Goal: Transaction & Acquisition: Subscribe to service/newsletter

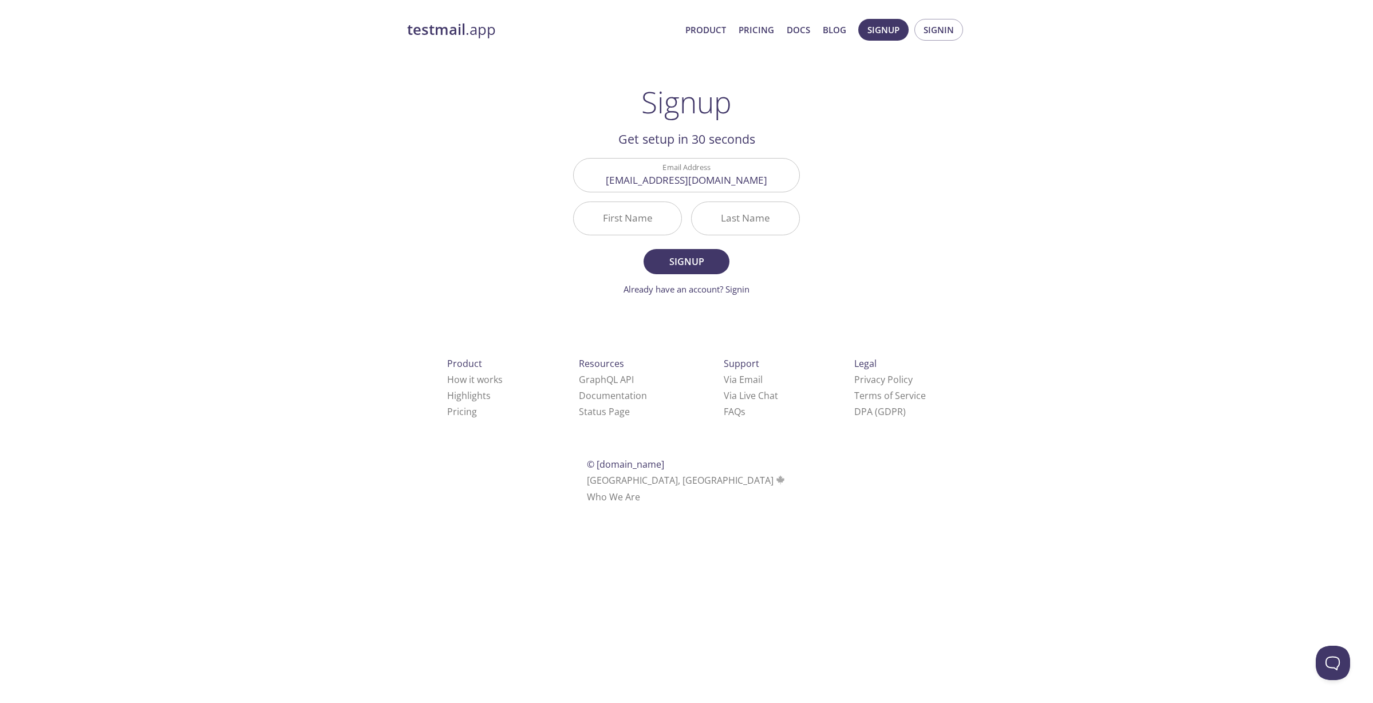
click at [915, 225] on div "testmail .app Product Pricing Docs Blog Signup Signin Signup Get setup in 30 se…" at bounding box center [686, 273] width 586 height 525
click at [695, 260] on span "Signup" at bounding box center [686, 262] width 61 height 16
click at [653, 224] on input "First Name Required" at bounding box center [628, 218] width 108 height 33
type input "[PERSON_NAME]"
type input "Cassino"
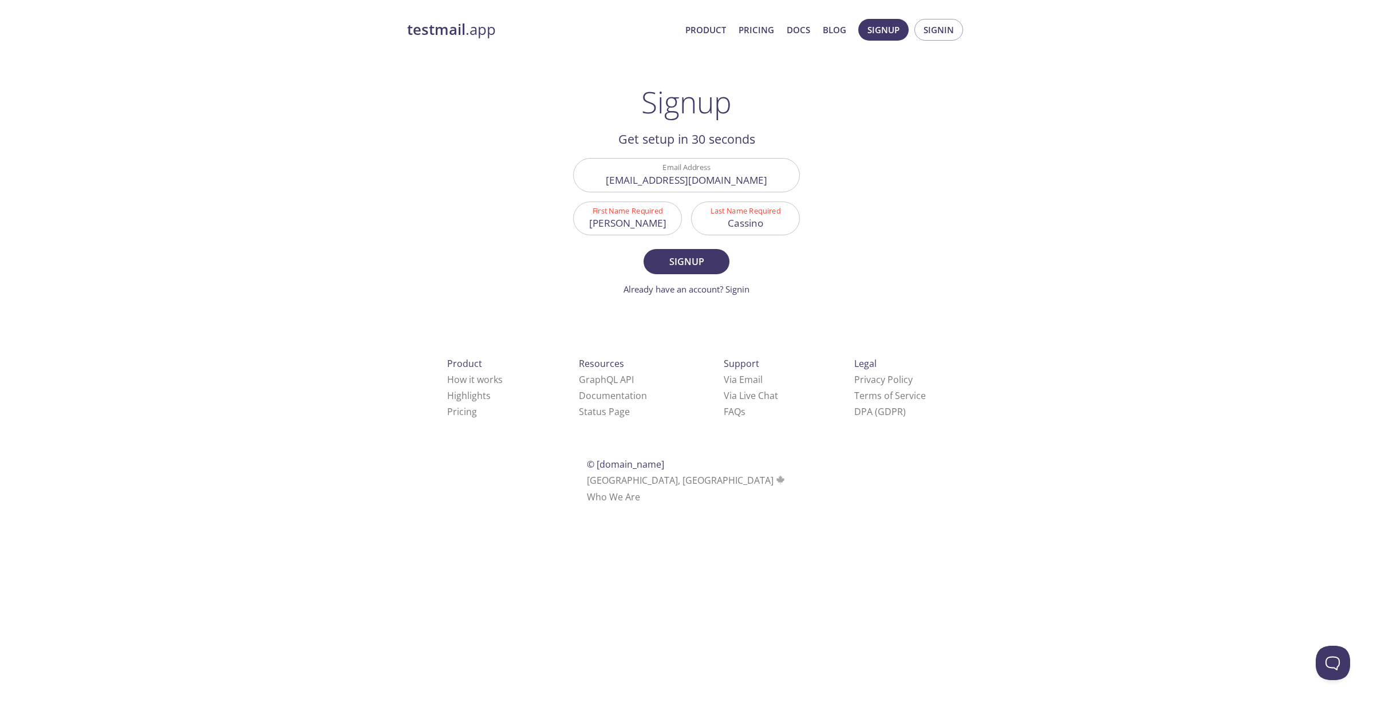
click at [999, 211] on div "testmail .app Product Pricing Docs Blog Signup Signin Signup Get setup in 30 se…" at bounding box center [686, 273] width 1373 height 525
click at [948, 248] on div "testmail .app Product Pricing Docs Blog Signup Signin Signup Get setup in 30 se…" at bounding box center [686, 273] width 586 height 525
click at [697, 265] on span "Signup" at bounding box center [686, 262] width 61 height 16
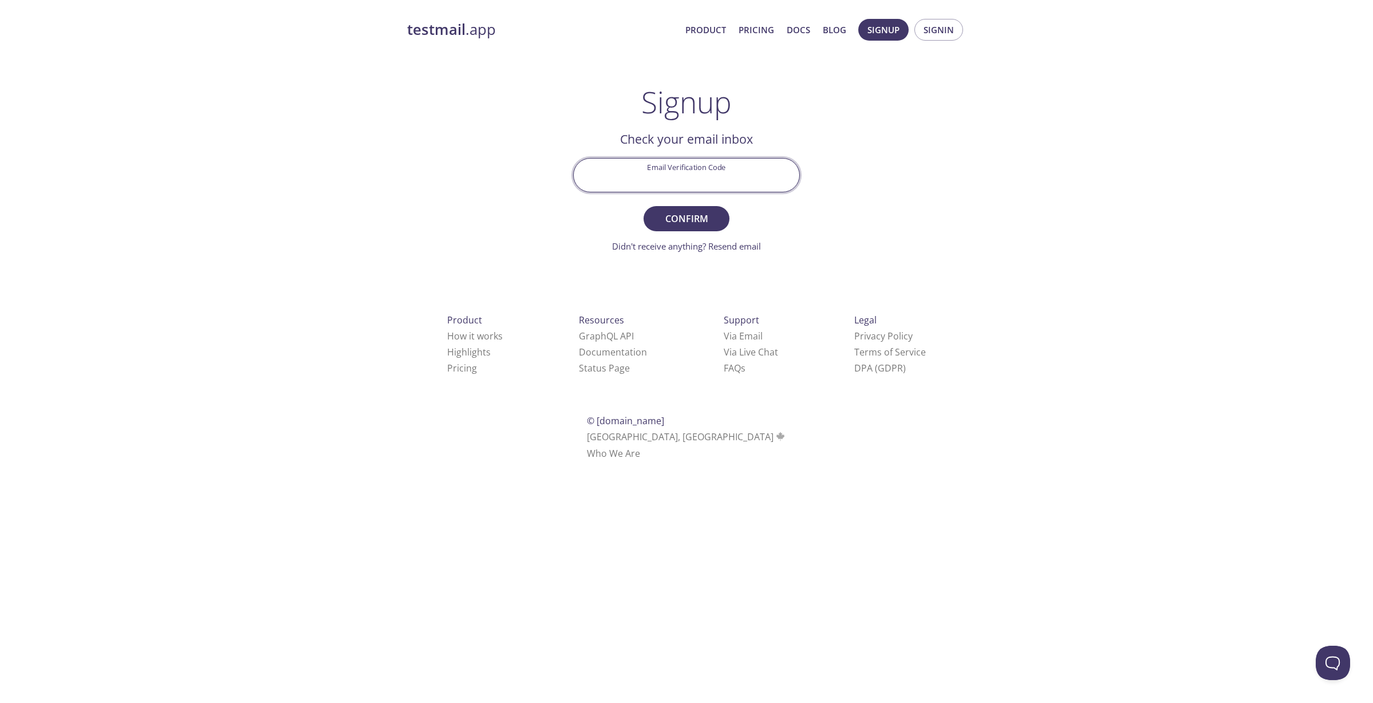
click at [679, 172] on input "Email Verification Code" at bounding box center [687, 175] width 226 height 33
paste input "3WB71X1"
type input "3WB71X1"
click at [676, 213] on span "Confirm" at bounding box center [686, 219] width 61 height 16
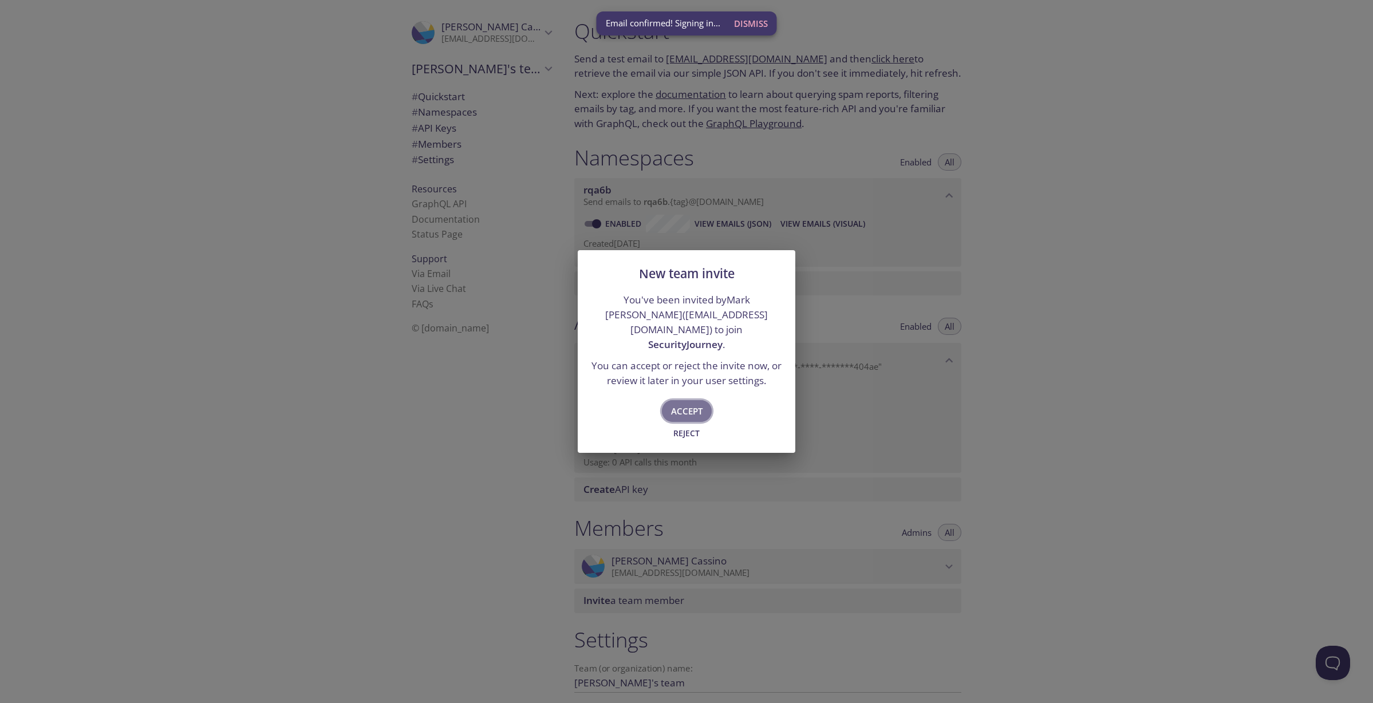
click at [693, 404] on span "Accept" at bounding box center [686, 411] width 31 height 15
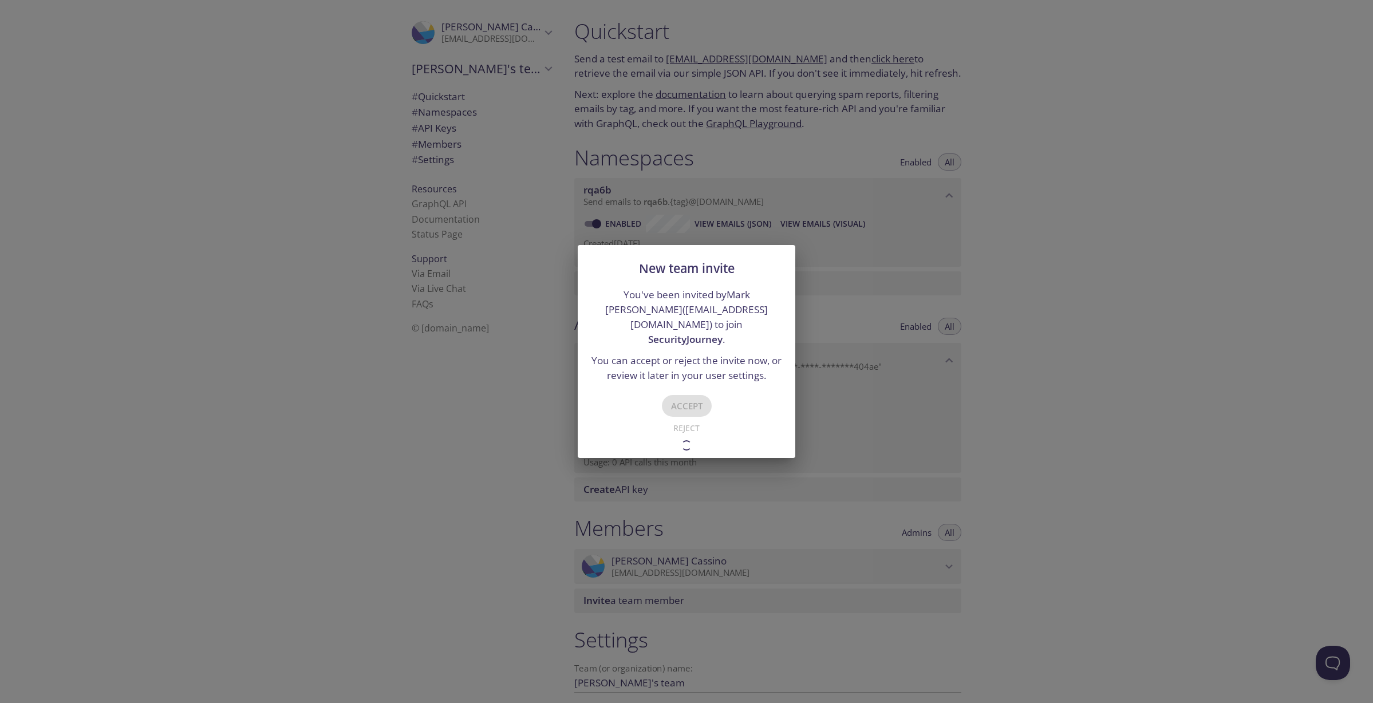
type input "SecurityJourney"
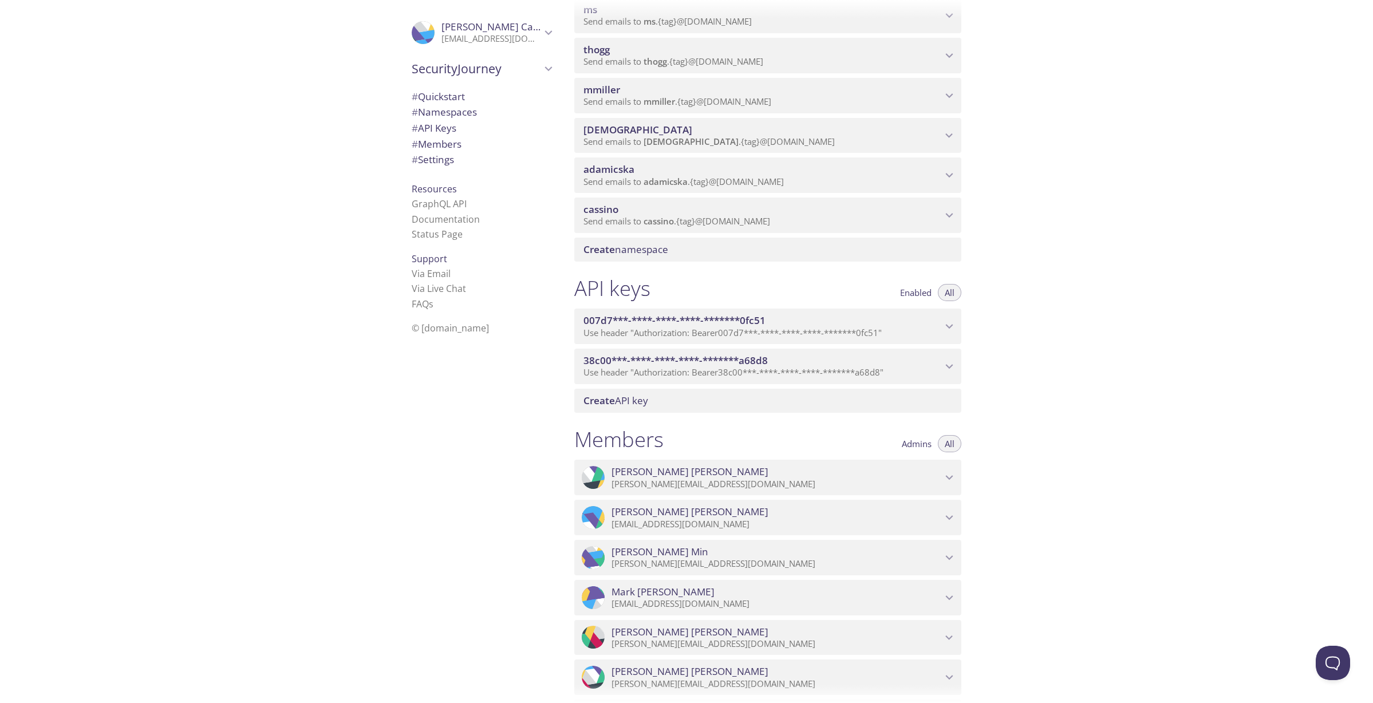
scroll to position [705, 0]
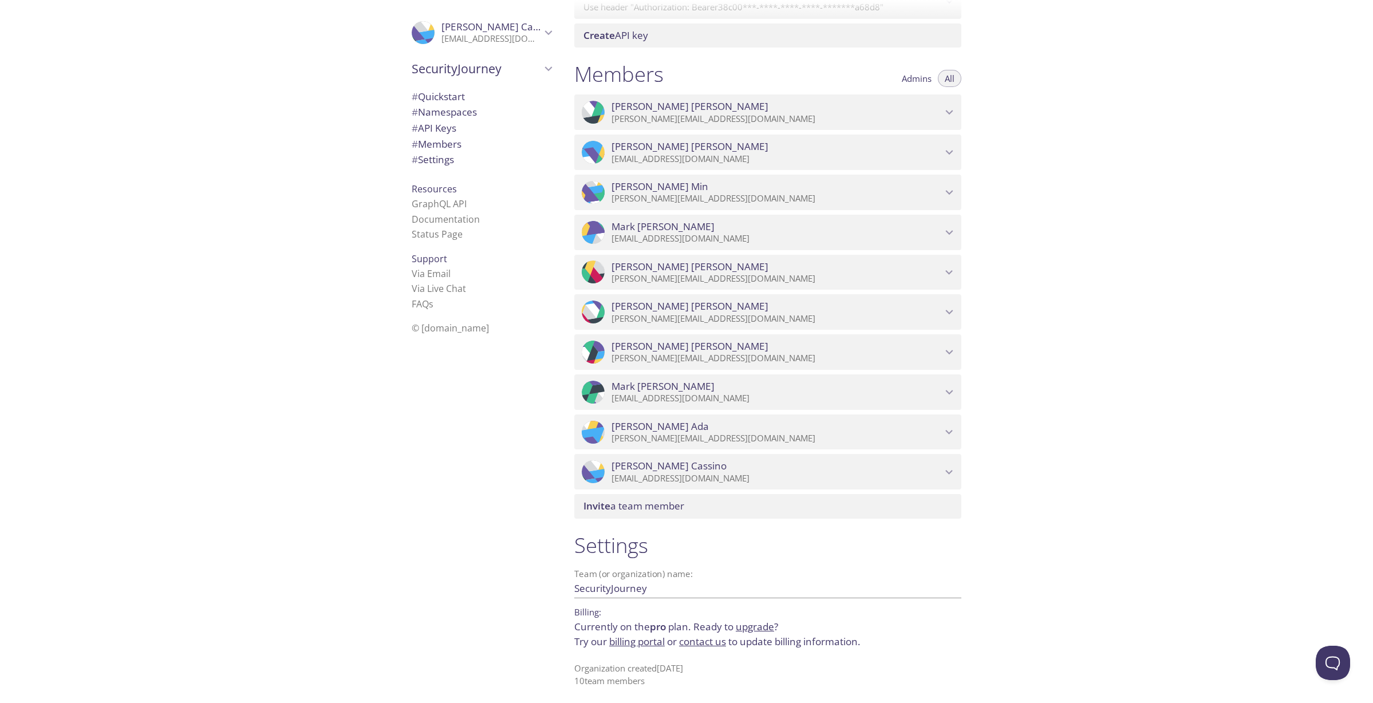
click at [950, 471] on icon "Maria Cassino" at bounding box center [949, 472] width 15 height 15
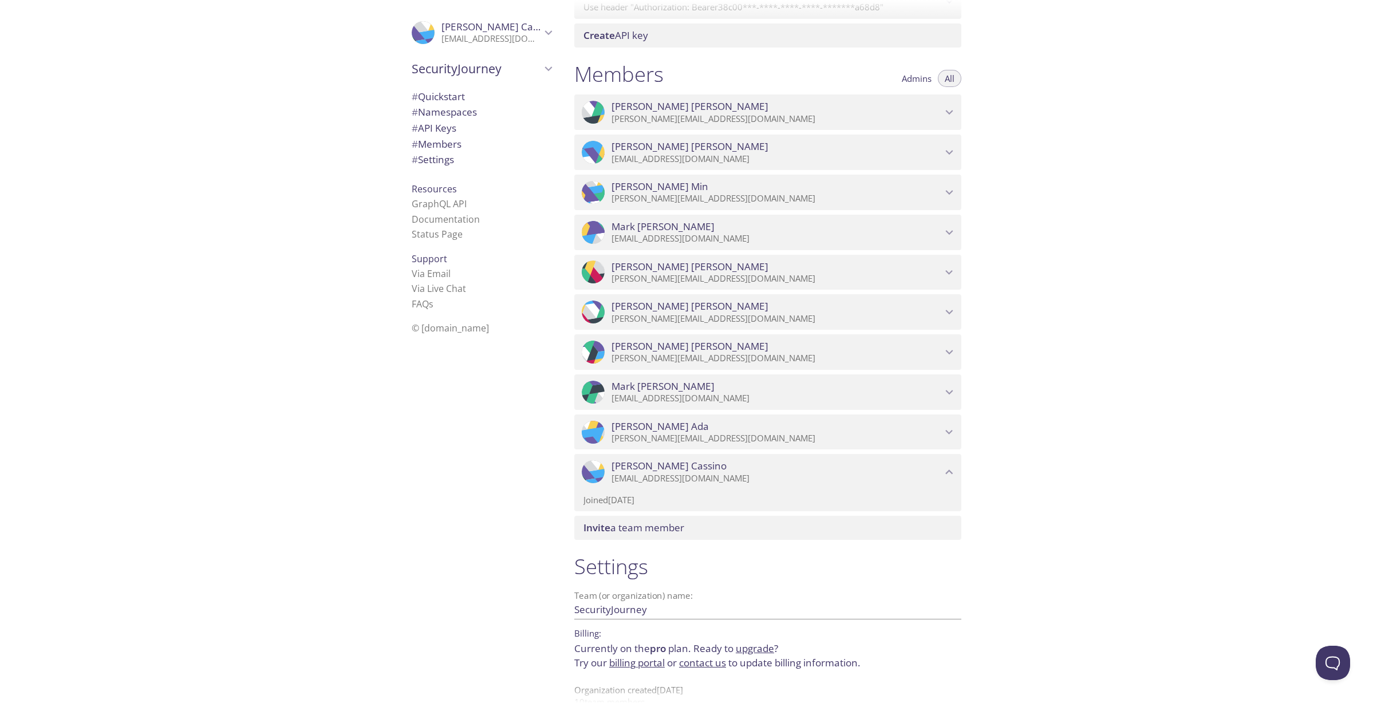
click at [950, 471] on icon "Maria Cassino" at bounding box center [949, 471] width 7 height 5
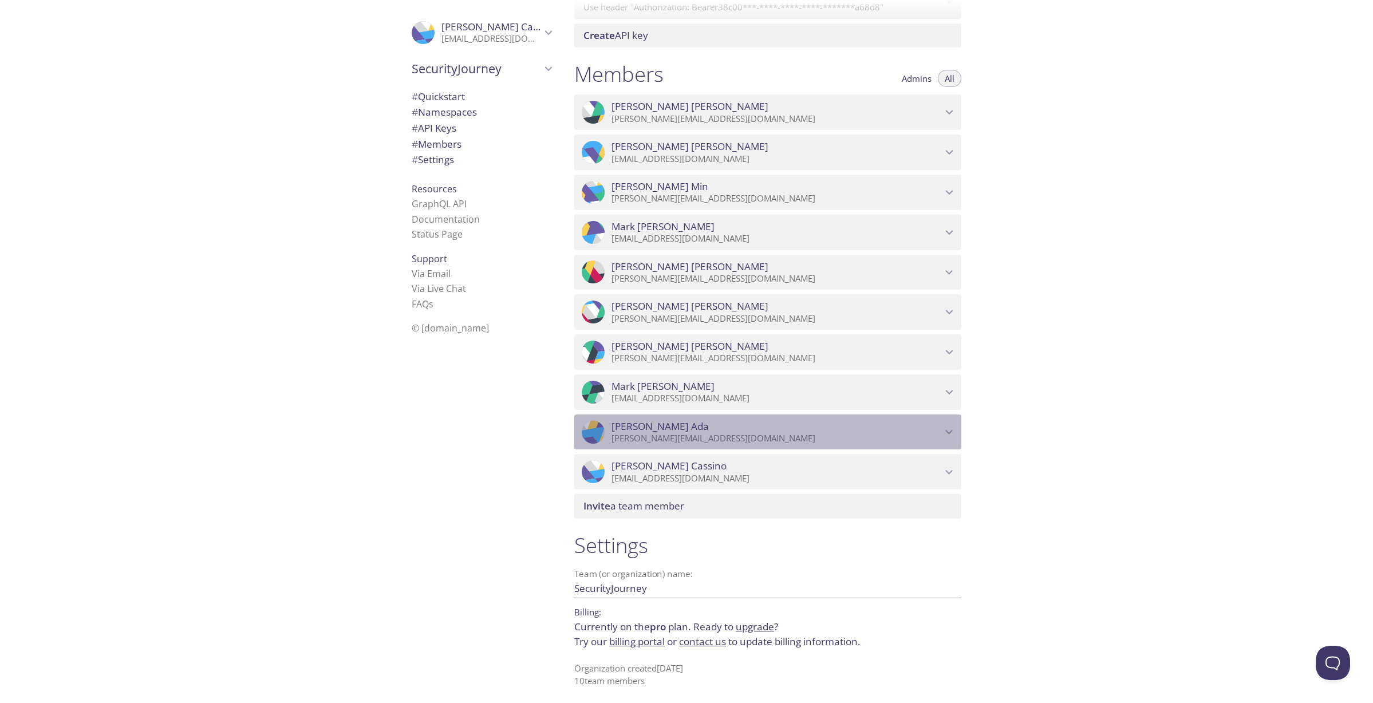
click at [941, 432] on span "Andrew Ada" at bounding box center [776, 426] width 330 height 13
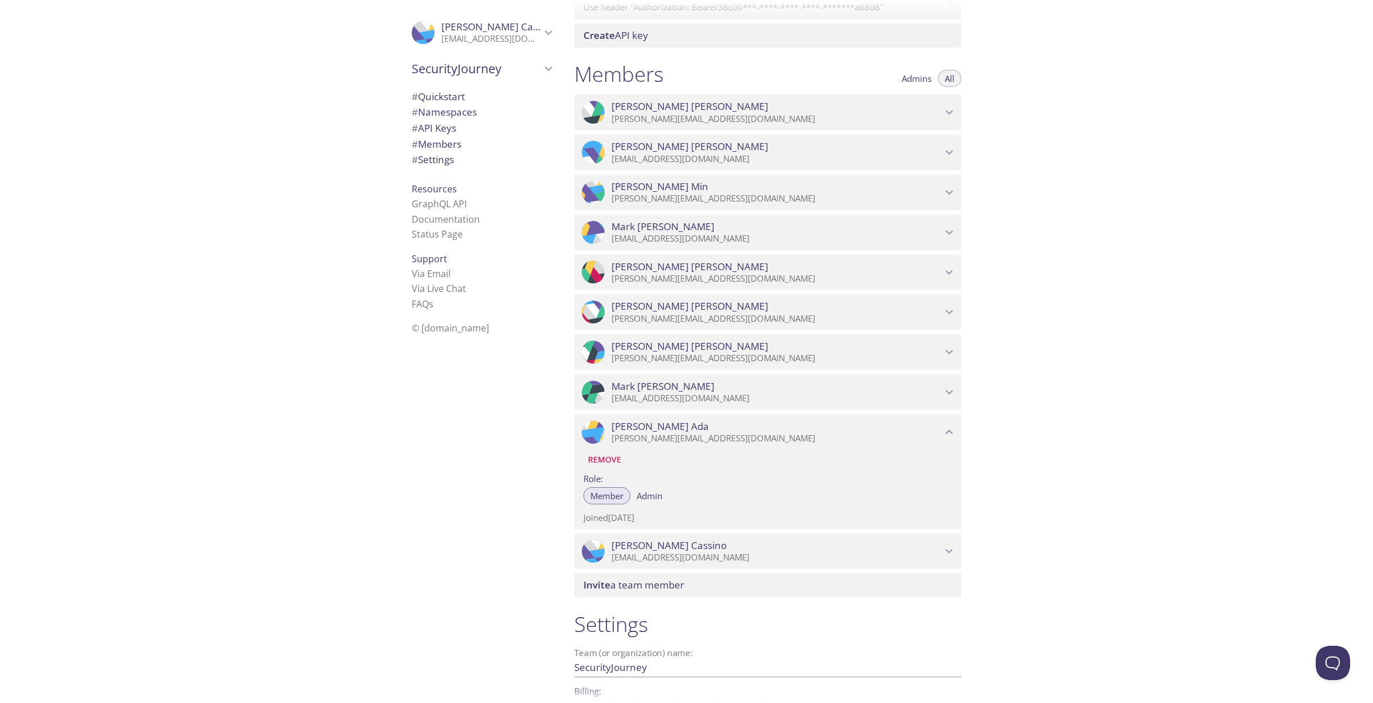
click at [948, 430] on icon "Andrew Ada" at bounding box center [949, 431] width 7 height 5
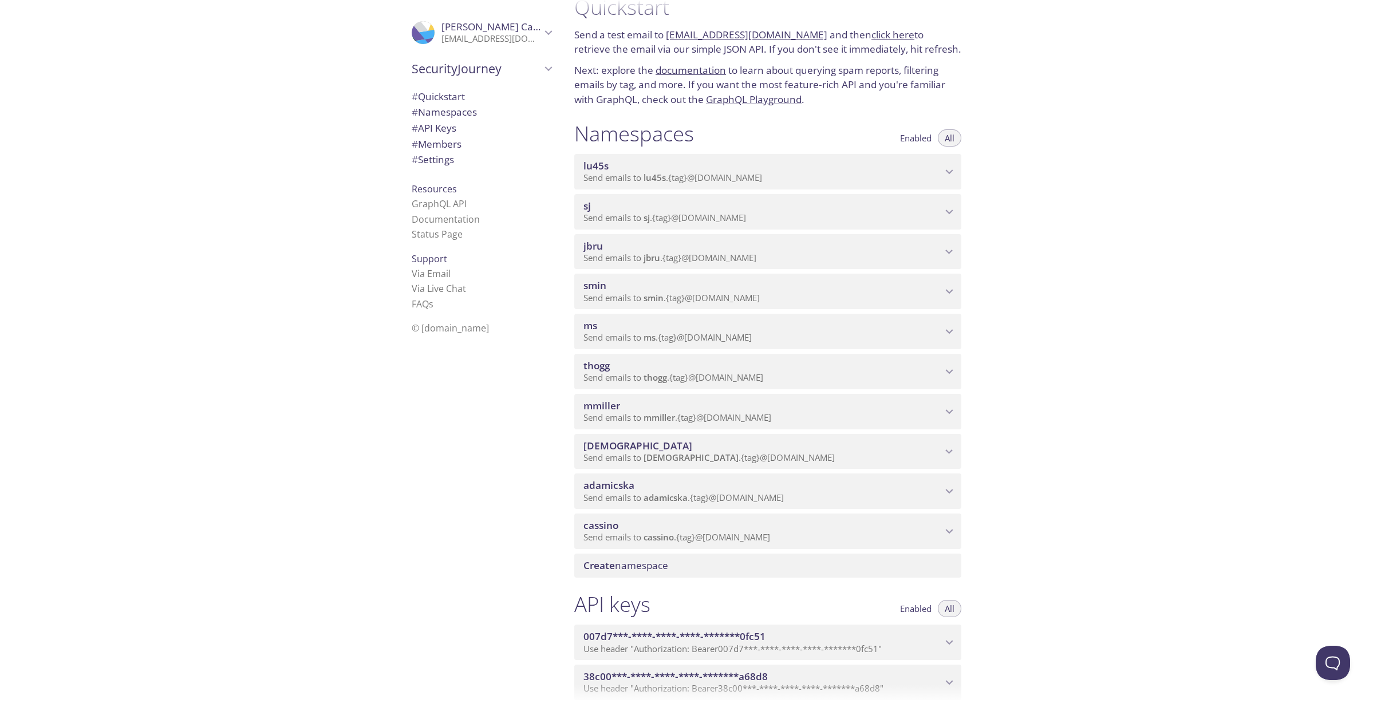
scroll to position [0, 0]
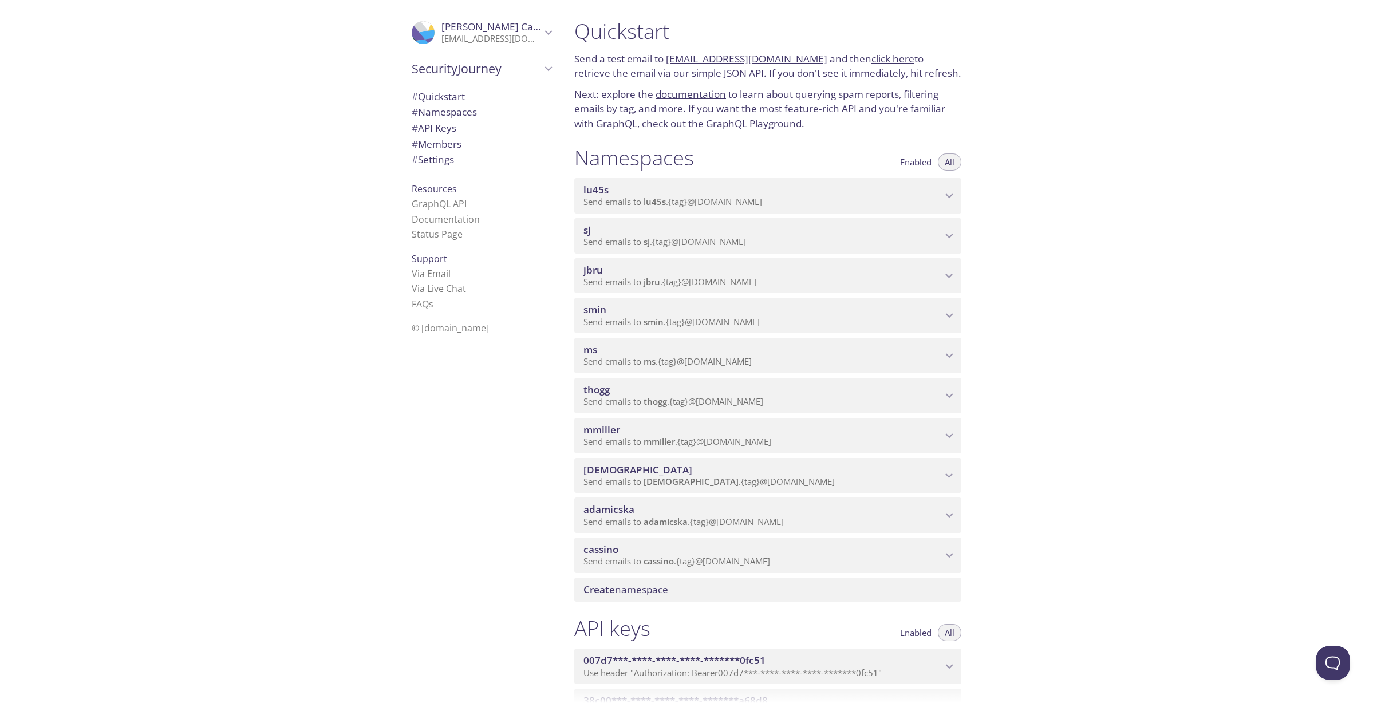
click at [957, 552] on div "cassino Send emails to cassino . {tag} @inbox.testmail.app" at bounding box center [767, 554] width 387 height 35
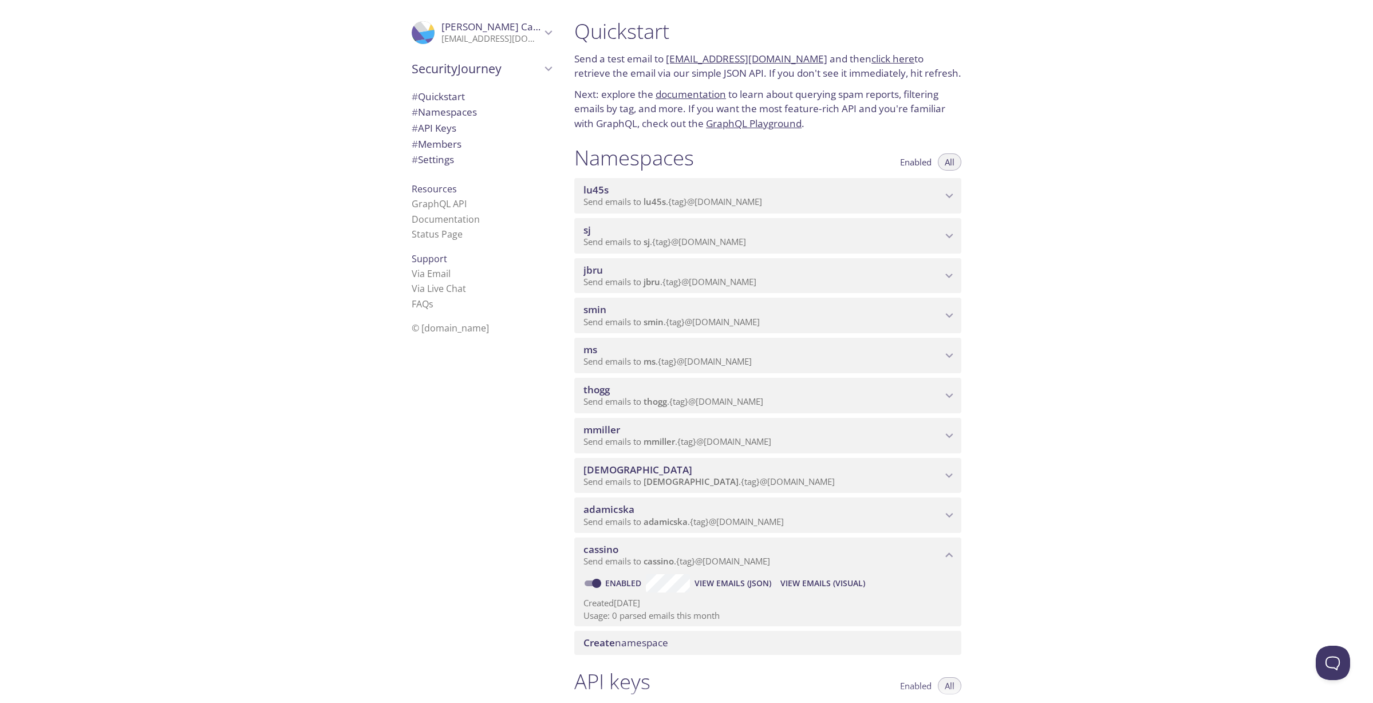
click at [713, 61] on link "[EMAIL_ADDRESS][DOMAIN_NAME]" at bounding box center [746, 58] width 161 height 13
click at [1200, 348] on div "Quickstart Send a test email to lu45s.test@inbox.testmail.app and then click he…" at bounding box center [969, 351] width 808 height 703
click at [796, 586] on span "View Emails (Visual)" at bounding box center [822, 583] width 85 height 14
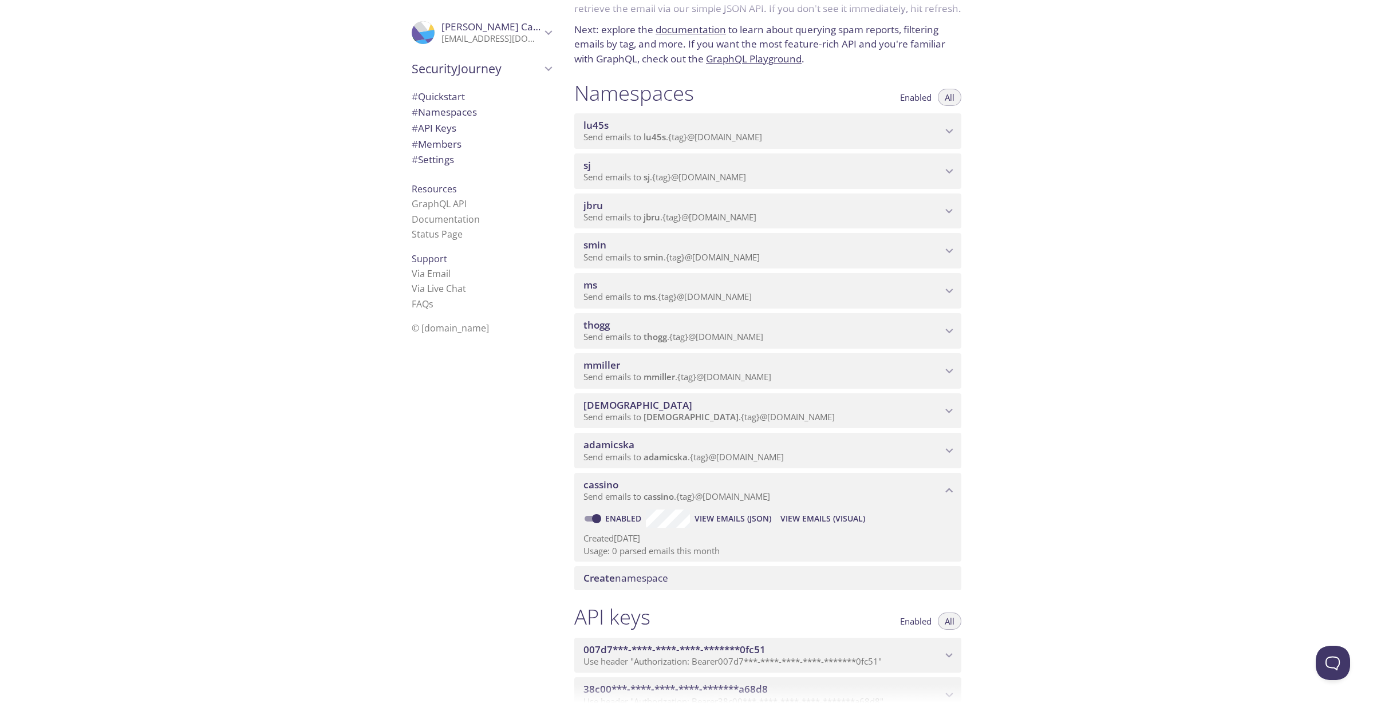
scroll to position [76, 0]
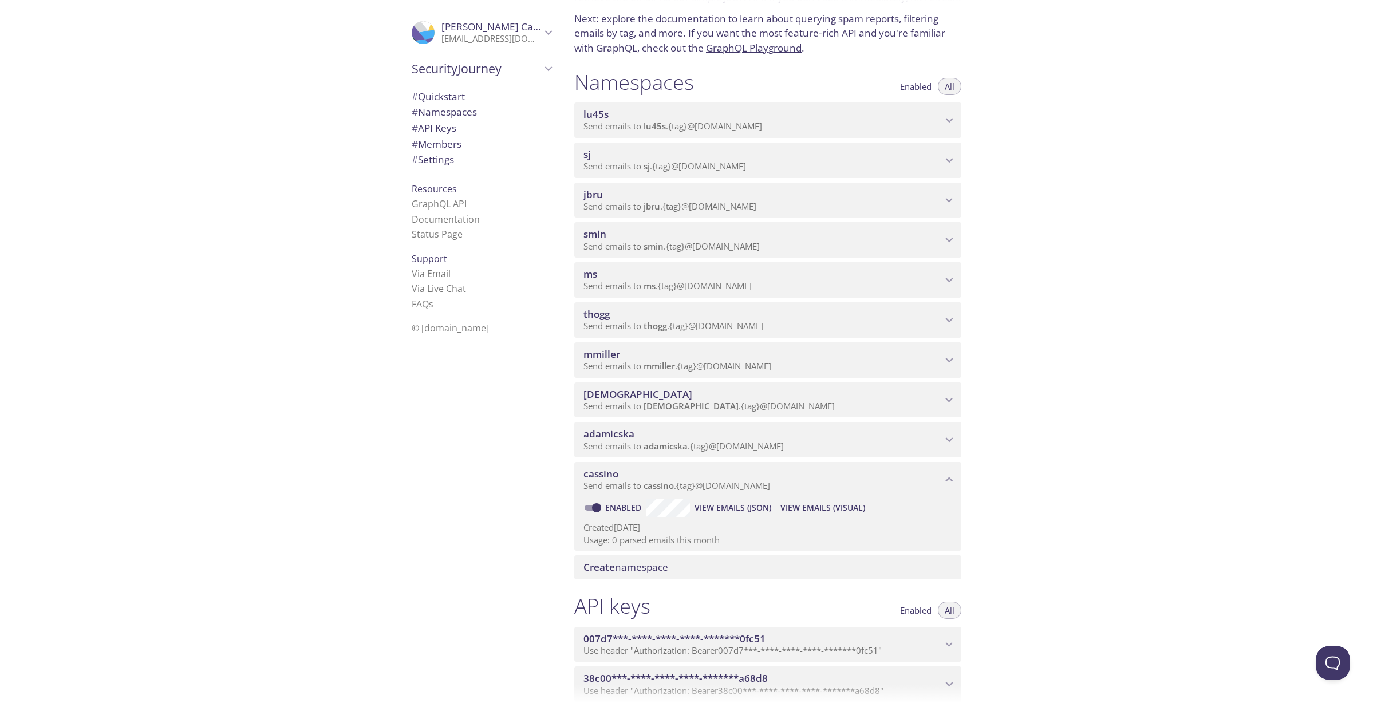
copy label "Enabled"
click at [438, 480] on div ".cls-1 { fill: #6d5ca8; } .cls-2 { fill: #3fc191; } .cls-3 { fill: #3b4752; } .…" at bounding box center [479, 351] width 172 height 703
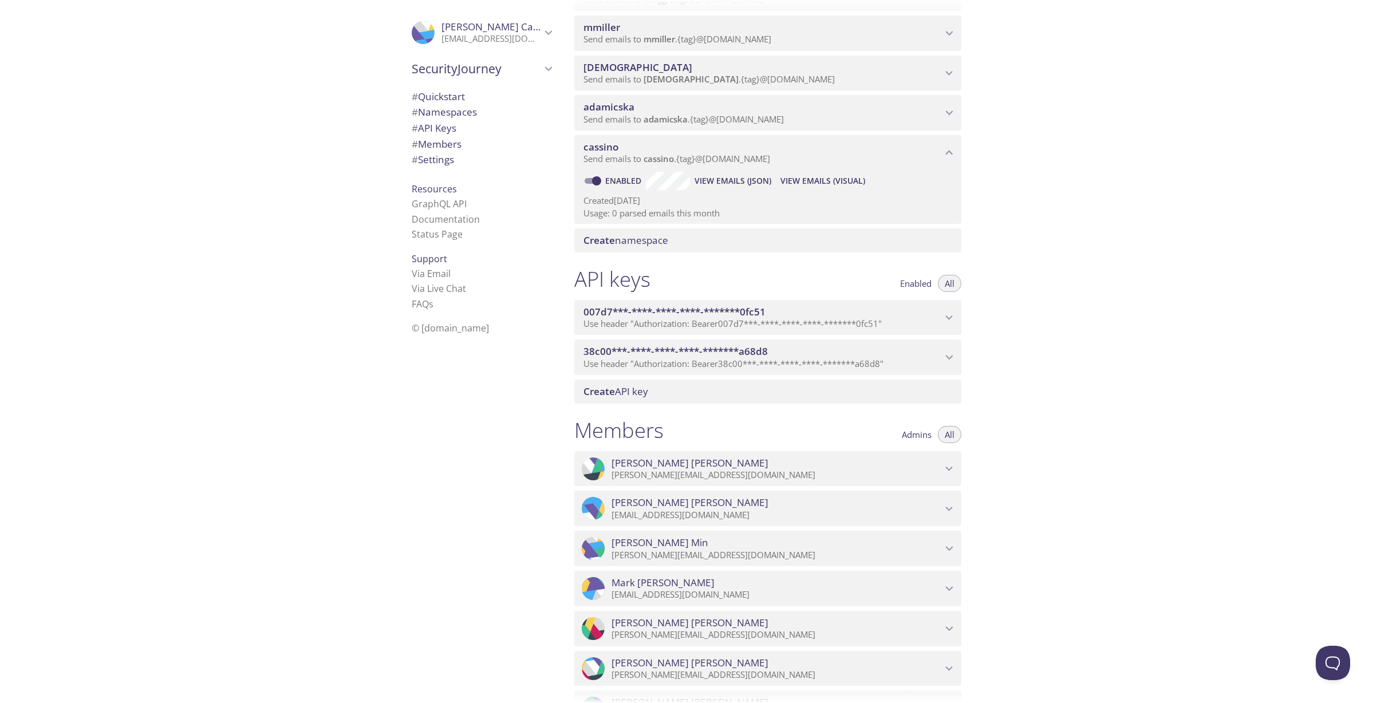
scroll to position [0, 0]
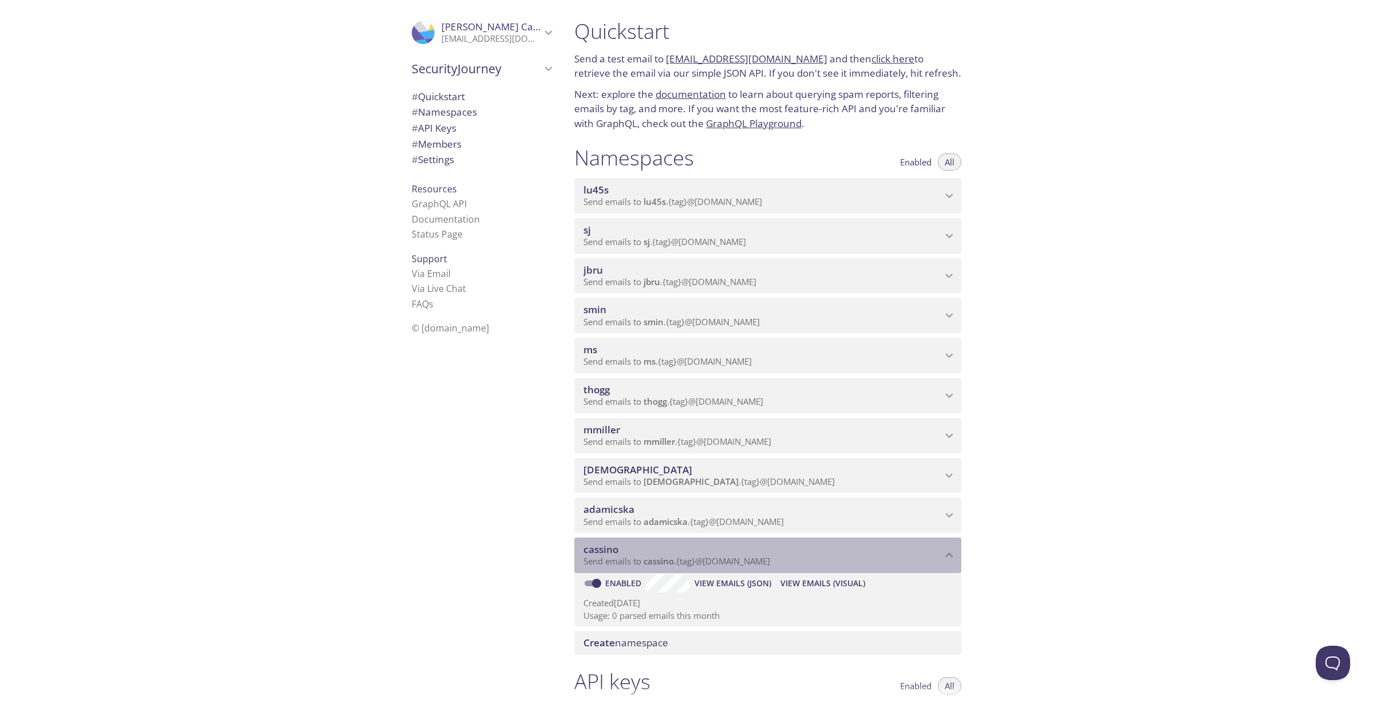
drag, startPoint x: 798, startPoint y: 563, endPoint x: 659, endPoint y: 563, distance: 139.7
click at [659, 563] on p "Send emails to cassino . {tag} @inbox.testmail.app" at bounding box center [762, 561] width 358 height 11
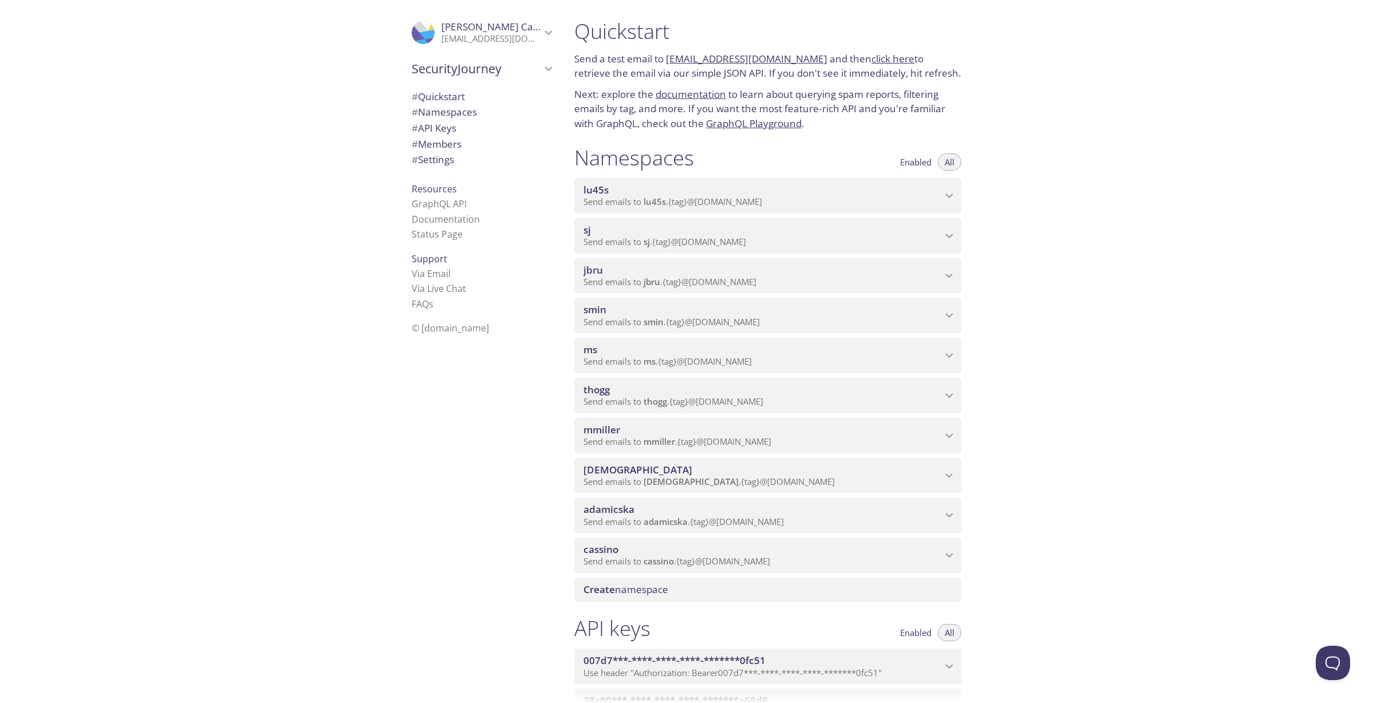
click at [718, 553] on span "cassino" at bounding box center [762, 549] width 358 height 13
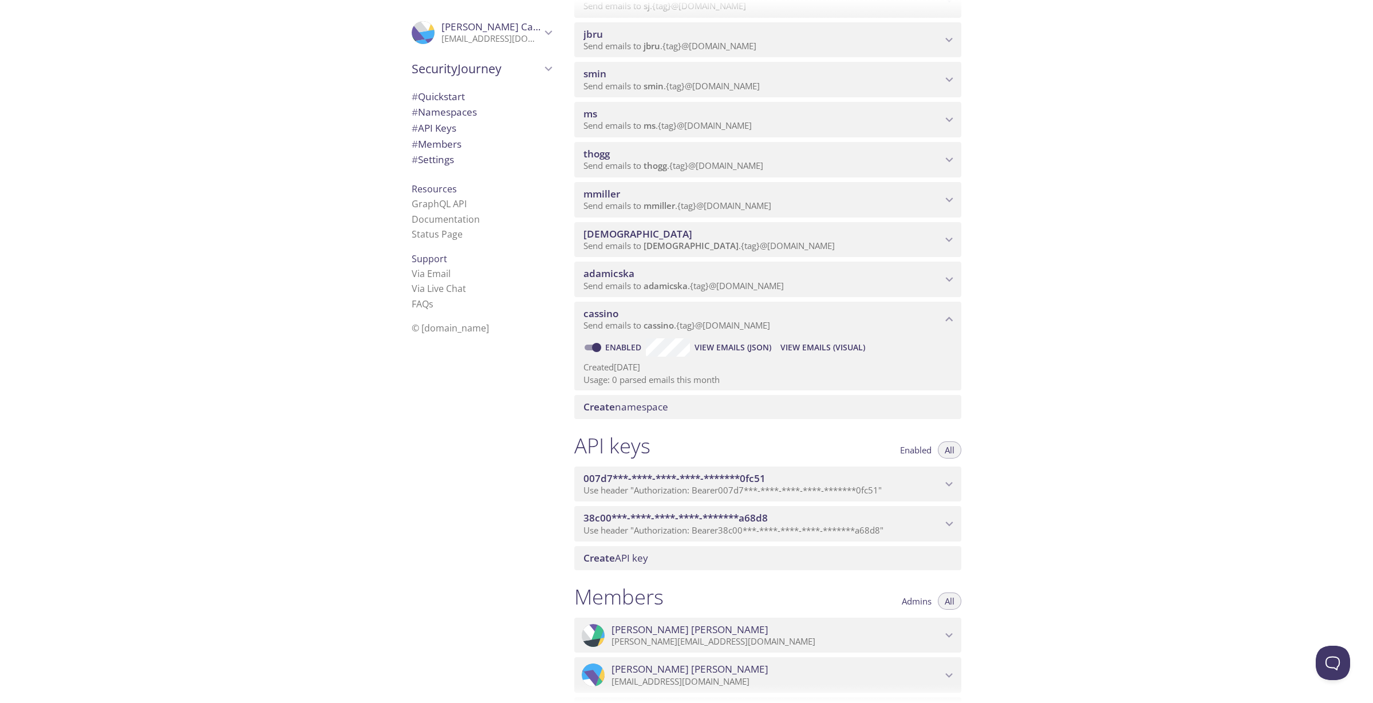
scroll to position [239, 0]
click at [827, 344] on span "View Emails (Visual)" at bounding box center [822, 344] width 85 height 14
click at [1112, 438] on div "Quickstart Send a test email to lu45s.test@inbox.testmail.app and then click he…" at bounding box center [969, 351] width 808 height 703
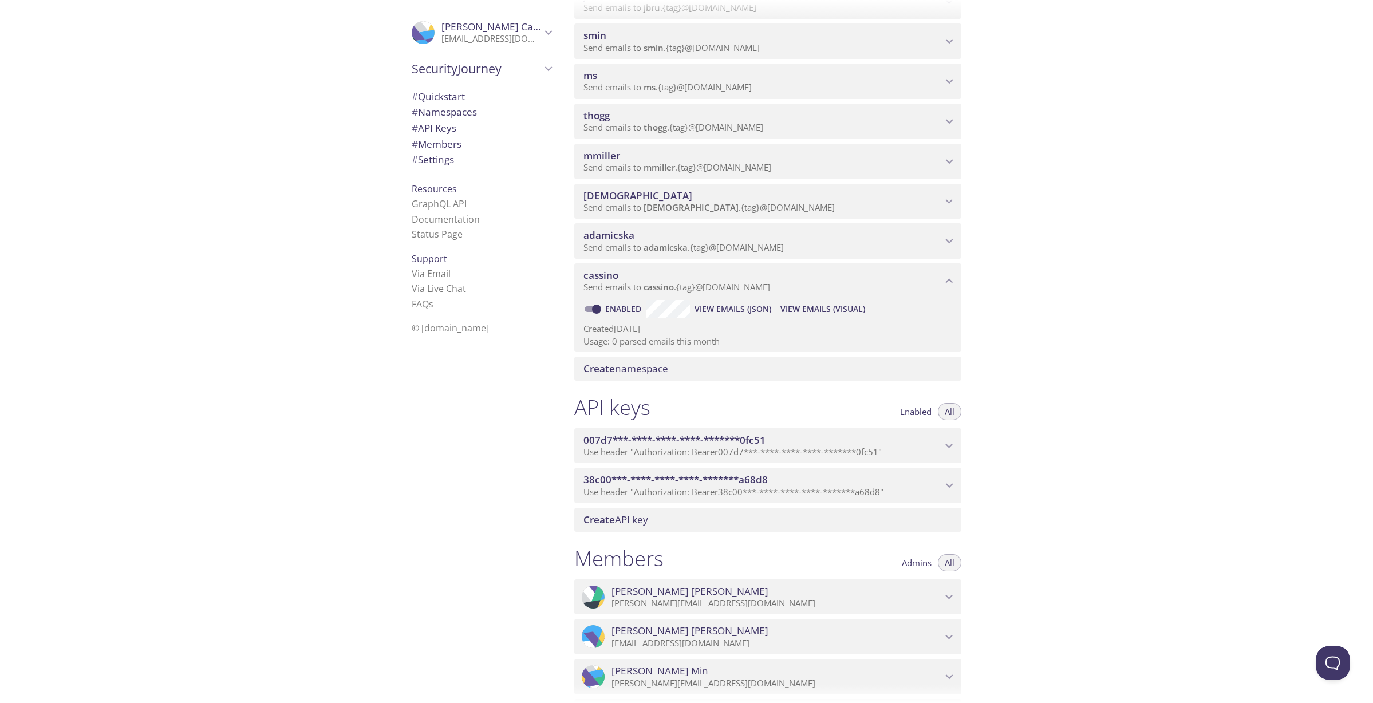
scroll to position [378, 0]
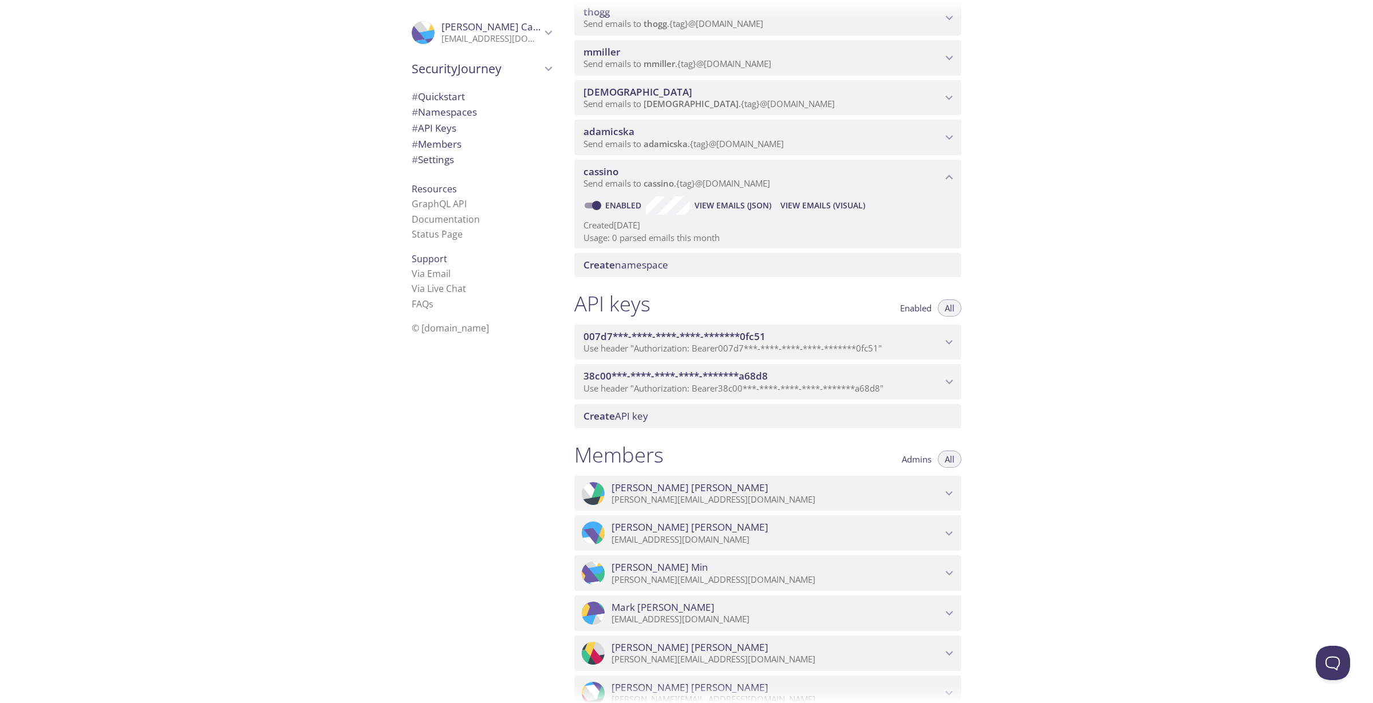
click at [1219, 529] on div "Quickstart Send a test email to lu45s.test@inbox.testmail.app and then click he…" at bounding box center [969, 351] width 808 height 703
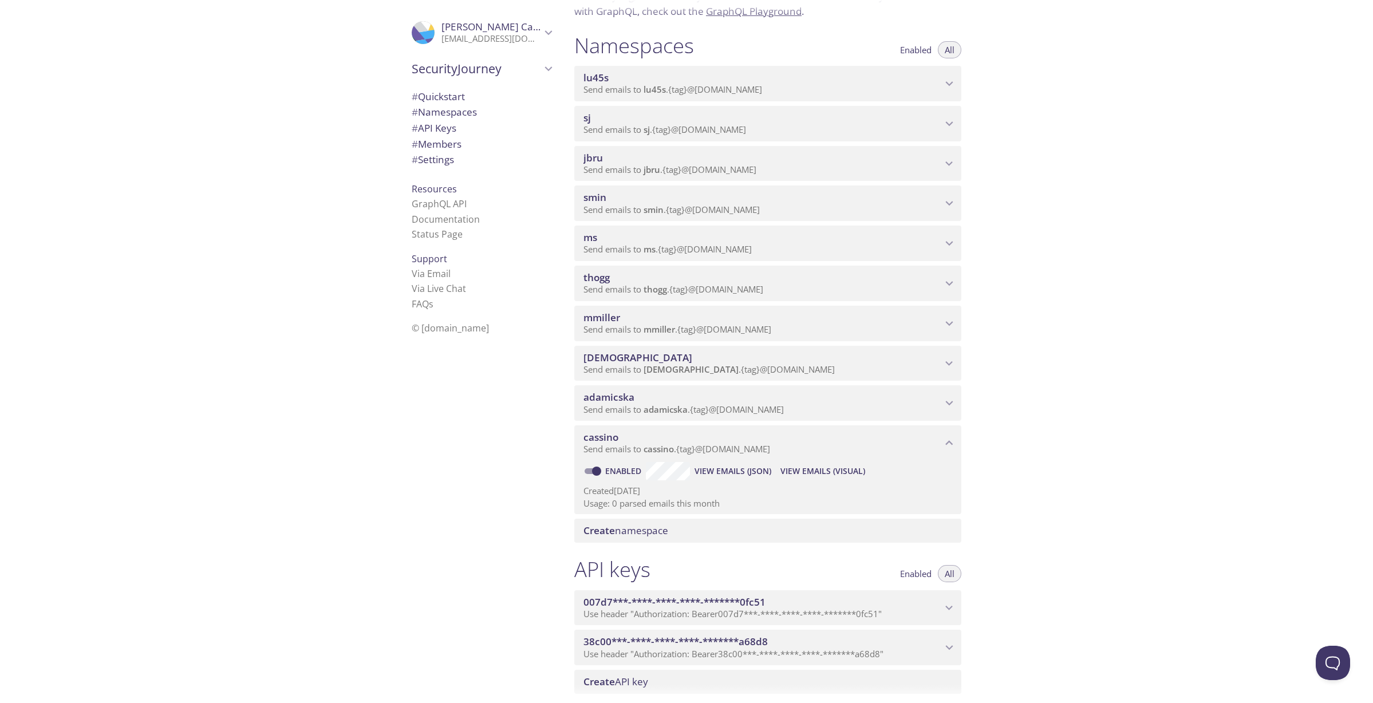
scroll to position [113, 0]
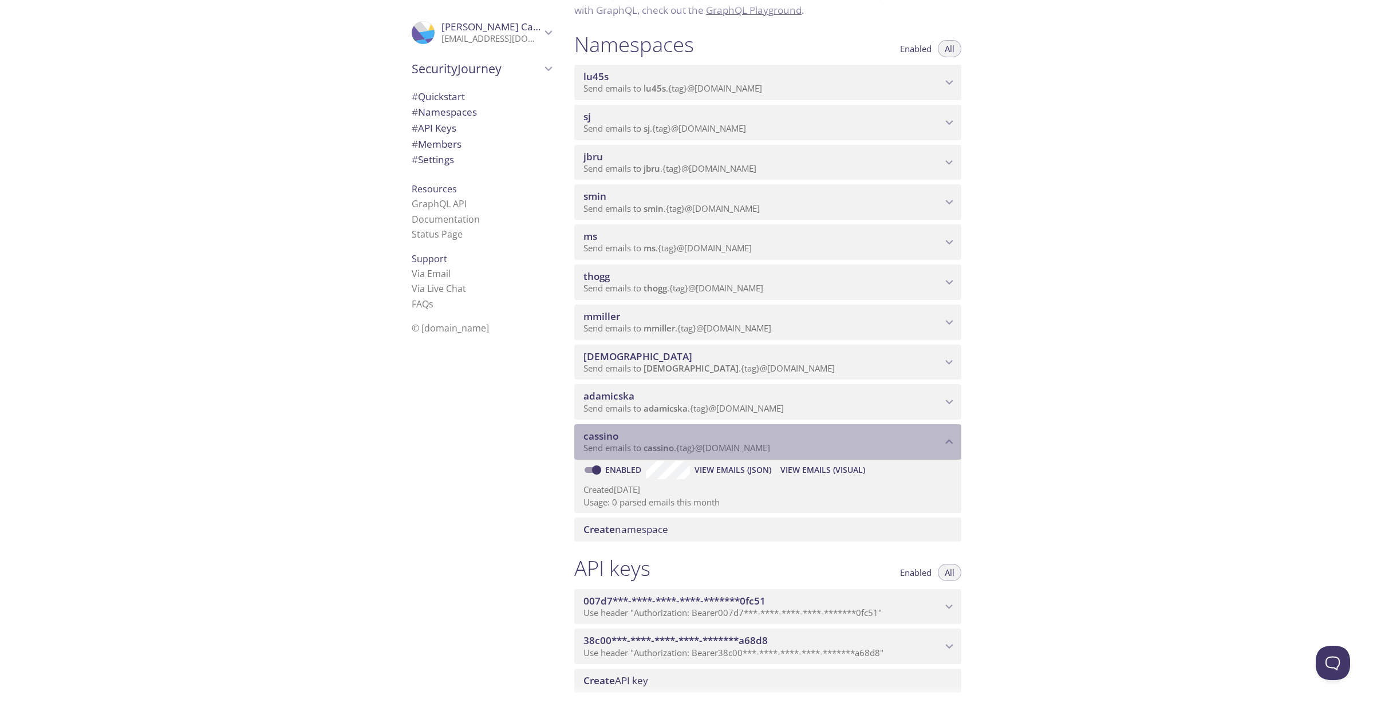
click at [948, 444] on icon "cassino namespace" at bounding box center [949, 441] width 15 height 15
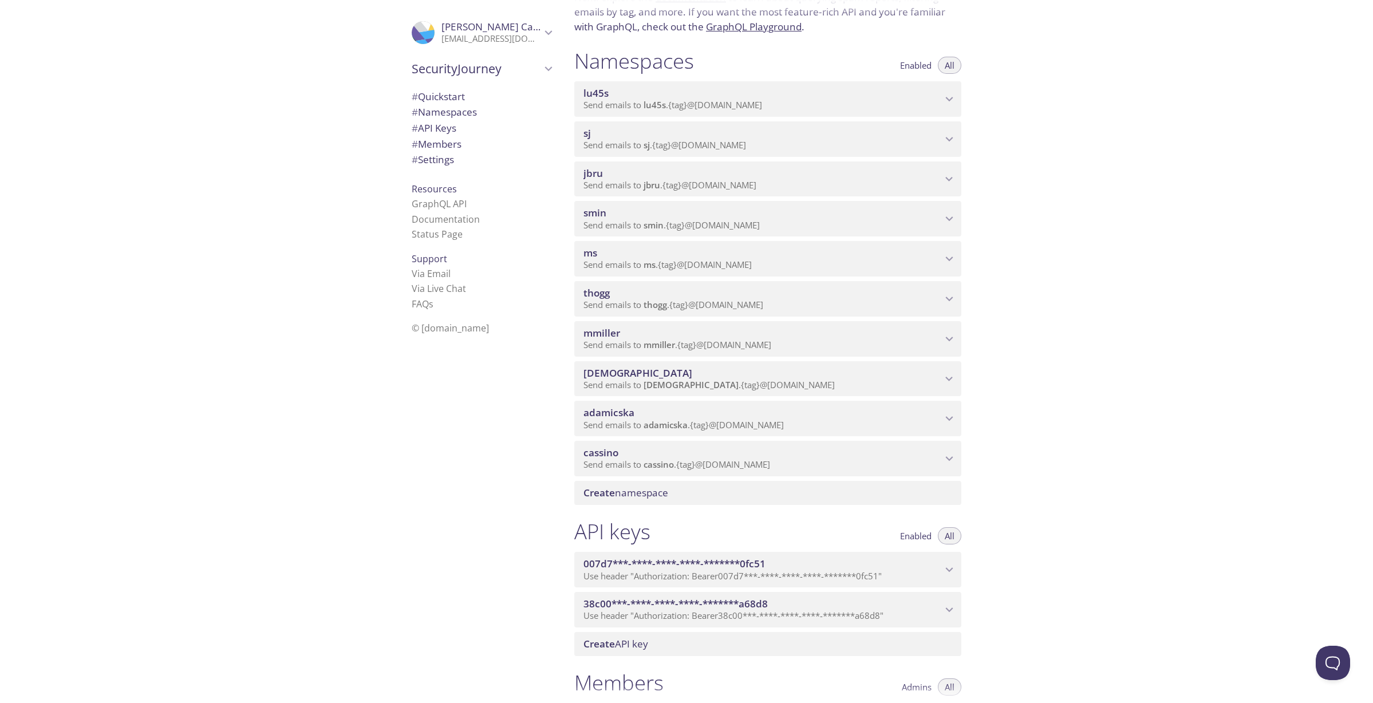
scroll to position [88, 0]
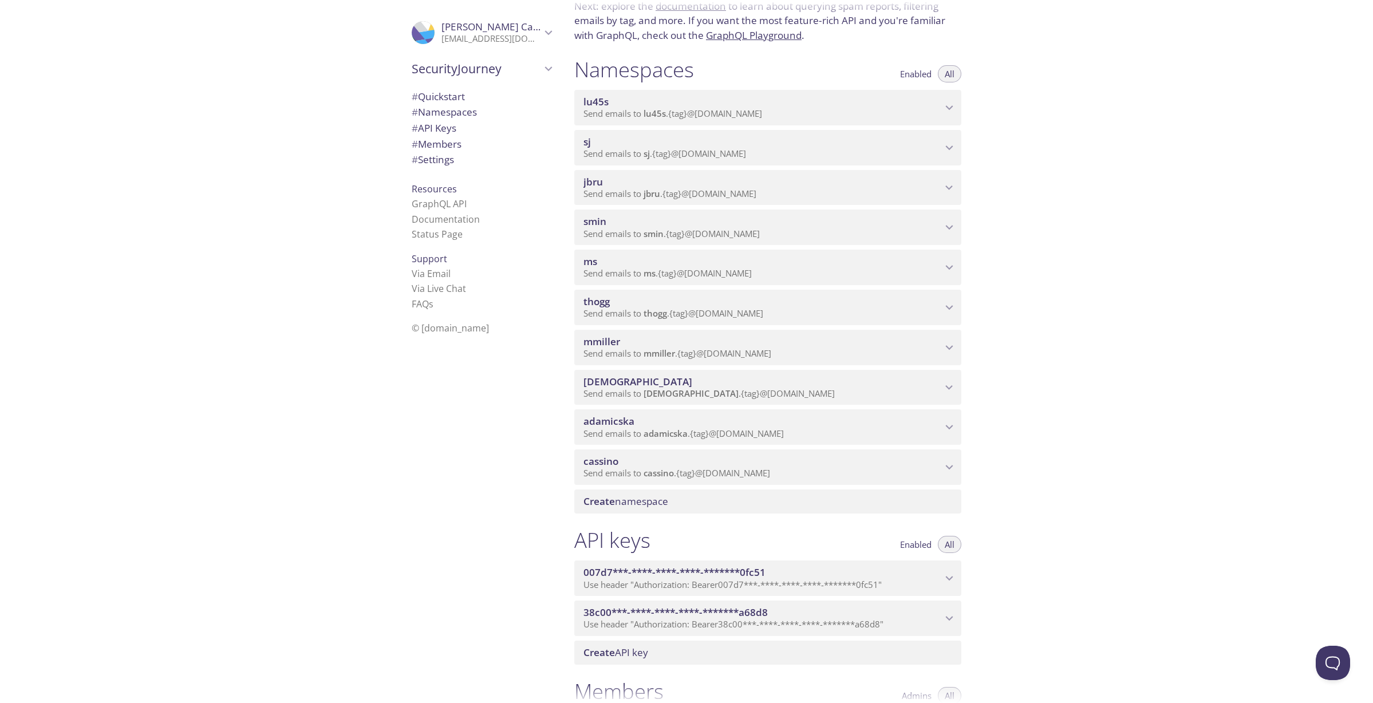
click at [955, 466] on icon "cassino namespace" at bounding box center [949, 467] width 15 height 15
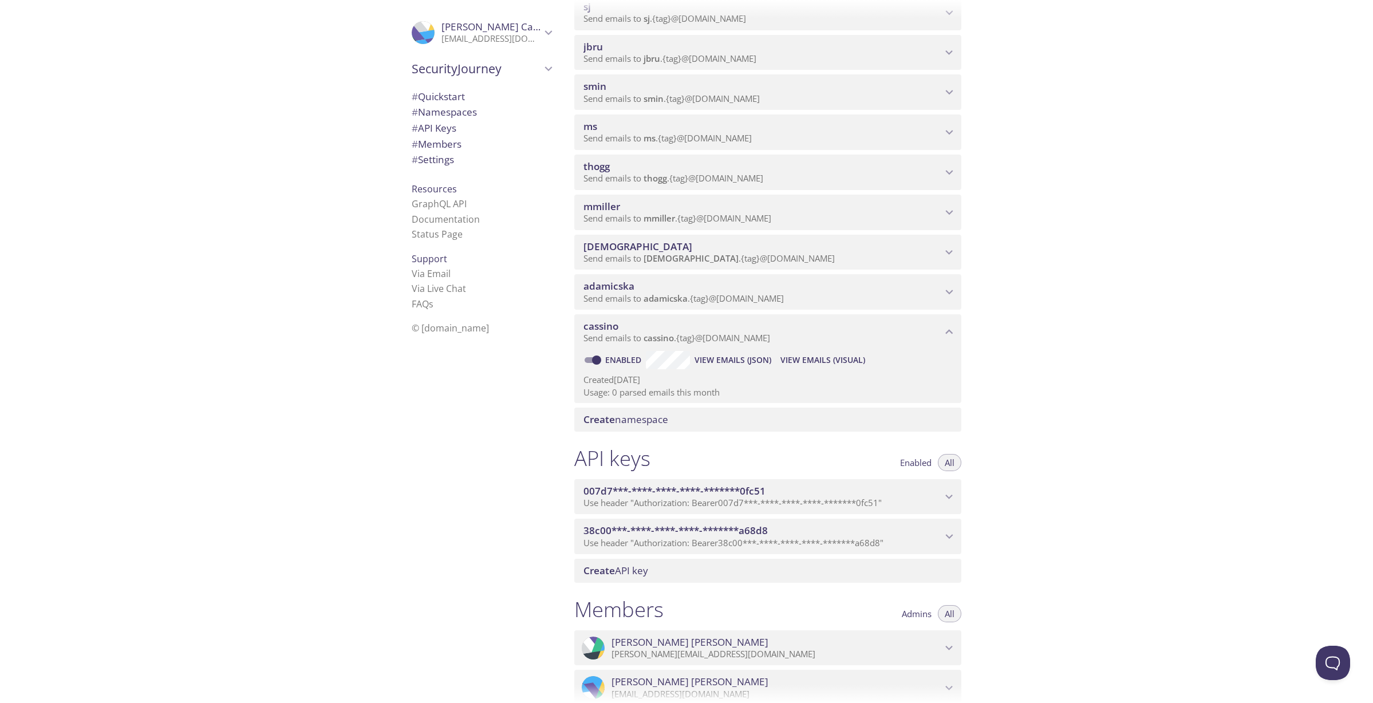
scroll to position [327, 0]
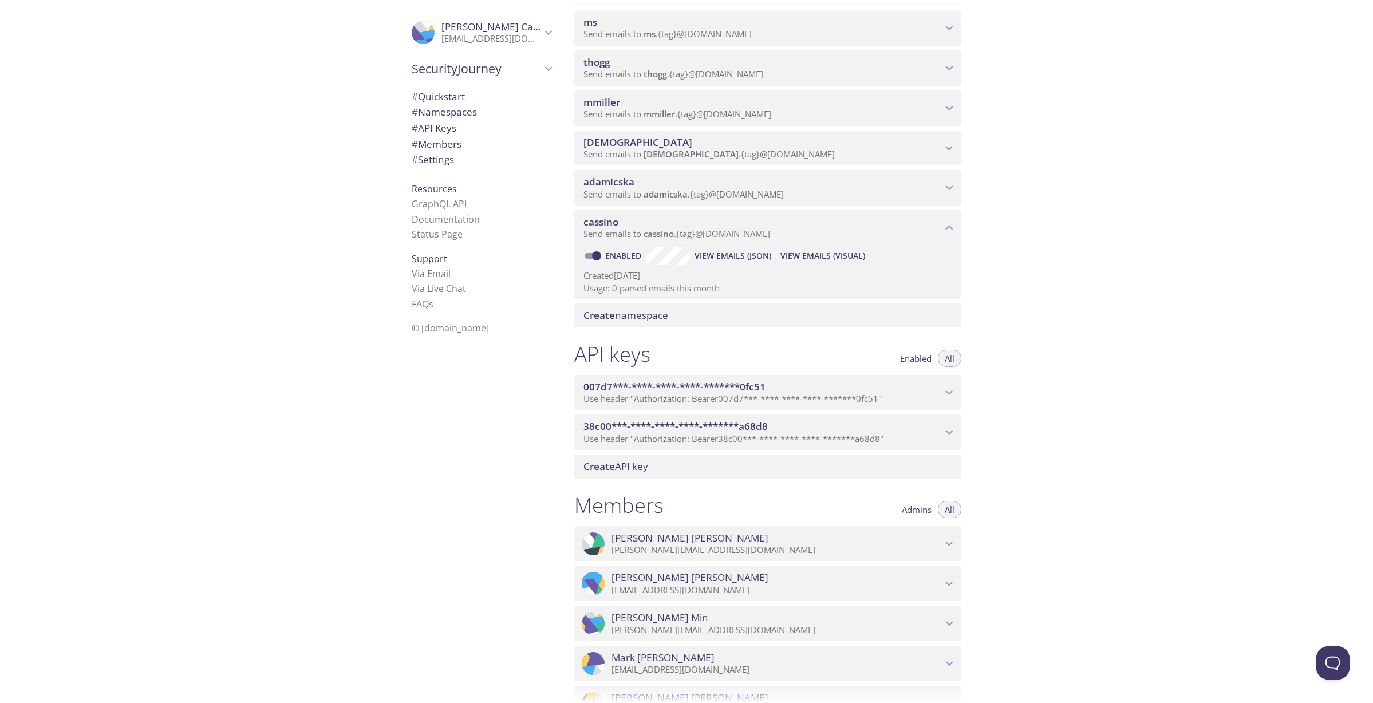
click at [923, 358] on span "Enabled" at bounding box center [915, 358] width 31 height 0
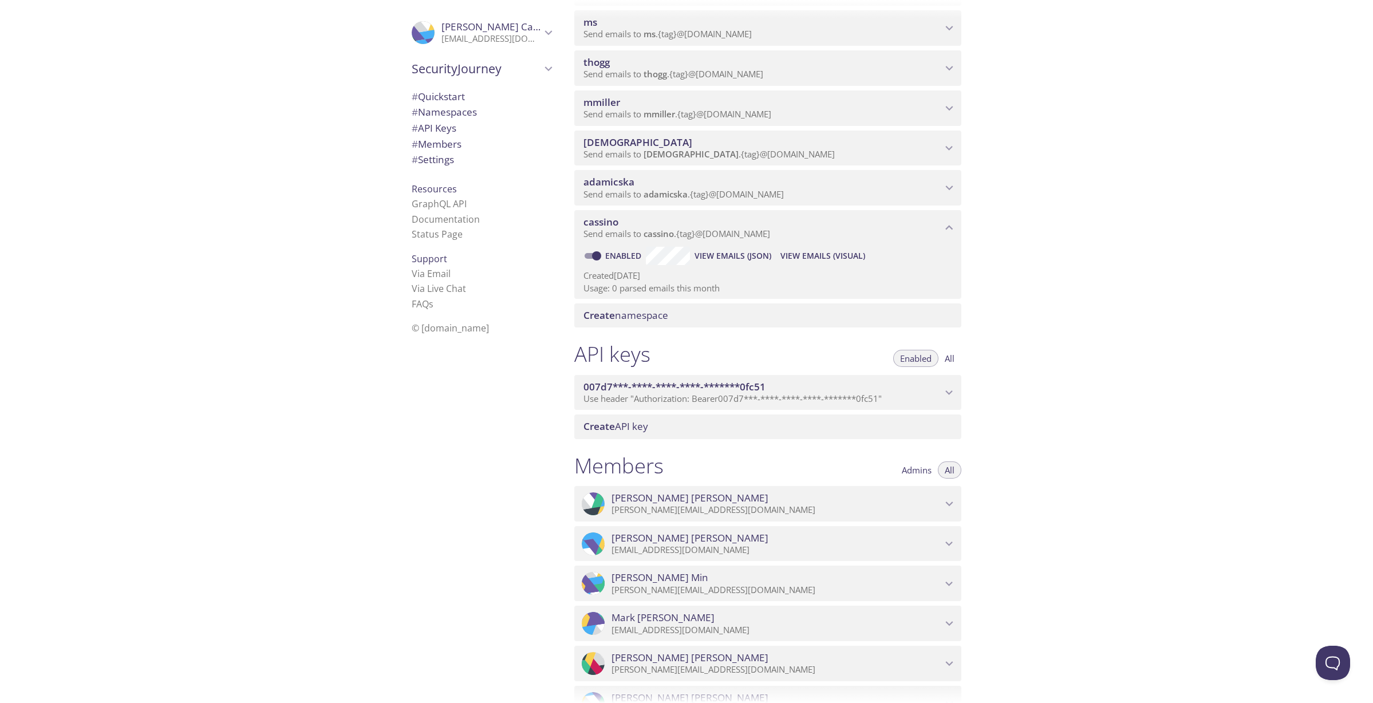
click at [955, 355] on button "All" at bounding box center [949, 358] width 23 height 17
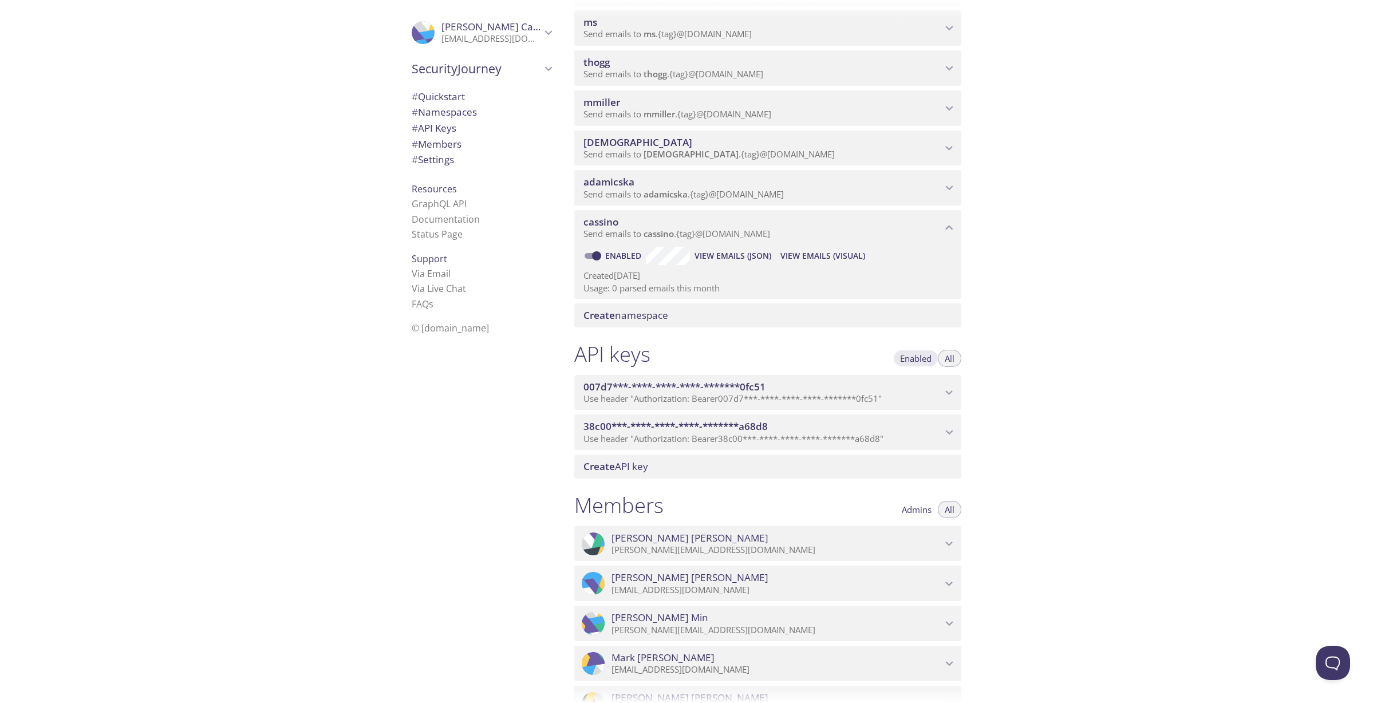
click at [919, 358] on span "Enabled" at bounding box center [915, 358] width 31 height 0
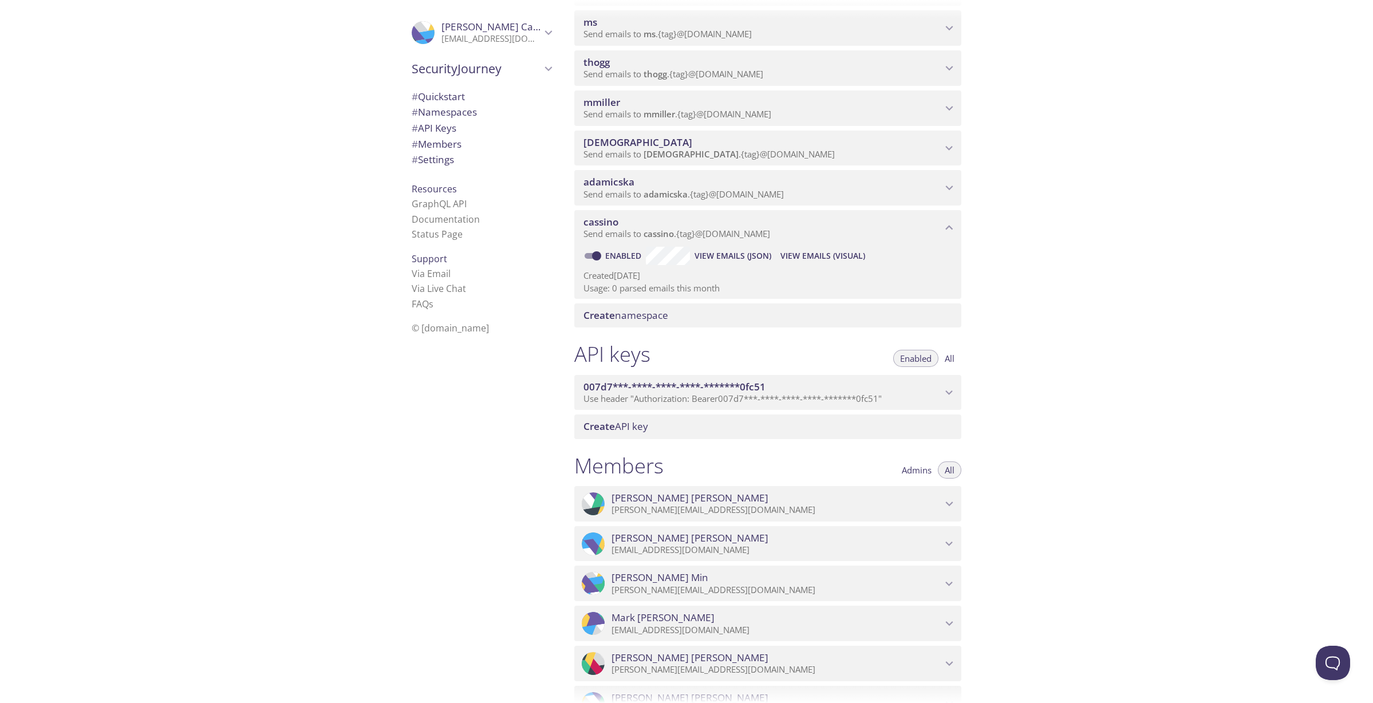
click at [1231, 512] on div "Quickstart Send a test email to lu45s.test@inbox.testmail.app and then click he…" at bounding box center [969, 351] width 808 height 703
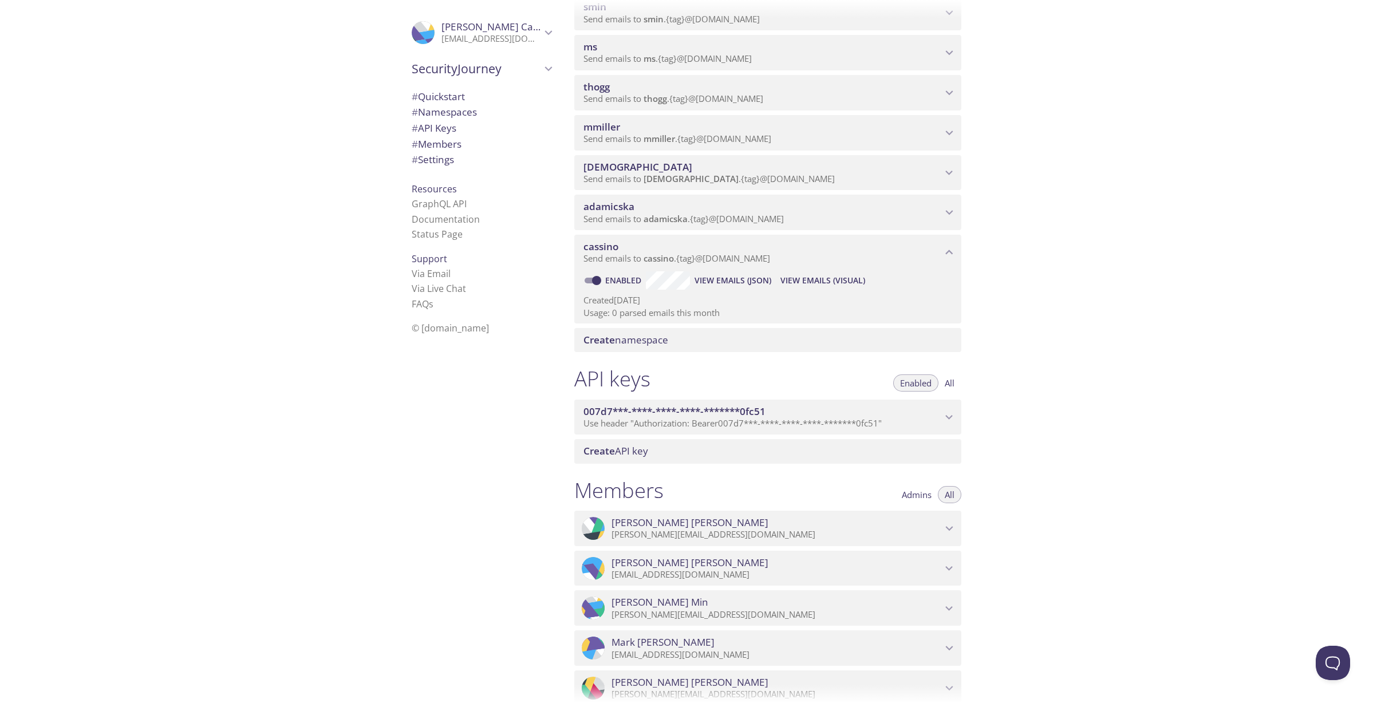
scroll to position [252, 0]
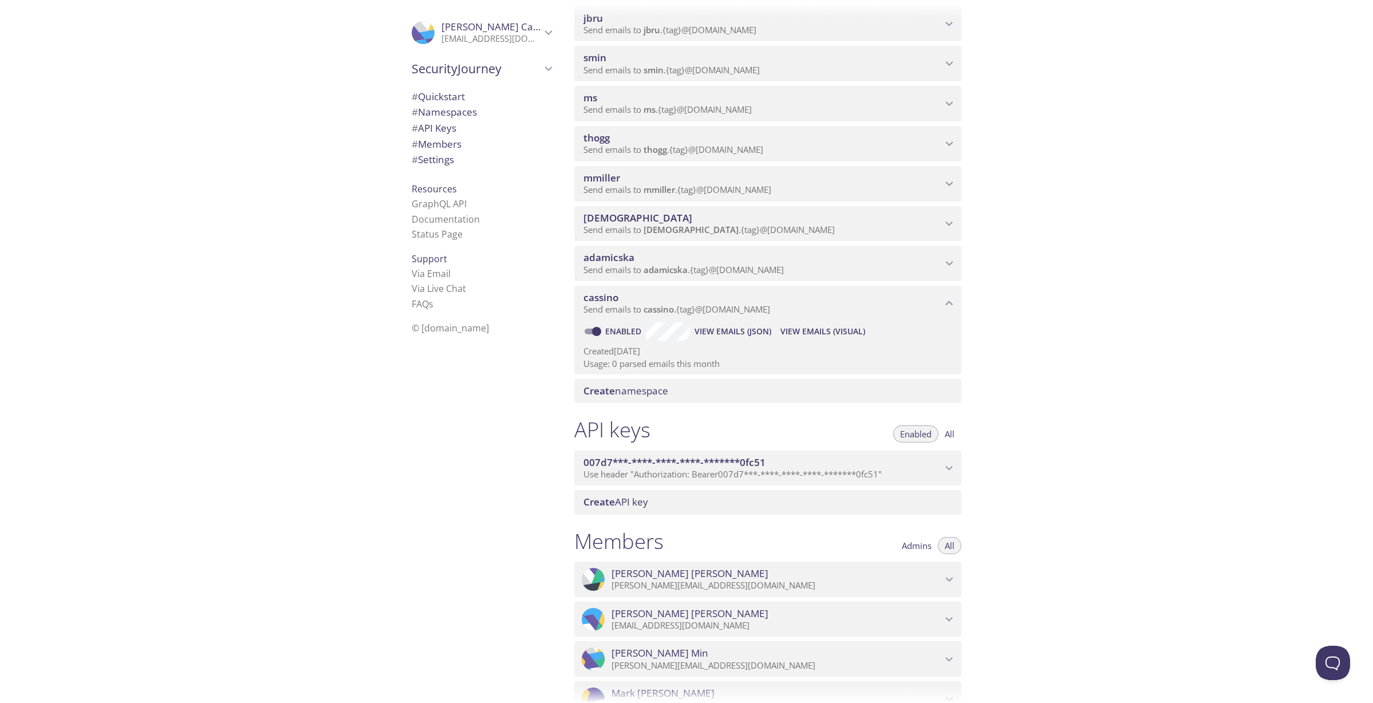
click at [752, 332] on span "View Emails (JSON)" at bounding box center [732, 332] width 77 height 14
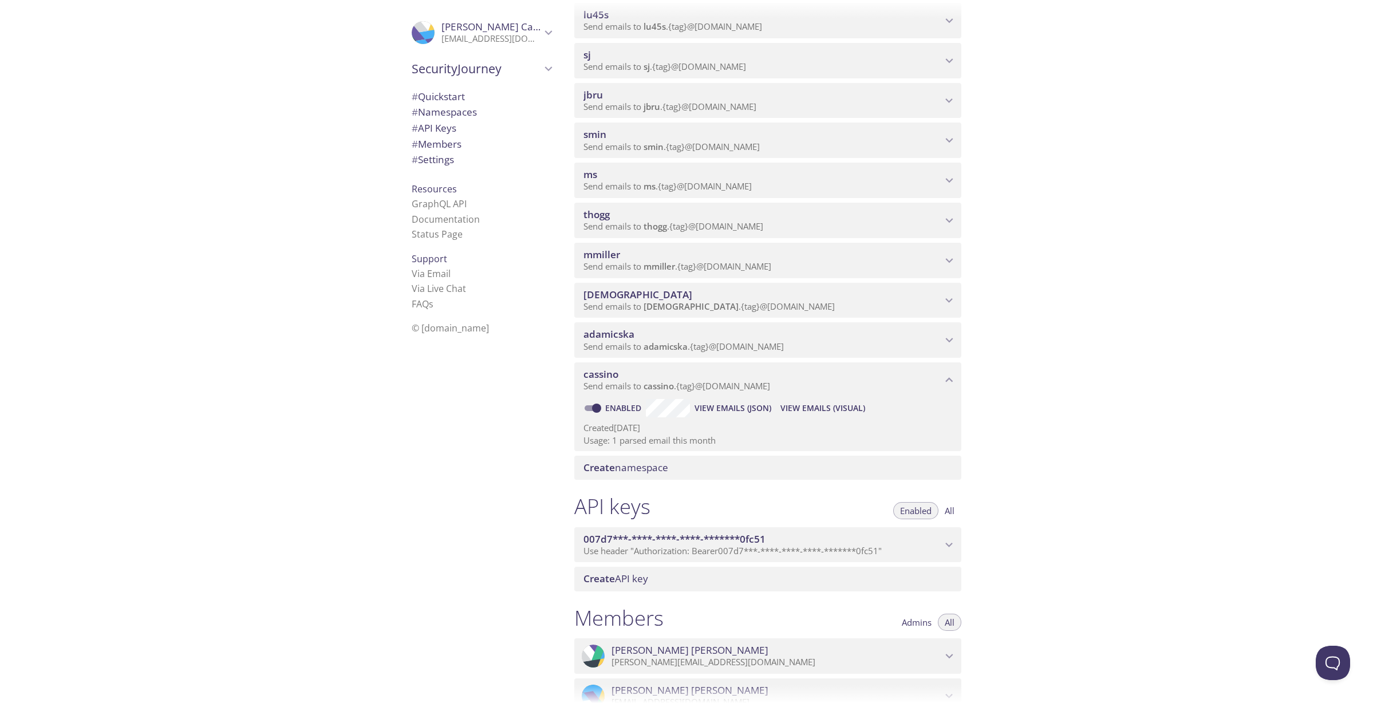
scroll to position [176, 0]
click at [1112, 484] on div "Quickstart Send a test email to lu45s.test@inbox.testmail.app and then click he…" at bounding box center [969, 351] width 808 height 703
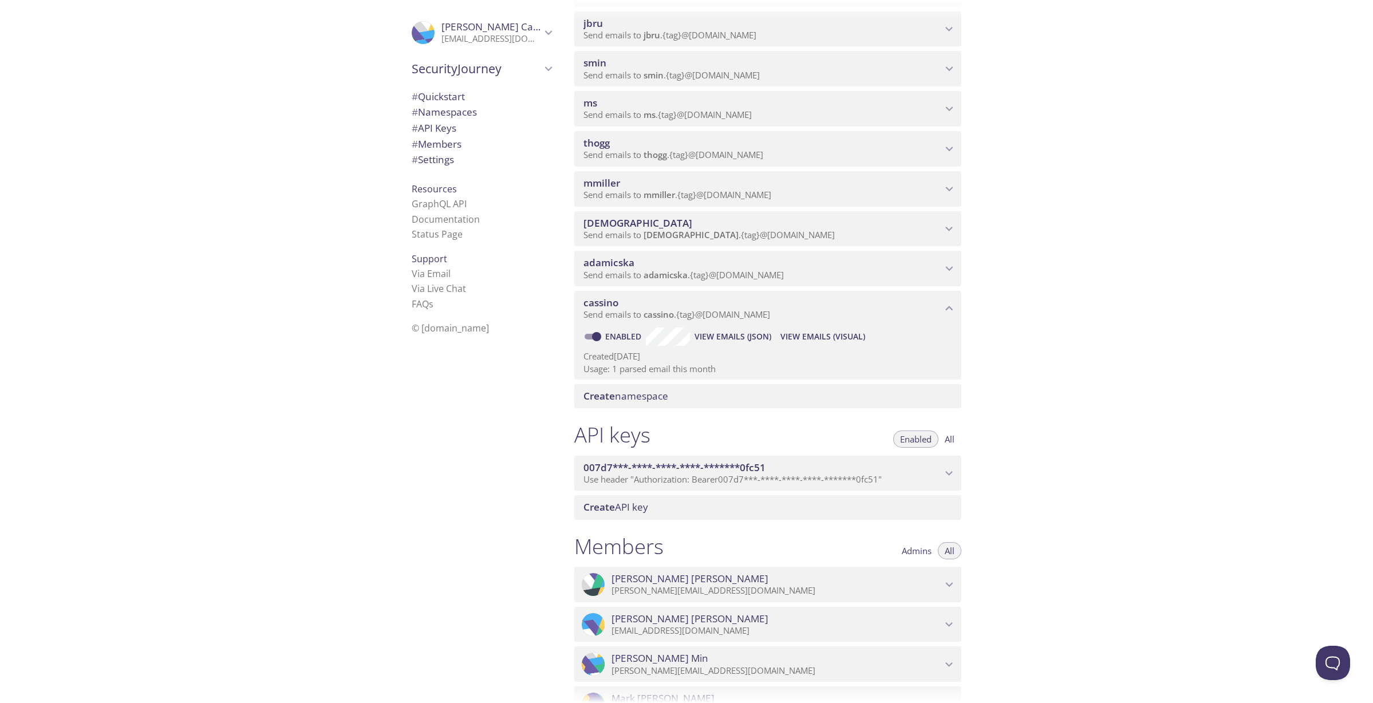
scroll to position [252, 0]
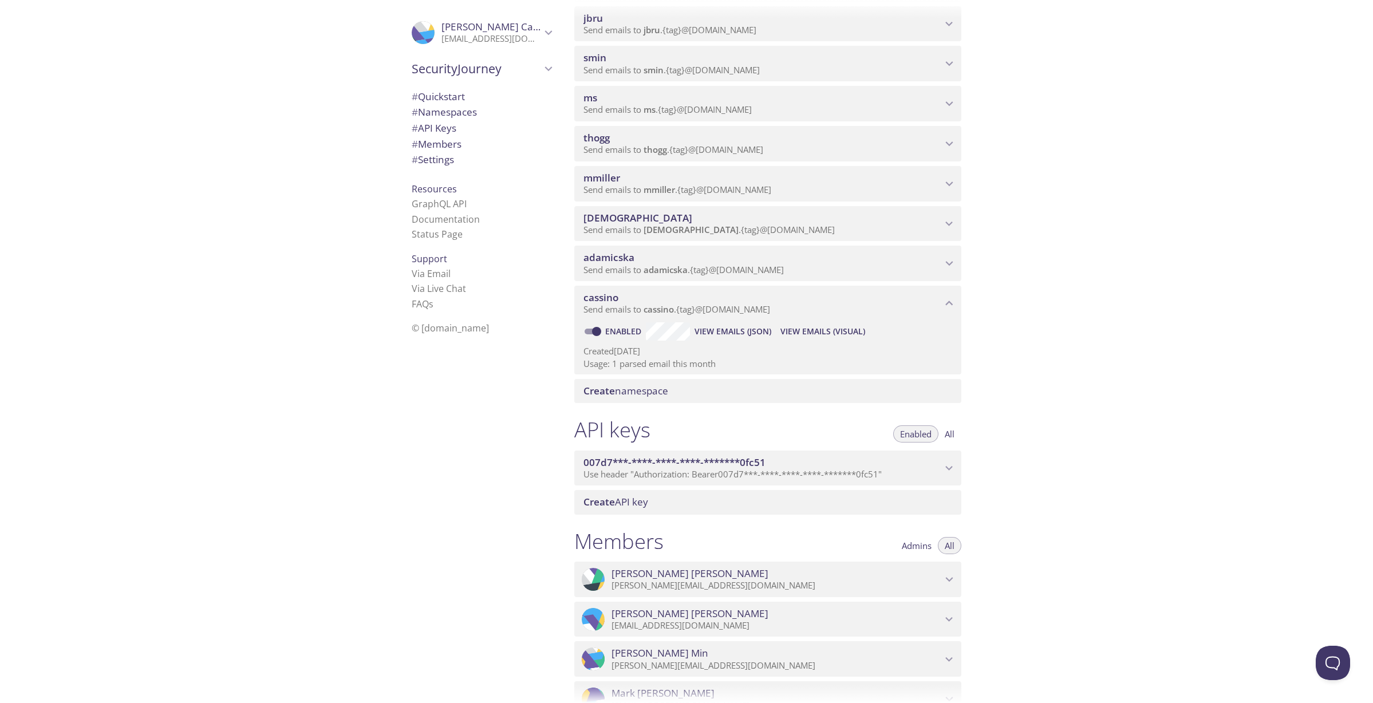
click at [847, 336] on span "View Emails (Visual)" at bounding box center [822, 332] width 85 height 14
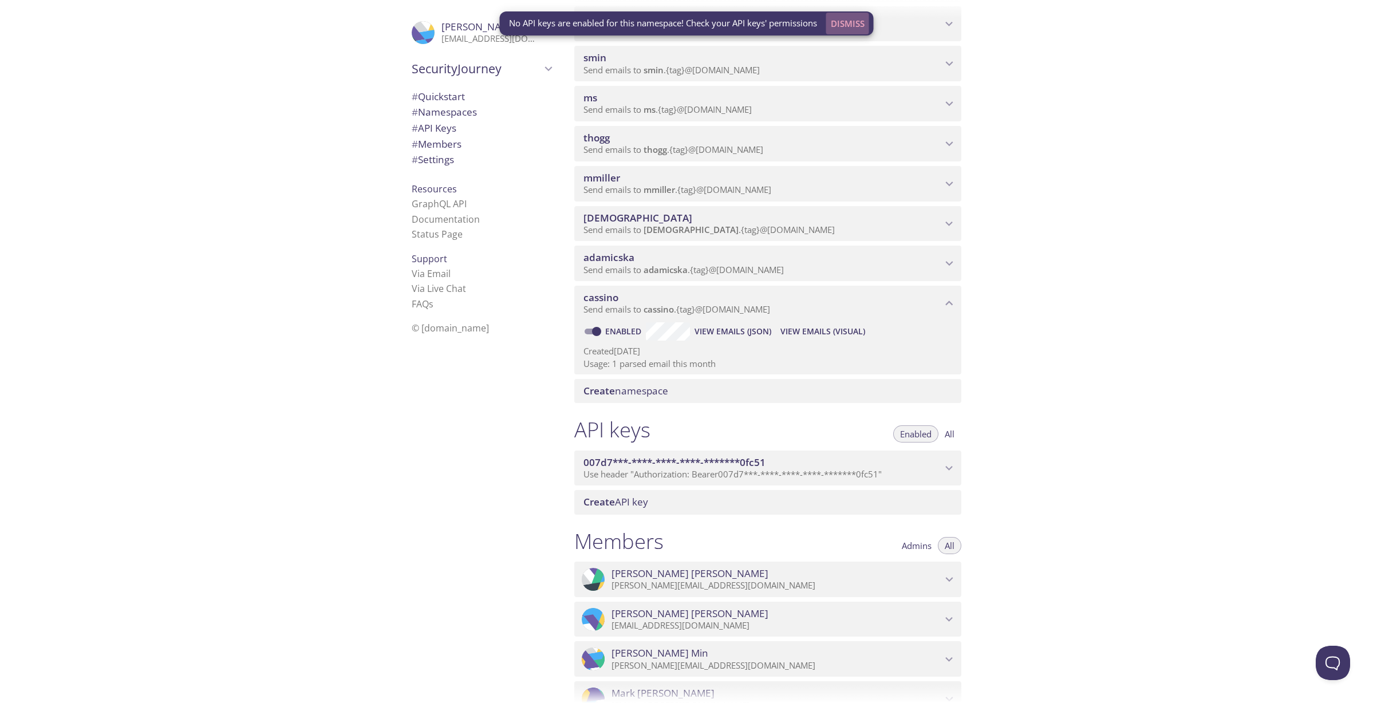
click at [846, 22] on span "Dismiss" at bounding box center [848, 23] width 34 height 15
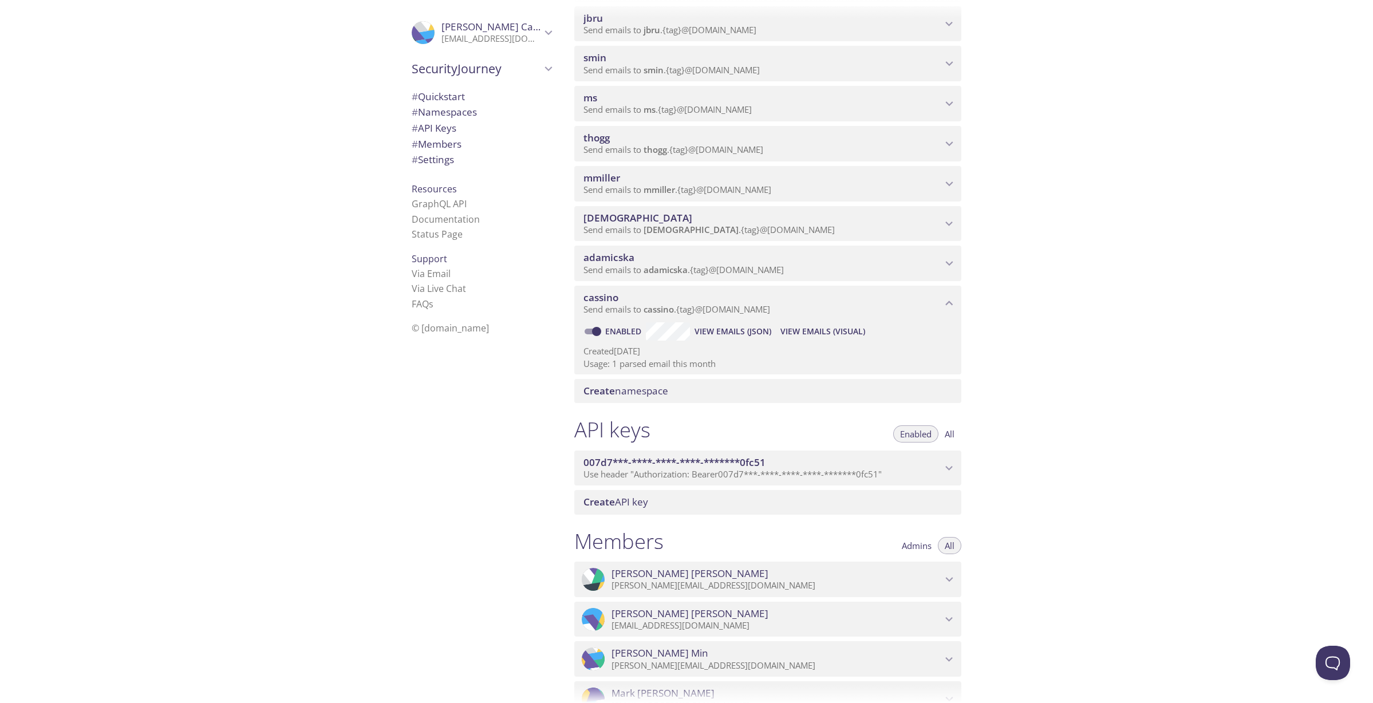
click at [1157, 349] on div "Quickstart Send a test email to lu45s.test@inbox.testmail.app and then click he…" at bounding box center [969, 351] width 808 height 703
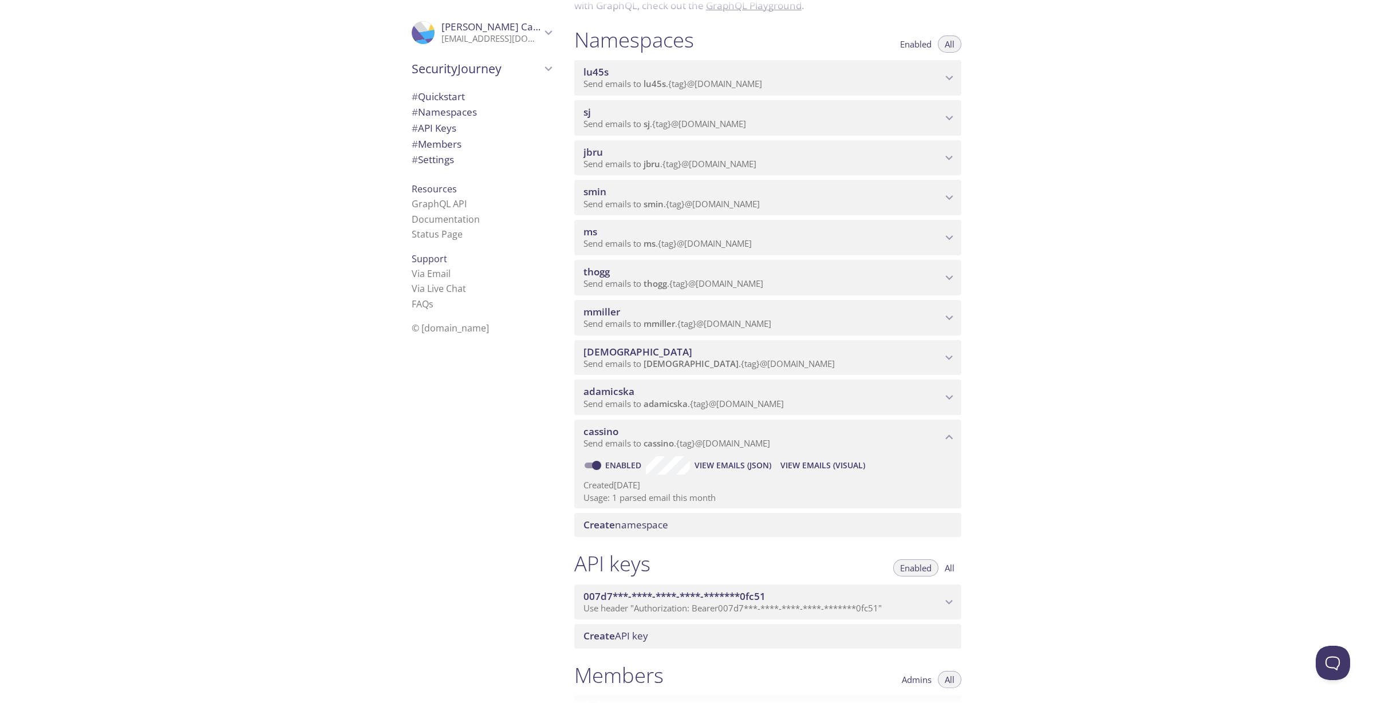
scroll to position [0, 0]
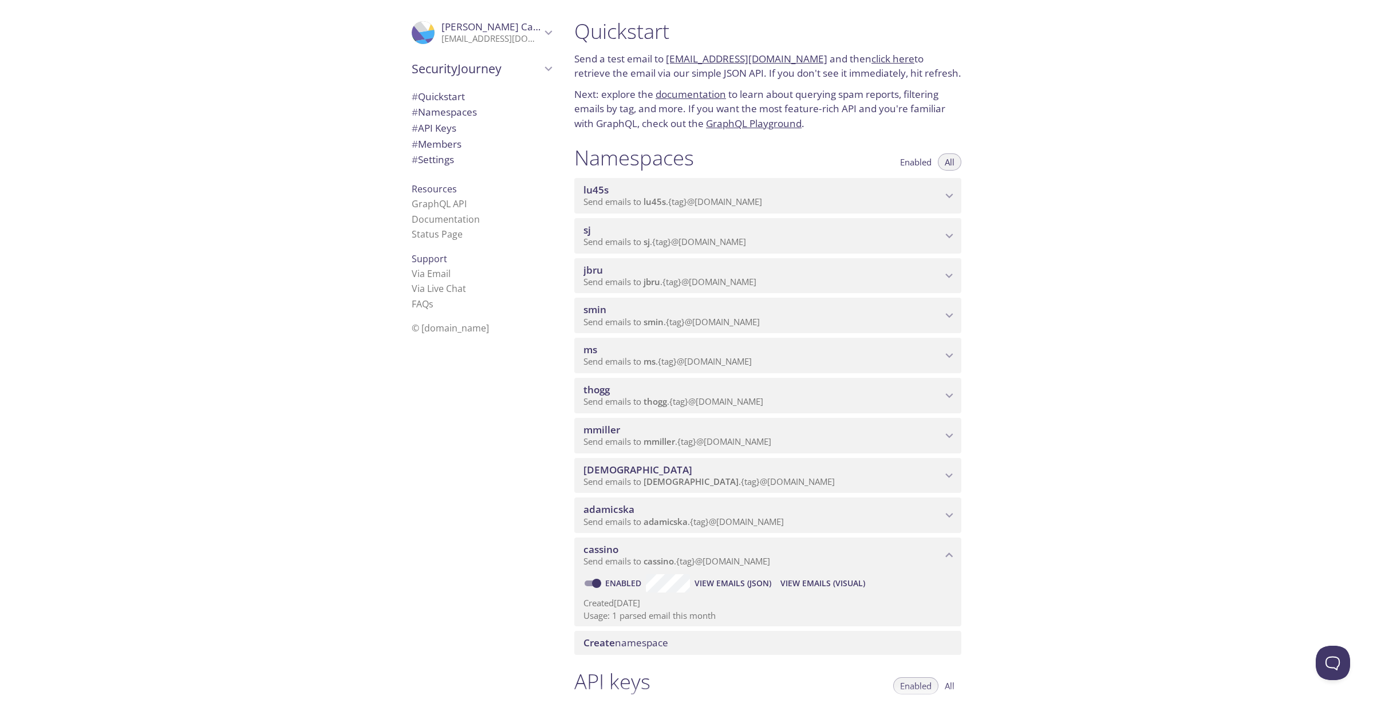
click at [926, 162] on span "Enabled" at bounding box center [915, 162] width 31 height 0
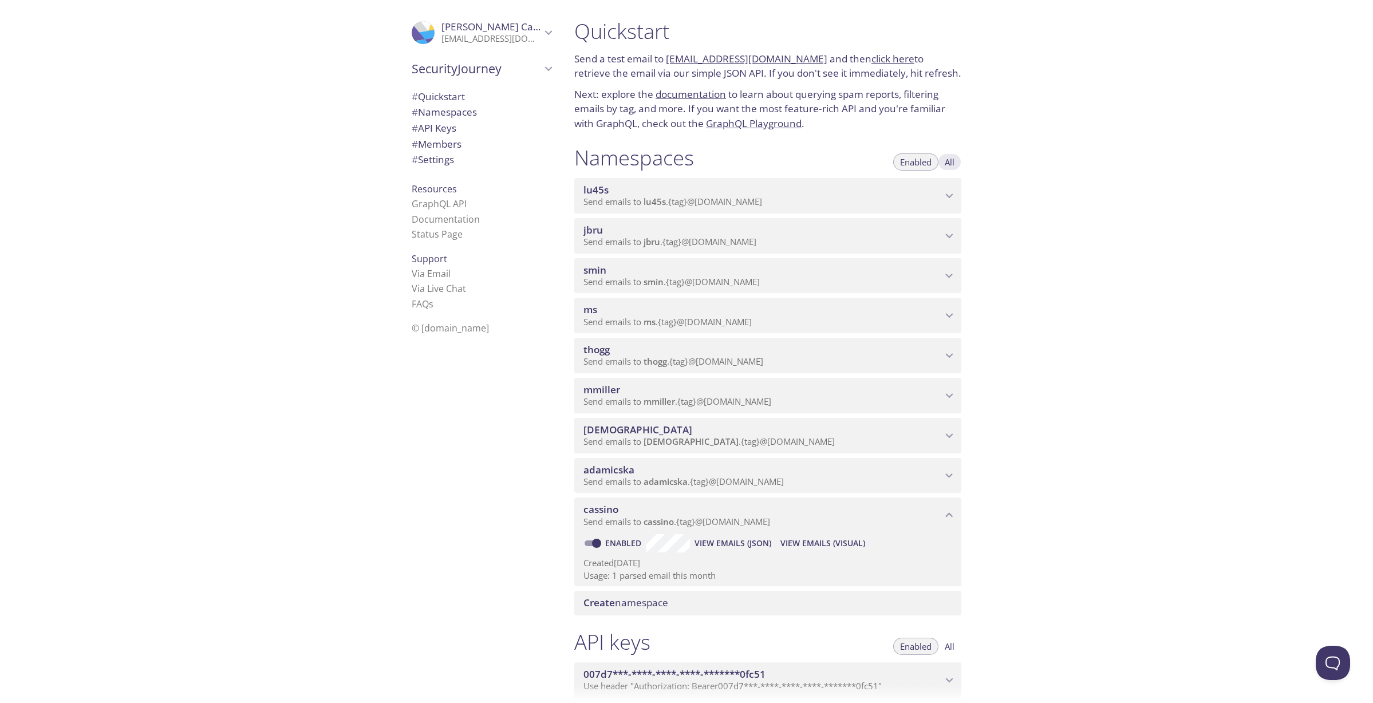
click at [952, 162] on span "All" at bounding box center [949, 162] width 10 height 0
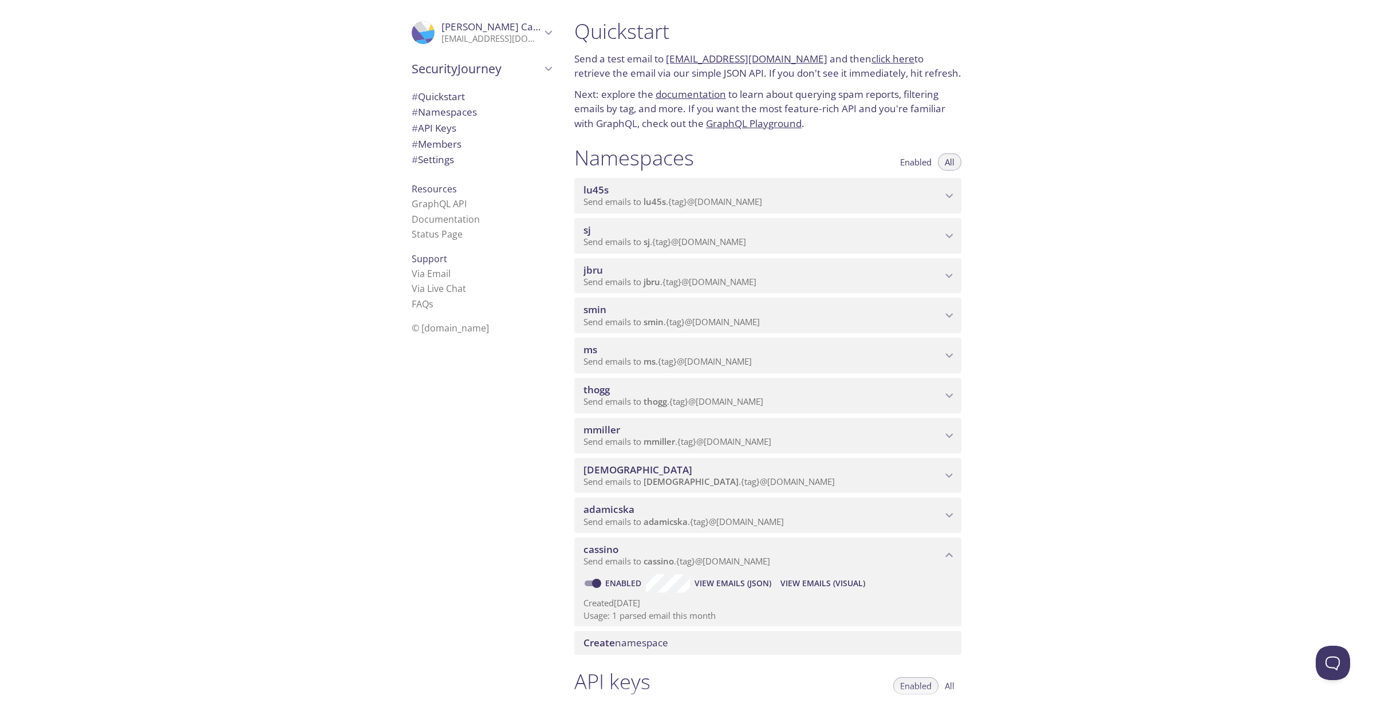
click at [434, 113] on span "# Namespaces" at bounding box center [444, 111] width 65 height 13
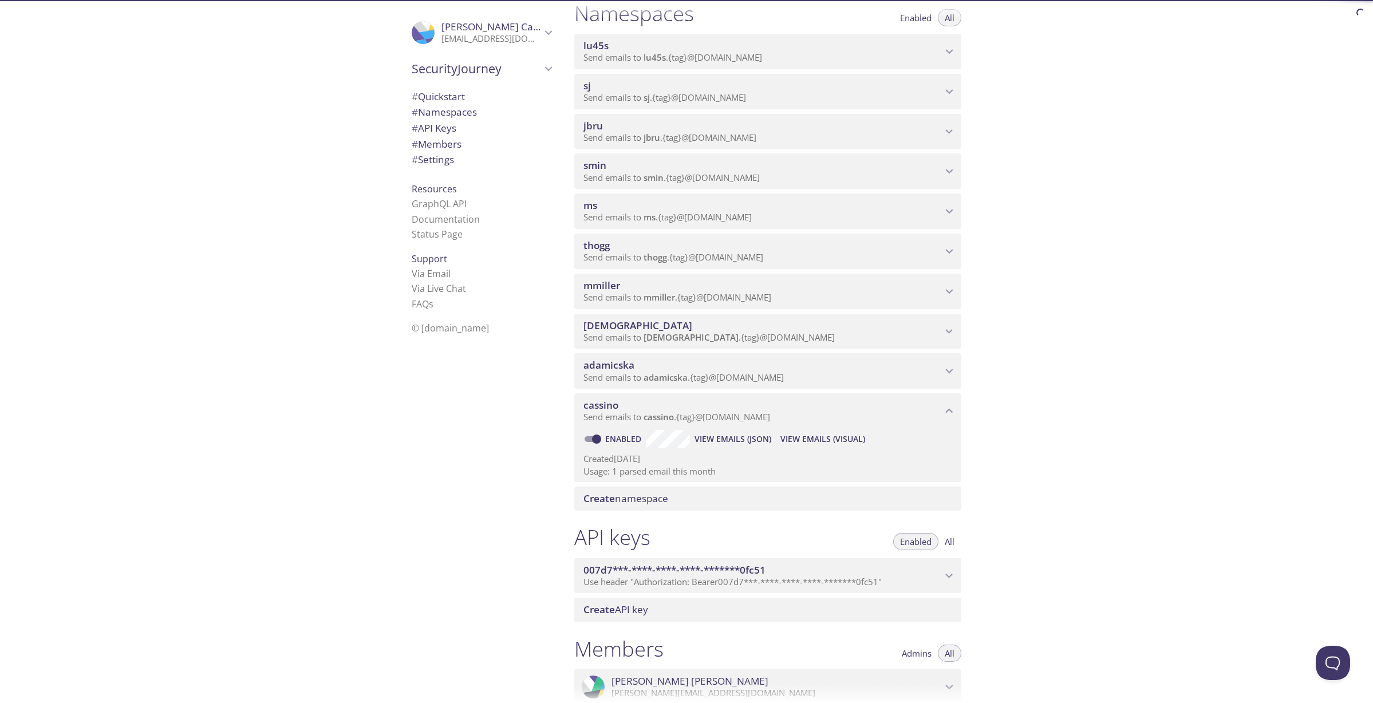
scroll to position [145, 0]
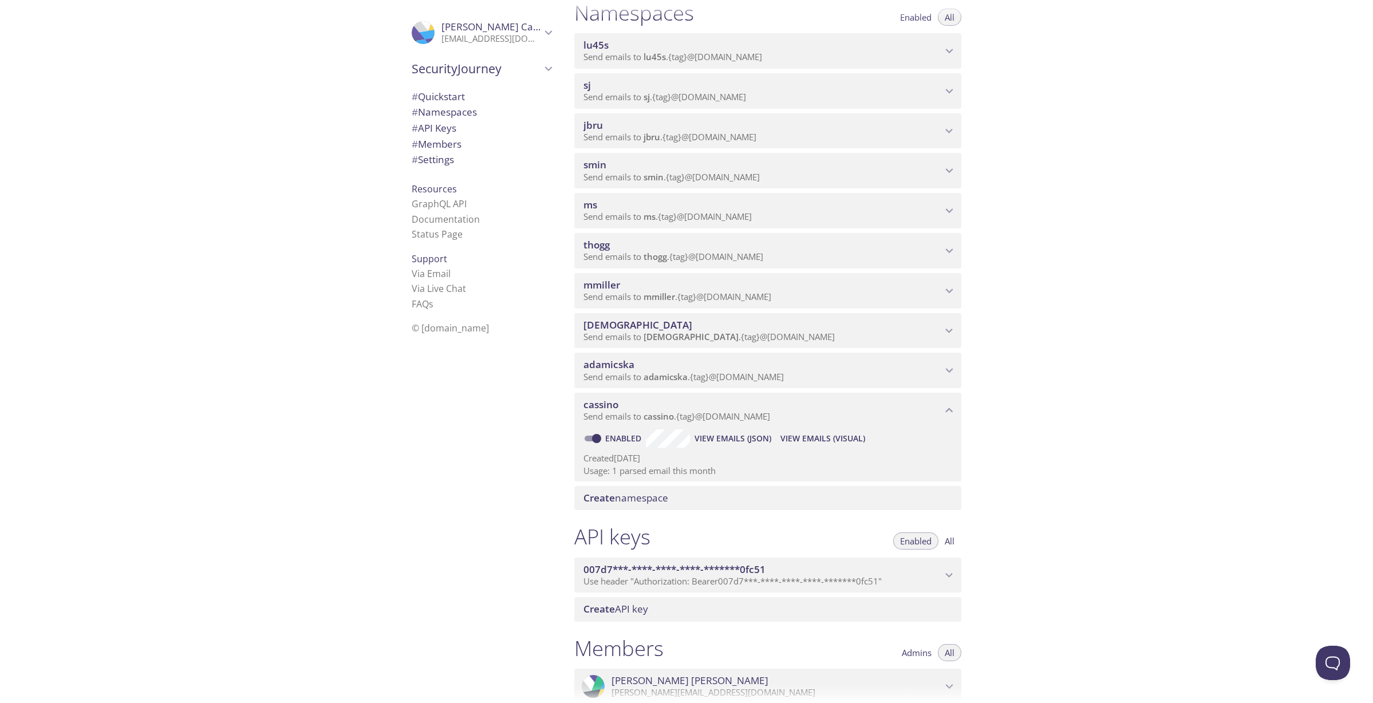
click at [1202, 543] on div "Quickstart Send a test email to lu45s.test@inbox.testmail.app and then click he…" at bounding box center [969, 351] width 808 height 703
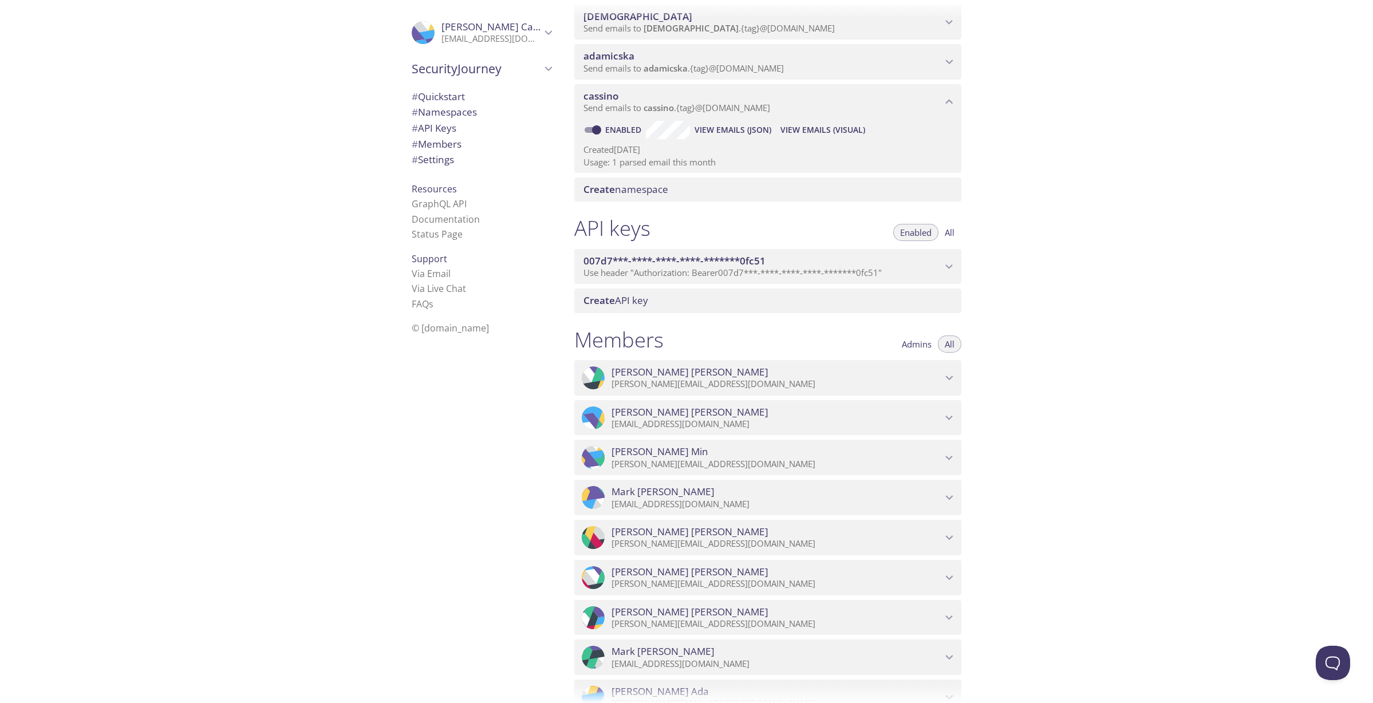
scroll to position [721, 0]
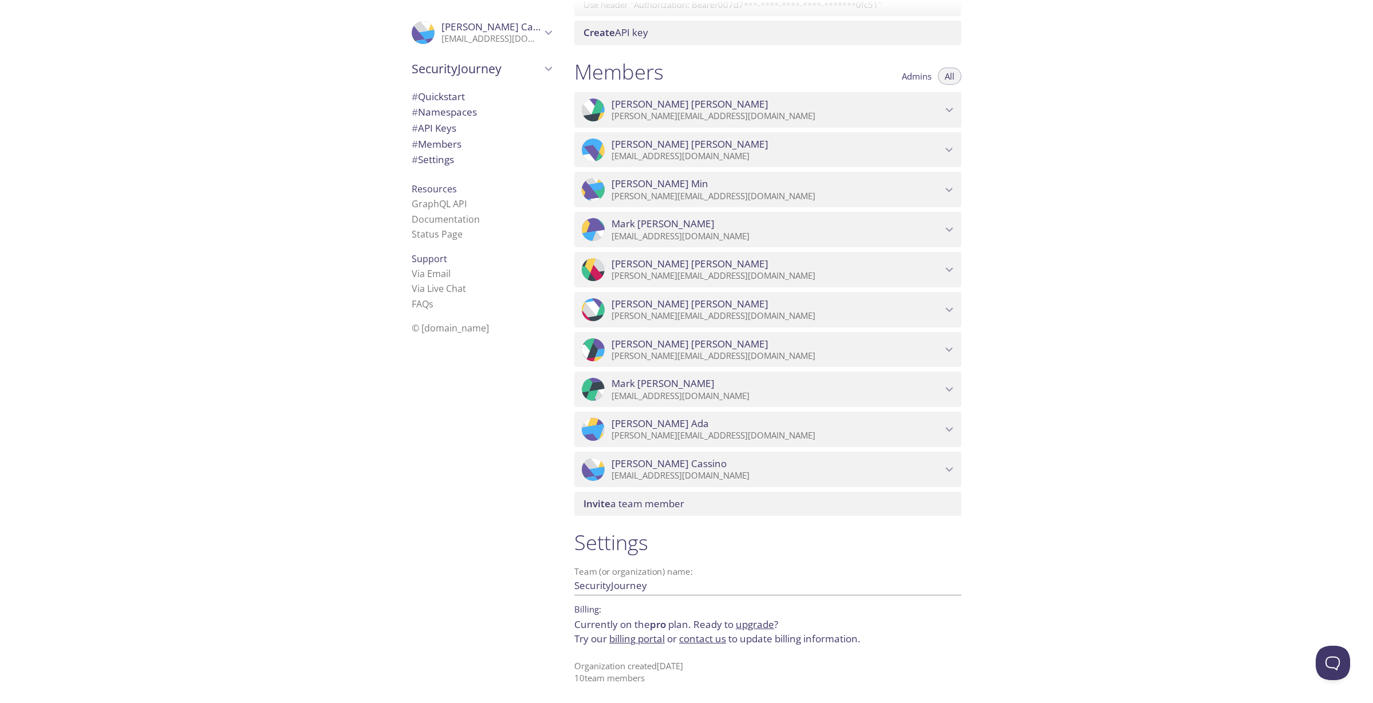
click at [208, 172] on div ".cls-1 { fill: #6d5ca8; } .cls-2 { fill: #3fc191; } .cls-3 { fill: #3b4752; } .…" at bounding box center [282, 351] width 565 height 703
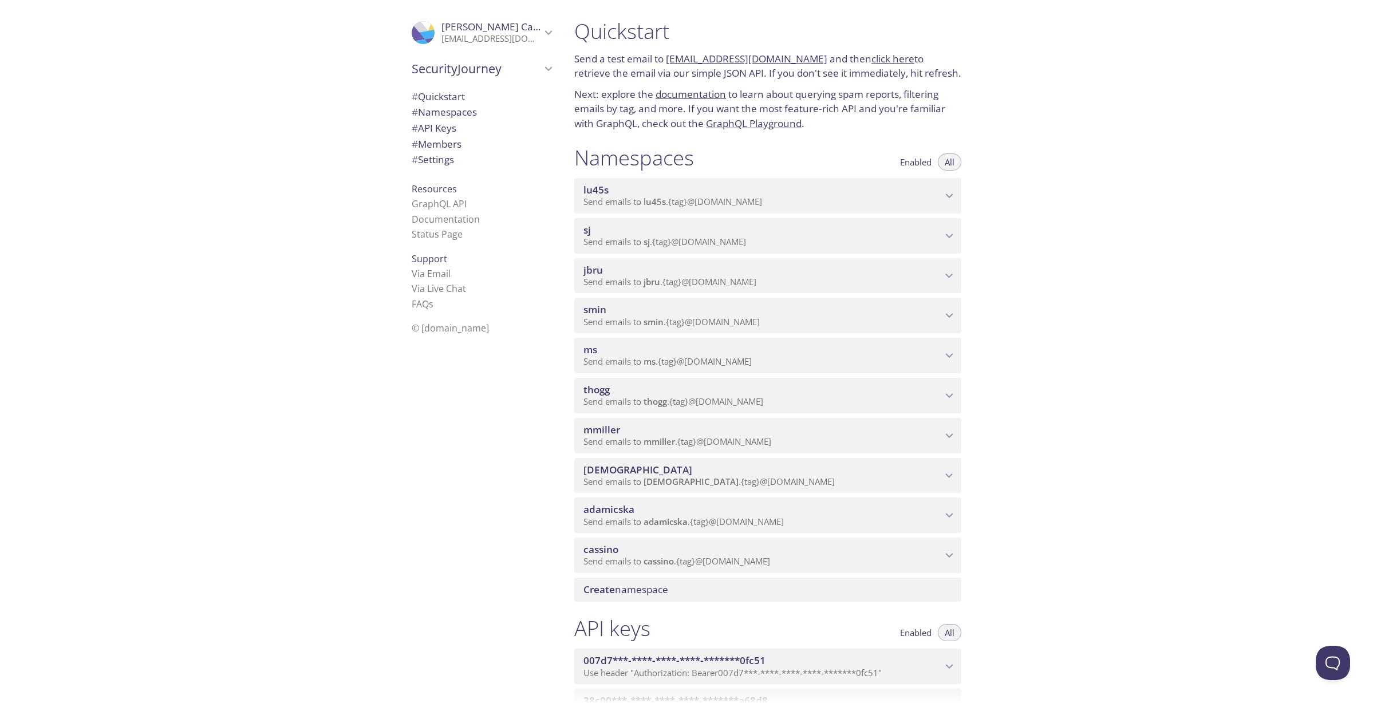
click at [1201, 428] on div "Quickstart Send a test email to lu45s.test@inbox.testmail.app and then click he…" at bounding box center [969, 351] width 808 height 703
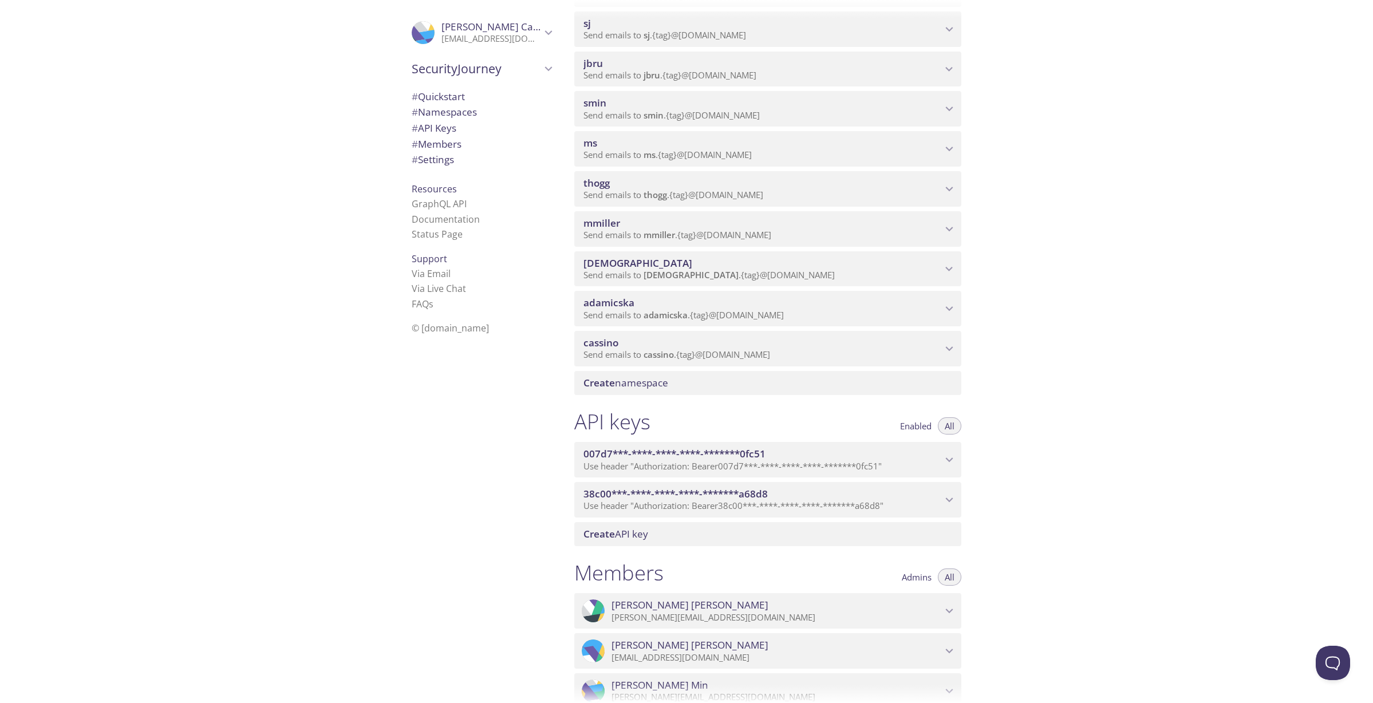
scroll to position [227, 0]
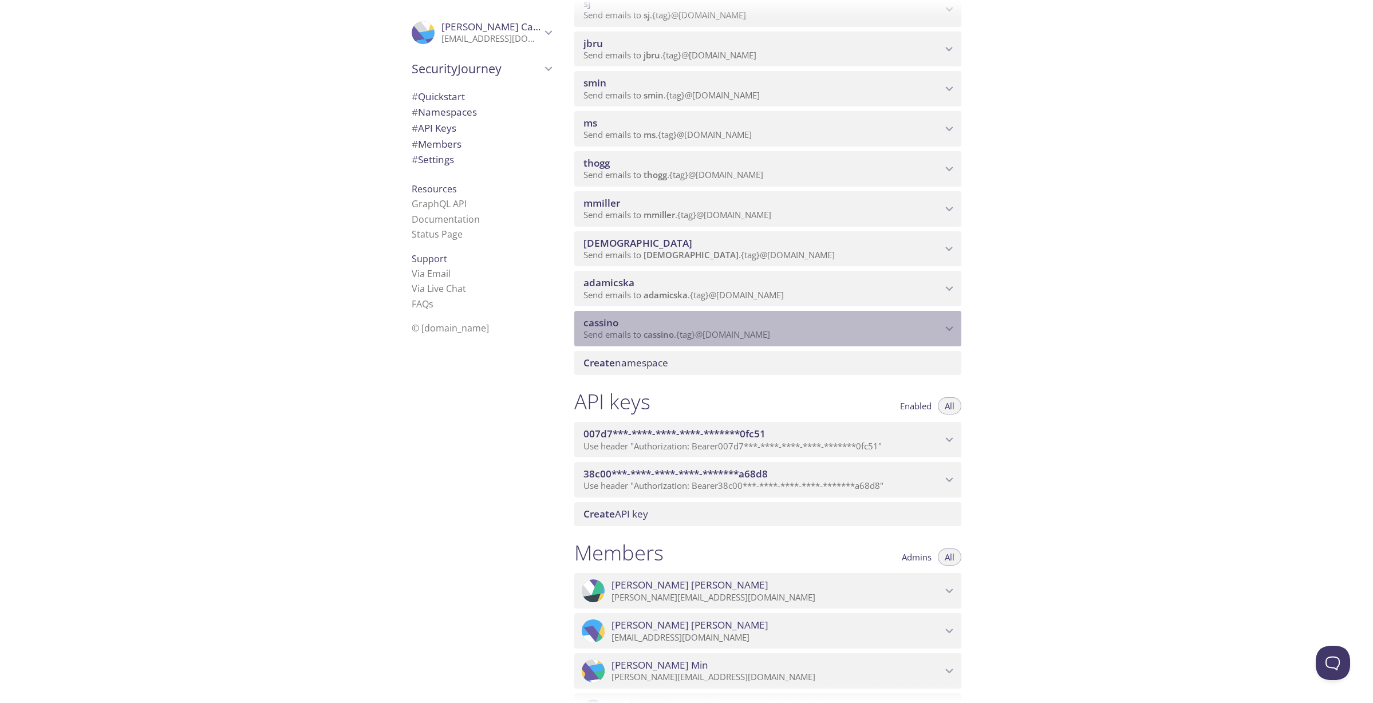
click at [899, 328] on span "cassino" at bounding box center [762, 323] width 358 height 13
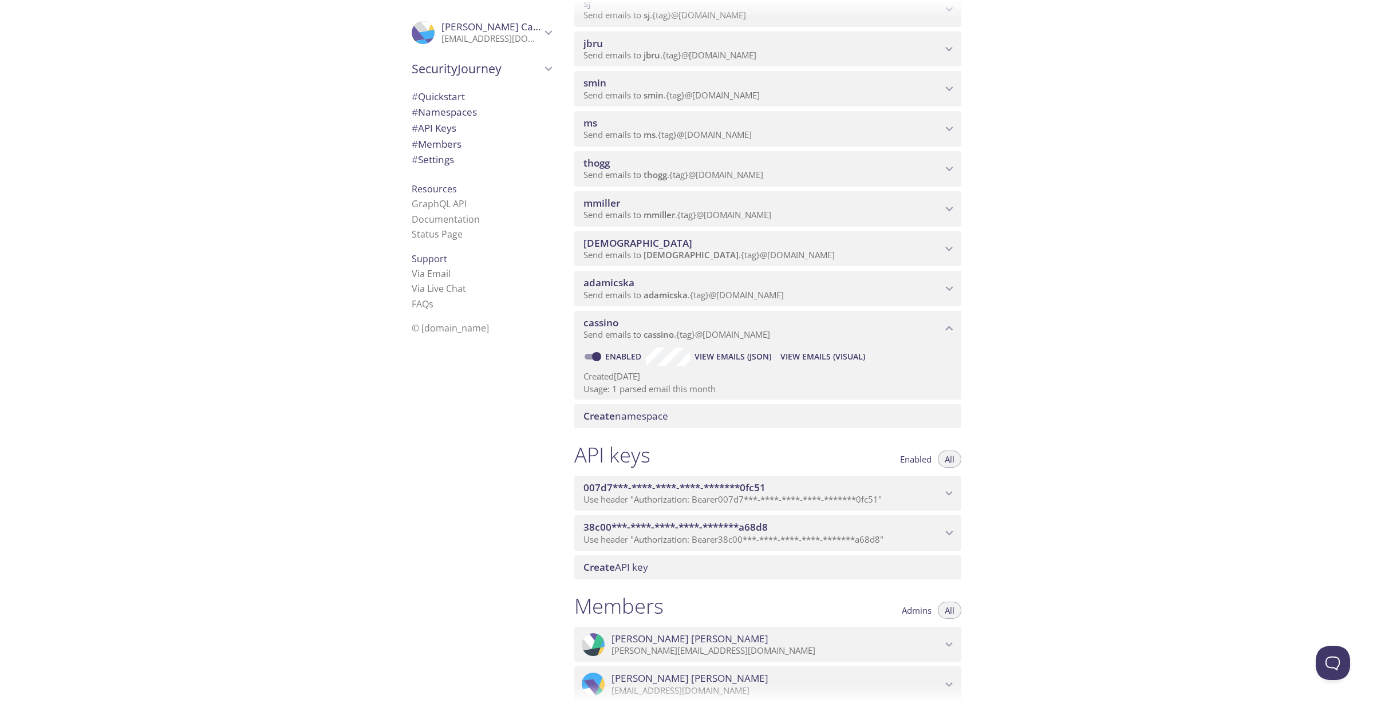
click at [1203, 454] on div "Quickstart Send a test email to lu45s.test@inbox.testmail.app and then click he…" at bounding box center [969, 351] width 808 height 703
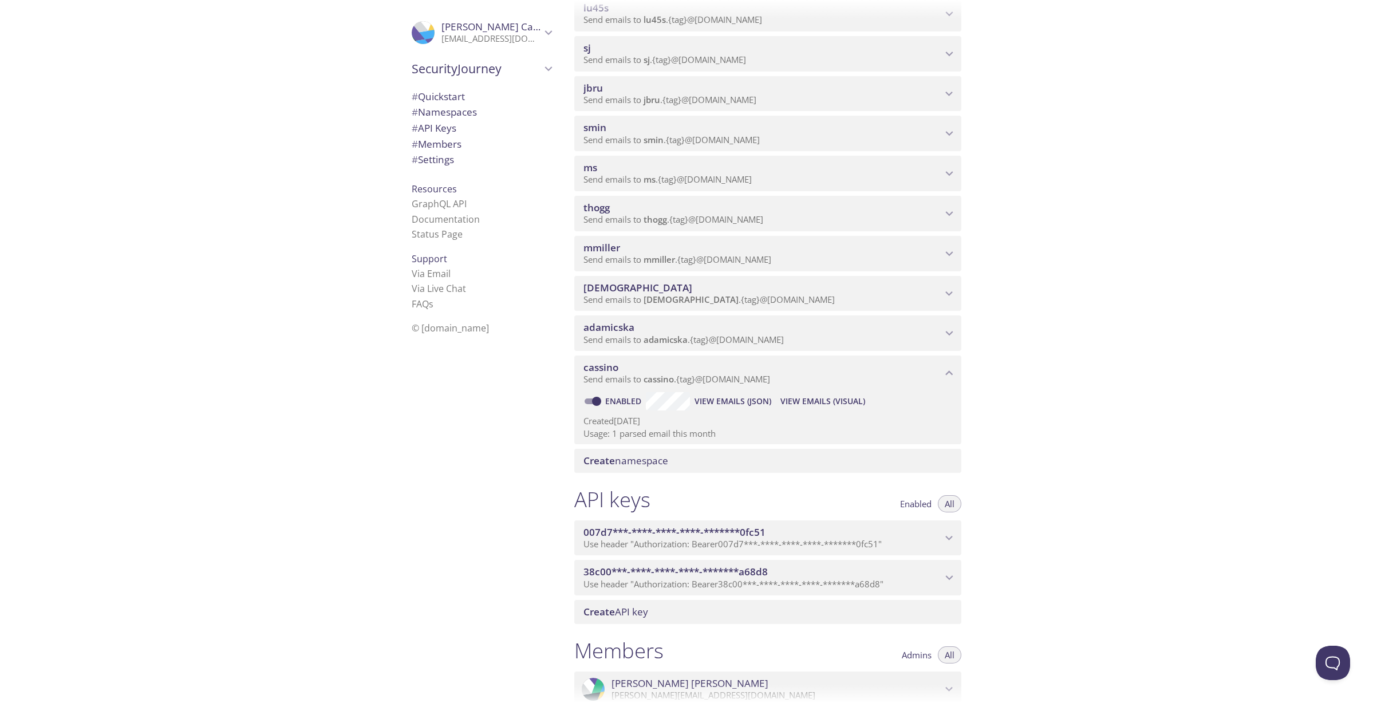
scroll to position [0, 0]
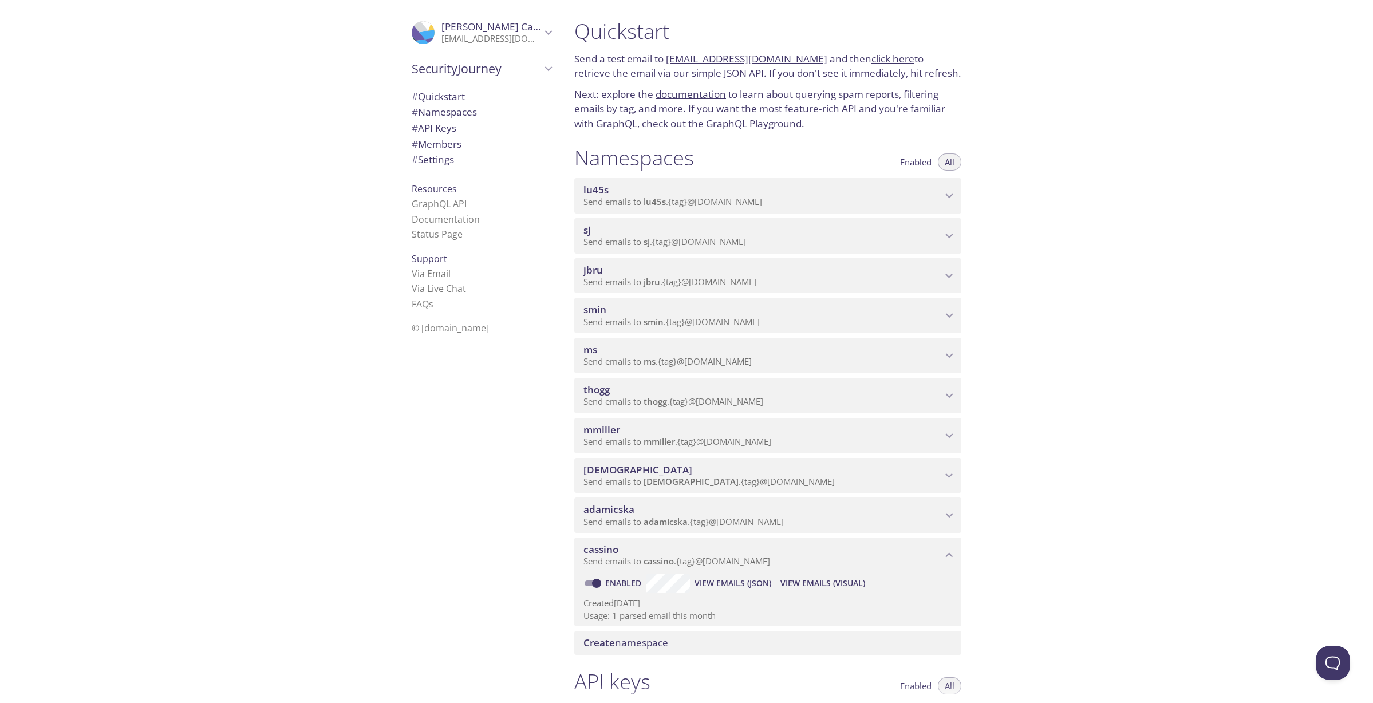
click at [541, 31] on icon "Maria Cassino" at bounding box center [548, 32] width 15 height 15
click at [481, 68] on span "User Settings" at bounding box center [482, 63] width 140 height 15
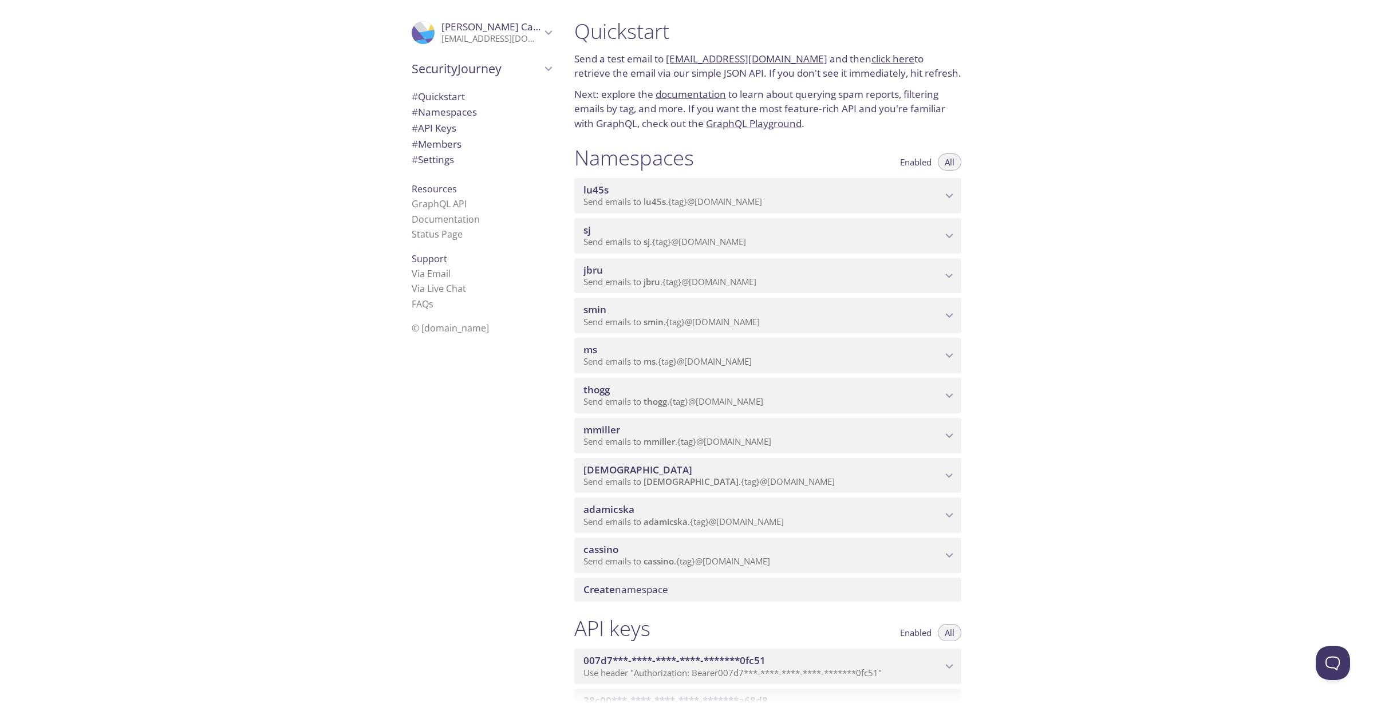
click at [1198, 173] on div "Quickstart Send a test email to lu45s.test@inbox.testmail.app and then click he…" at bounding box center [969, 351] width 808 height 703
click at [1225, 279] on div "Quickstart Send a test email to lu45s.test@inbox.testmail.app and then click he…" at bounding box center [969, 351] width 808 height 703
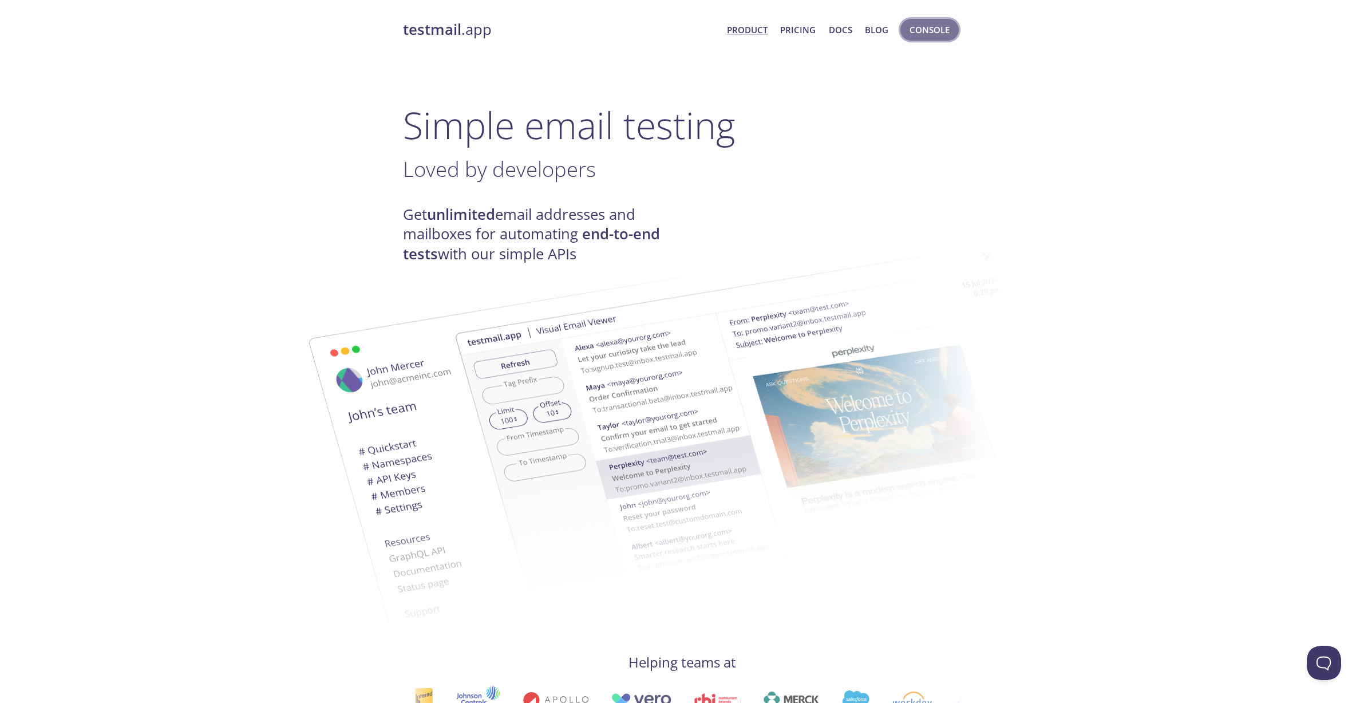
click at [916, 29] on span "Console" at bounding box center [929, 29] width 40 height 15
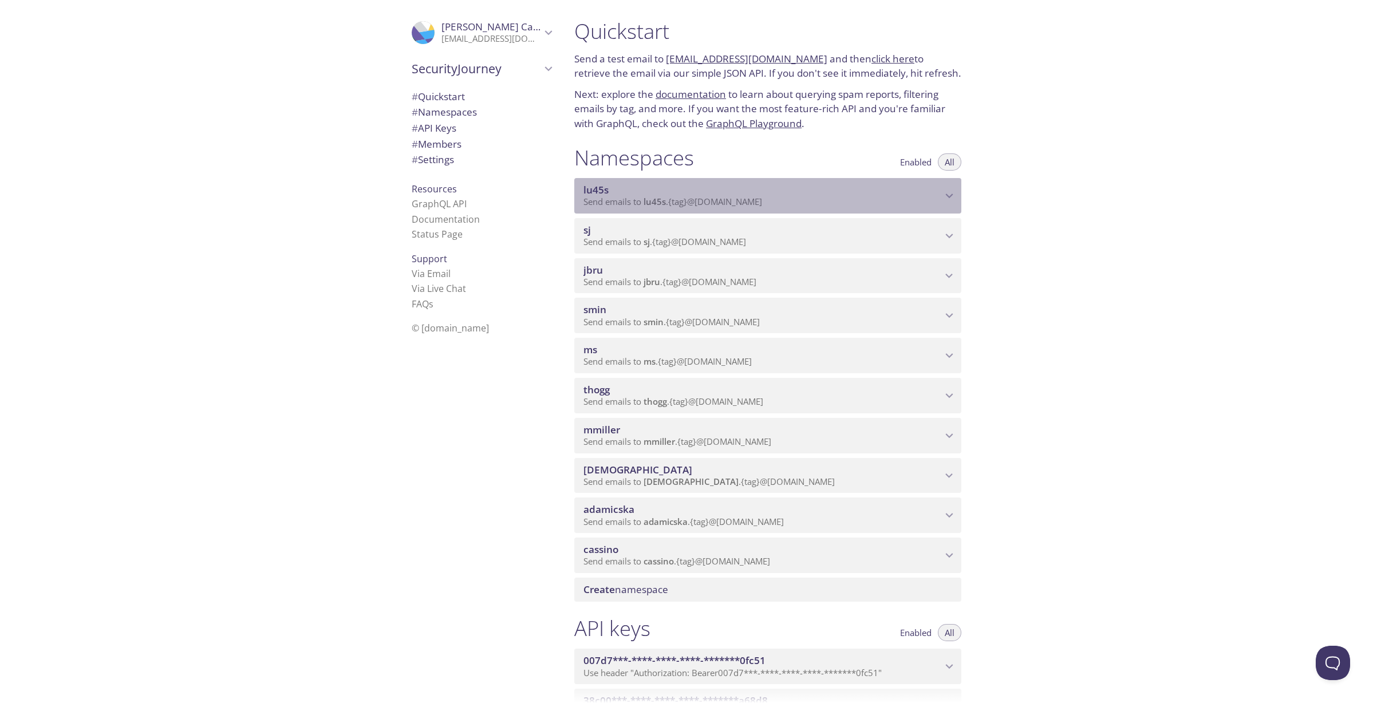
click at [948, 192] on icon "lu45s namespace" at bounding box center [949, 195] width 15 height 15
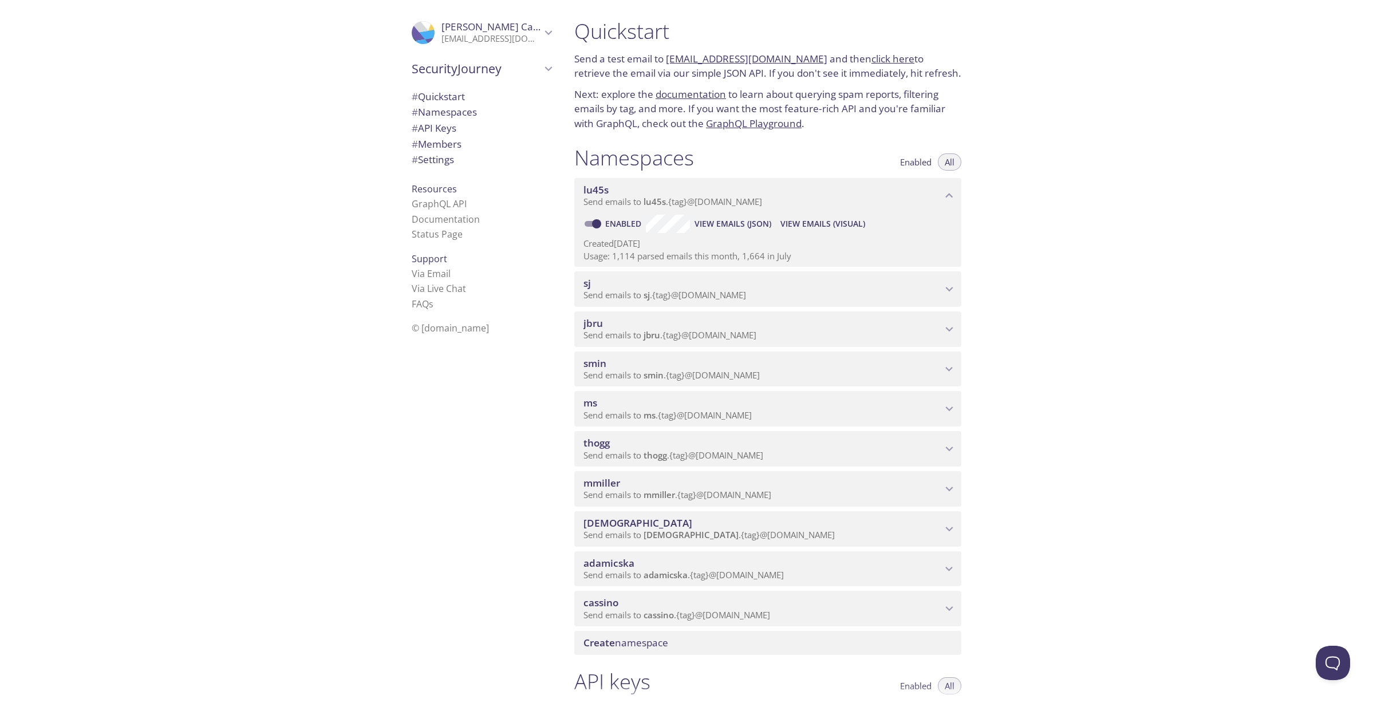
click at [860, 227] on span "View Emails (Visual)" at bounding box center [822, 224] width 85 height 14
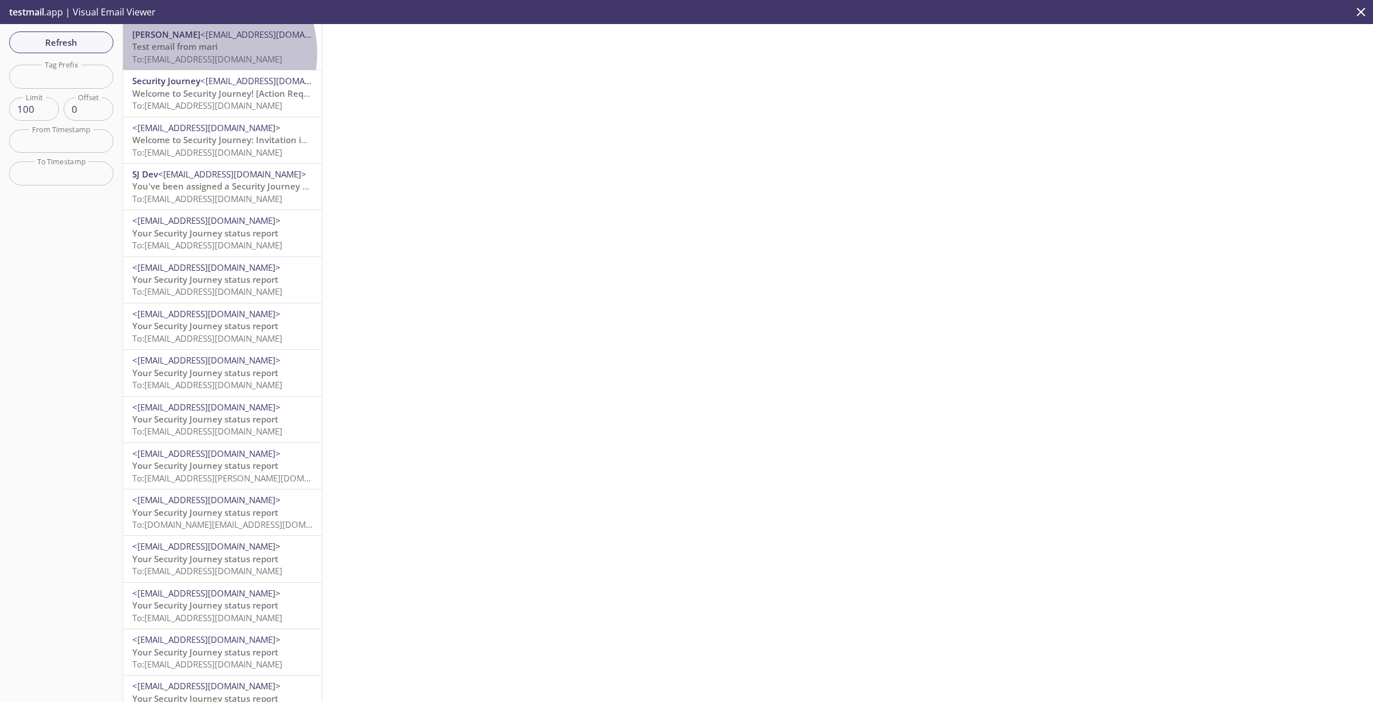
click at [196, 53] on span "To: lu45s.test@inbox.testmail.app" at bounding box center [207, 58] width 150 height 11
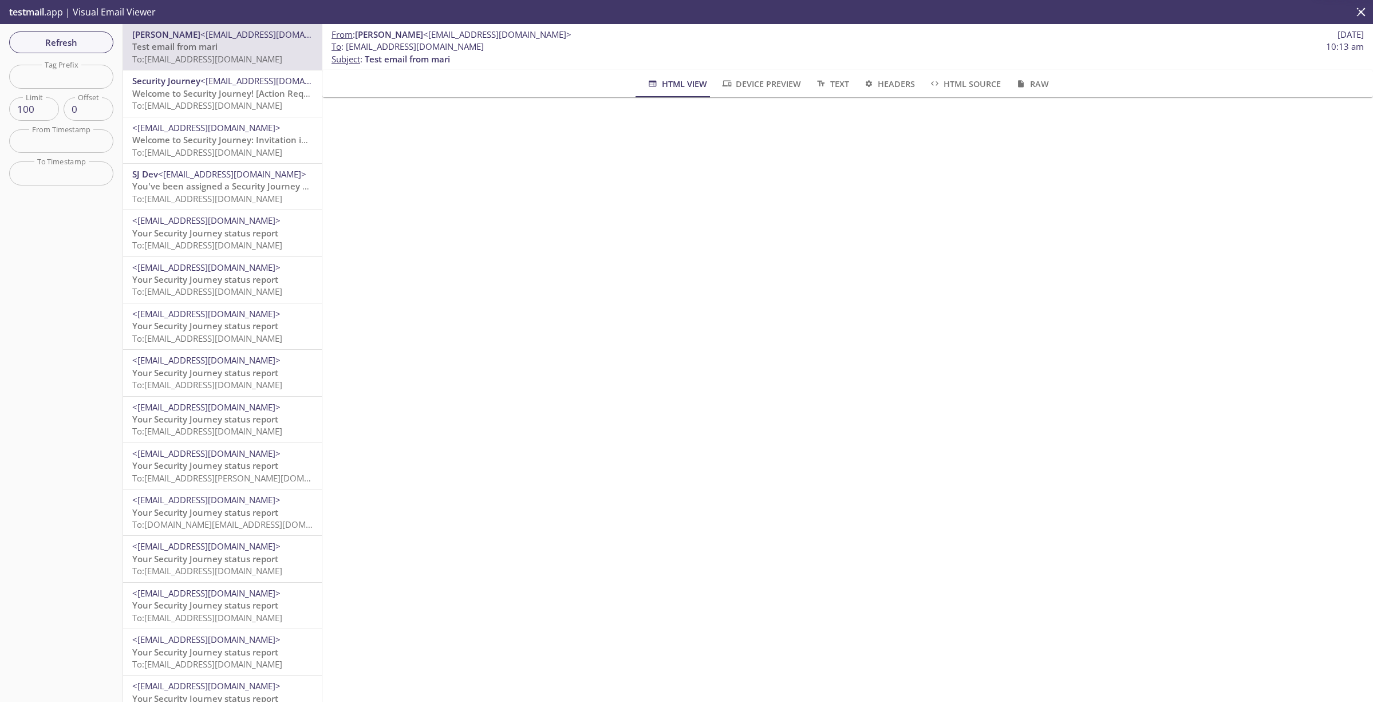
click at [205, 101] on span "To: lu45s.1916@inbox.testmail.app" at bounding box center [207, 105] width 150 height 11
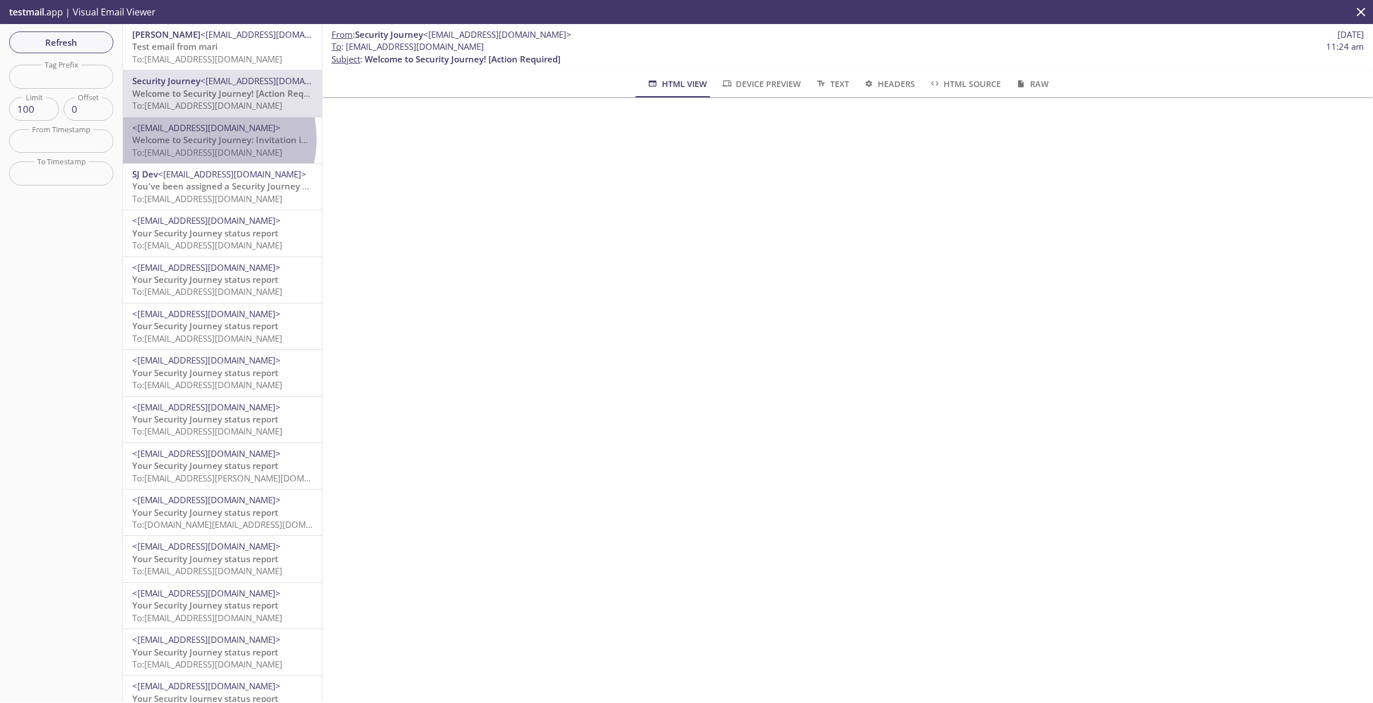
click at [203, 139] on span "Welcome to Security Journey: Invitation instructions" at bounding box center [240, 139] width 216 height 11
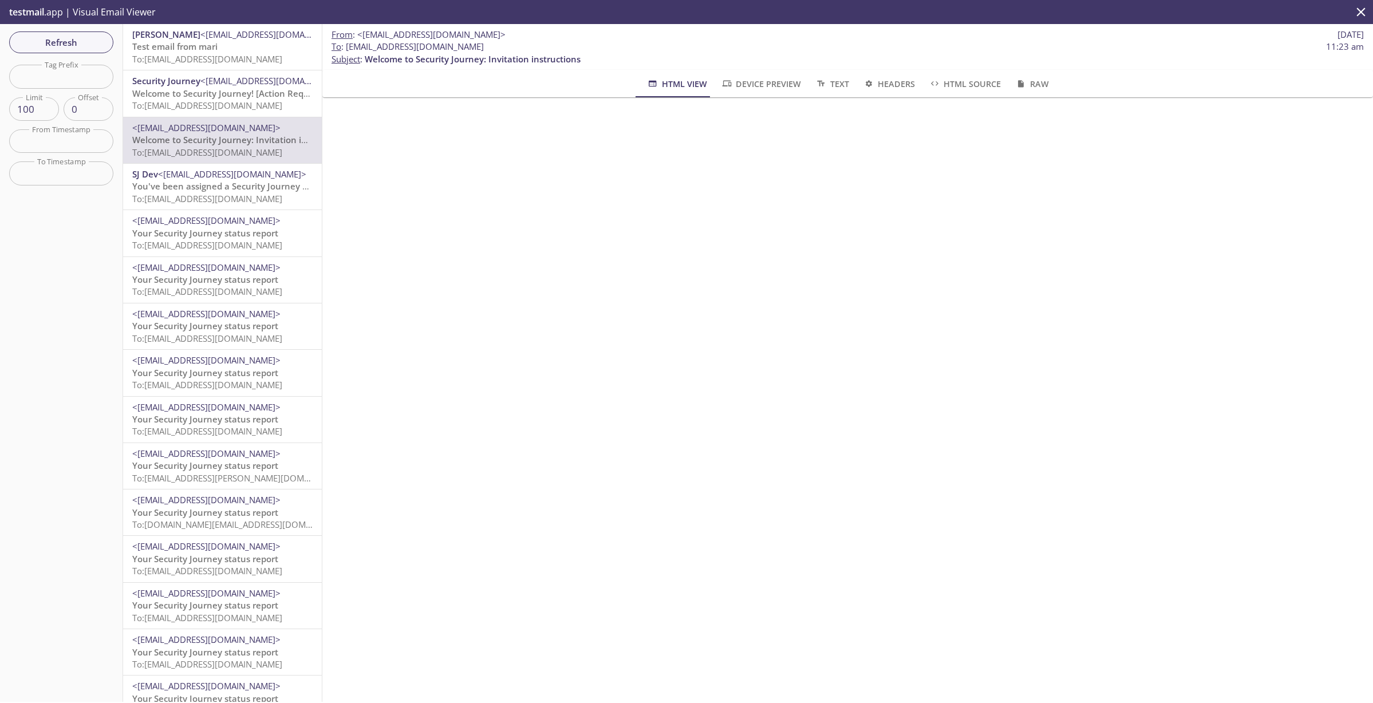
click at [195, 56] on span "To: lu45s.test@inbox.testmail.app" at bounding box center [207, 58] width 150 height 11
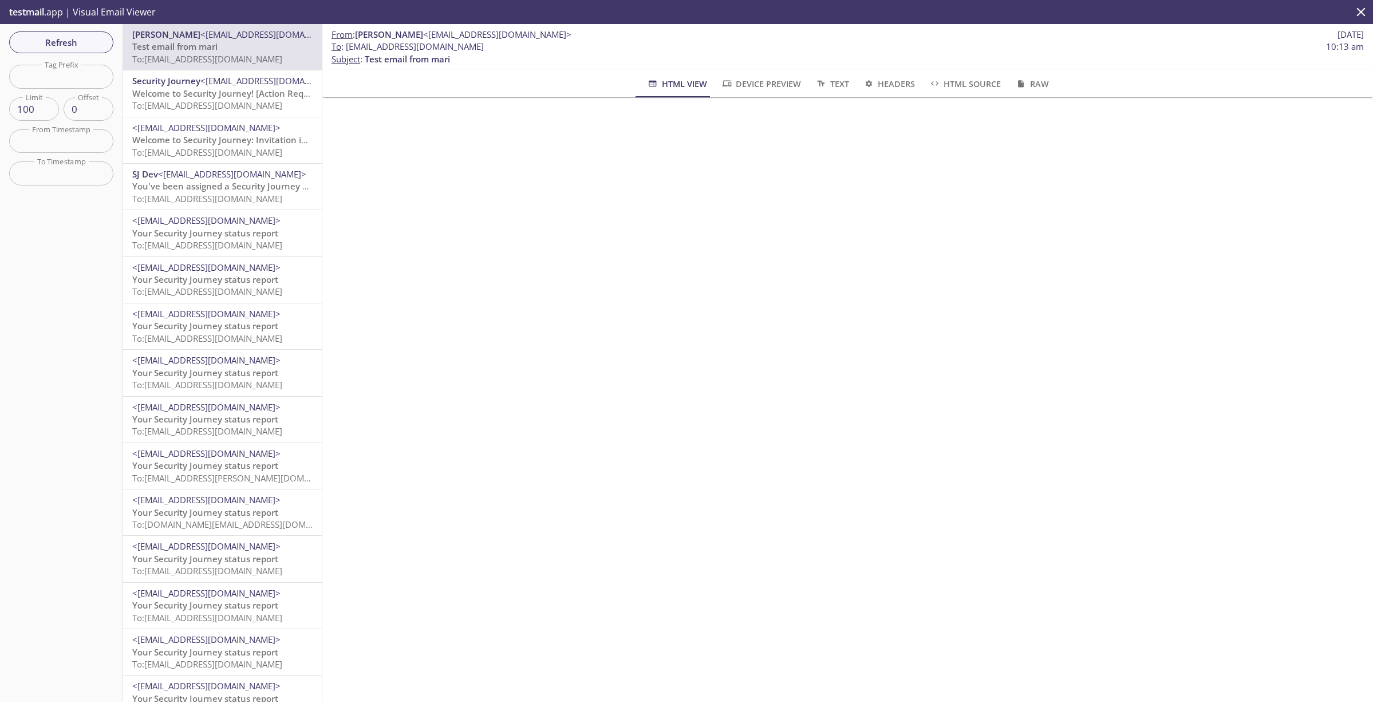
click at [188, 101] on span "To: lu45s.1916@inbox.testmail.app" at bounding box center [207, 105] width 150 height 11
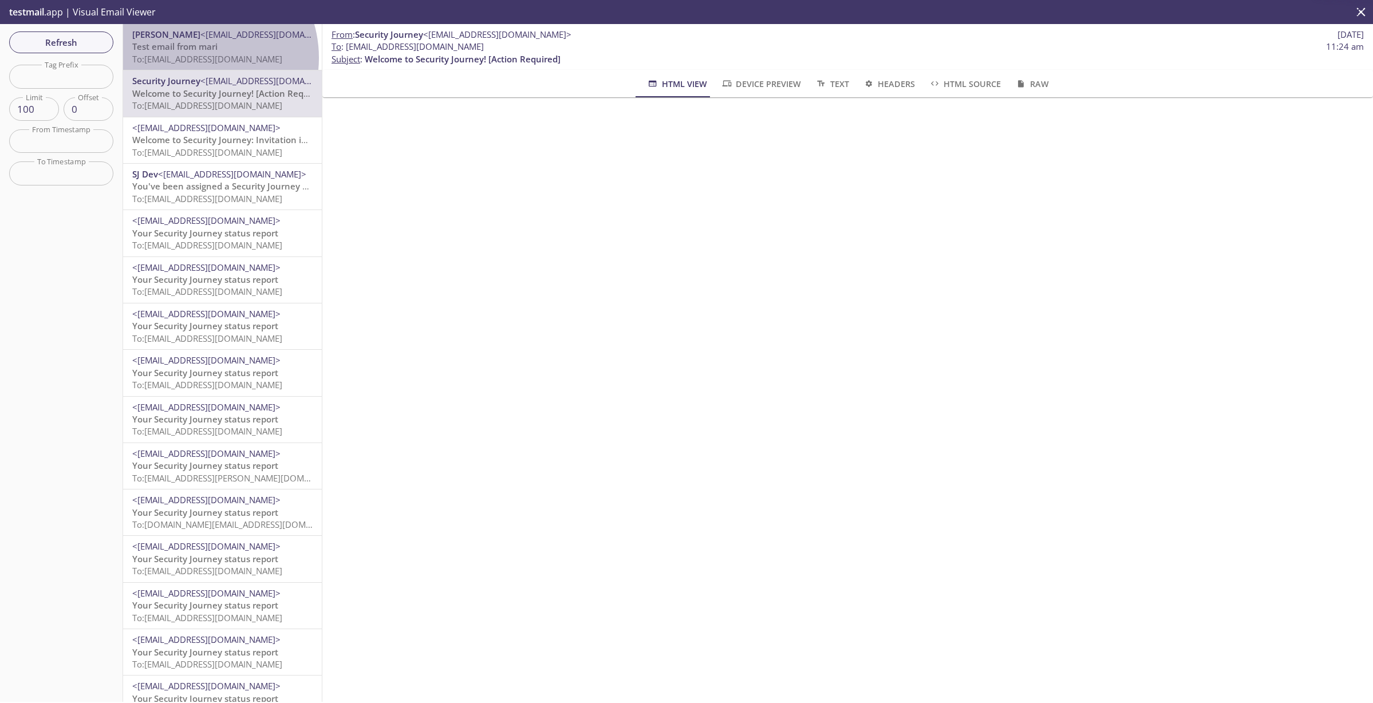
click at [196, 58] on span "To: lu45s.test@inbox.testmail.app" at bounding box center [207, 58] width 150 height 11
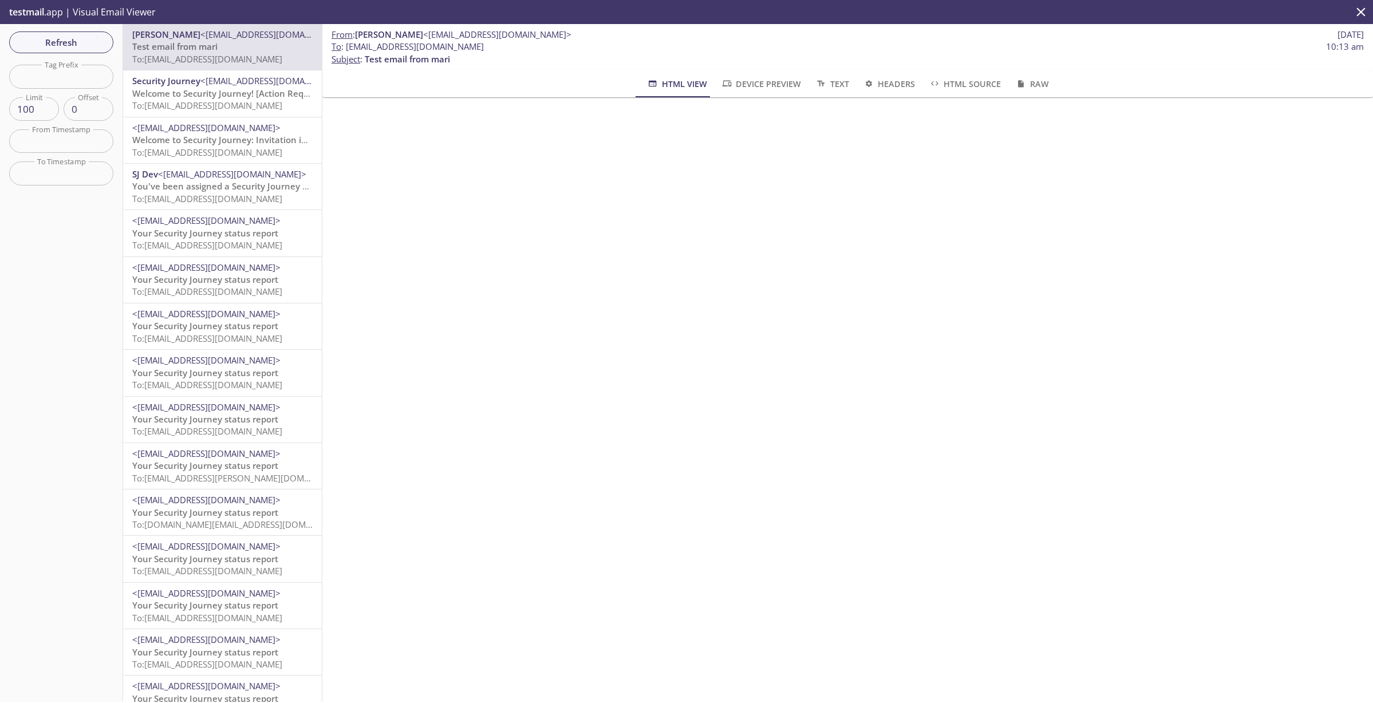
click at [187, 91] on span "Welcome to Security Journey! [Action Required]" at bounding box center [230, 93] width 196 height 11
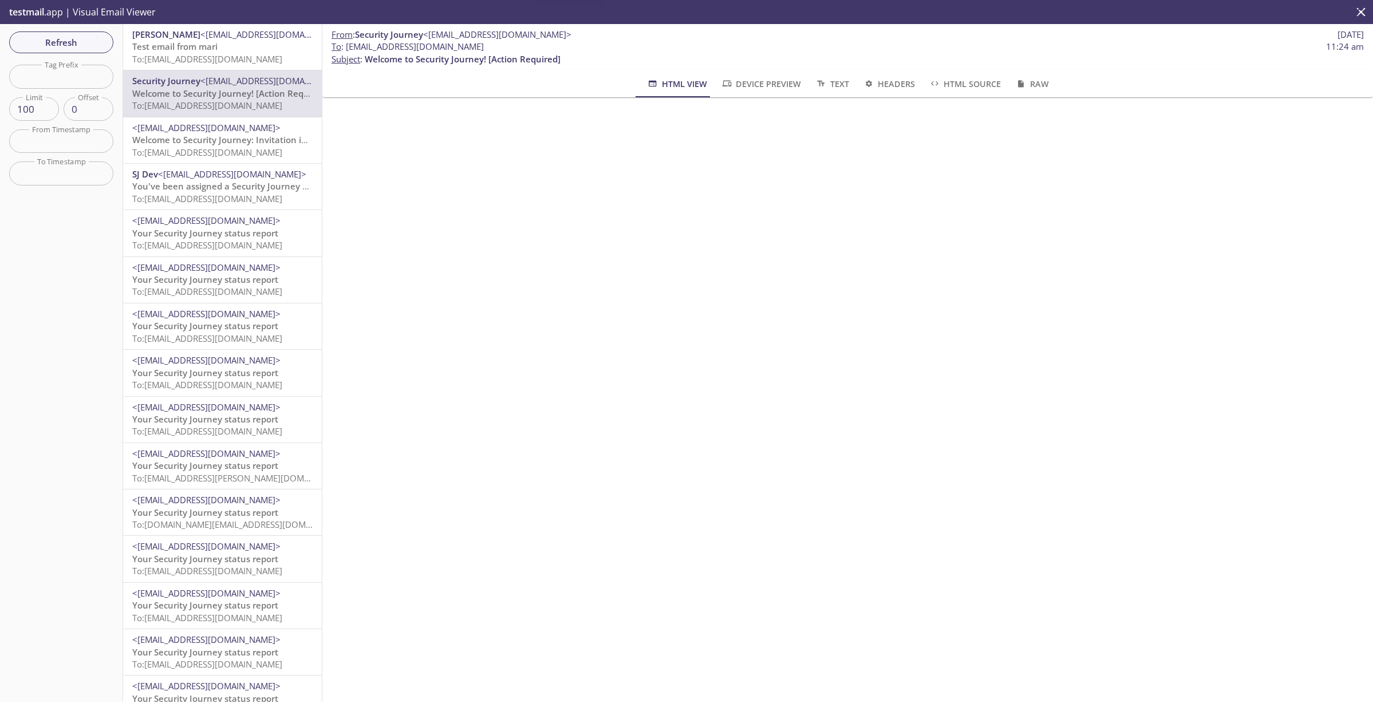
click at [201, 53] on span "To: lu45s.test@inbox.testmail.app" at bounding box center [207, 58] width 150 height 11
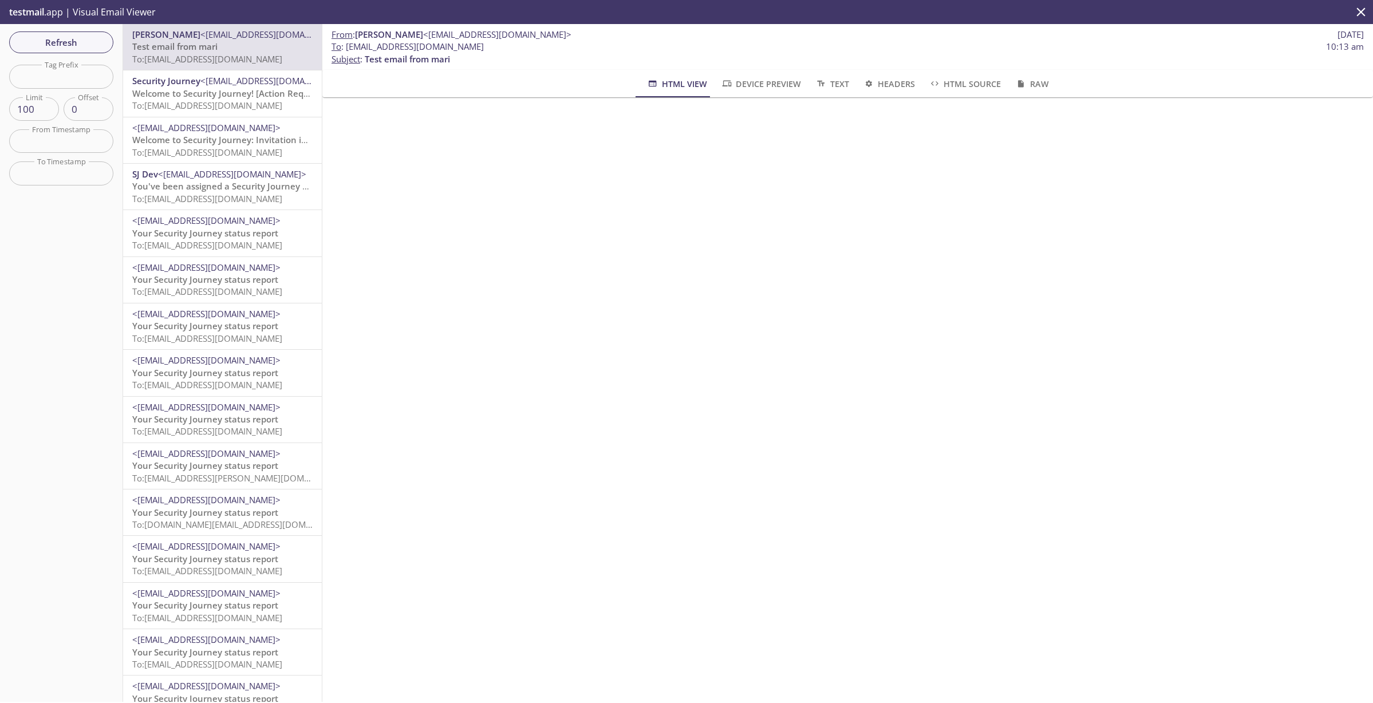
click at [1019, 240] on div "From : Maria Cassino <maria_cassino@securityjourney.com> 21 Aug 2025 To : lu45s…" at bounding box center [847, 363] width 1050 height 678
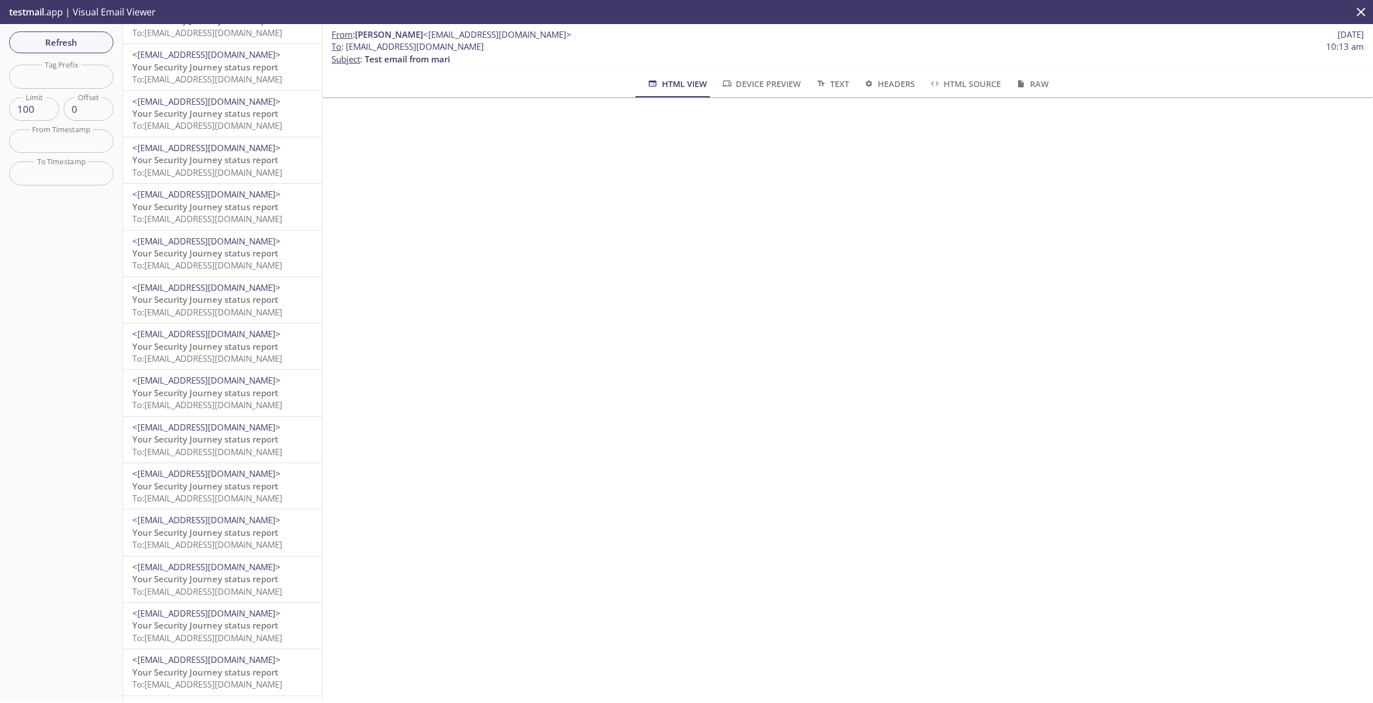
scroll to position [4008, 0]
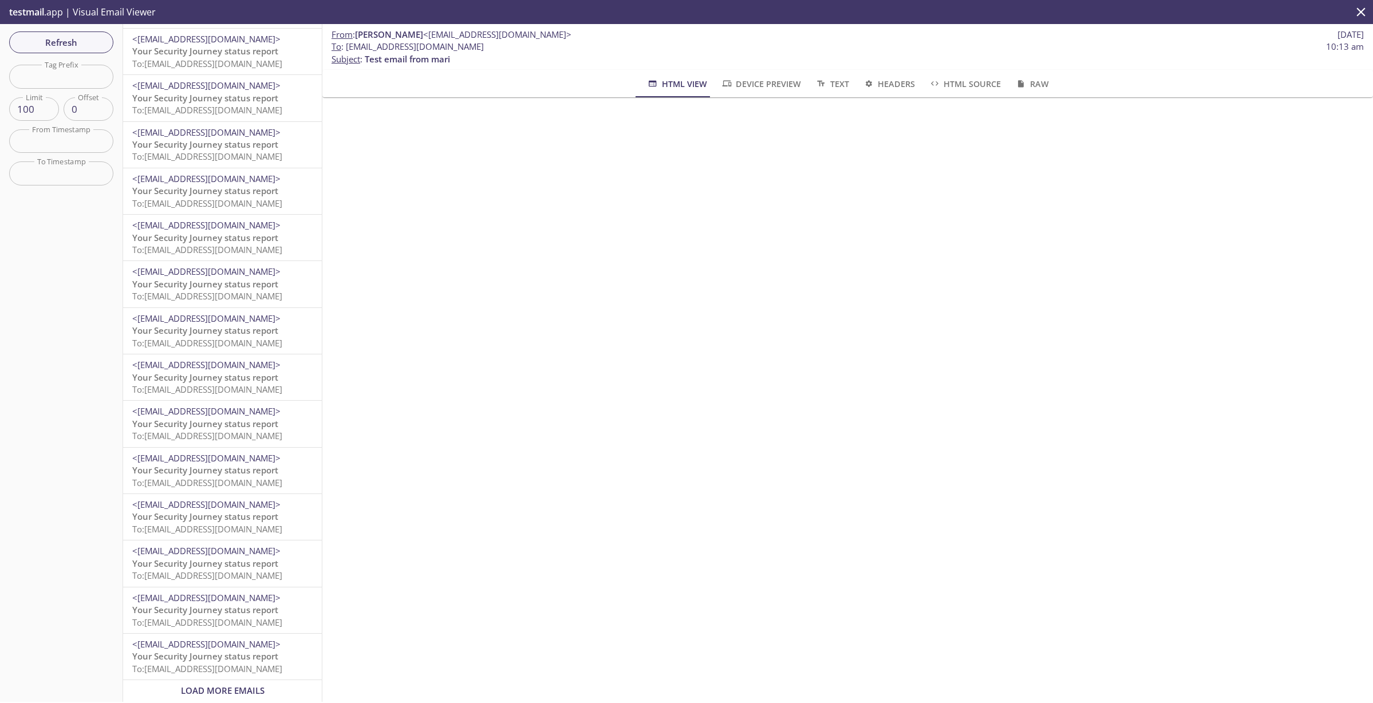
click at [191, 685] on span "Load More Emails" at bounding box center [223, 690] width 84 height 11
click at [227, 686] on span "Load More Emails" at bounding box center [223, 690] width 84 height 11
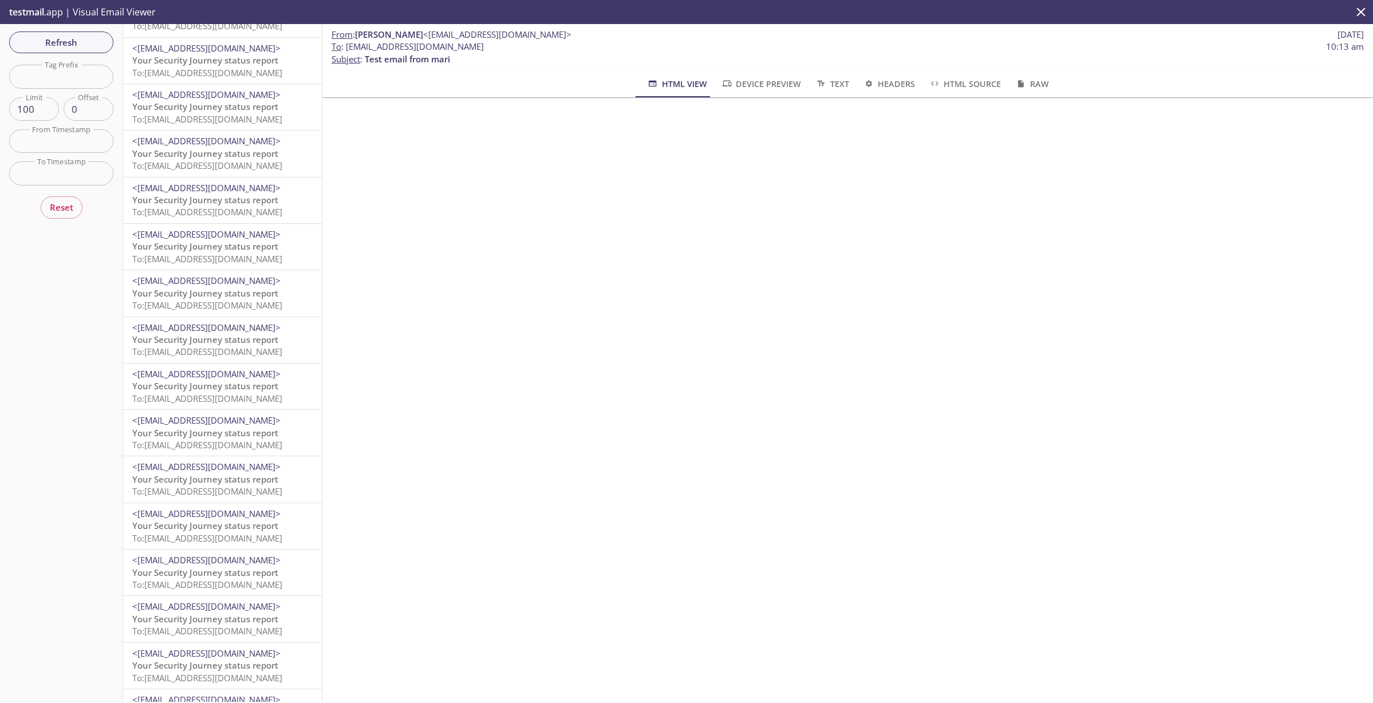
scroll to position [0, 0]
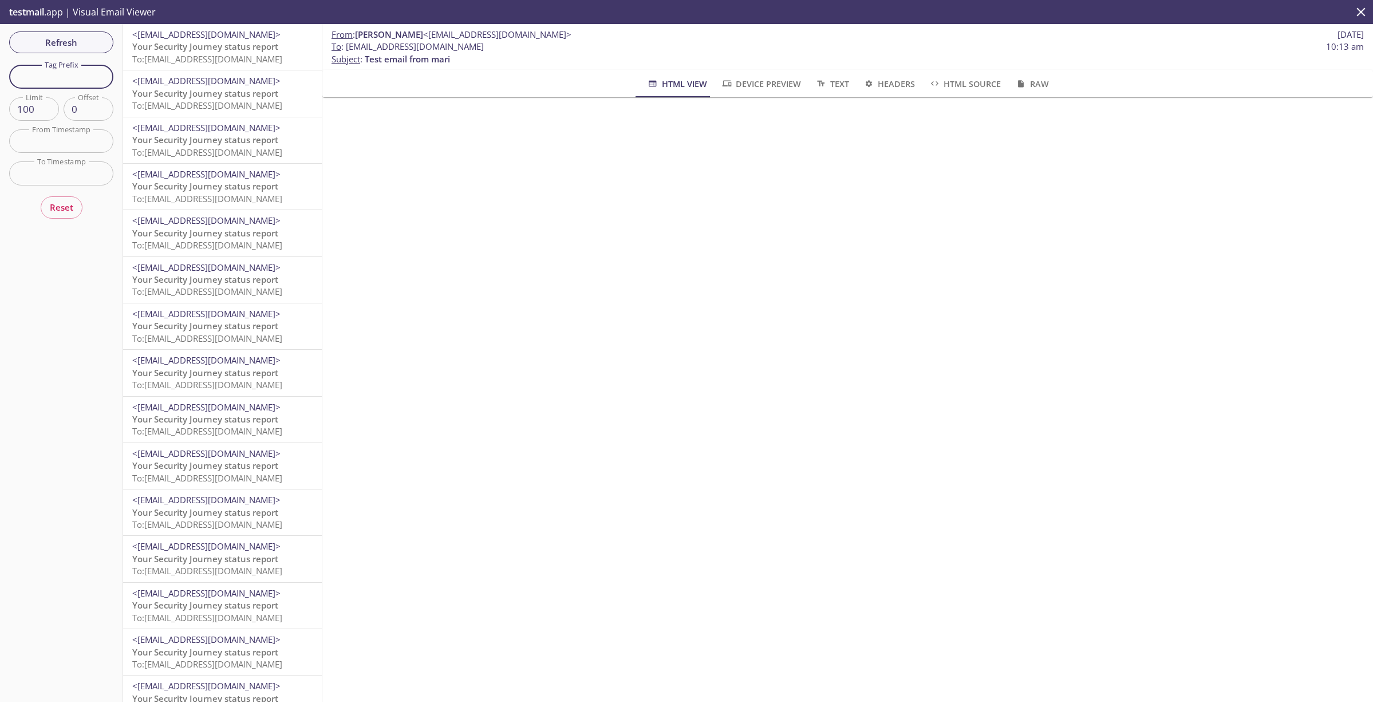
click at [81, 81] on input "text" at bounding box center [61, 76] width 104 height 23
click at [531, 213] on div "From : Maria Cassino <maria_cassino@securityjourney.com> 21 Aug 2025 To : lu45s…" at bounding box center [847, 363] width 1050 height 678
click at [1172, 220] on div "From : Maria Cassino <maria_cassino@securityjourney.com> 21 Aug 2025 To : lu45s…" at bounding box center [847, 363] width 1050 height 678
click at [66, 74] on input "text" at bounding box center [61, 76] width 104 height 23
type input "status"
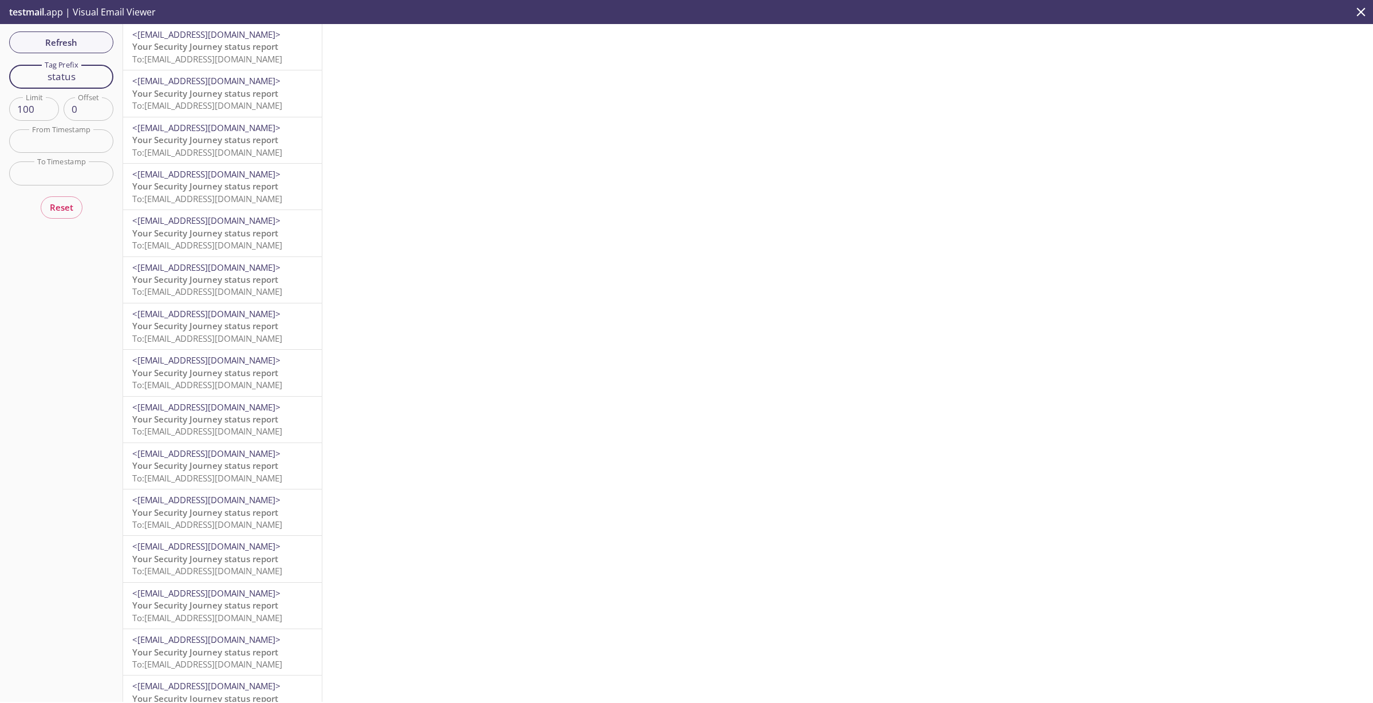
drag, startPoint x: 77, startPoint y: 79, endPoint x: 40, endPoint y: 76, distance: 36.8
click at [40, 76] on input "status" at bounding box center [61, 76] width 104 height 23
type input "190"
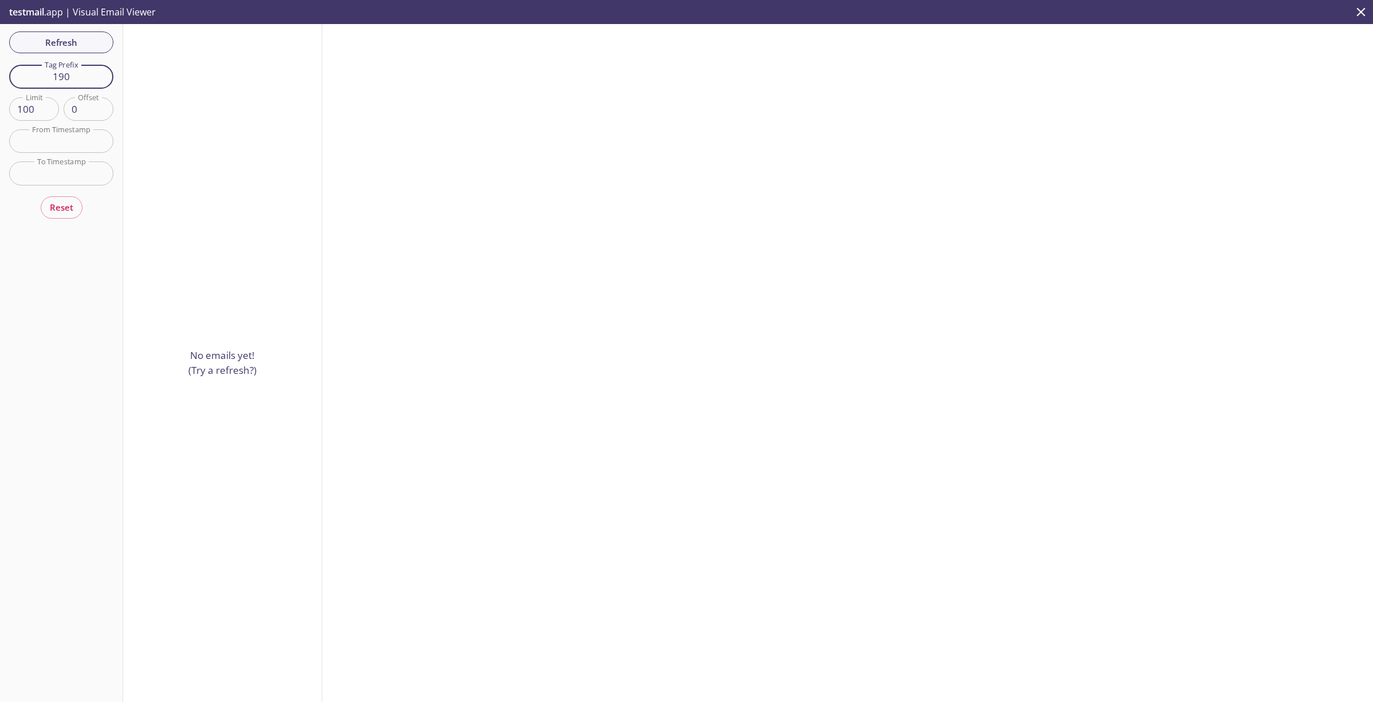
drag, startPoint x: 81, startPoint y: 77, endPoint x: 42, endPoint y: 74, distance: 39.0
click at [42, 74] on input "190" at bounding box center [61, 76] width 104 height 23
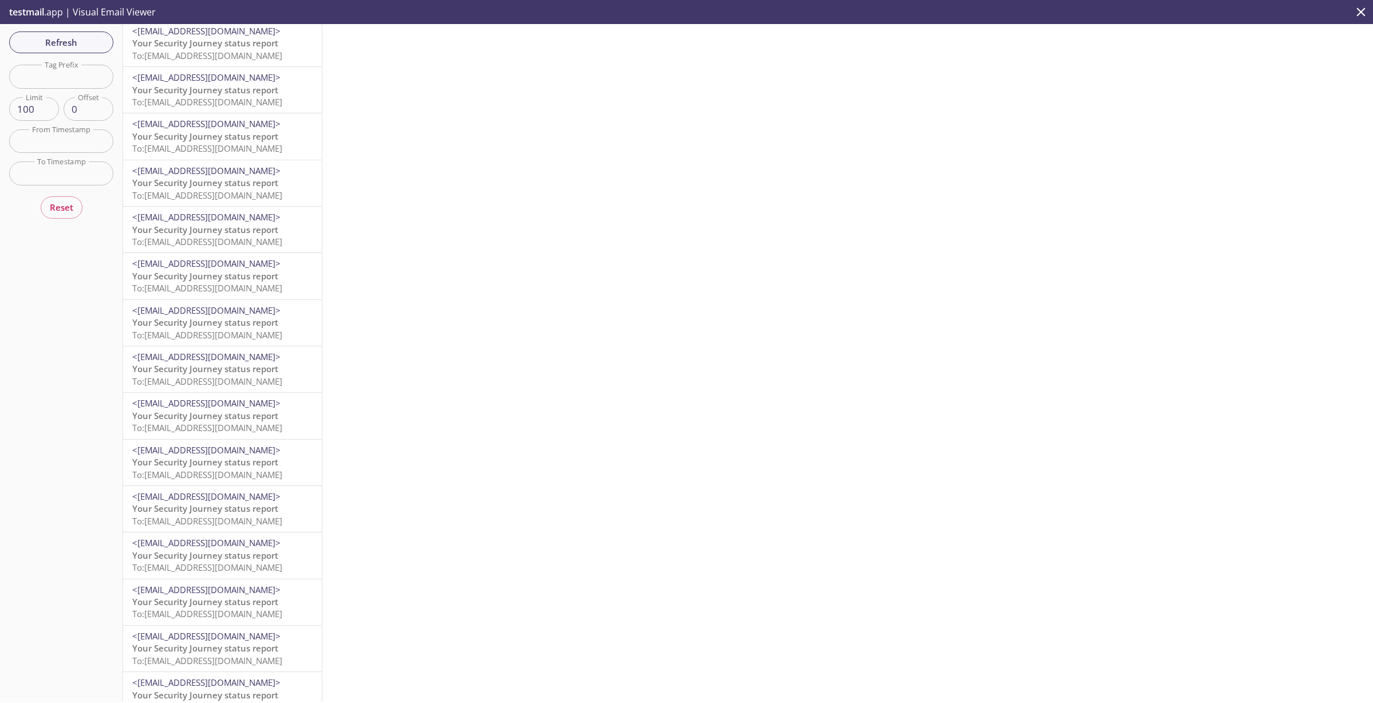
scroll to position [4008, 0]
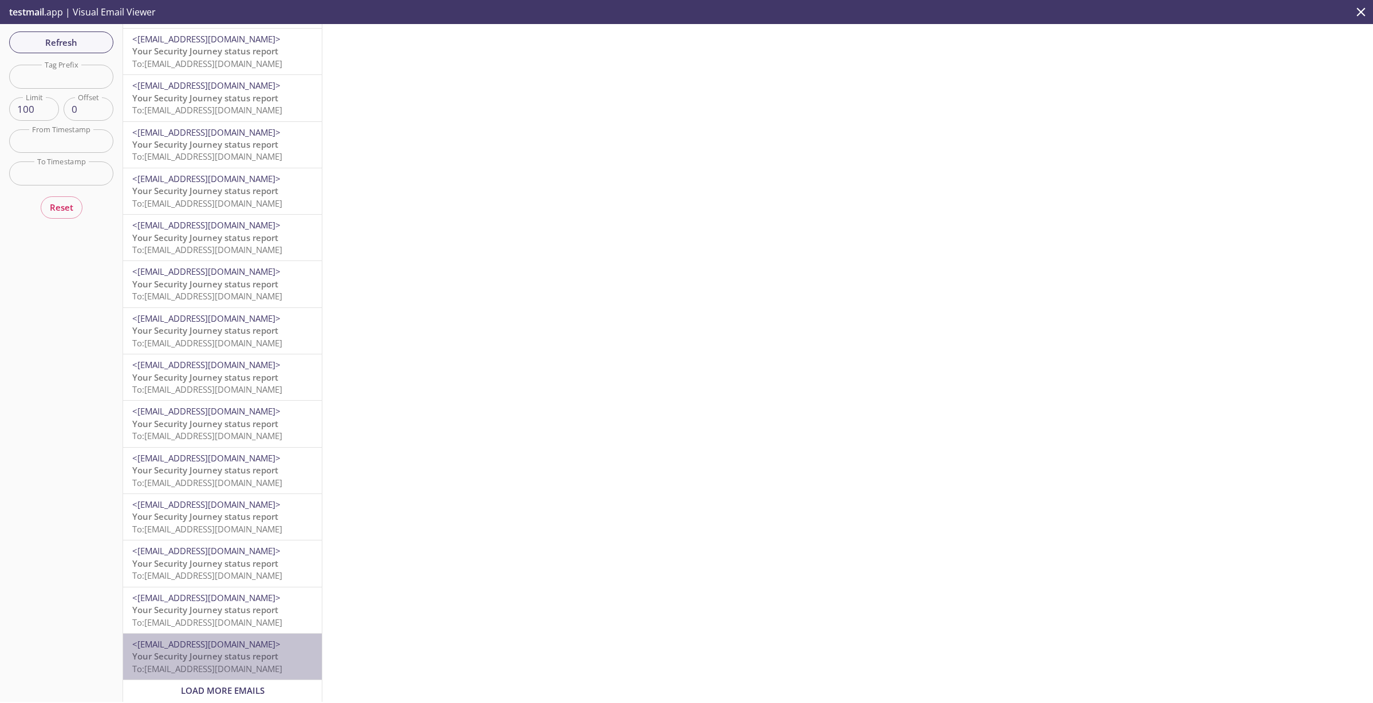
click at [232, 650] on span "Your Security Journey status report" at bounding box center [205, 655] width 146 height 11
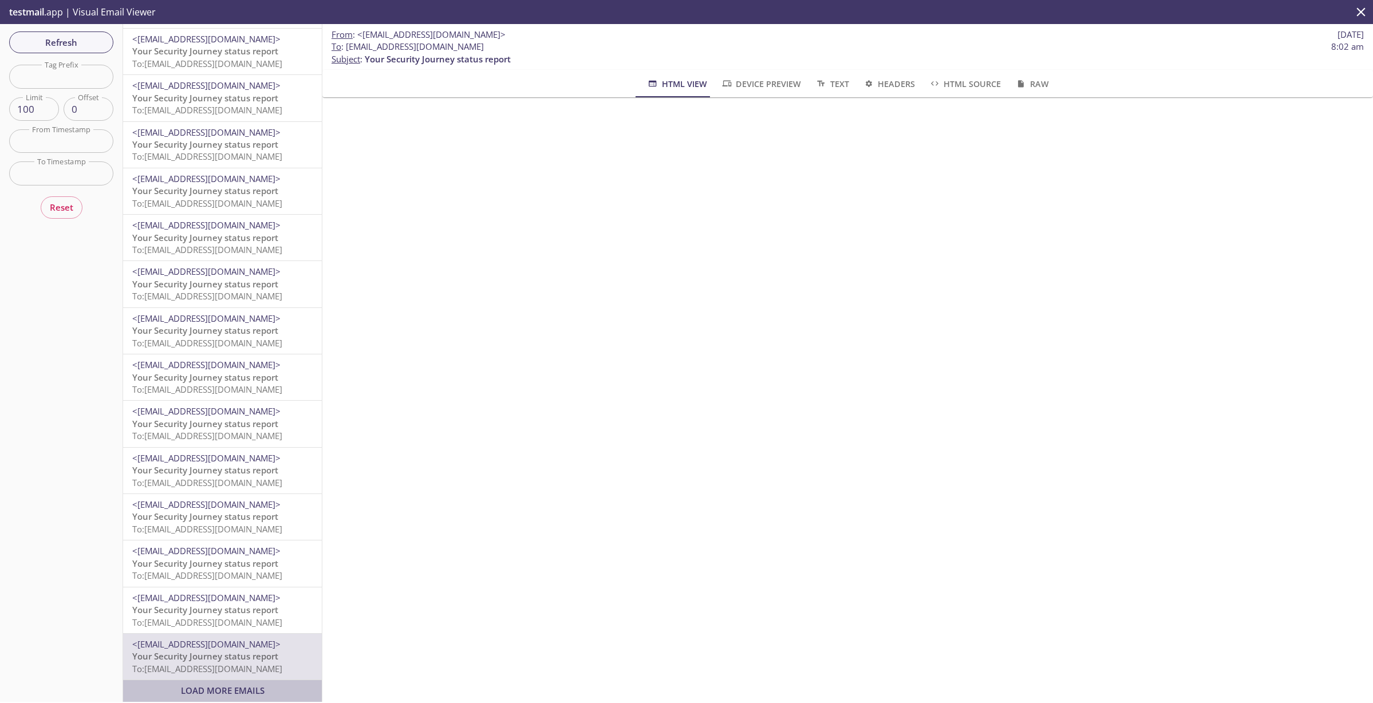
click at [226, 687] on span "Load More Emails" at bounding box center [223, 690] width 84 height 11
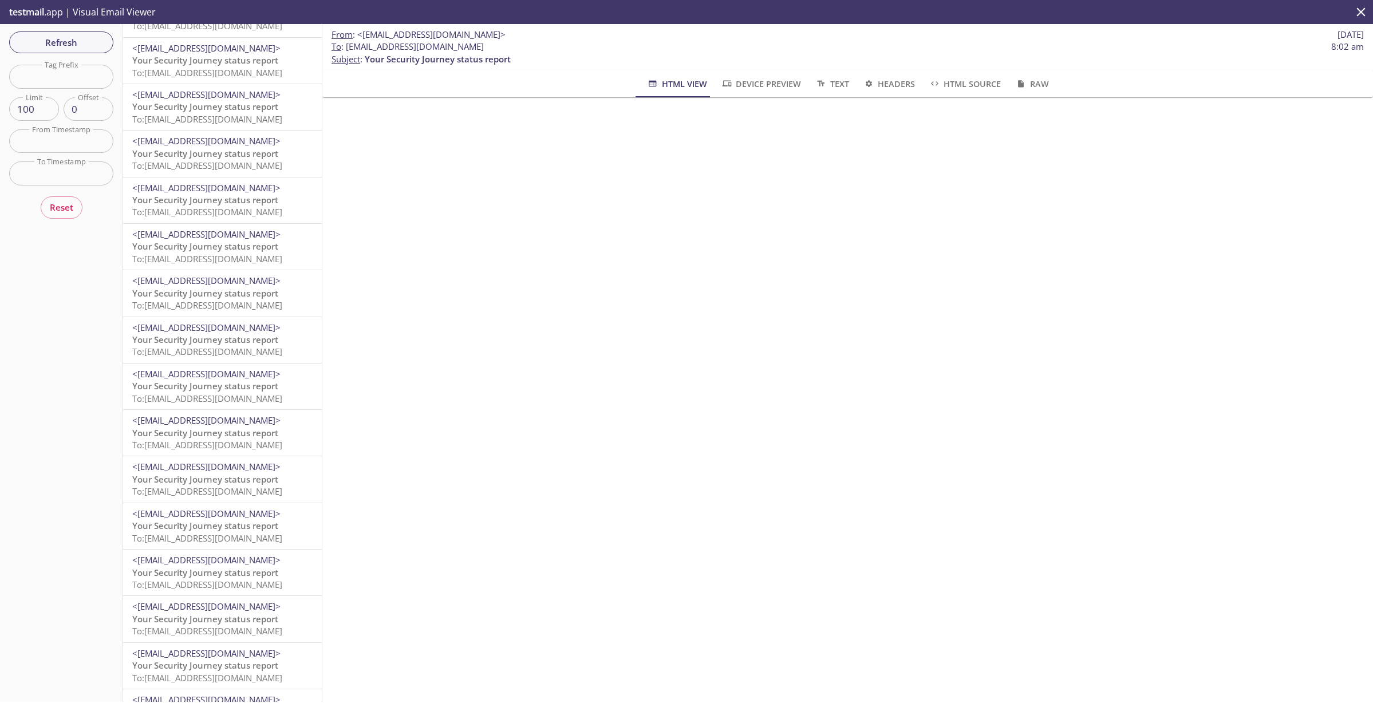
scroll to position [4008, 0]
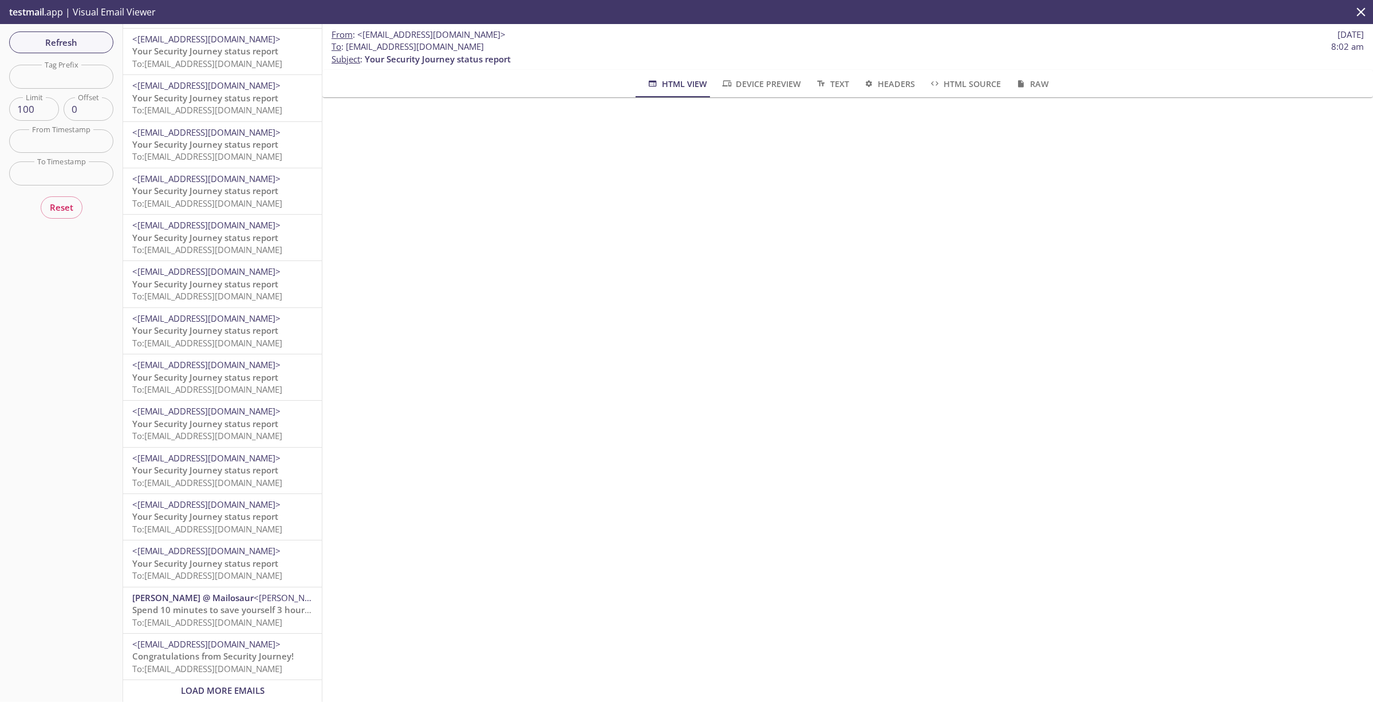
click at [209, 545] on span "<[EMAIL_ADDRESS][DOMAIN_NAME]>" at bounding box center [206, 550] width 148 height 11
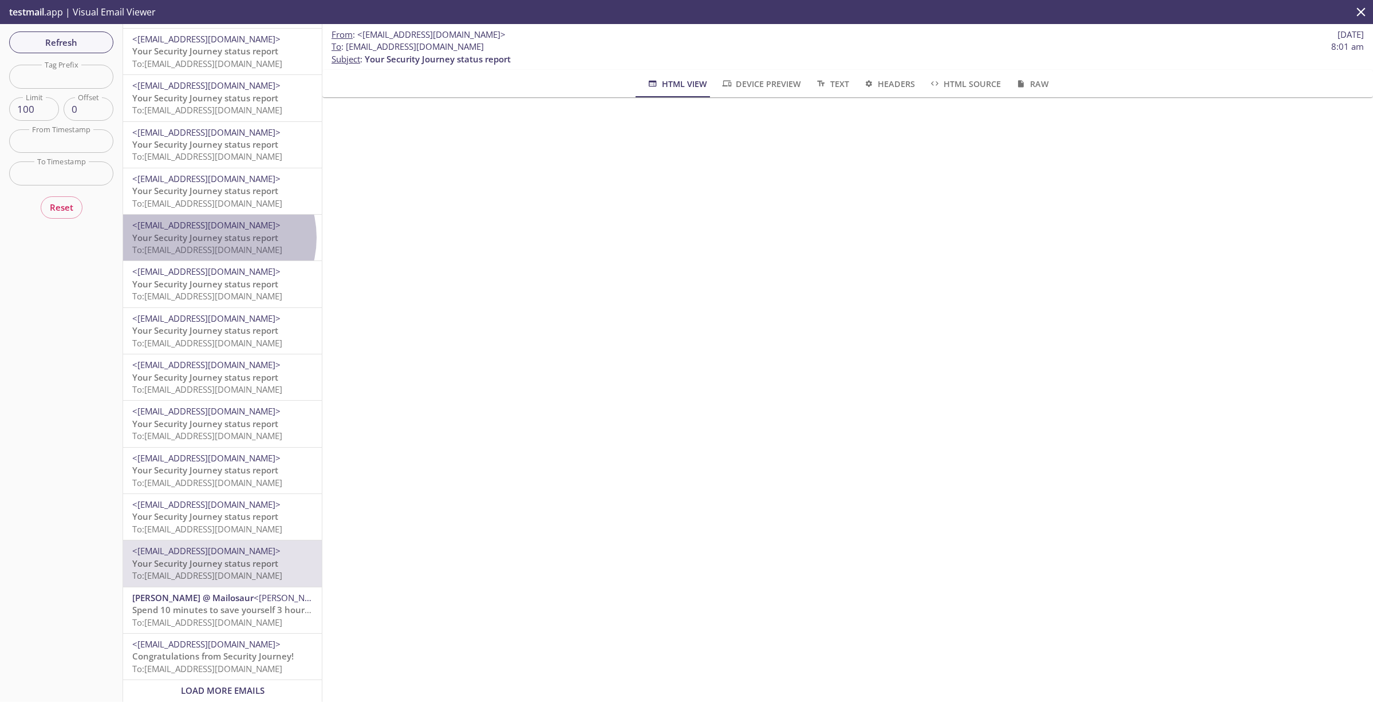
click at [213, 232] on span "Your Security Journey status report" at bounding box center [205, 237] width 146 height 11
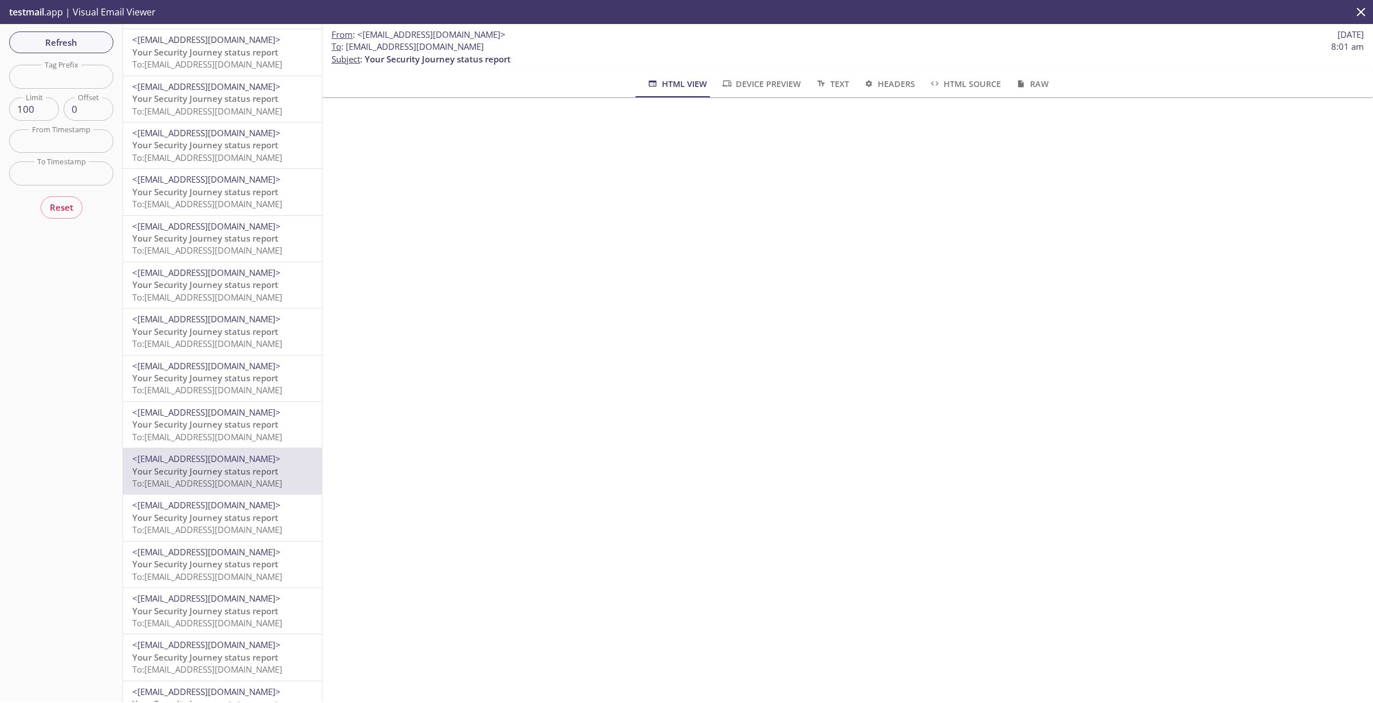
scroll to position [3656, 0]
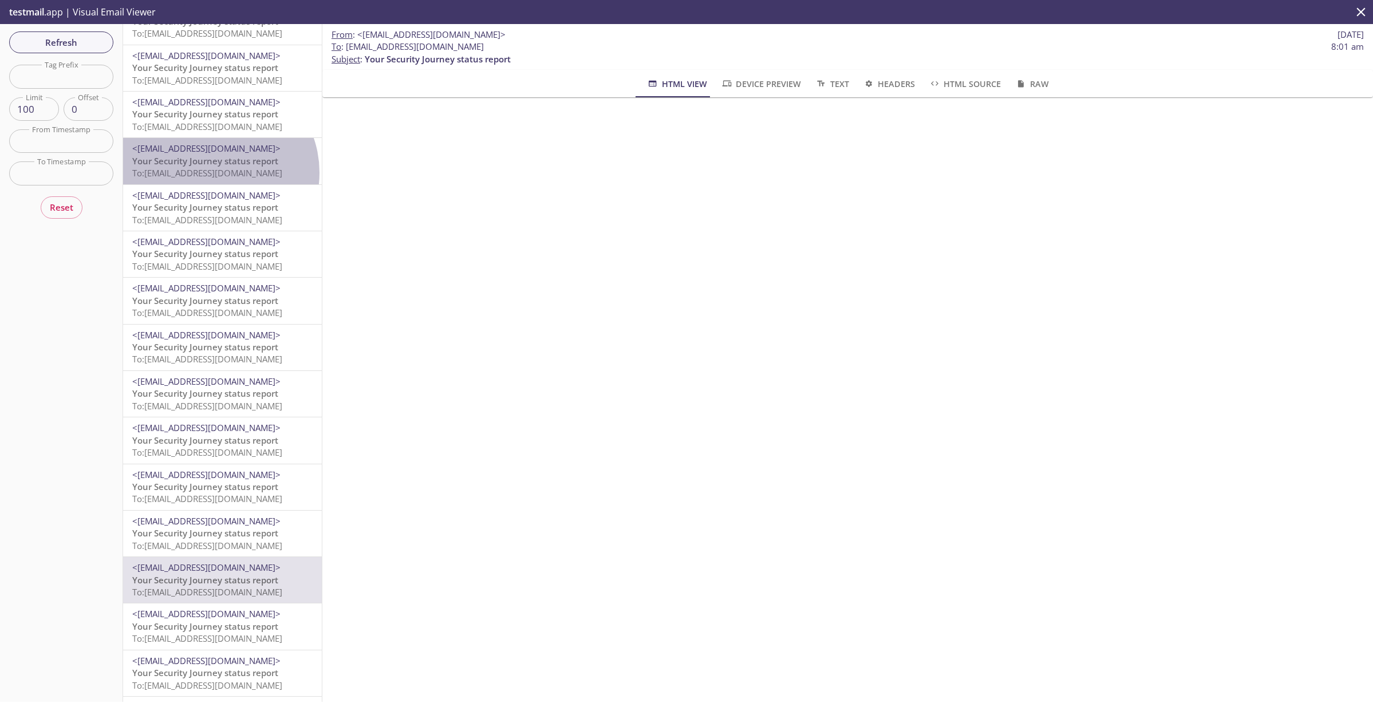
click at [214, 174] on span "To: lu45s.status_email_test_20@inbox.testmail.app" at bounding box center [207, 172] width 150 height 11
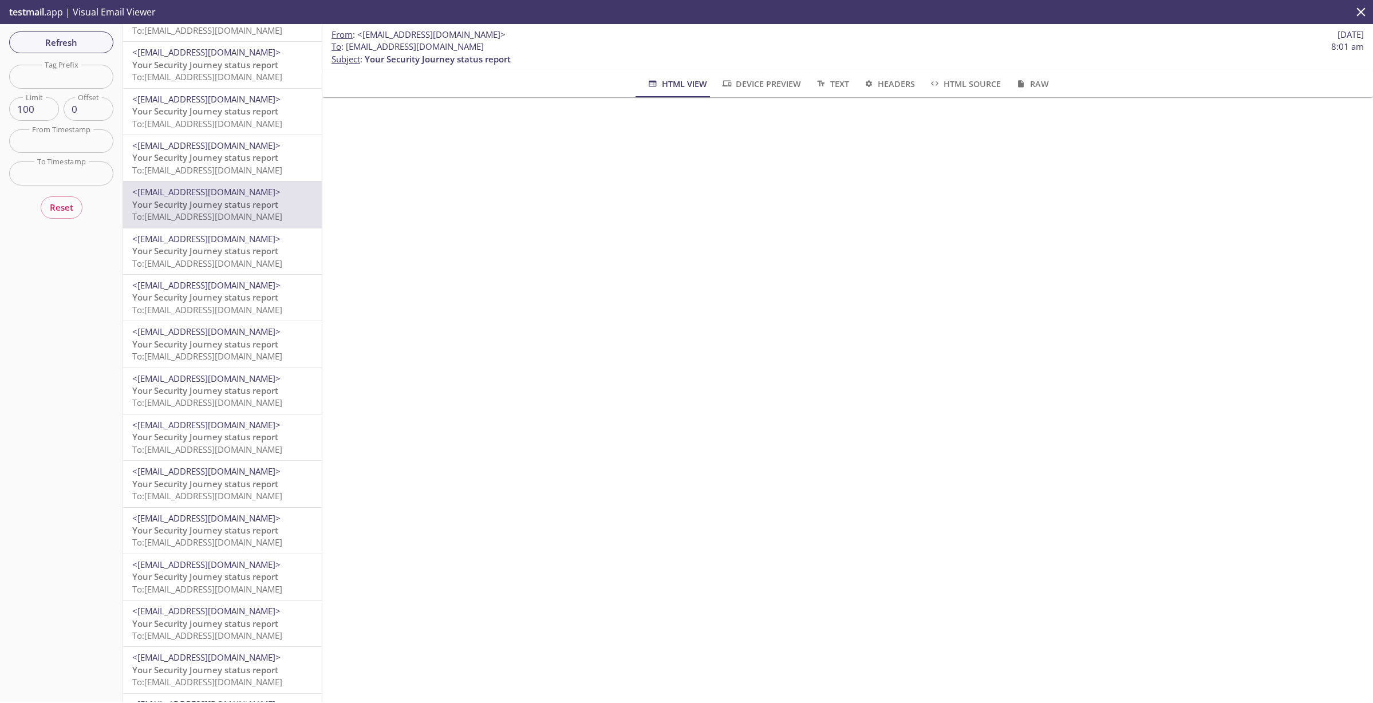
scroll to position [3202, 0]
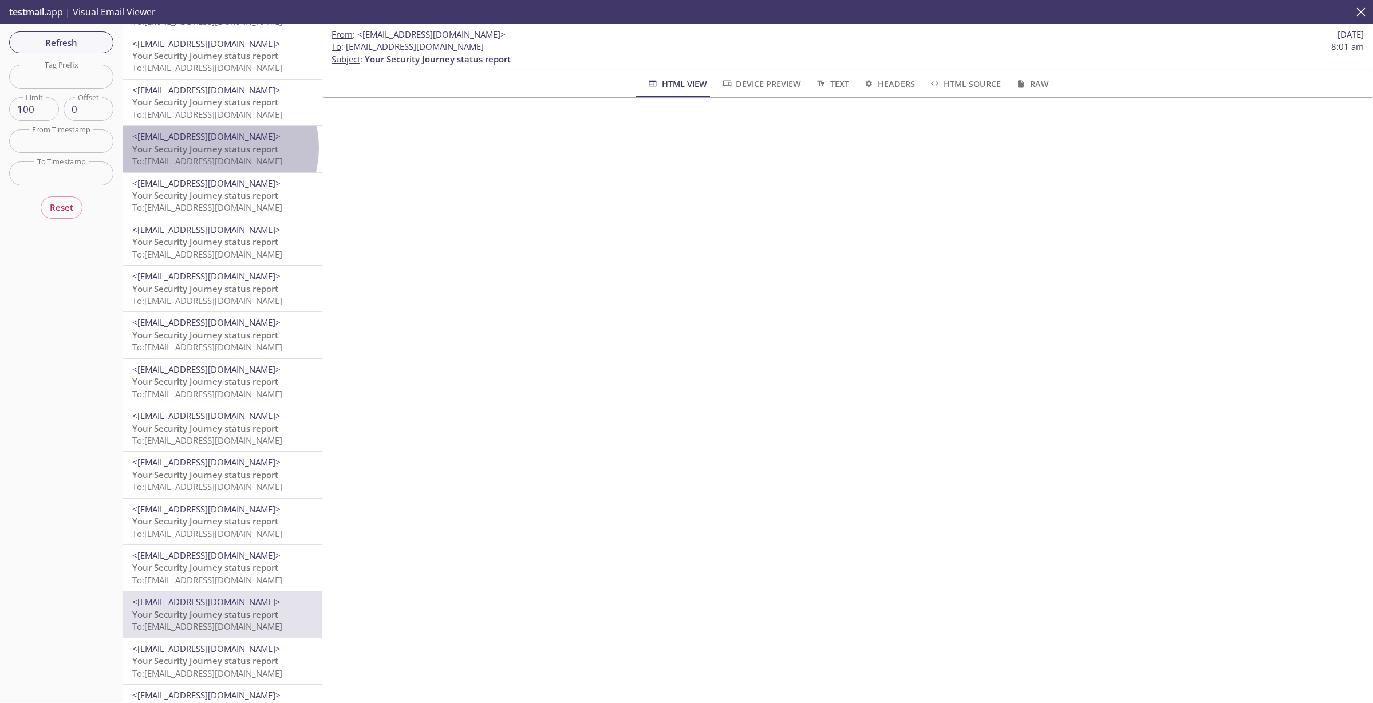
click at [219, 149] on span "Your Security Journey status report" at bounding box center [205, 148] width 146 height 11
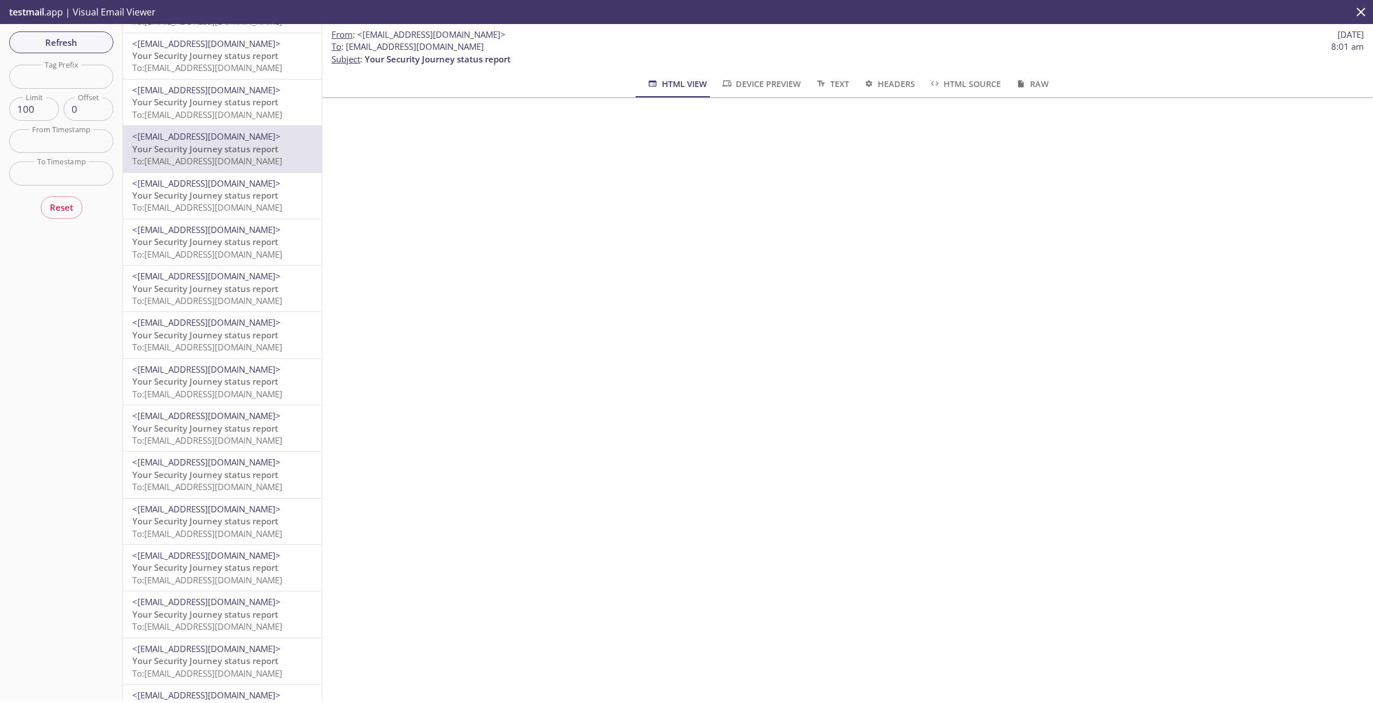
click at [41, 141] on input "text" at bounding box center [61, 140] width 104 height 23
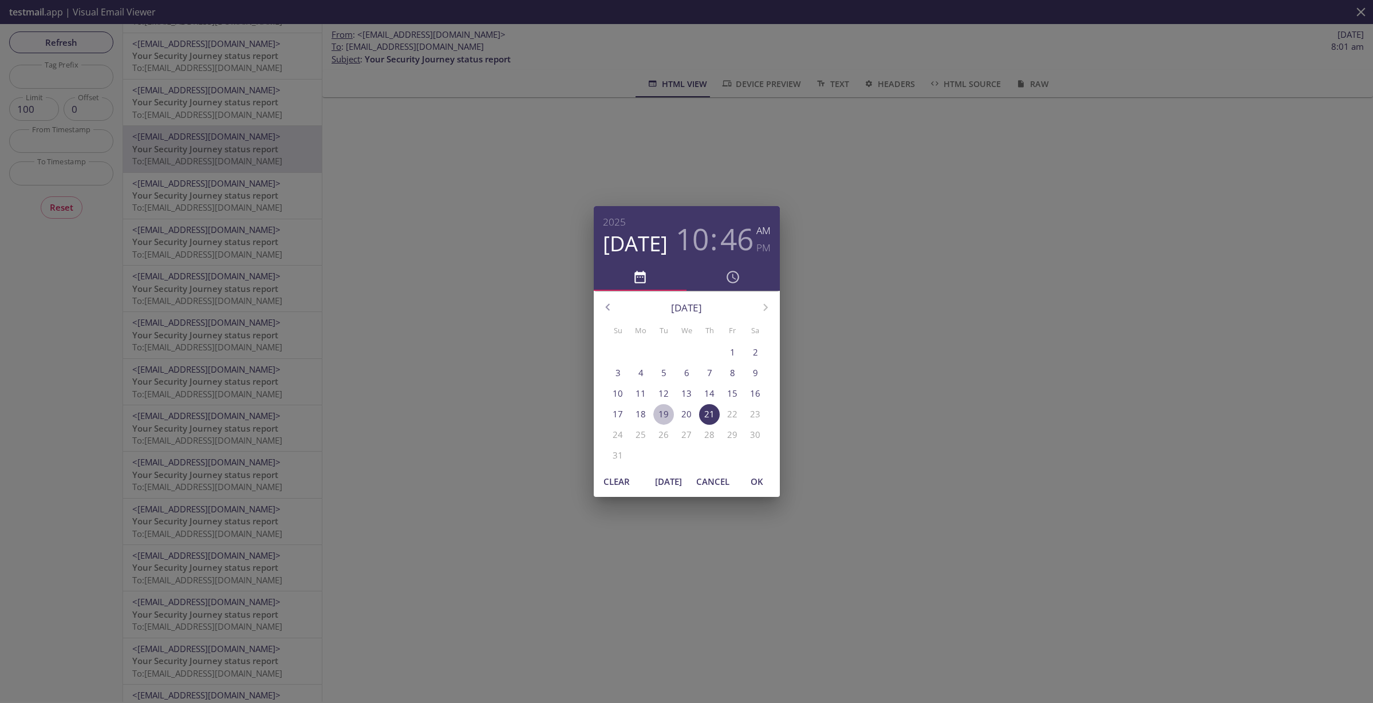
click at [659, 416] on p "19" at bounding box center [663, 414] width 10 height 12
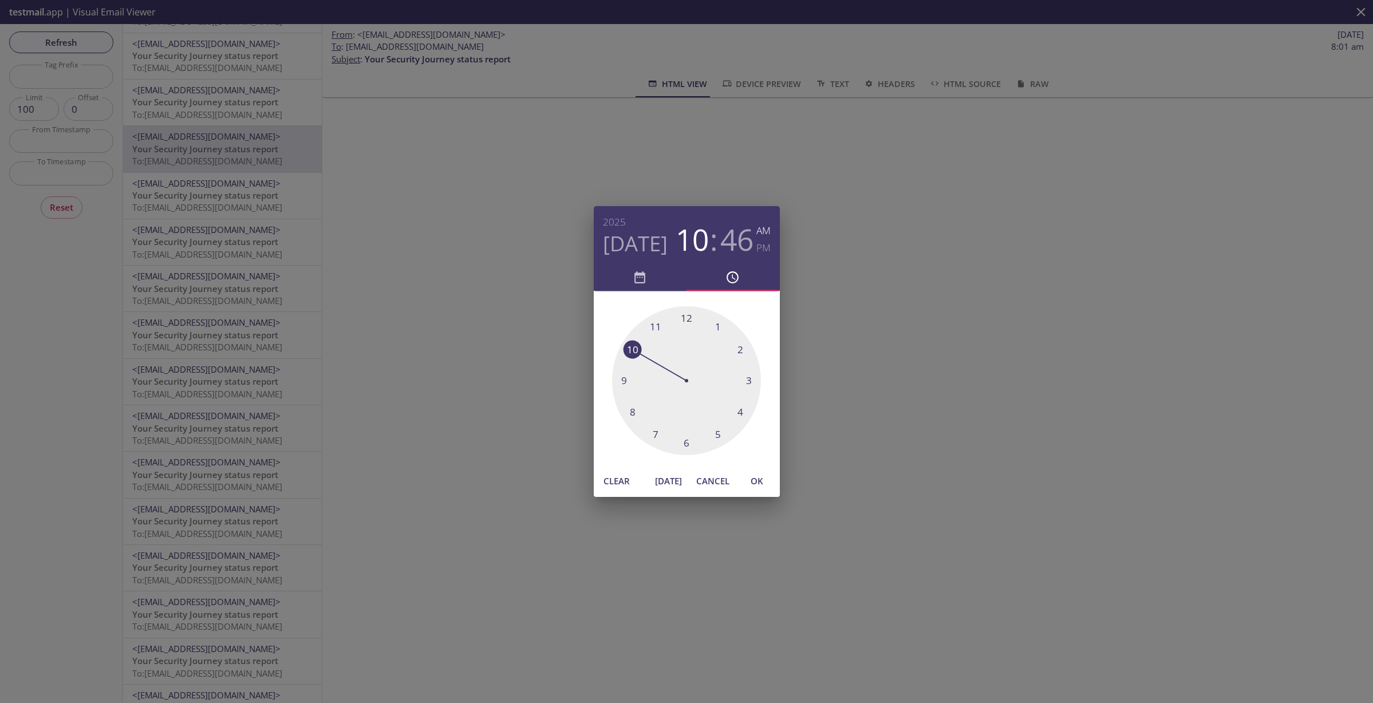
click at [762, 477] on span "OK" at bounding box center [756, 480] width 27 height 15
type input "19 Aug 25 10:46 am"
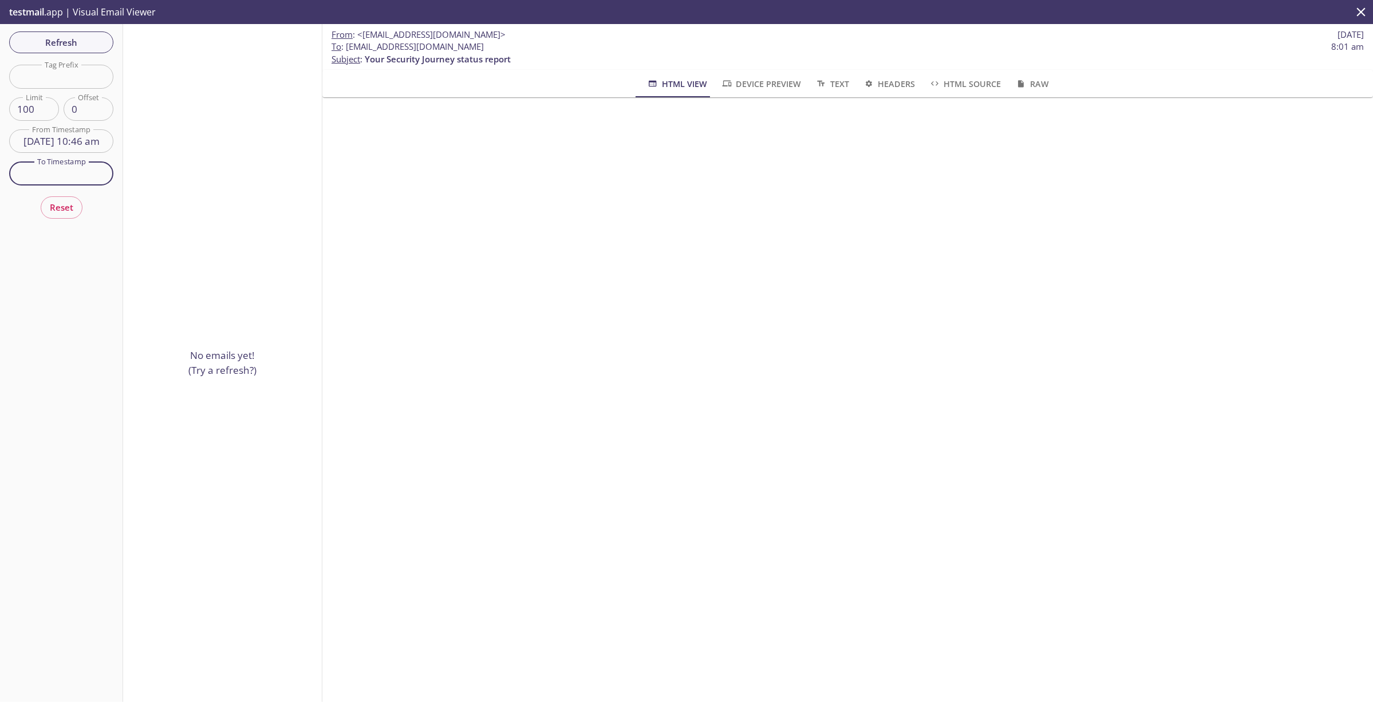
click at [65, 180] on input "text" at bounding box center [61, 172] width 104 height 23
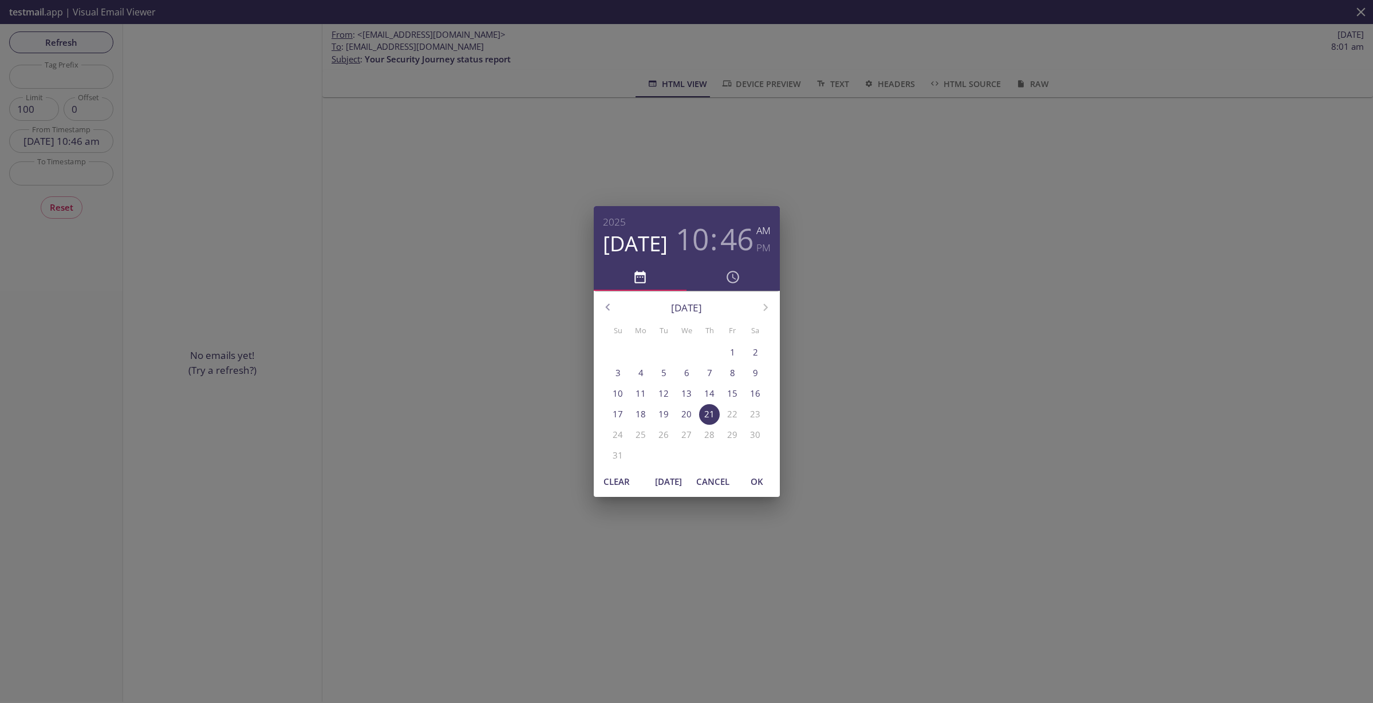
click at [664, 416] on p "19" at bounding box center [663, 414] width 10 height 12
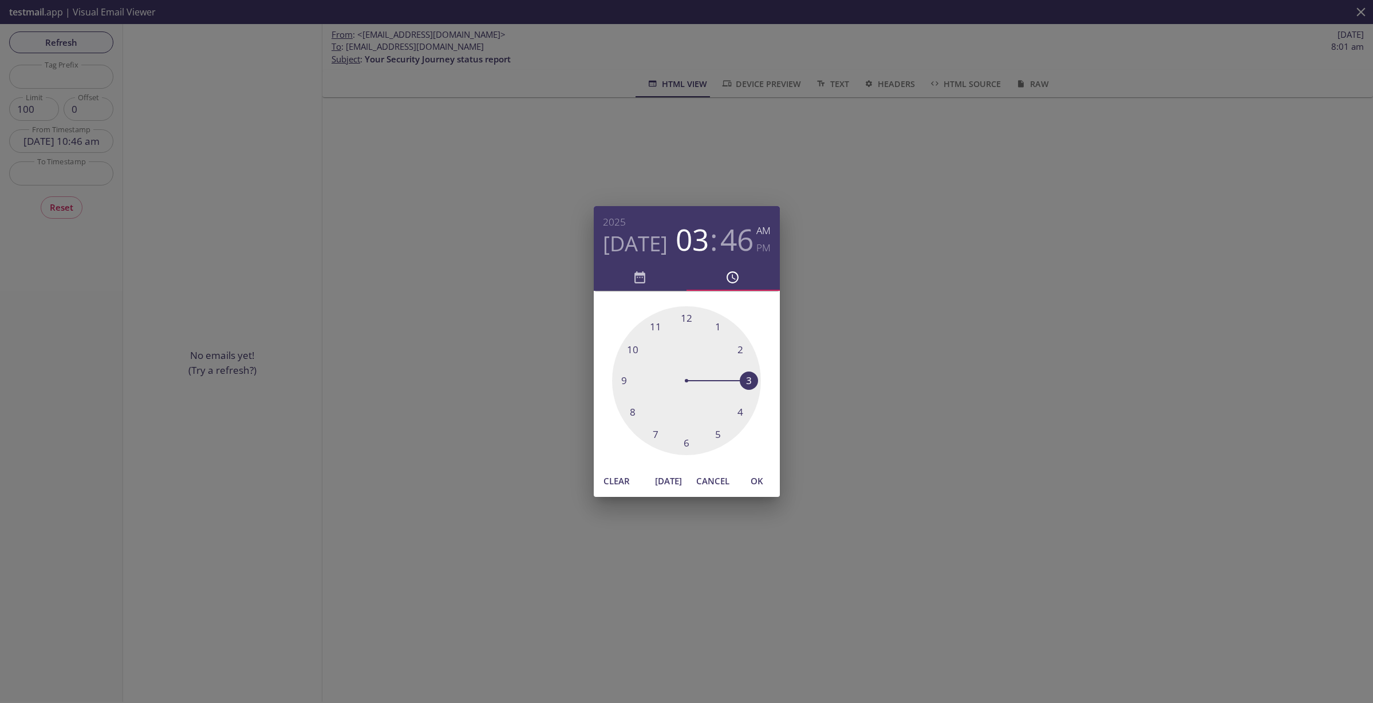
drag, startPoint x: 635, startPoint y: 348, endPoint x: 754, endPoint y: 371, distance: 120.8
click at [754, 371] on div at bounding box center [686, 380] width 149 height 149
click at [763, 248] on h6 "PM" at bounding box center [763, 247] width 14 height 17
click at [759, 477] on span "OK" at bounding box center [756, 480] width 27 height 15
type input "19 Aug 25 3:46 pm"
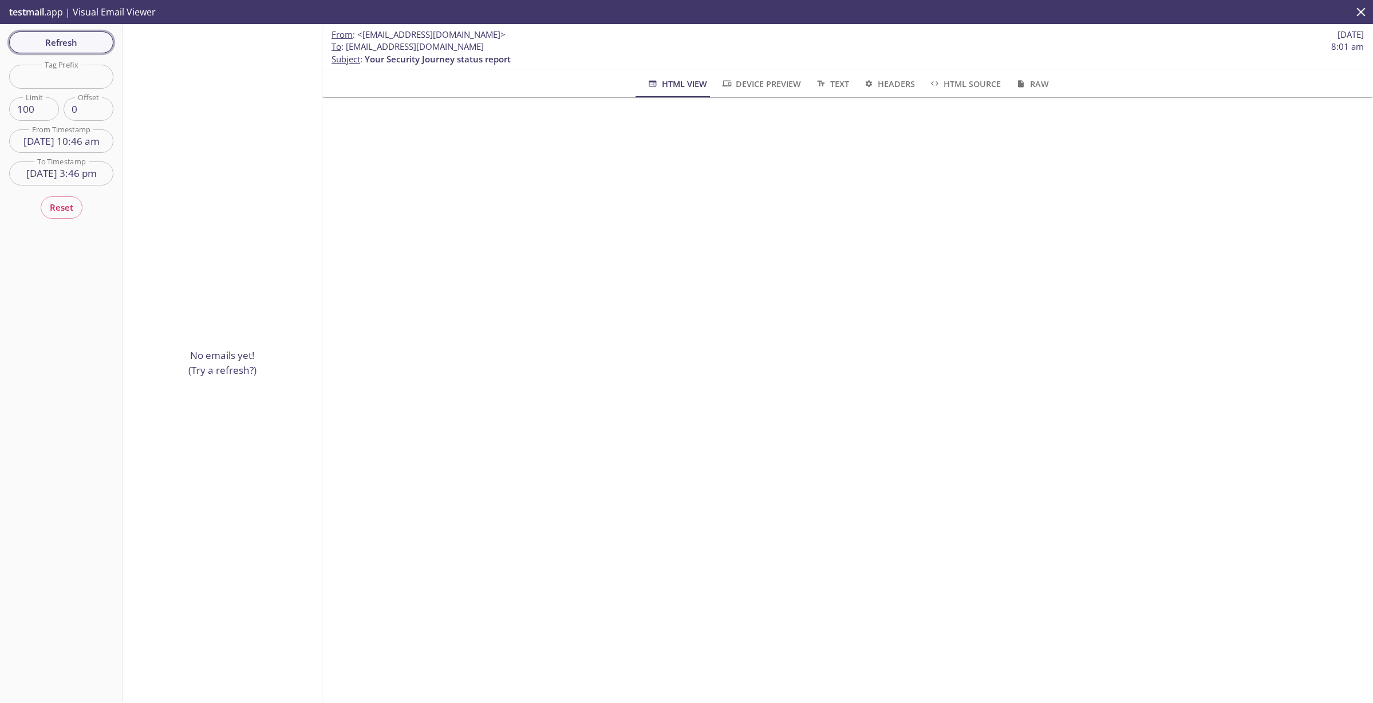
click at [96, 50] on button "Refresh" at bounding box center [61, 42] width 104 height 22
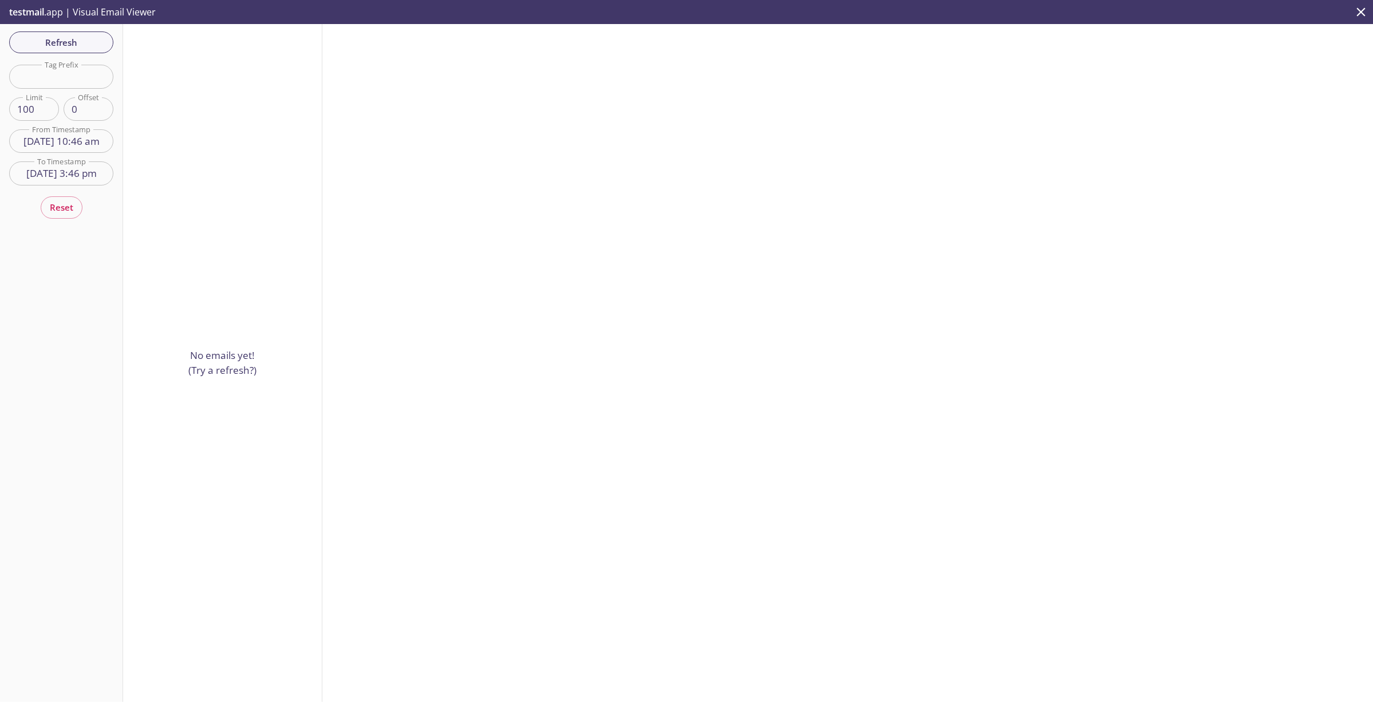
click at [74, 145] on input "19 Aug 25 10:46 am" at bounding box center [61, 140] width 104 height 23
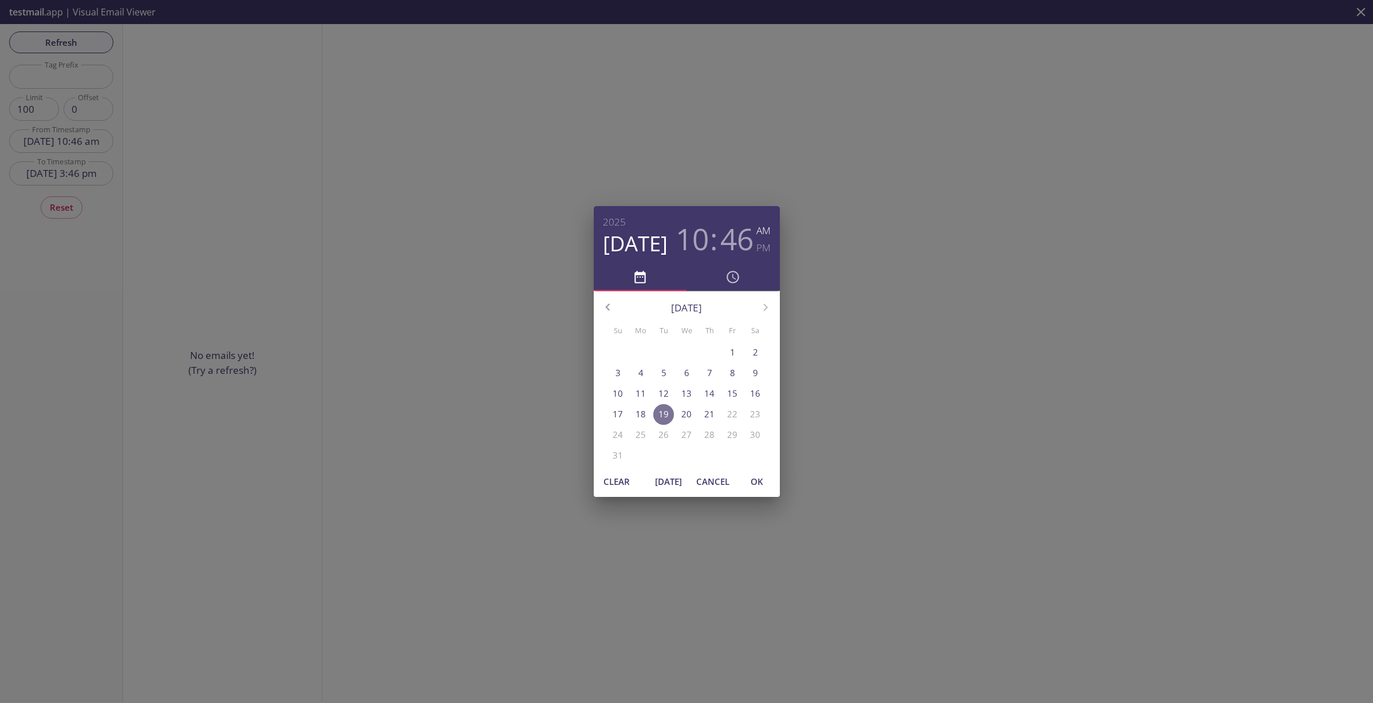
click at [665, 412] on p "19" at bounding box center [663, 414] width 10 height 12
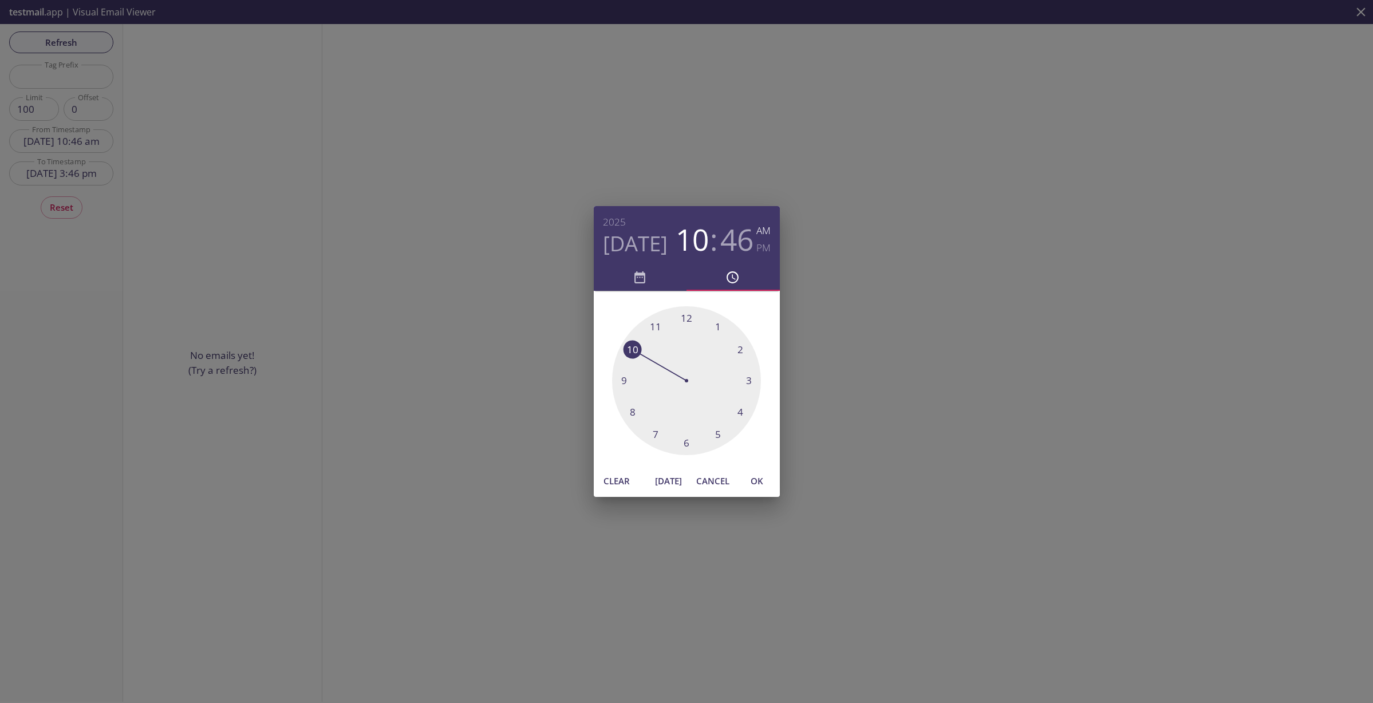
click at [754, 479] on span "OK" at bounding box center [756, 480] width 27 height 15
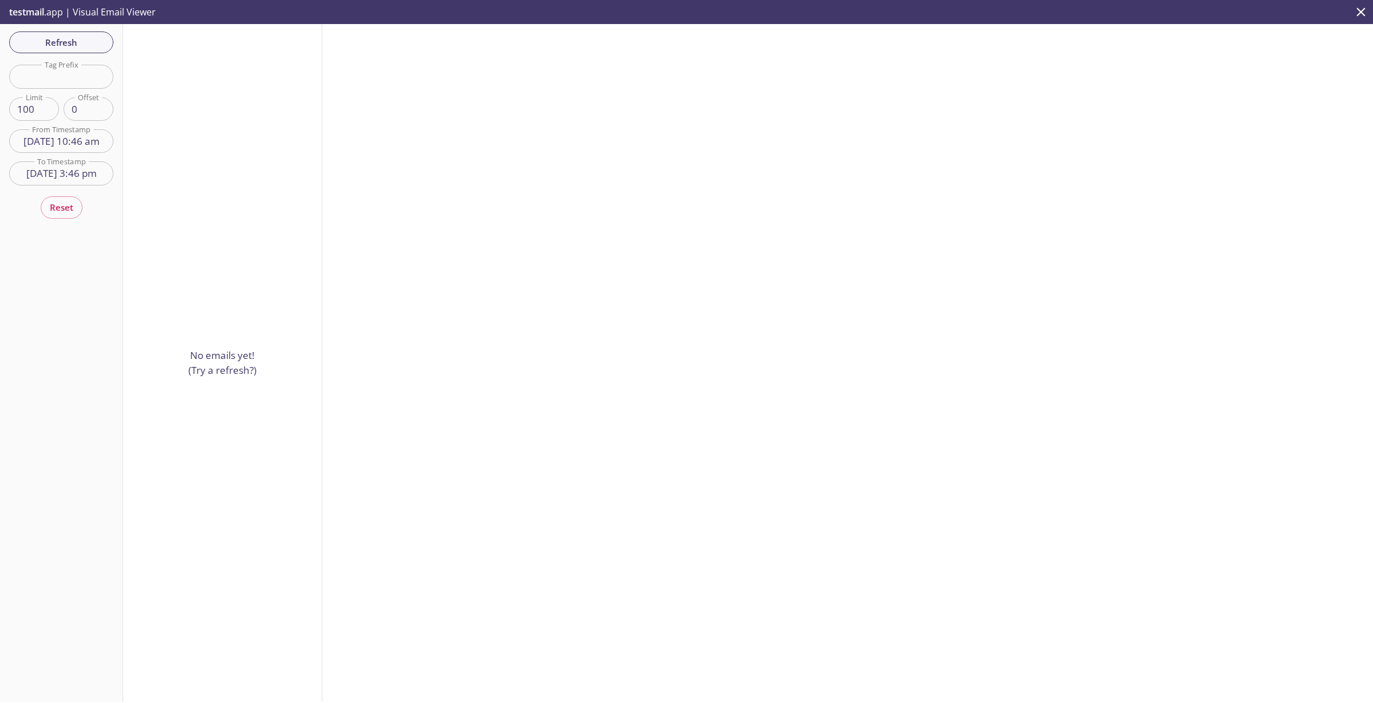
click at [54, 139] on input "19 Aug 25 10:46 am" at bounding box center [61, 140] width 104 height 23
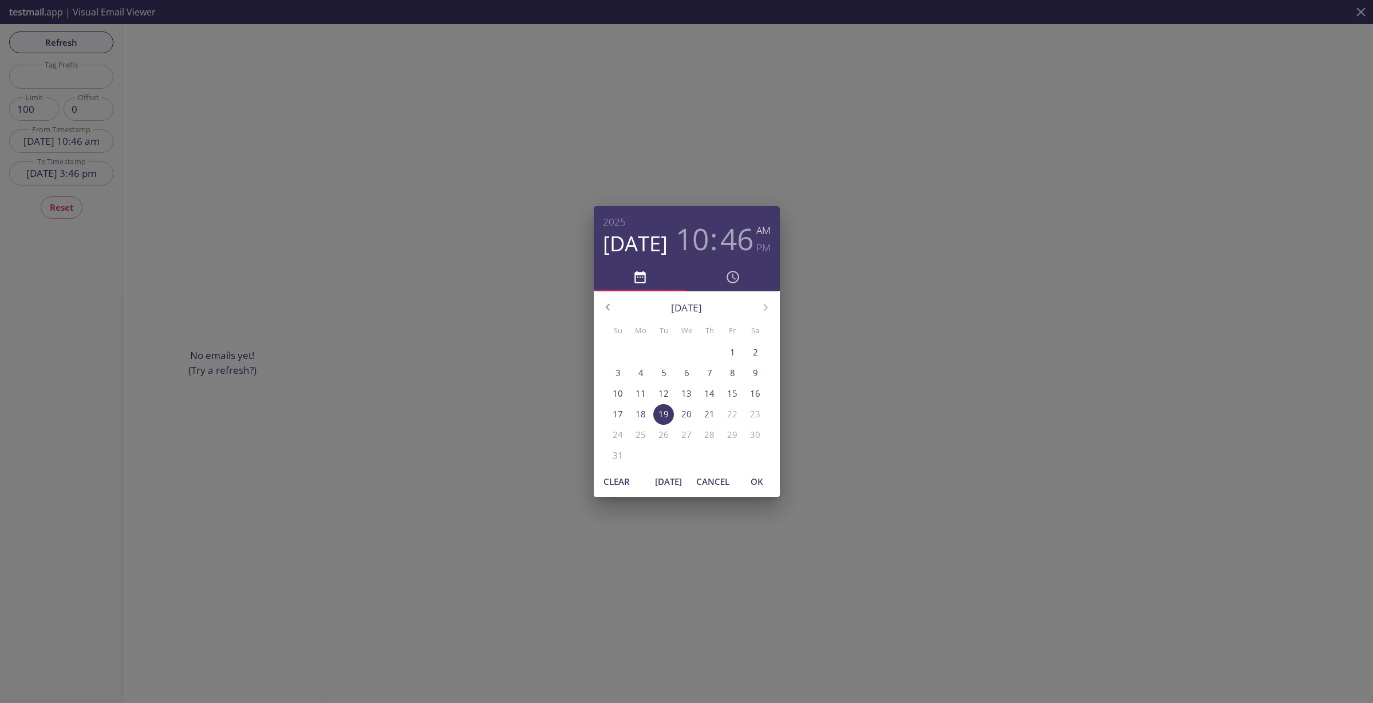
click at [663, 414] on p "19" at bounding box center [663, 414] width 10 height 12
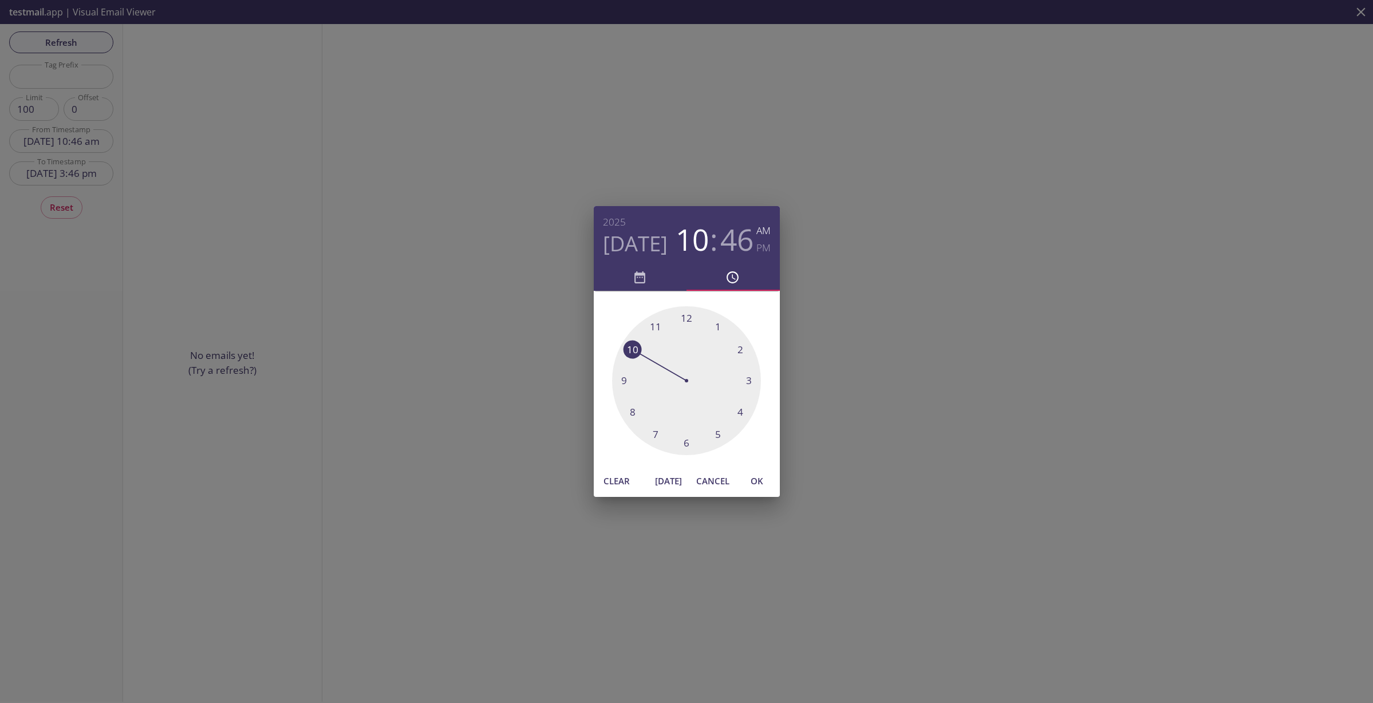
click at [663, 414] on div at bounding box center [686, 380] width 149 height 149
click at [761, 483] on span "OK" at bounding box center [756, 480] width 27 height 15
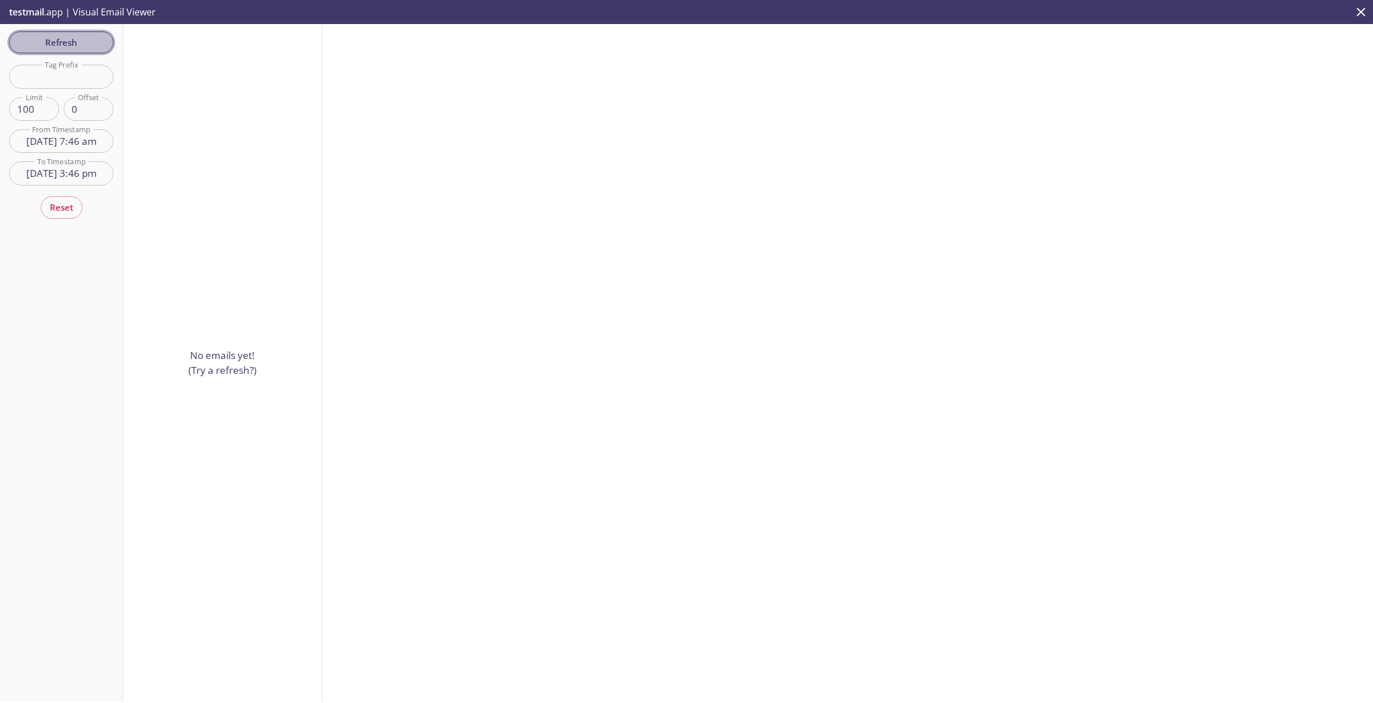
click at [81, 38] on span "Refresh" at bounding box center [61, 42] width 86 height 15
click at [30, 141] on input "19 Aug 25 7:46 am" at bounding box center [61, 140] width 104 height 23
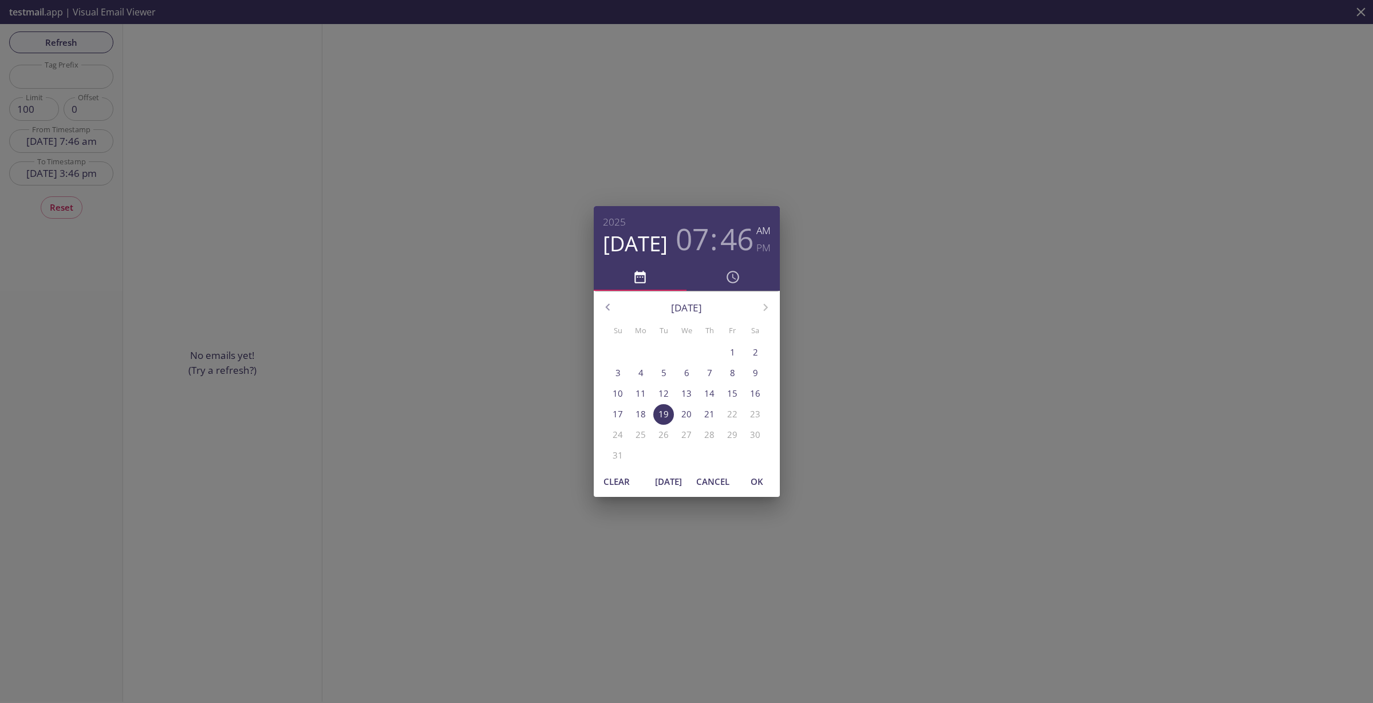
click at [686, 415] on p "20" at bounding box center [686, 414] width 10 height 12
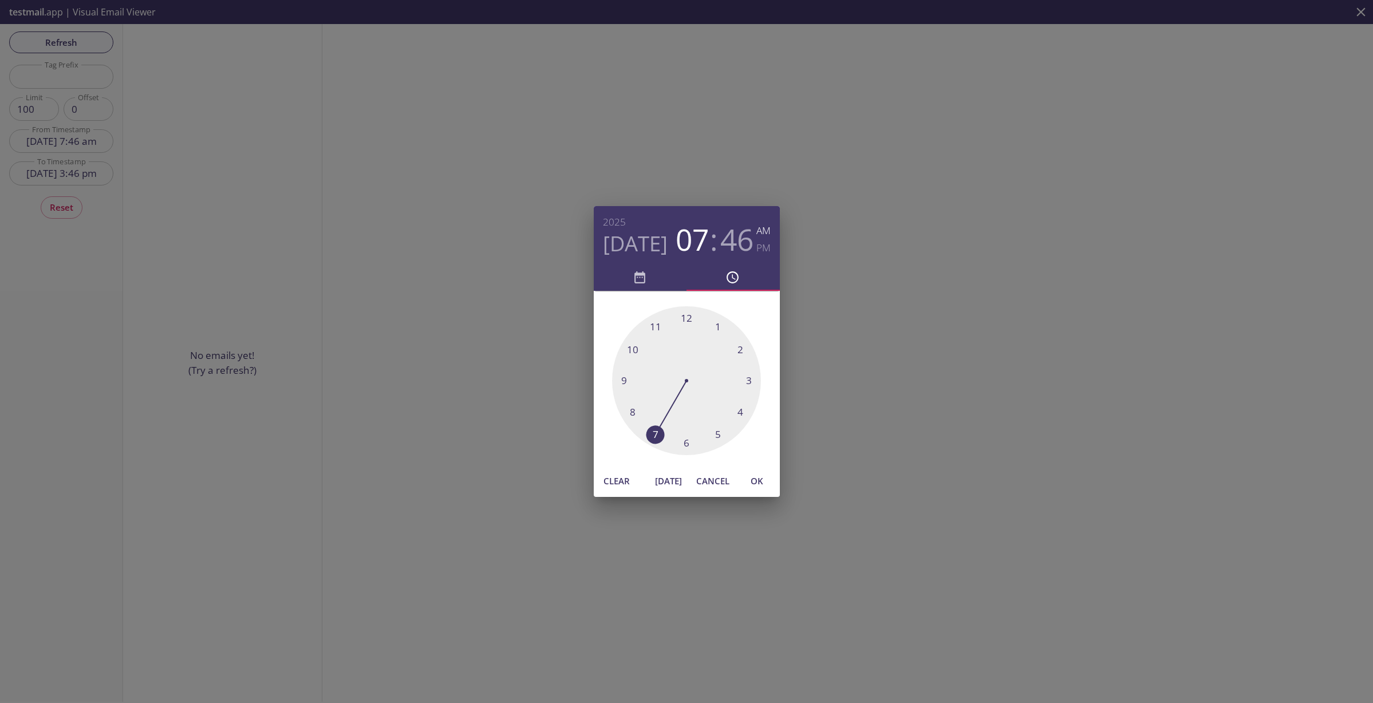
click at [686, 415] on div at bounding box center [686, 380] width 149 height 149
click at [759, 480] on span "OK" at bounding box center [756, 480] width 27 height 15
type input "20 Aug 25 6:46 am"
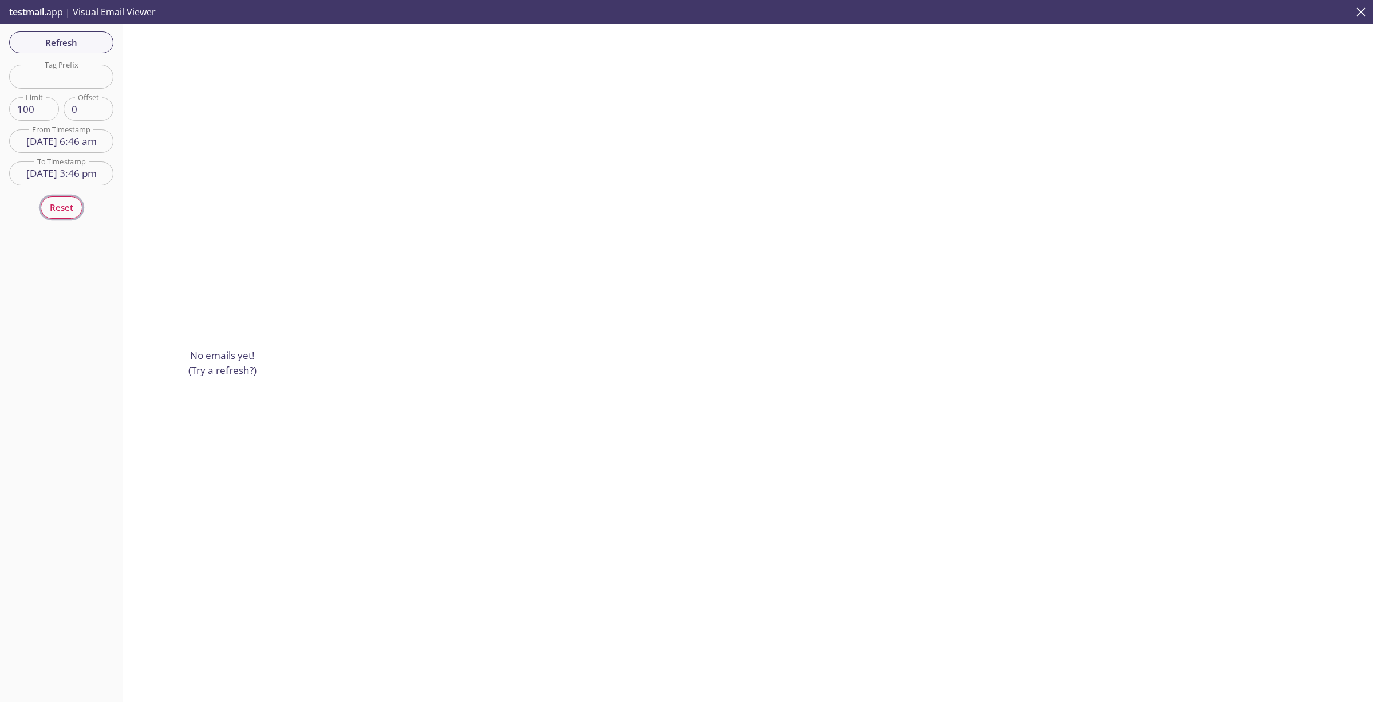
click at [68, 209] on span "Reset" at bounding box center [61, 207] width 23 height 15
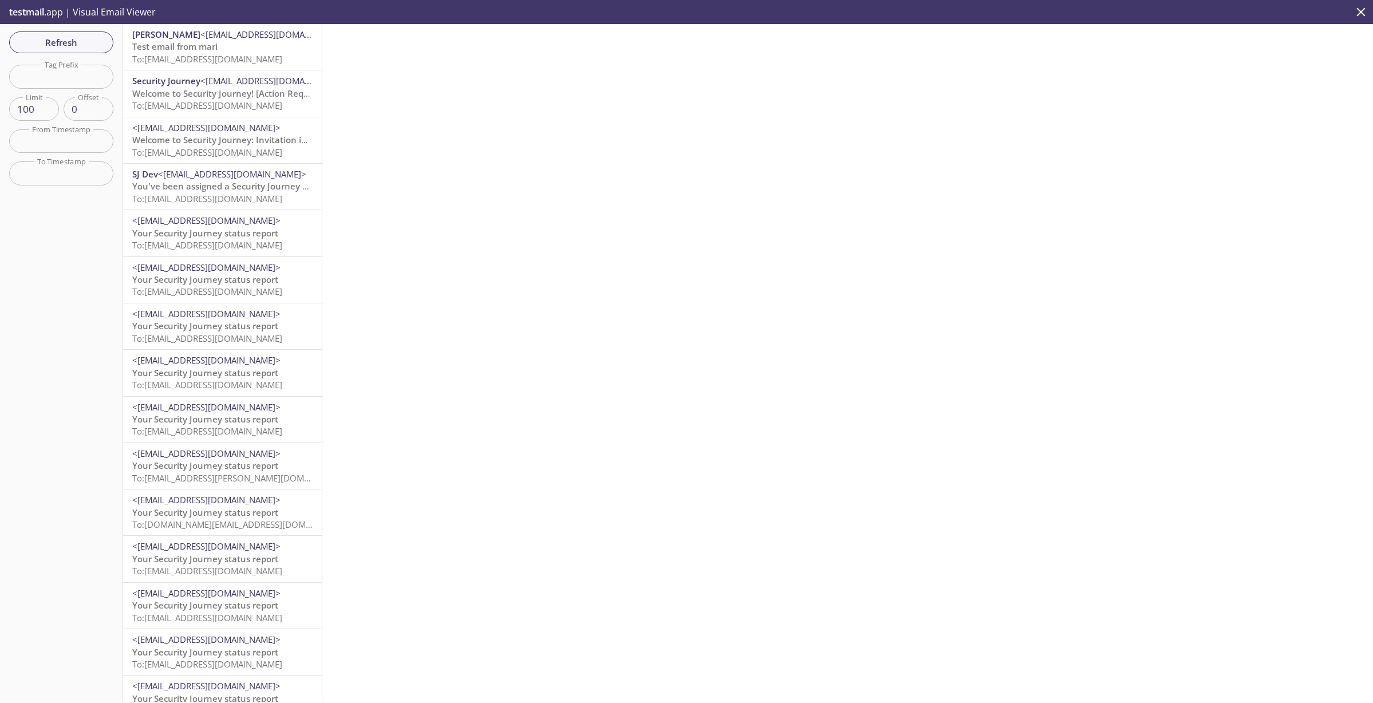
scroll to position [428, 0]
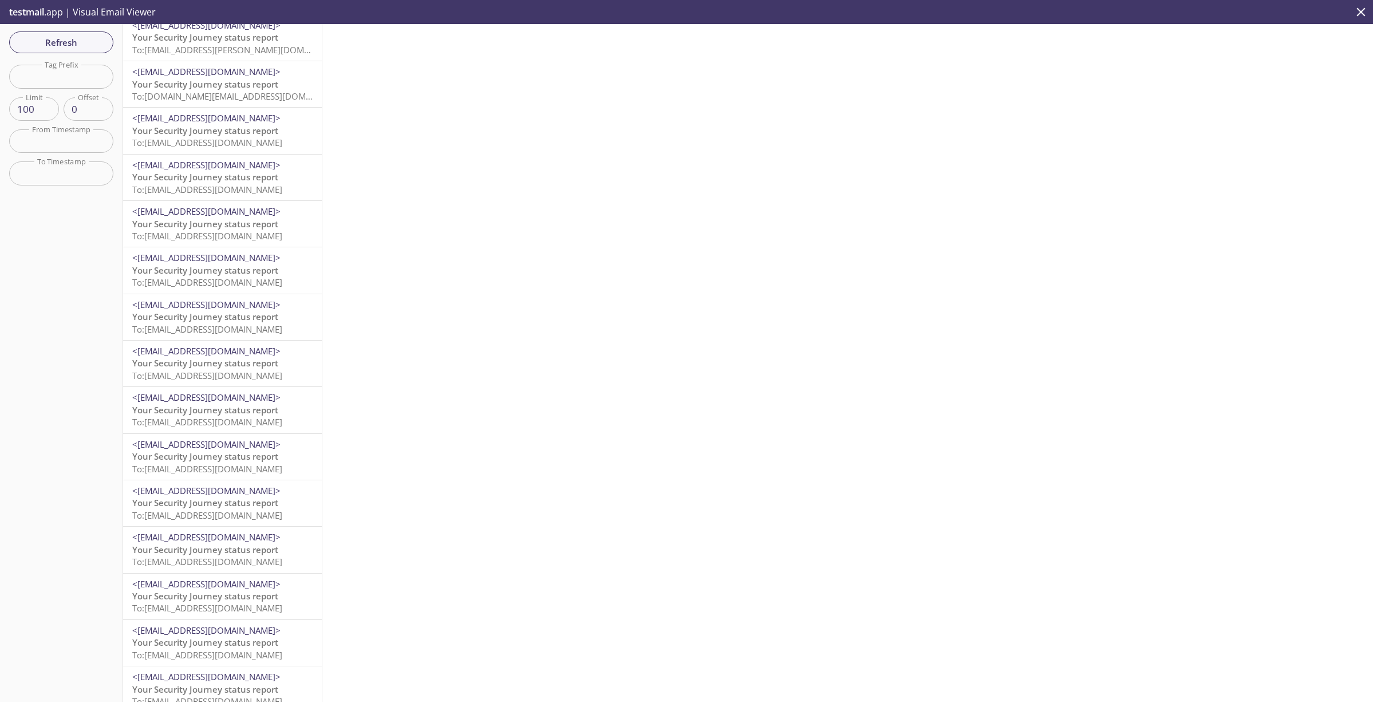
click at [221, 375] on span "To: lu45s.assnoti@inbox.testmail.app" at bounding box center [207, 375] width 150 height 11
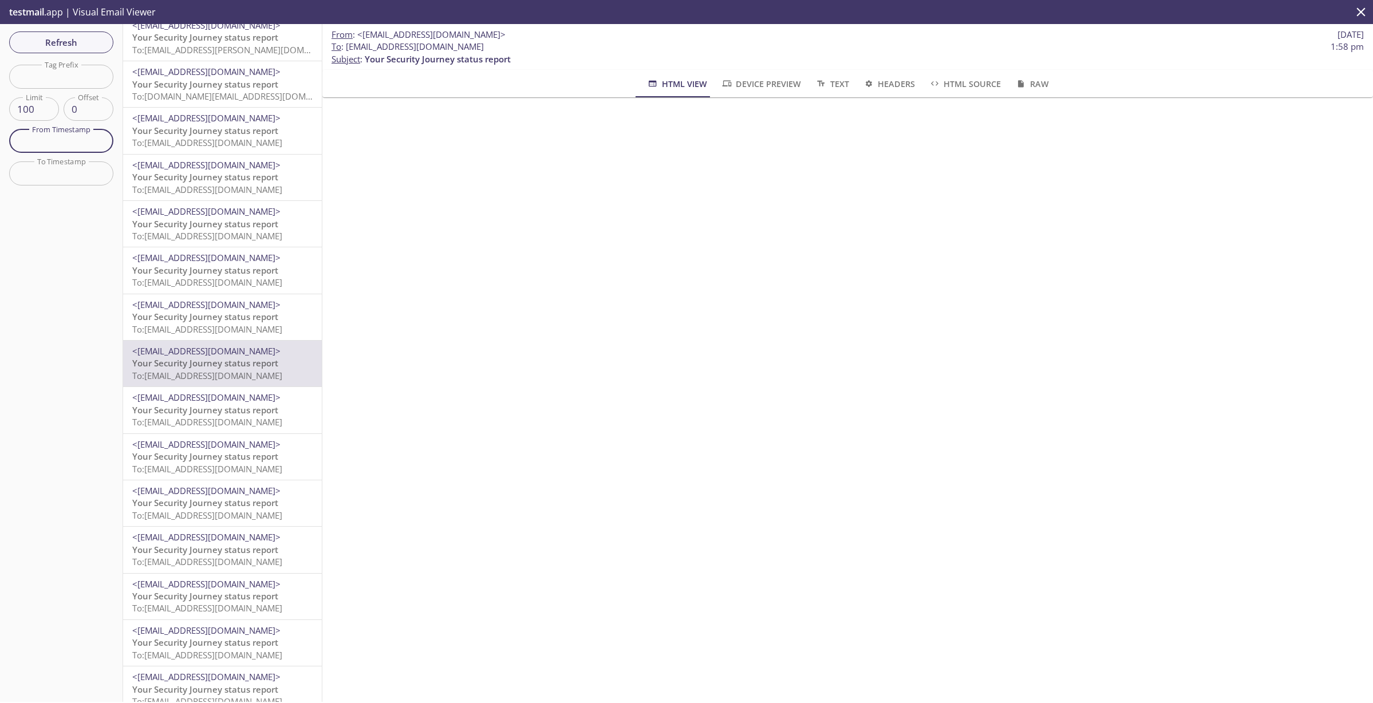
click at [52, 146] on input "text" at bounding box center [61, 140] width 104 height 23
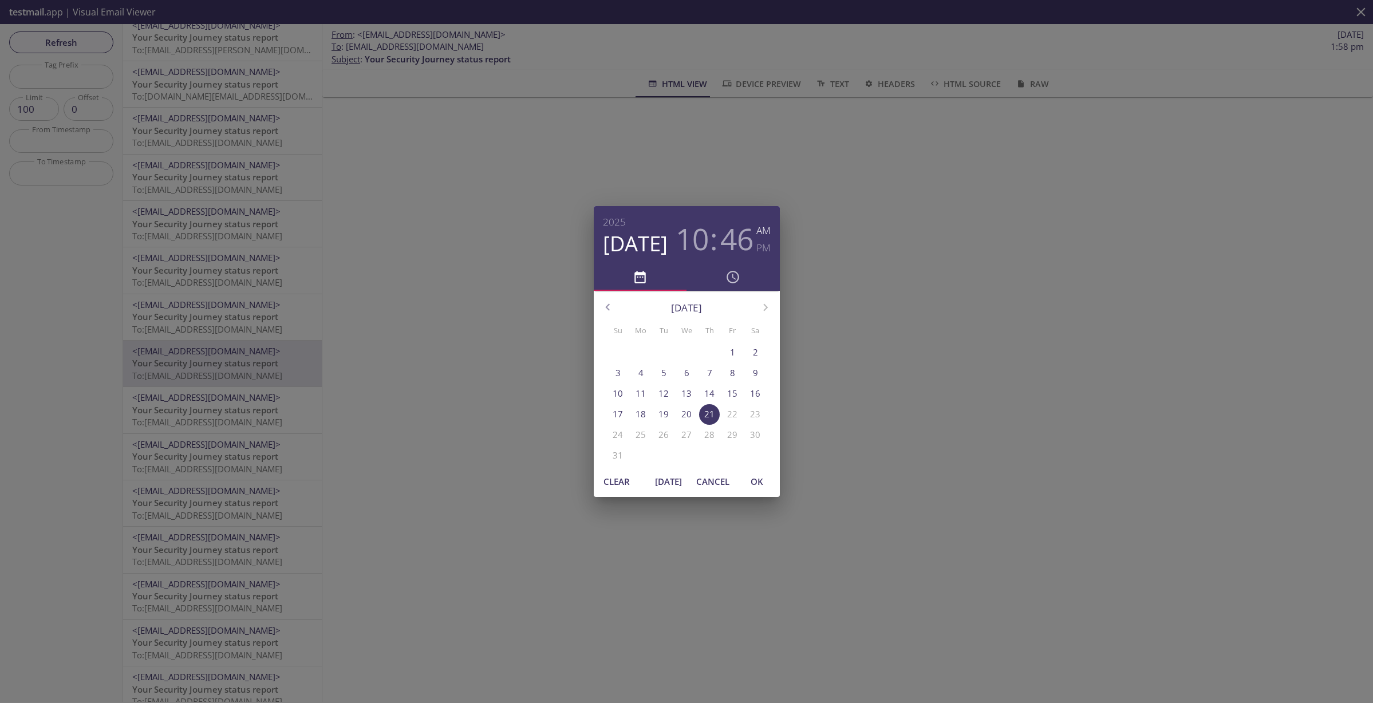
click at [667, 414] on p "19" at bounding box center [663, 414] width 10 height 12
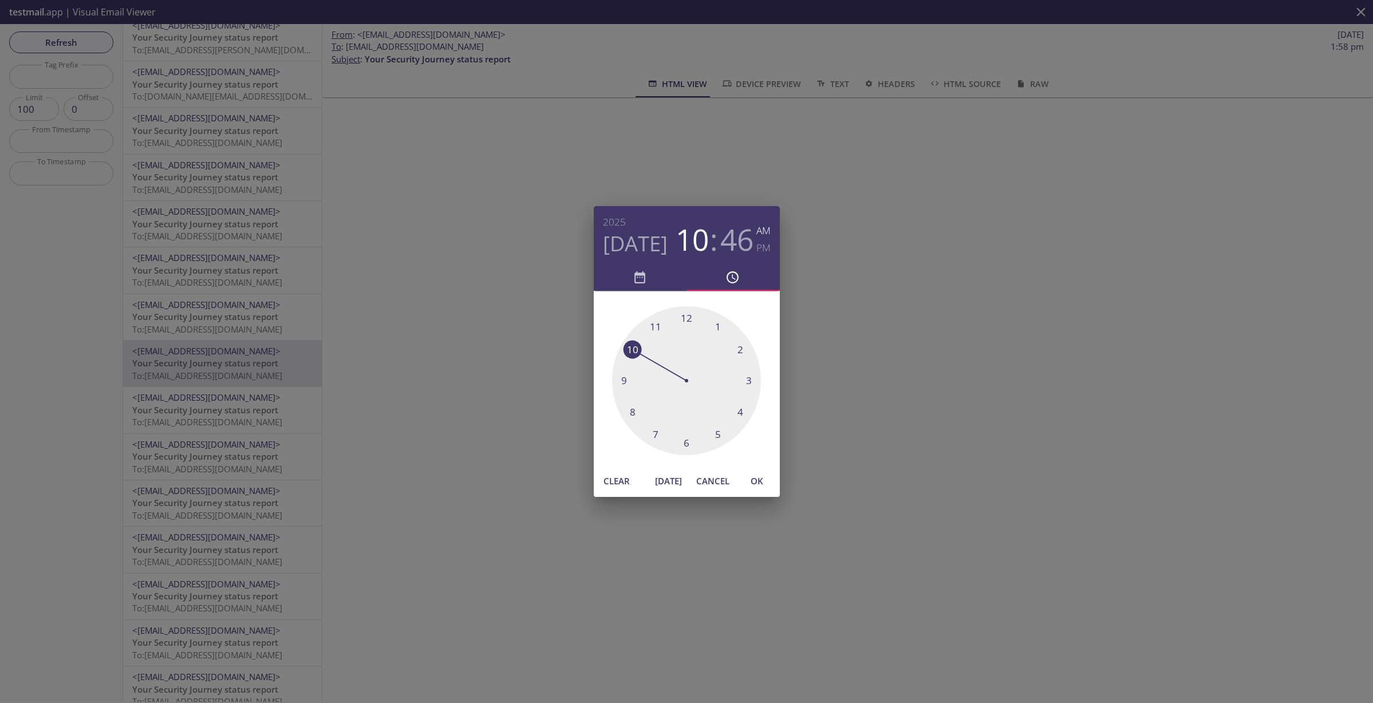
click at [667, 414] on div at bounding box center [686, 380] width 149 height 149
click at [758, 479] on span "OK" at bounding box center [756, 480] width 27 height 15
type input "19 Aug 25 7:46 am"
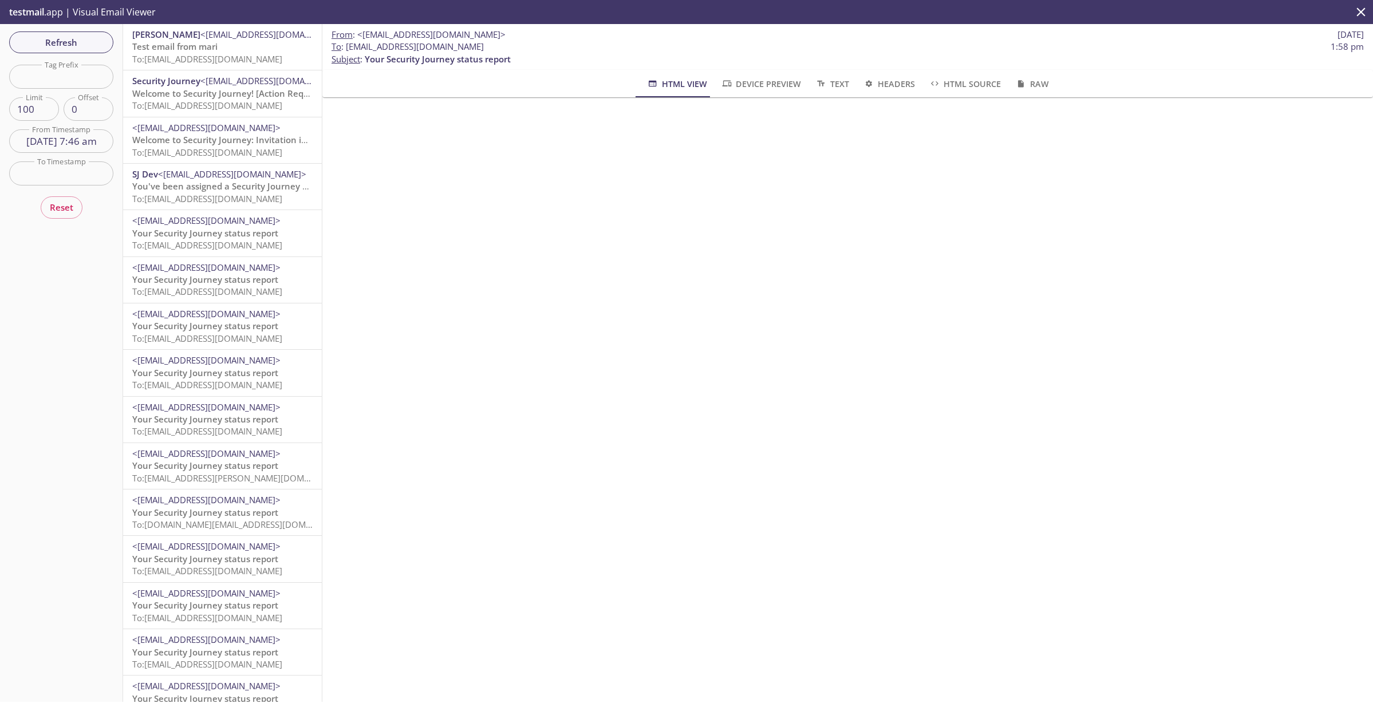
click at [70, 179] on input "text" at bounding box center [61, 172] width 104 height 23
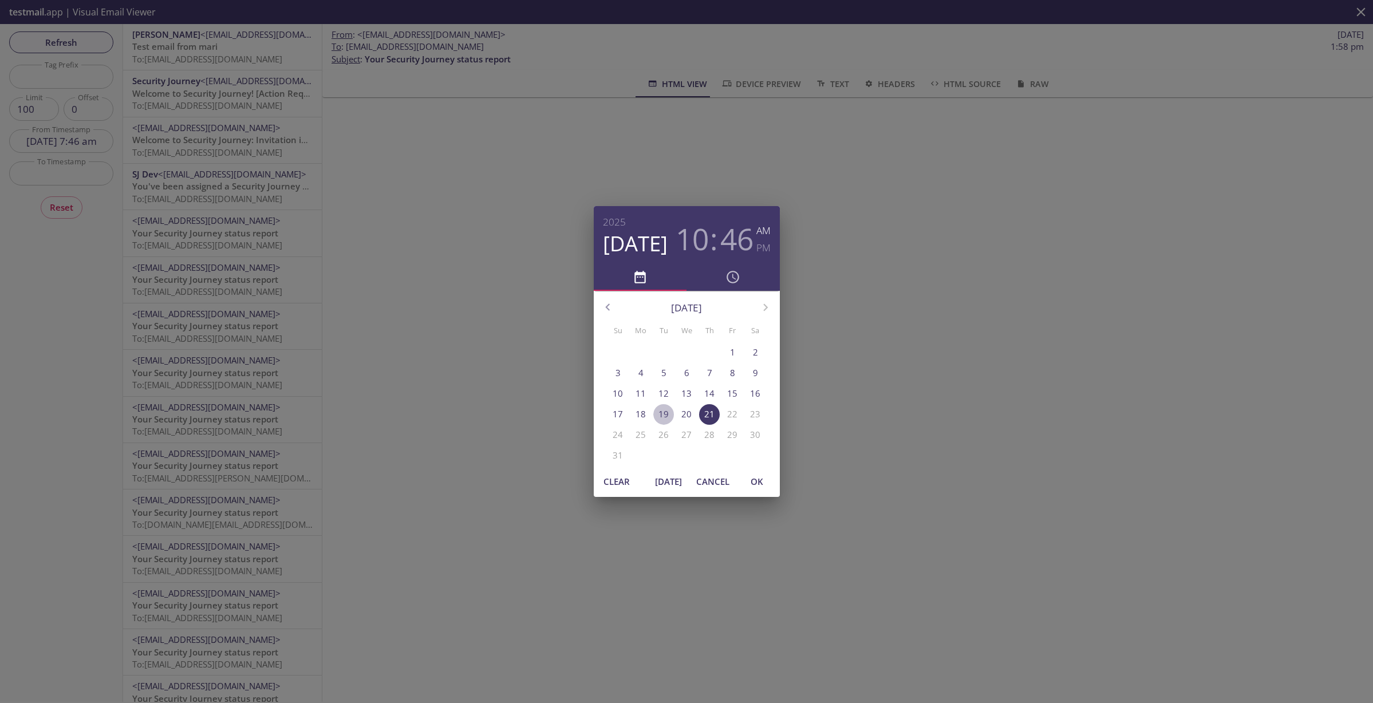
click at [664, 414] on p "19" at bounding box center [663, 414] width 10 height 12
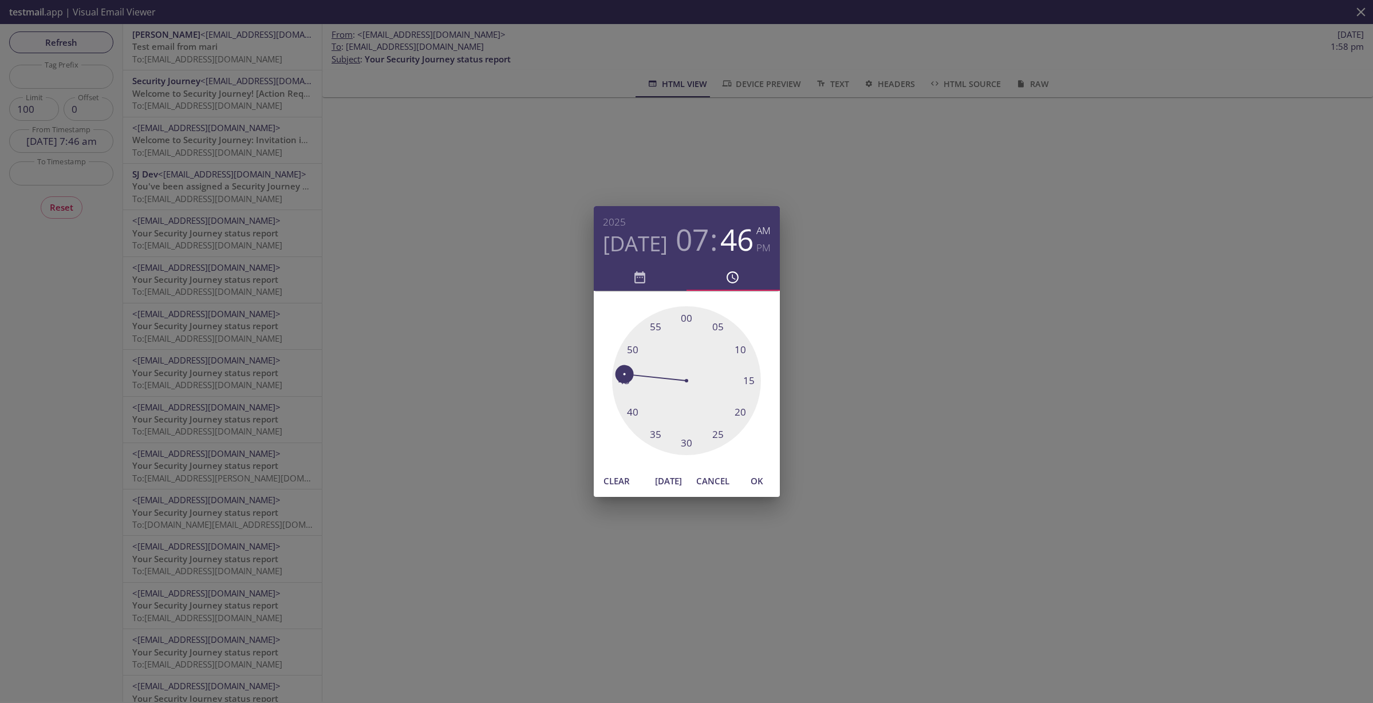
click at [761, 247] on h6 "PM" at bounding box center [763, 247] width 14 height 17
click at [756, 481] on span "OK" at bounding box center [756, 480] width 27 height 15
type input "19 Aug 25 7:46 pm"
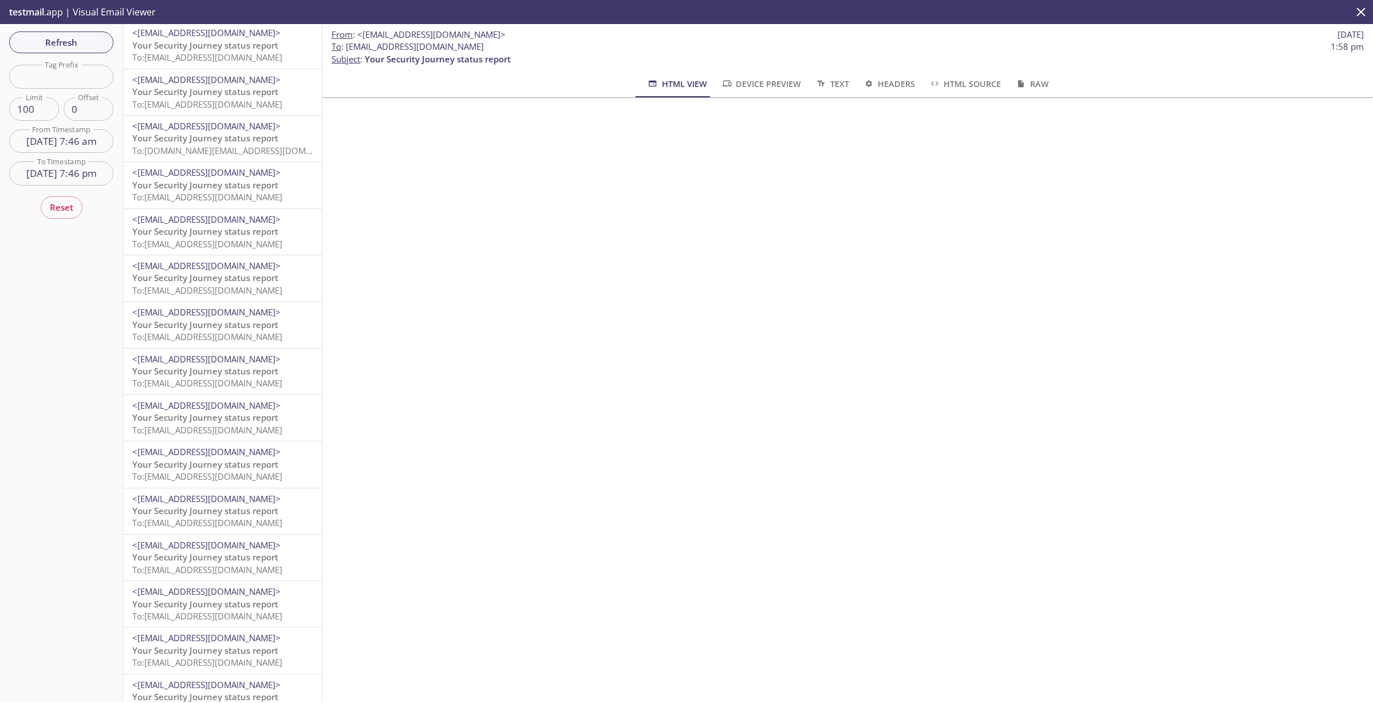
scroll to position [1799, 0]
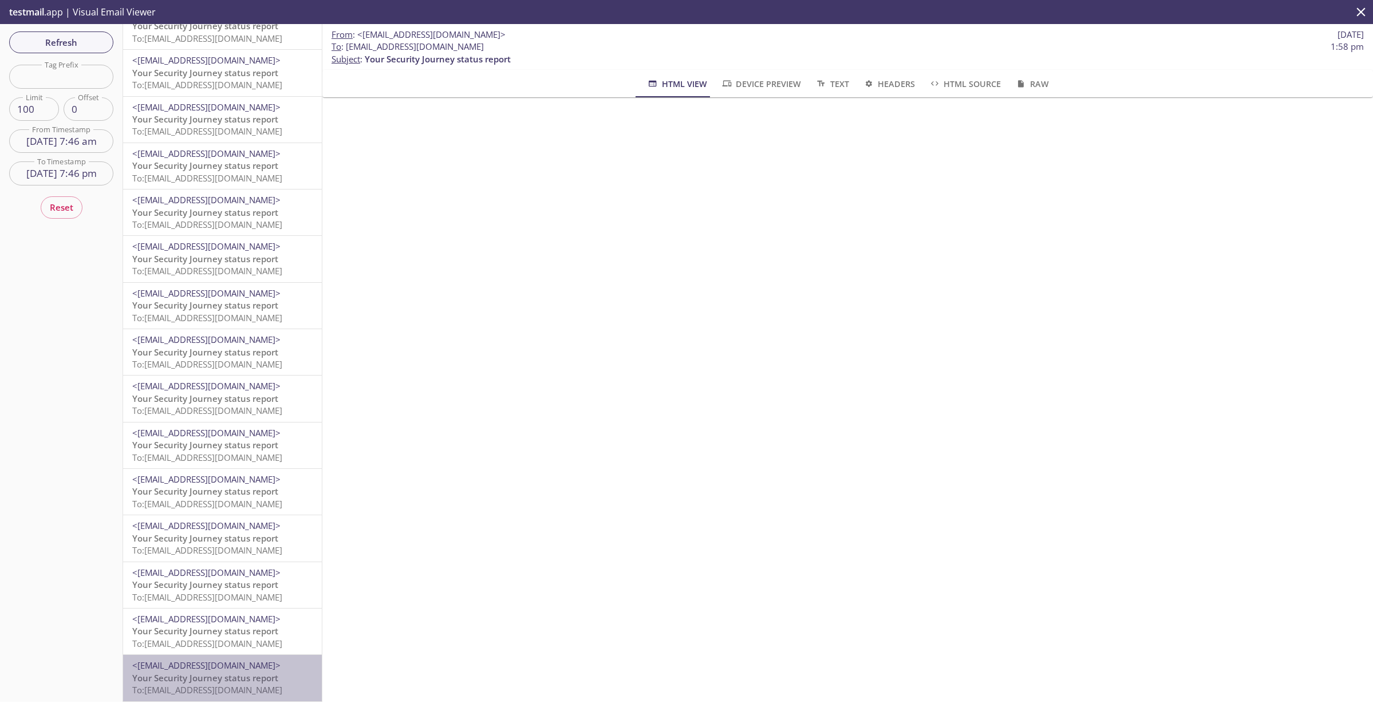
click at [244, 672] on span "Your Security Journey status report" at bounding box center [205, 677] width 146 height 11
click at [199, 469] on div "<no-reply@securityjourney.dev> Your Security Journey status report To: lu45s.wa…" at bounding box center [222, 492] width 199 height 46
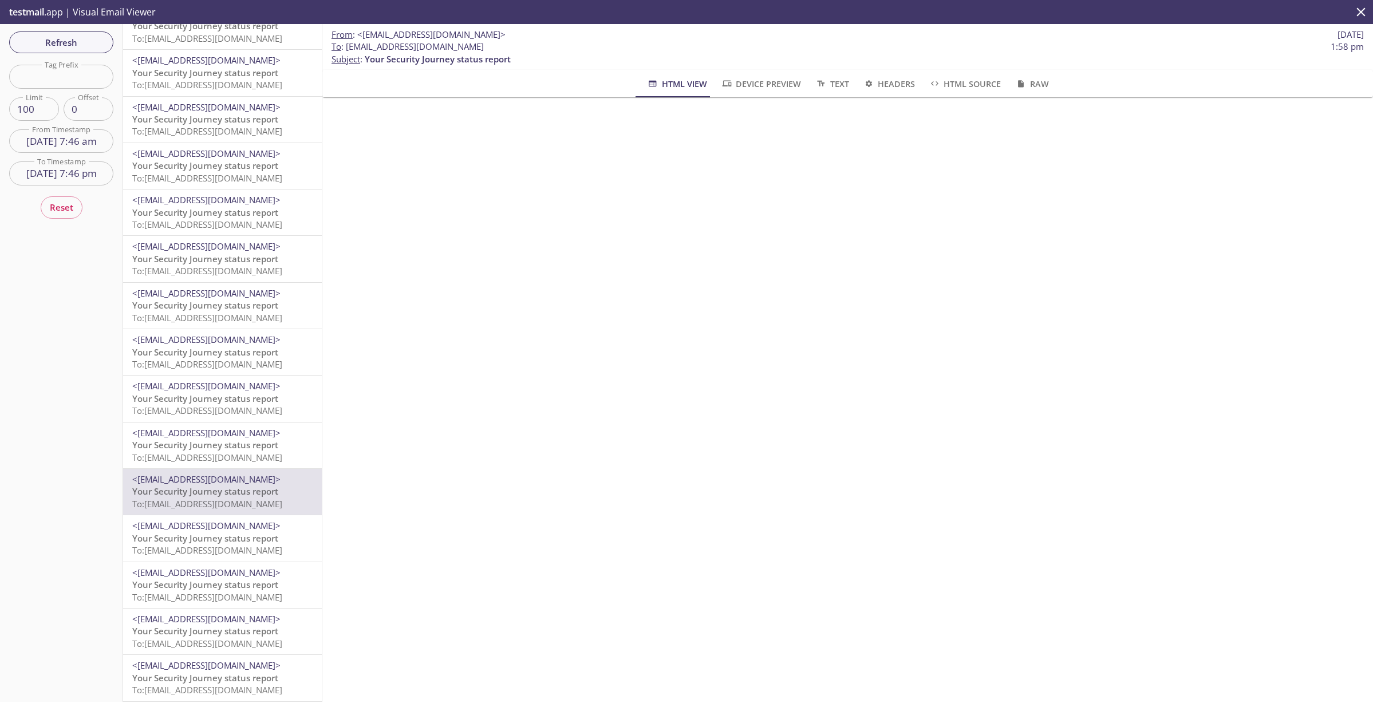
click at [180, 684] on span "To: lu45s.tm22@inbox.testmail.app" at bounding box center [207, 689] width 150 height 11
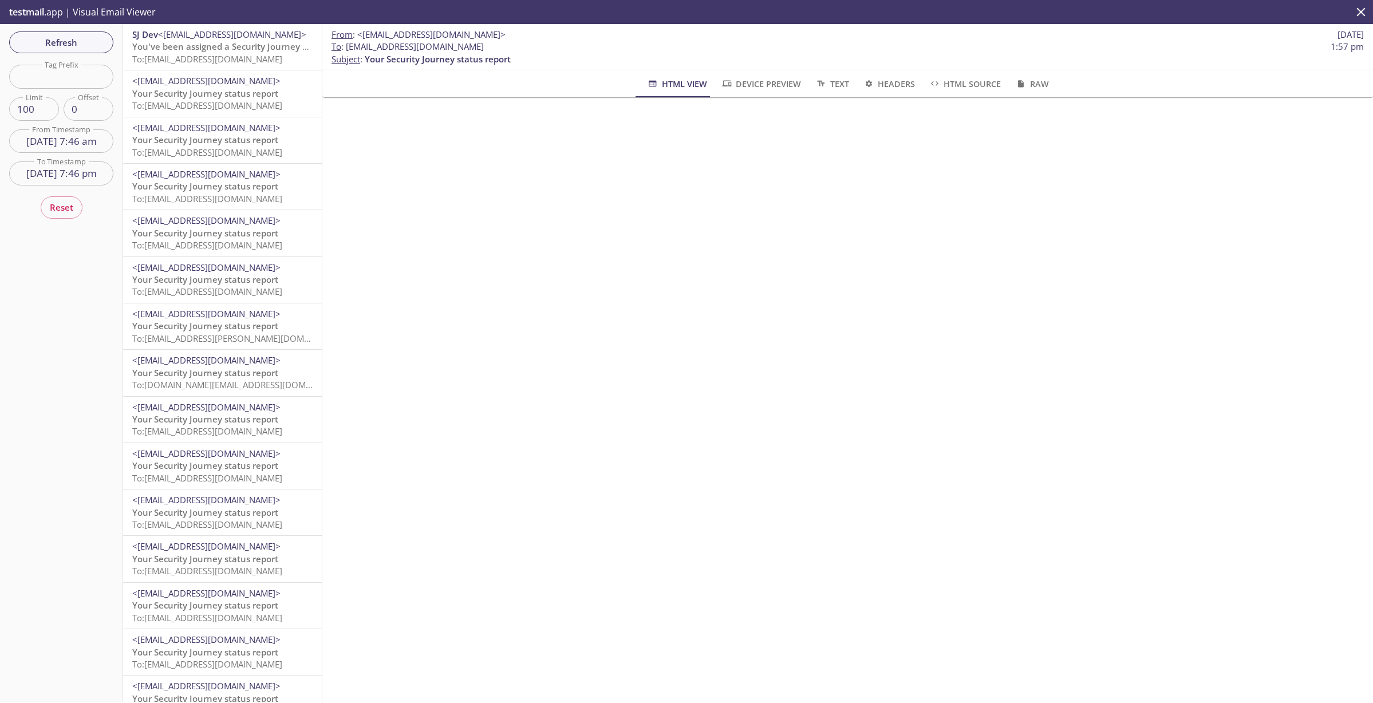
click at [77, 140] on input "19 Aug 25 7:46 am" at bounding box center [61, 140] width 104 height 23
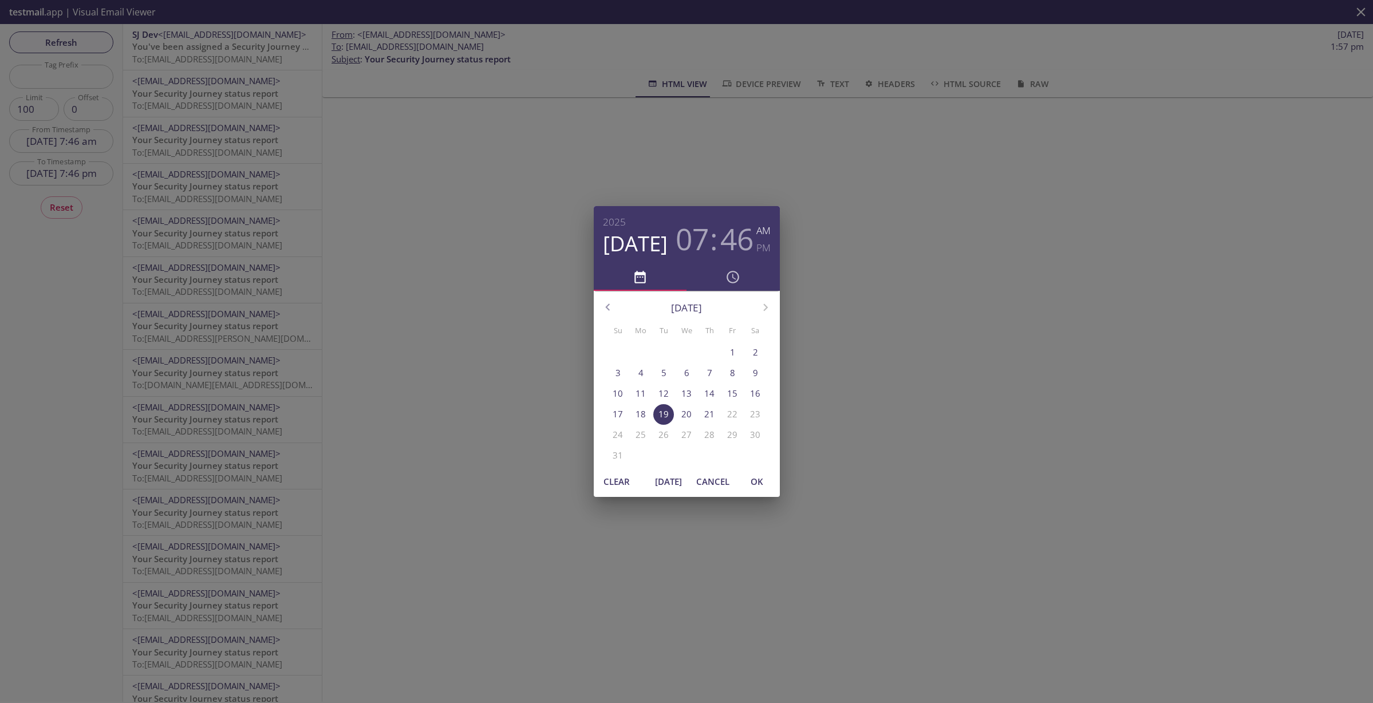
click at [712, 480] on span "Cancel" at bounding box center [712, 481] width 33 height 15
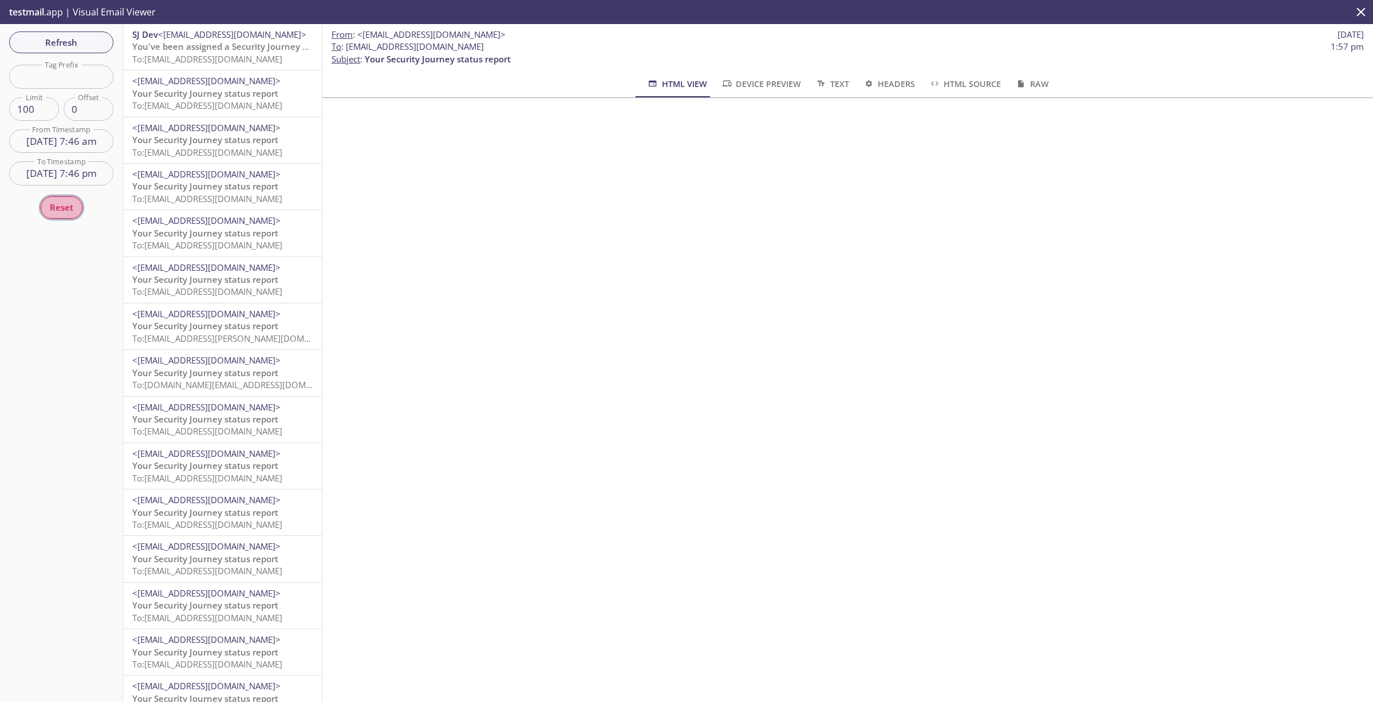
click at [69, 209] on span "Reset" at bounding box center [61, 207] width 23 height 15
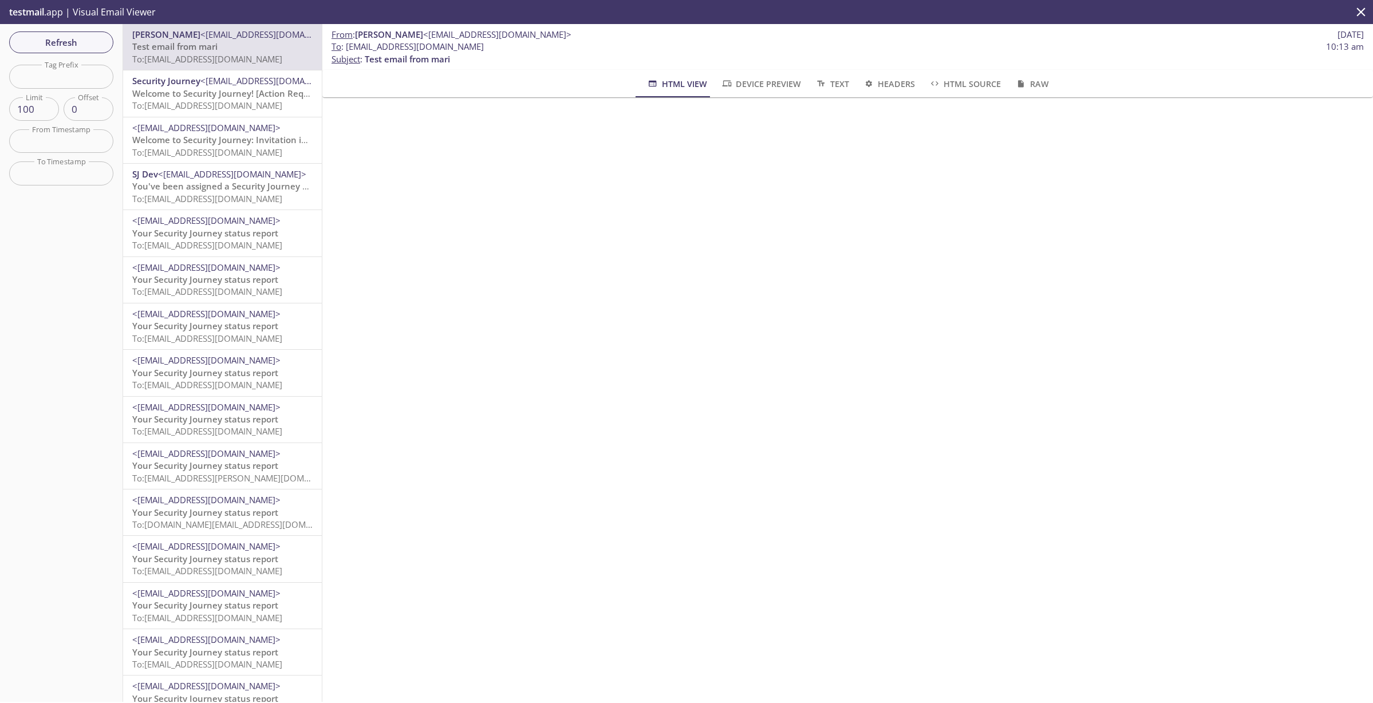
click at [17, 14] on span "testmail" at bounding box center [26, 12] width 35 height 13
click at [41, 11] on span "testmail" at bounding box center [26, 12] width 35 height 13
click at [786, 256] on div "From : [PERSON_NAME] <[EMAIL_ADDRESS][DOMAIN_NAME]> [DATE] To : [EMAIL_ADDRESS]…" at bounding box center [847, 363] width 1050 height 678
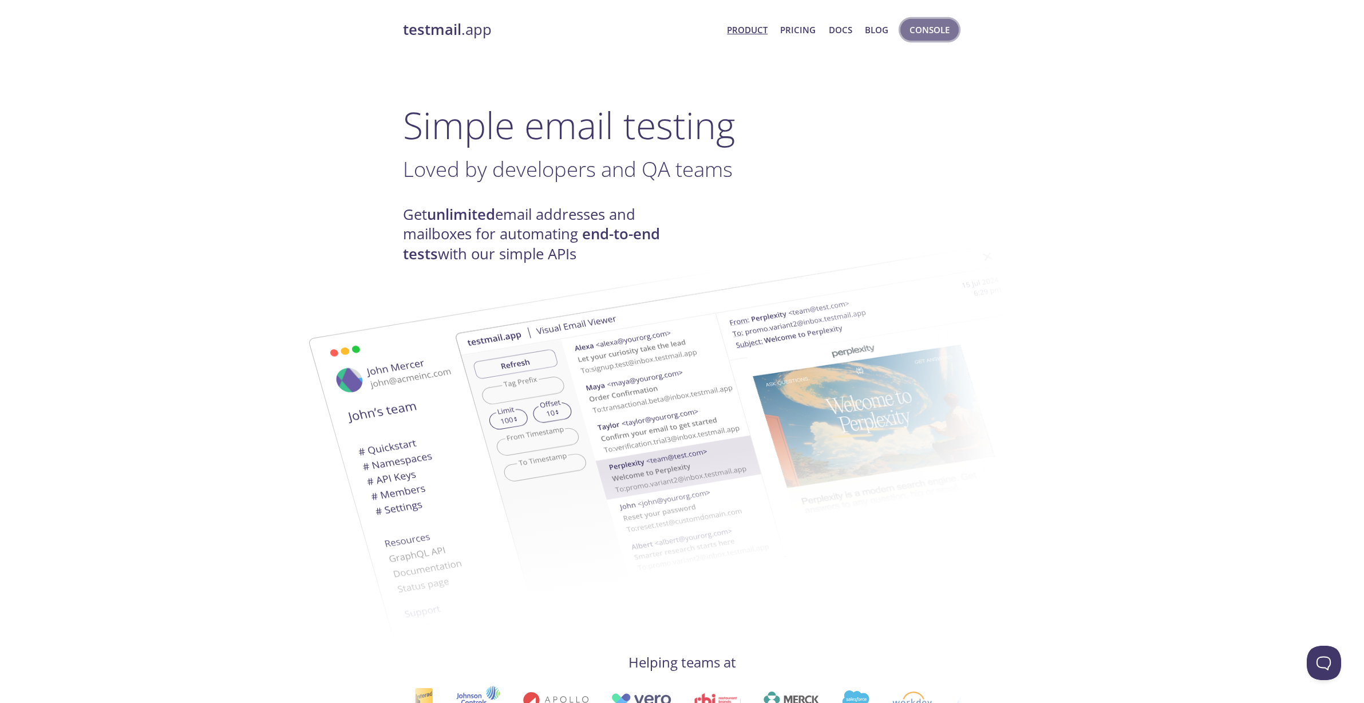
click at [917, 29] on span "Console" at bounding box center [929, 29] width 40 height 15
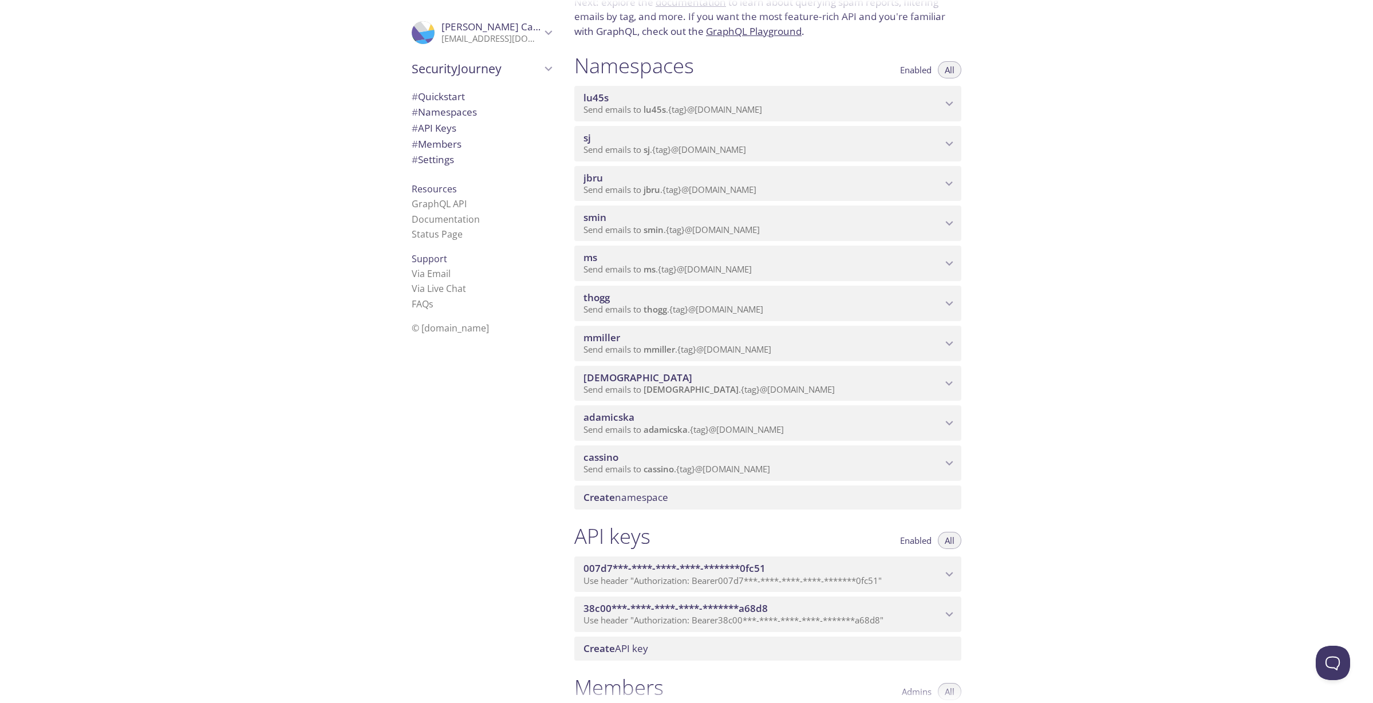
scroll to position [126, 0]
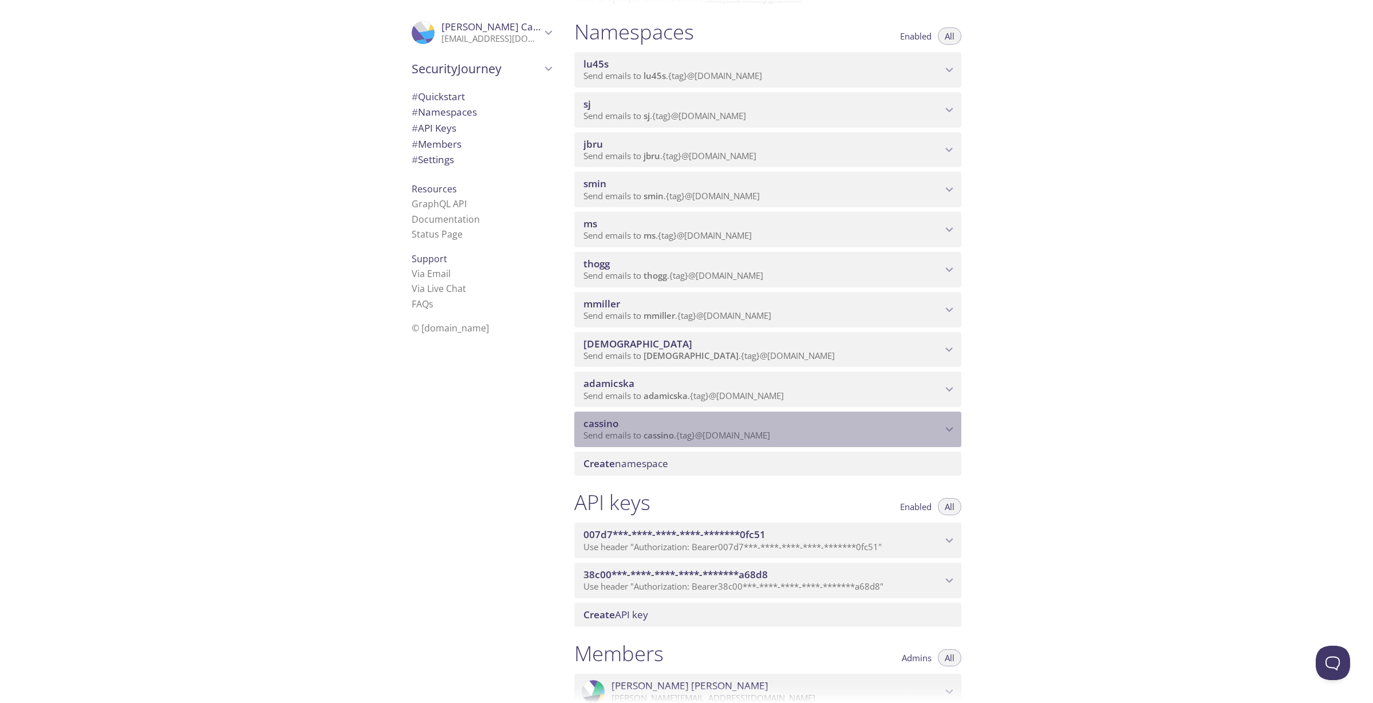
click at [942, 433] on p "Send emails to cassino . {tag} @[DOMAIN_NAME]" at bounding box center [762, 435] width 358 height 11
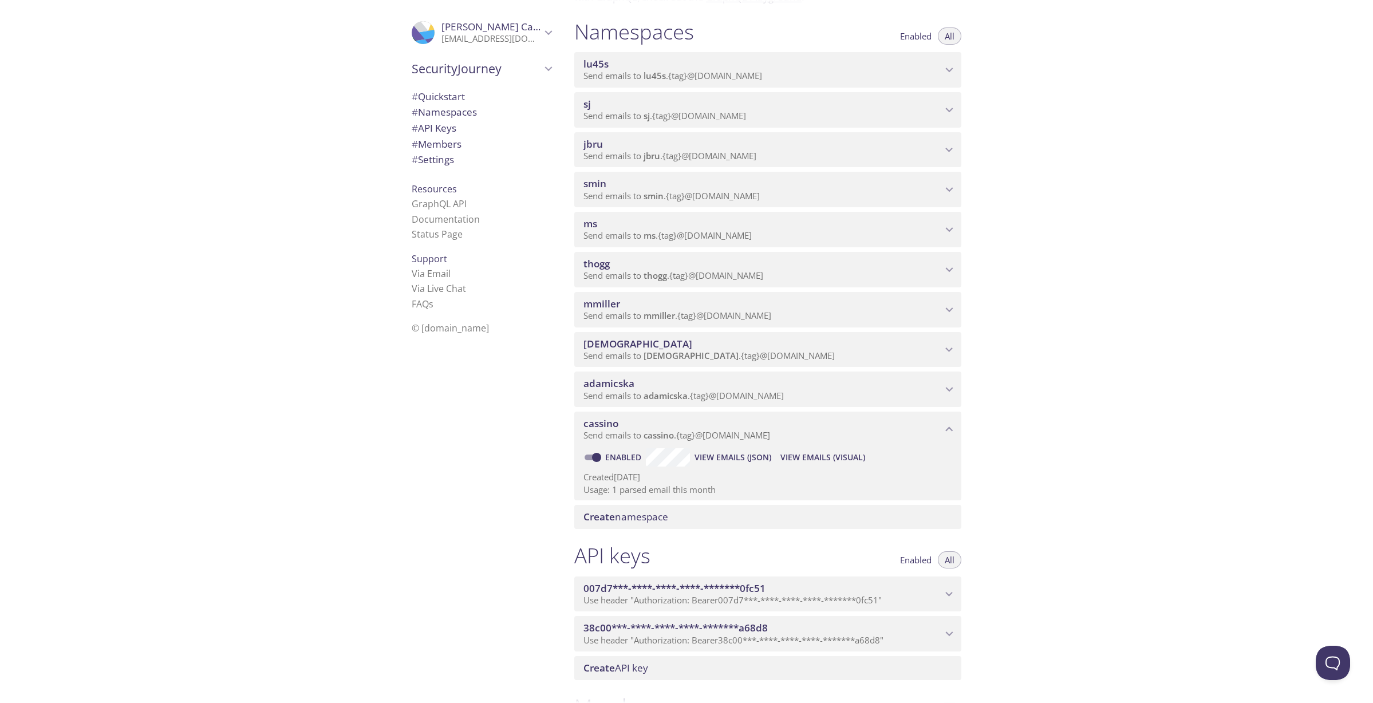
click at [853, 459] on span "View Emails (Visual)" at bounding box center [822, 457] width 85 height 14
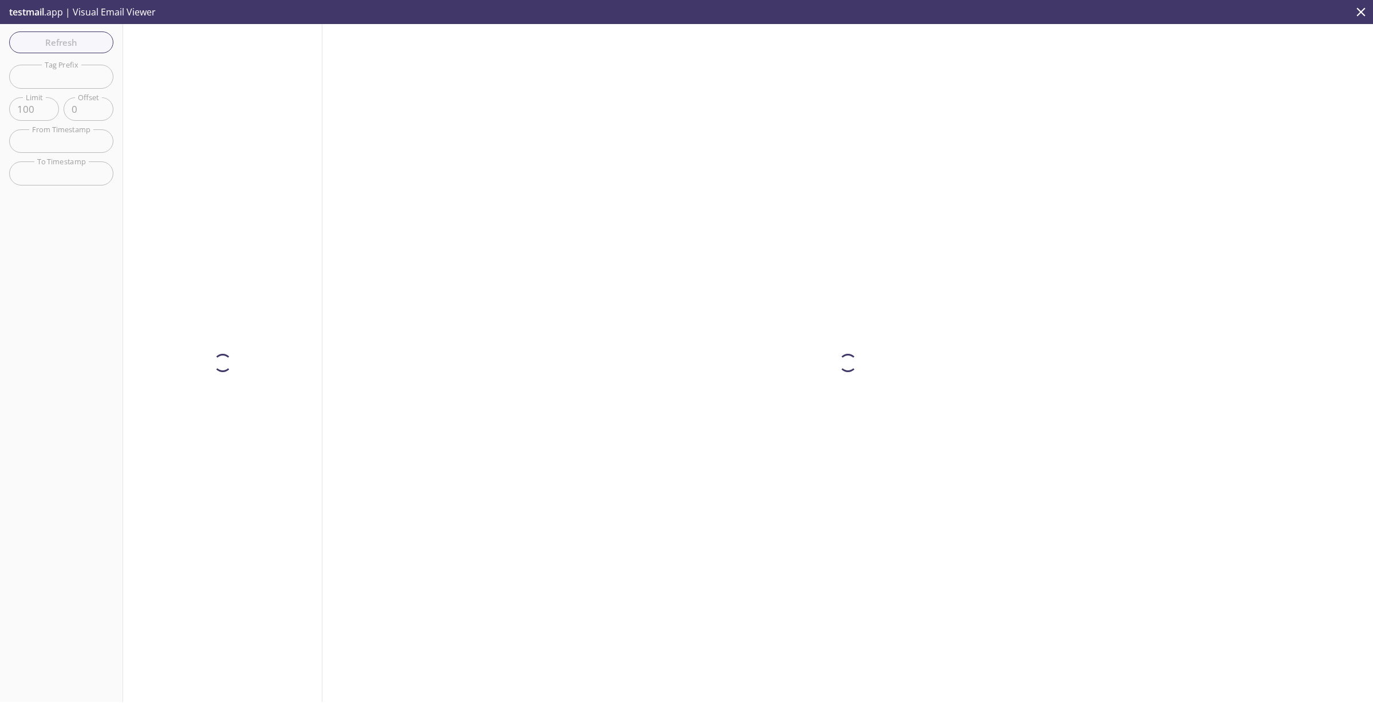
scroll to position [126, 0]
click at [65, 41] on span "Refresh" at bounding box center [61, 42] width 86 height 15
click at [216, 64] on span "To: cassino.firsttest@inbox.testmail.app" at bounding box center [207, 58] width 150 height 11
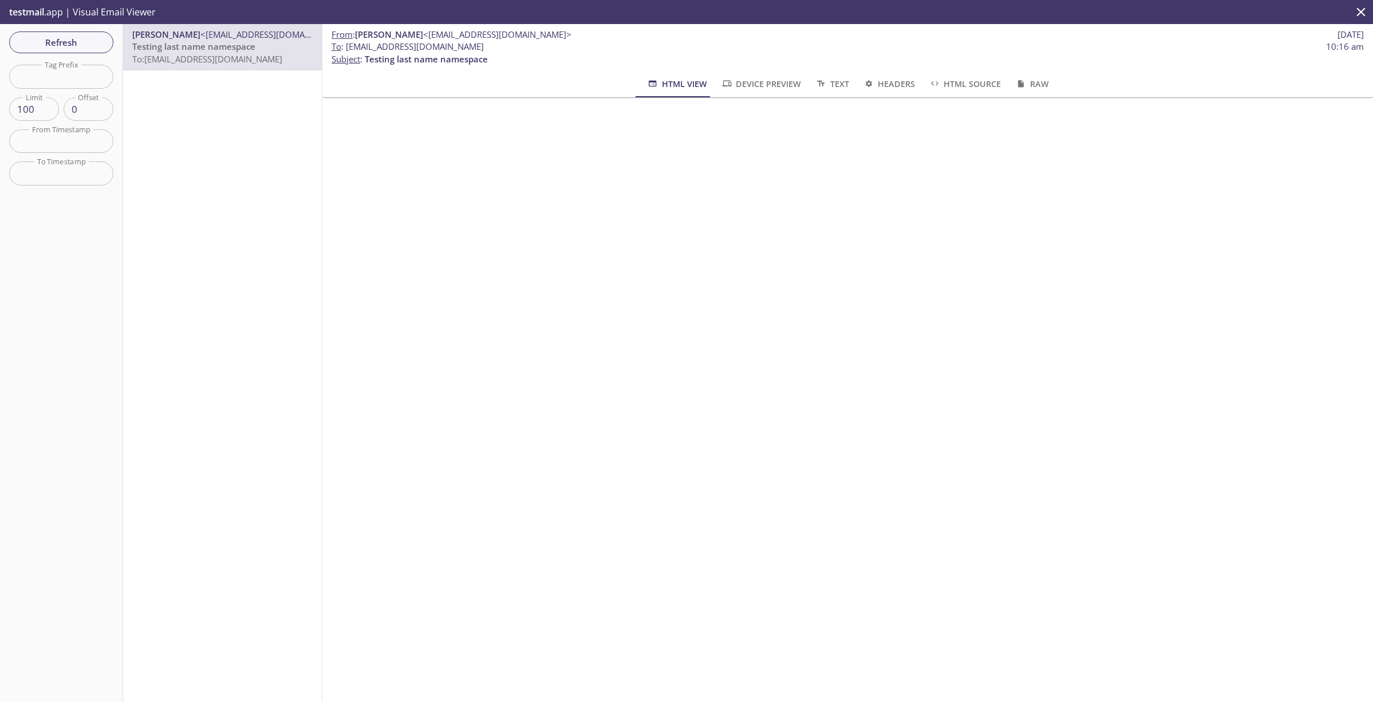
click at [780, 161] on div "From : Maria Cassino <maria_cassino@securityjourney.com> 21 Aug 2025 To : cassi…" at bounding box center [847, 363] width 1050 height 678
drag, startPoint x: 503, startPoint y: 49, endPoint x: 347, endPoint y: 47, distance: 155.7
click at [347, 47] on span "To : cassino.firsttest@inbox.testmail.app 10:16 am" at bounding box center [847, 47] width 1032 height 12
click at [446, 318] on div "From : Maria Cassino <maria_cassino@securityjourney.com> 21 Aug 2025 To : cassi…" at bounding box center [847, 363] width 1050 height 678
drag, startPoint x: 517, startPoint y: 48, endPoint x: 347, endPoint y: 49, distance: 170.6
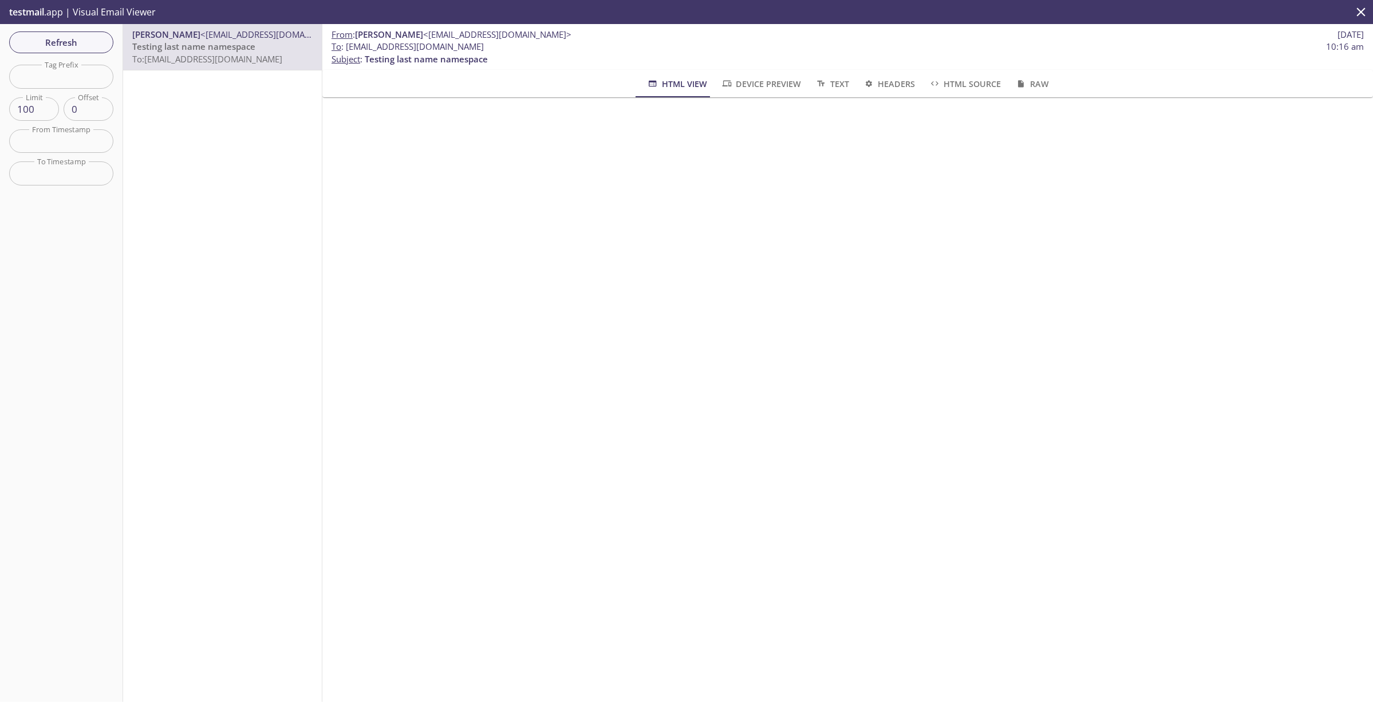
click at [347, 49] on span "To : cassino.firsttest@inbox.testmail.app 10:16 am" at bounding box center [847, 47] width 1032 height 12
copy span "cassino.firsttest@inbox.testmail.app"
click at [589, 191] on div "From : Maria Cassino <maria_cassino@securityjourney.com> 21 Aug 2025 To : cassi…" at bounding box center [847, 363] width 1050 height 678
click at [47, 40] on span "Refresh" at bounding box center [61, 42] width 86 height 15
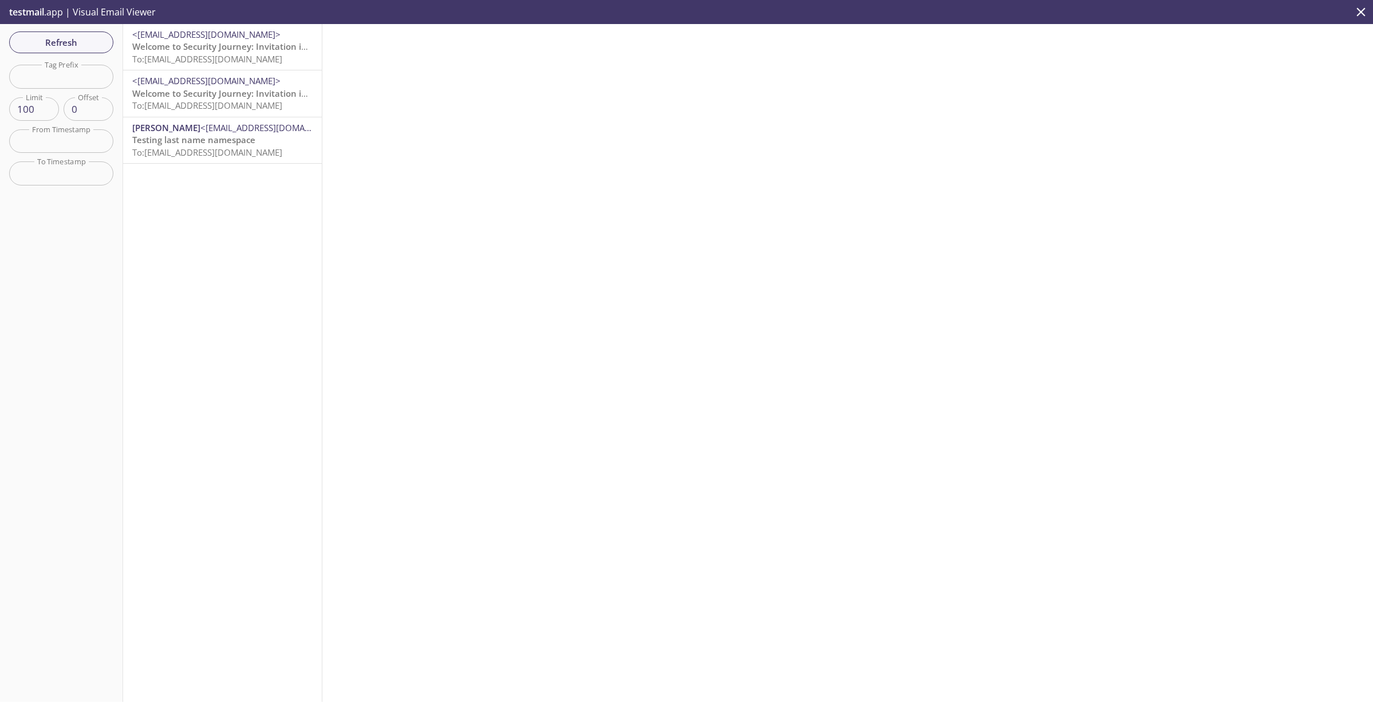
click at [195, 98] on span "Welcome to Security Journey: Invitation instructions" at bounding box center [240, 93] width 216 height 11
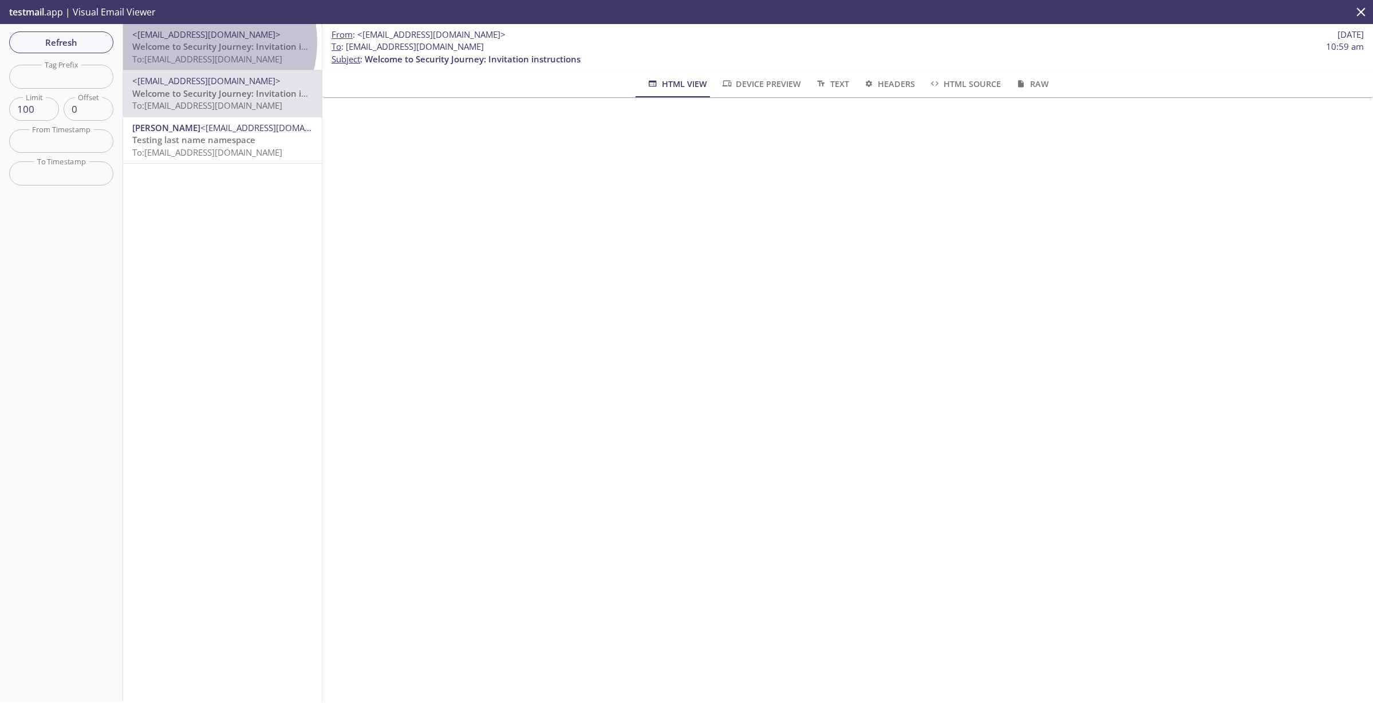
click at [199, 42] on span "Welcome to Security Journey: Invitation instructions" at bounding box center [240, 46] width 216 height 11
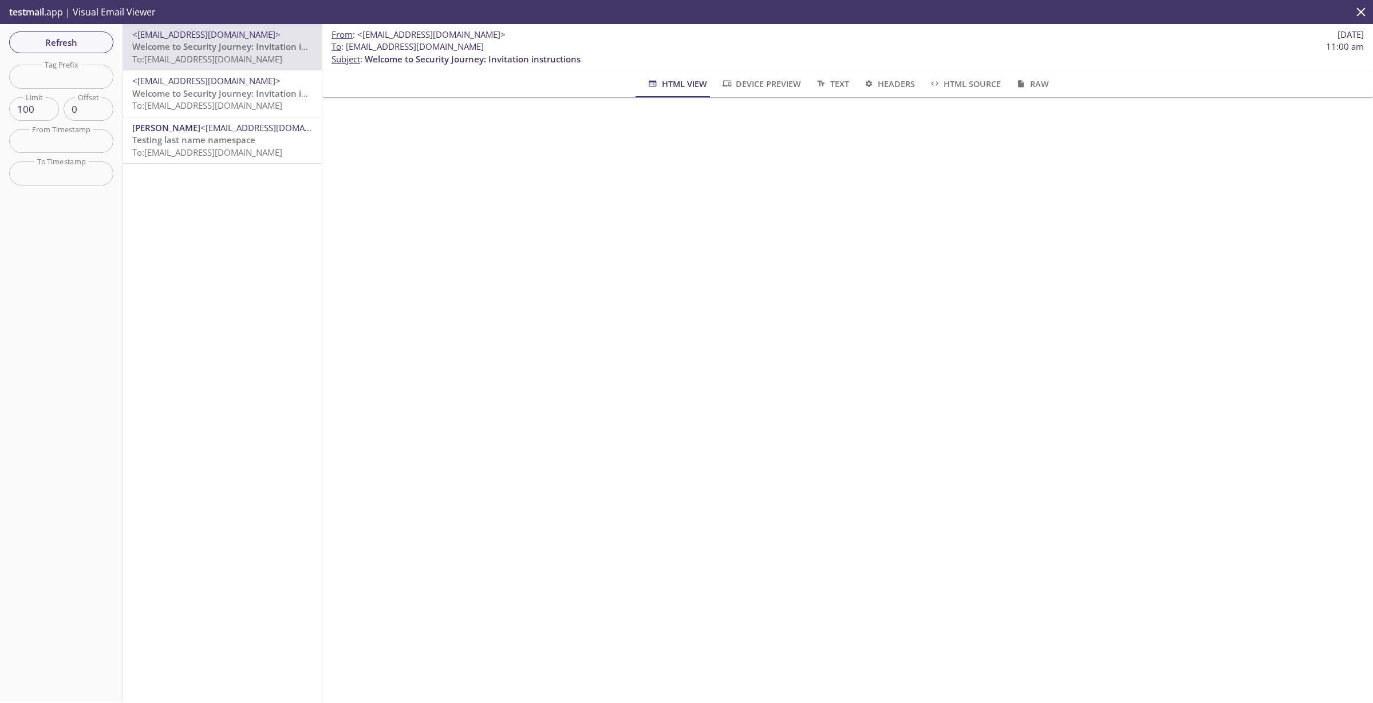
click at [199, 91] on span "Welcome to Security Journey: Invitation instructions" at bounding box center [240, 93] width 216 height 11
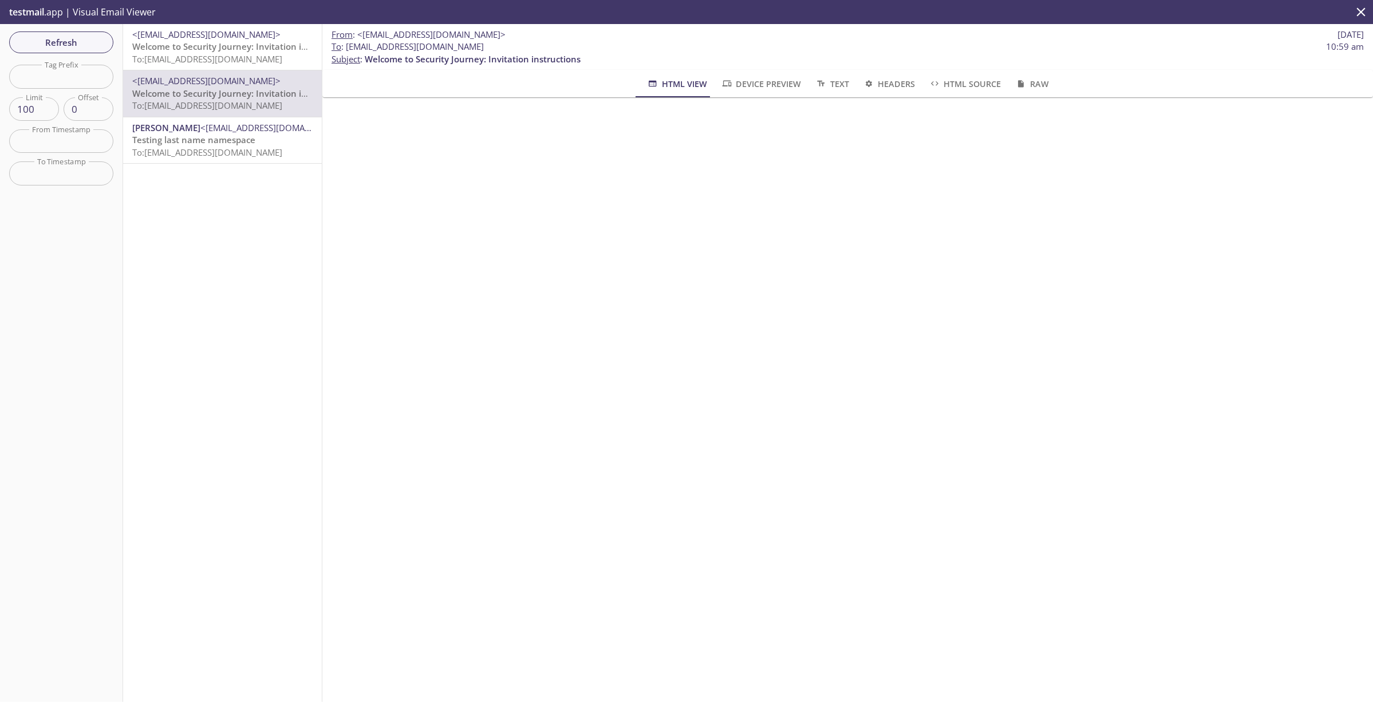
click at [201, 52] on span "Welcome to Security Journey: Invitation instructions" at bounding box center [240, 46] width 216 height 11
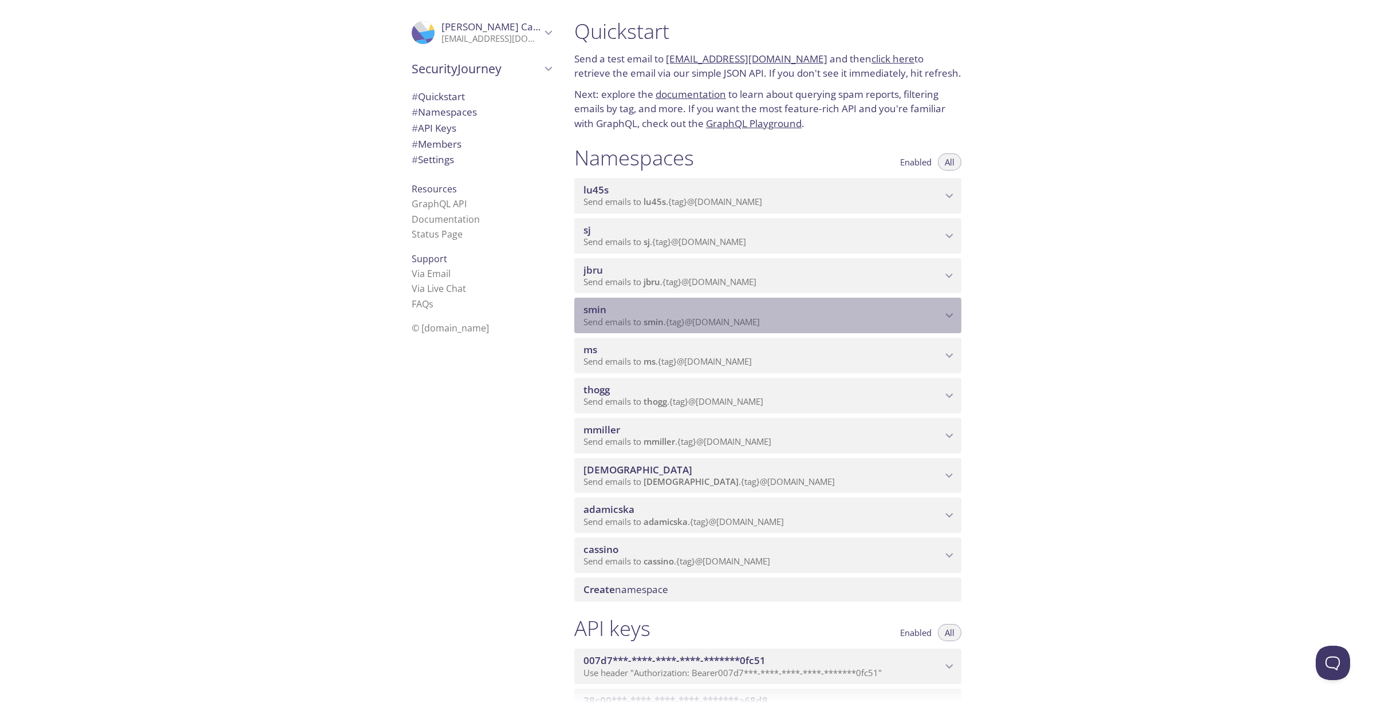
click at [951, 319] on icon "smin namespace" at bounding box center [949, 315] width 15 height 15
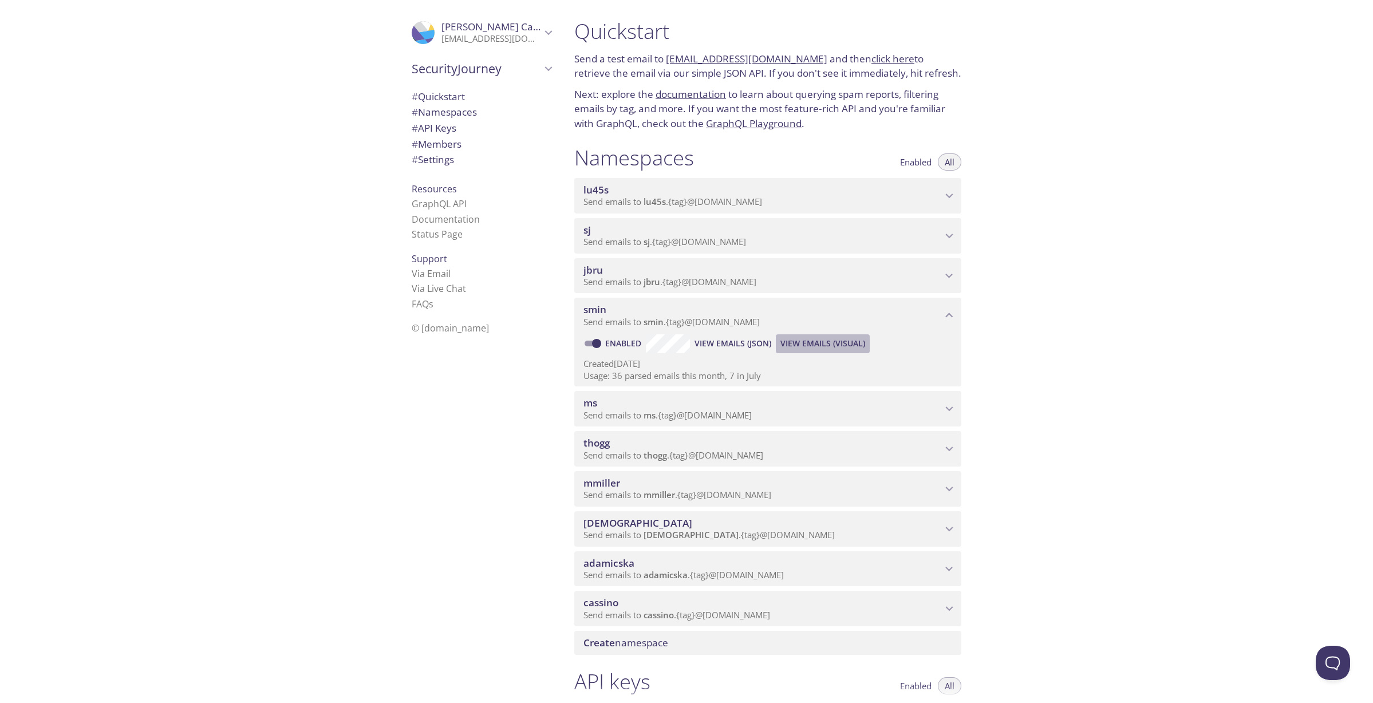
click at [848, 343] on span "View Emails (Visual)" at bounding box center [822, 344] width 85 height 14
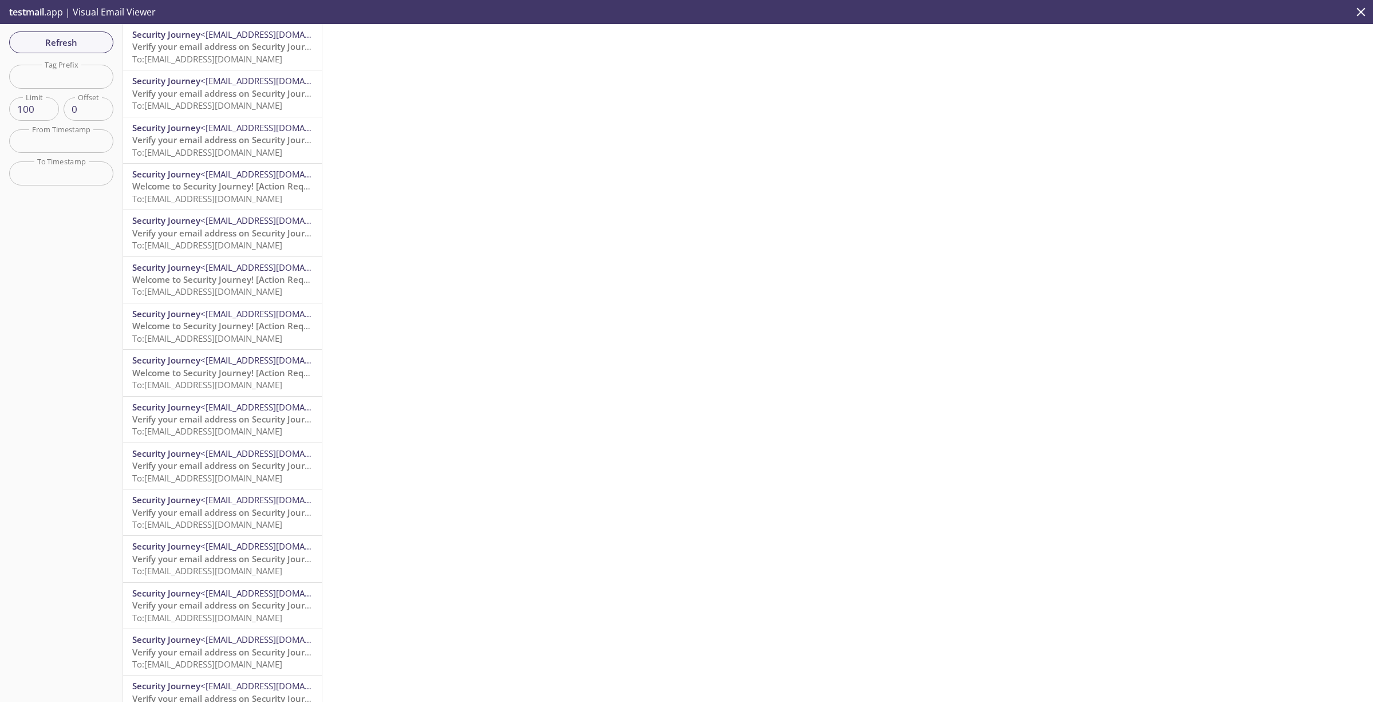
click at [203, 58] on span "To: [EMAIL_ADDRESS][DOMAIN_NAME]" at bounding box center [207, 58] width 150 height 11
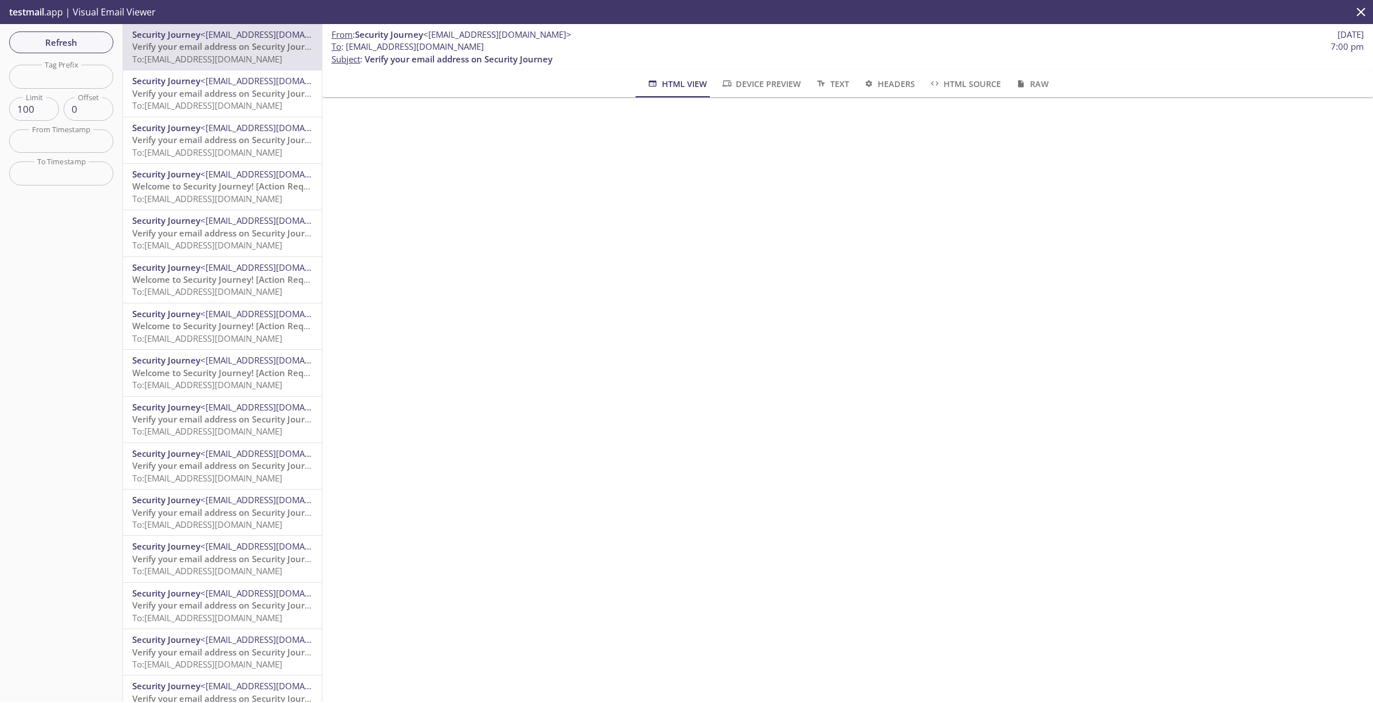
click at [935, 28] on div "From : Security Journey <[EMAIL_ADDRESS][DOMAIN_NAME]> [DATE] To : [EMAIL_ADDRE…" at bounding box center [847, 47] width 1050 height 46
click at [70, 41] on span "Refresh" at bounding box center [61, 42] width 86 height 15
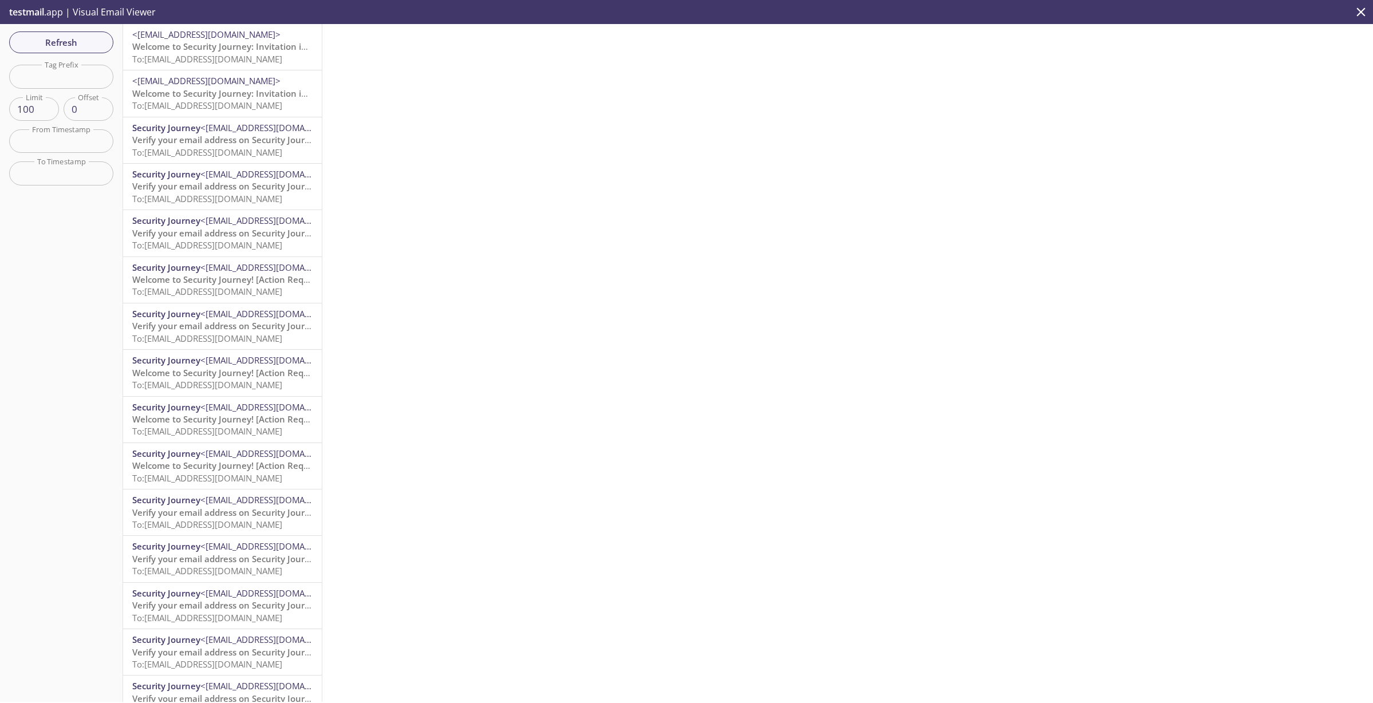
click at [203, 89] on span "Welcome to Security Journey: Invitation instructions" at bounding box center [240, 93] width 216 height 11
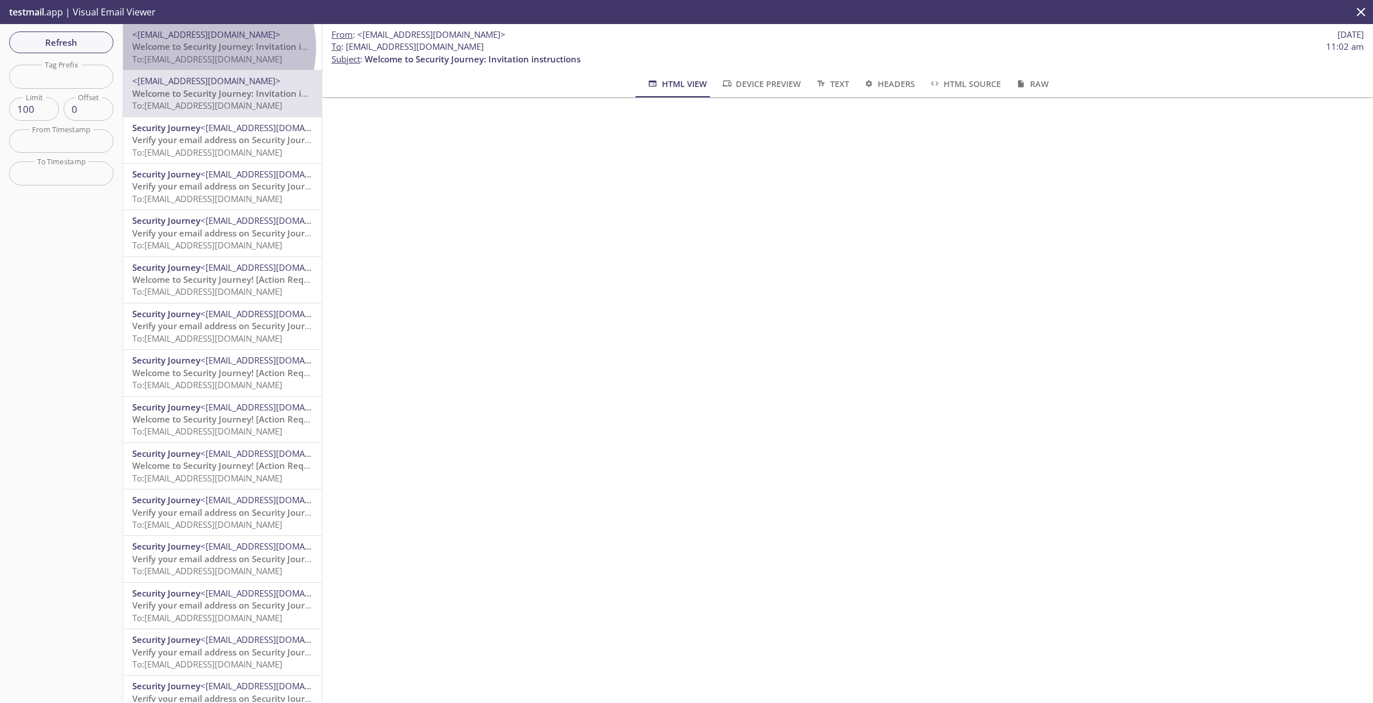
click at [200, 48] on span "Welcome to Security Journey: Invitation instructions" at bounding box center [240, 46] width 216 height 11
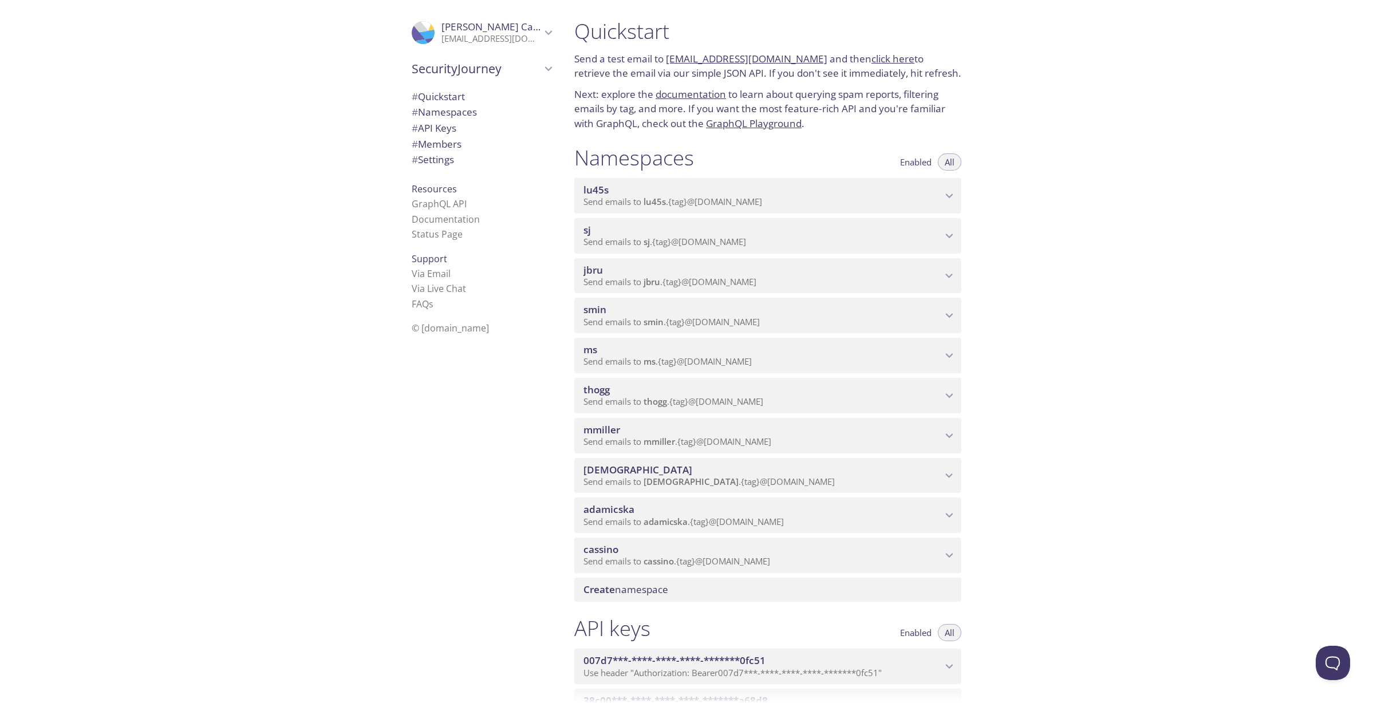
click at [948, 197] on icon "lu45s namespace" at bounding box center [949, 195] width 15 height 15
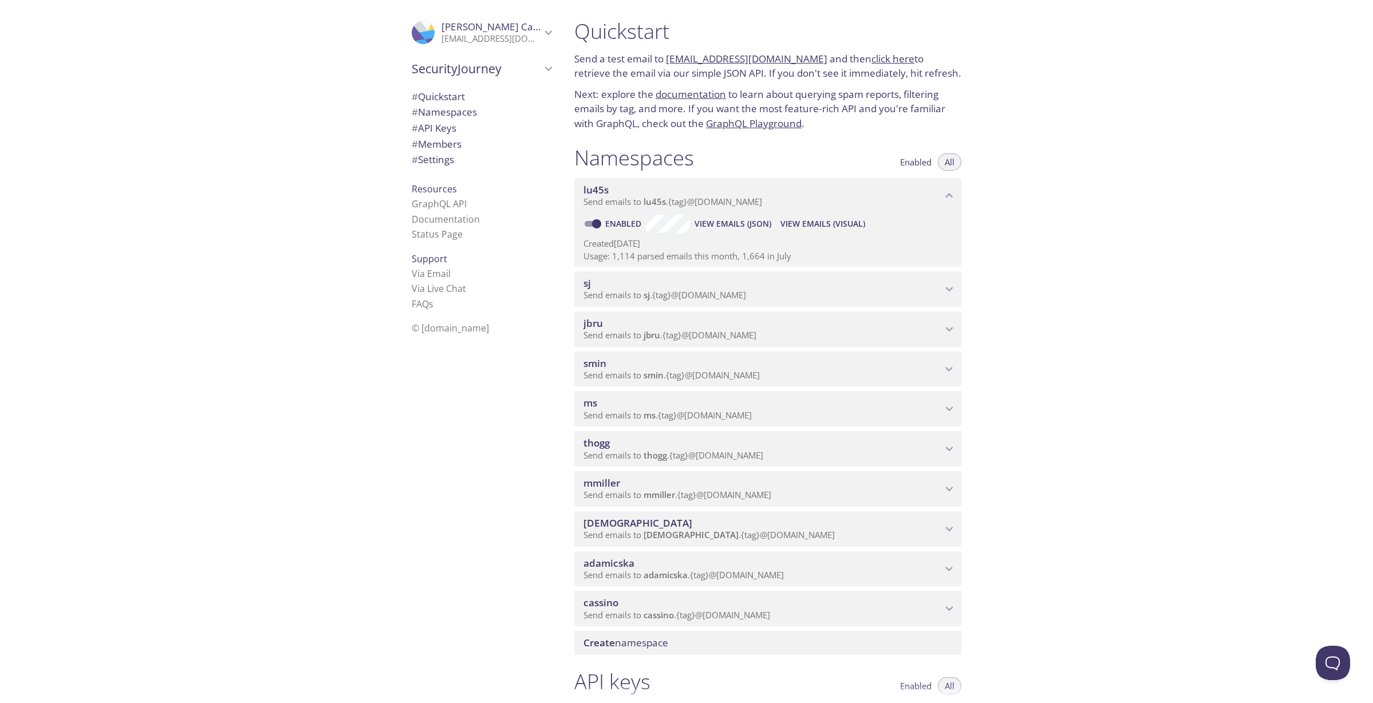
click at [856, 228] on span "View Emails (Visual)" at bounding box center [822, 224] width 85 height 14
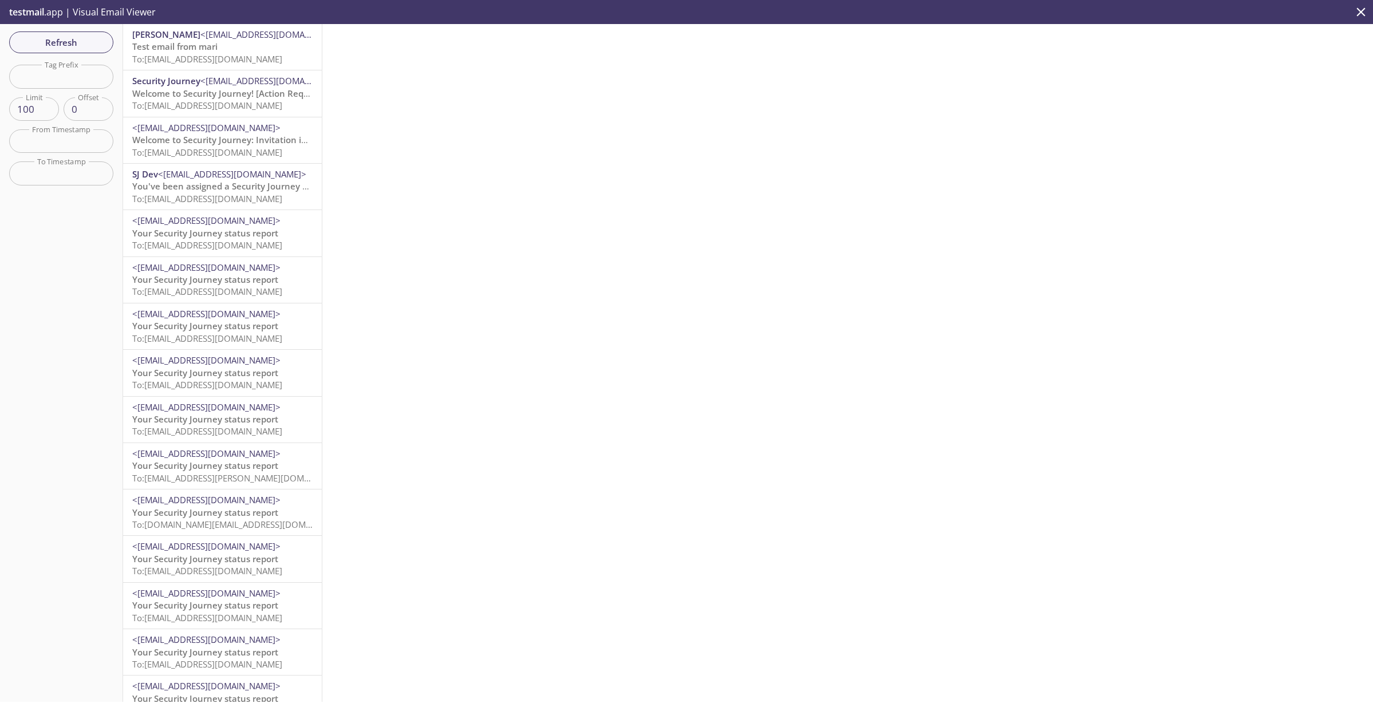
click at [203, 52] on span "Test email from mari" at bounding box center [174, 46] width 85 height 11
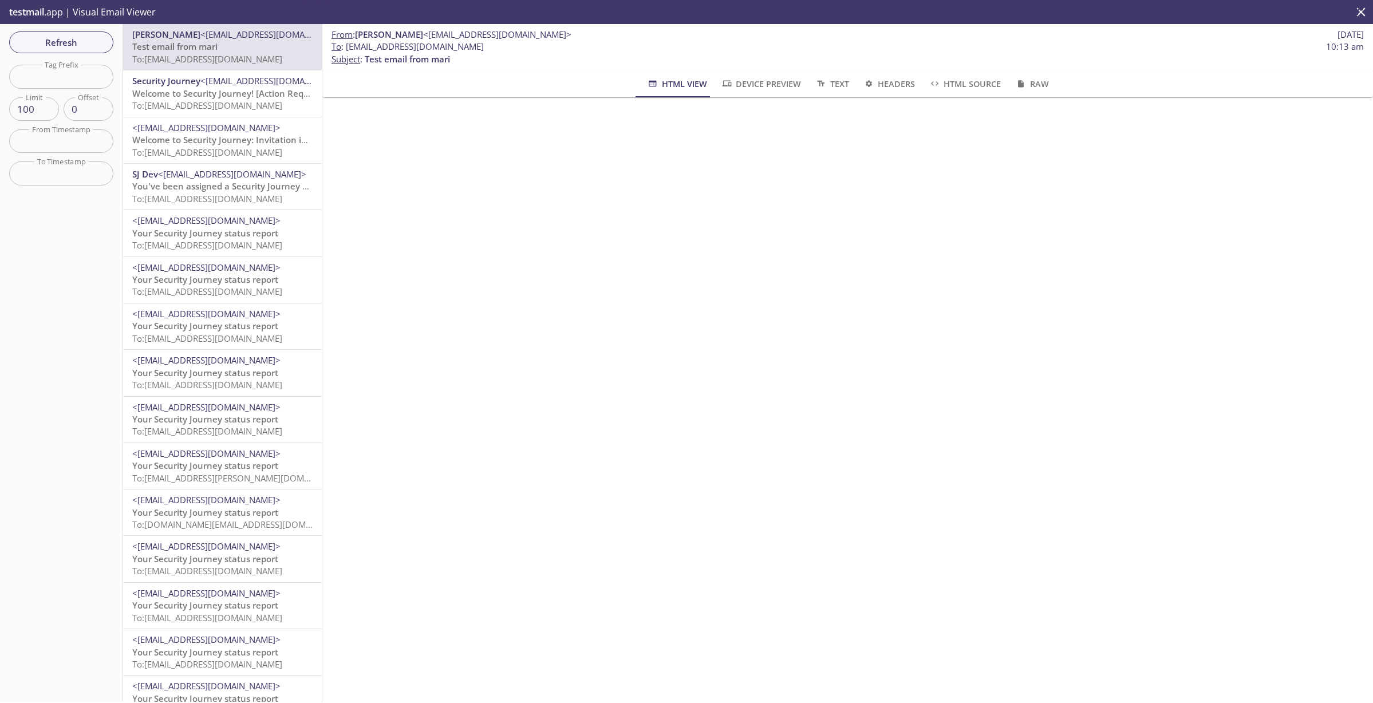
click at [209, 99] on span "Welcome to Security Journey! [Action Required]" at bounding box center [230, 93] width 196 height 11
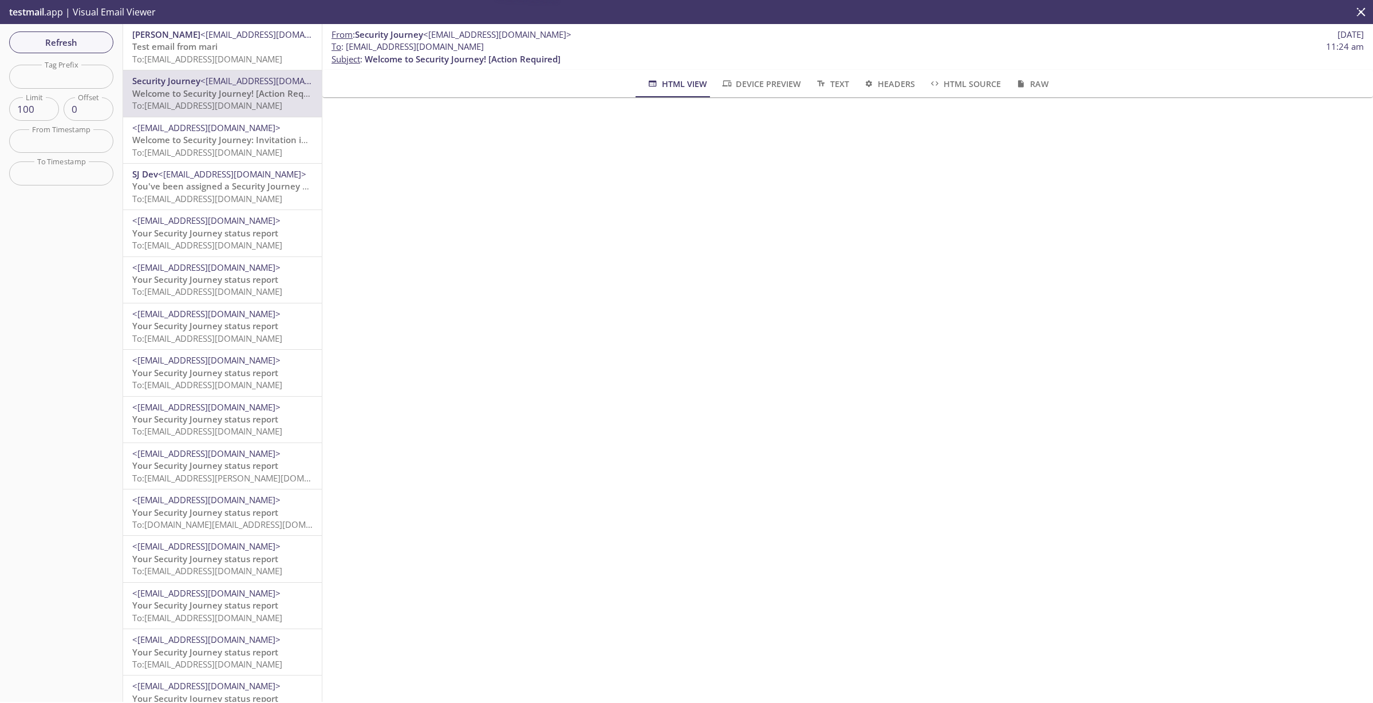
click at [219, 59] on span "To: [EMAIL_ADDRESS][DOMAIN_NAME]" at bounding box center [207, 58] width 150 height 11
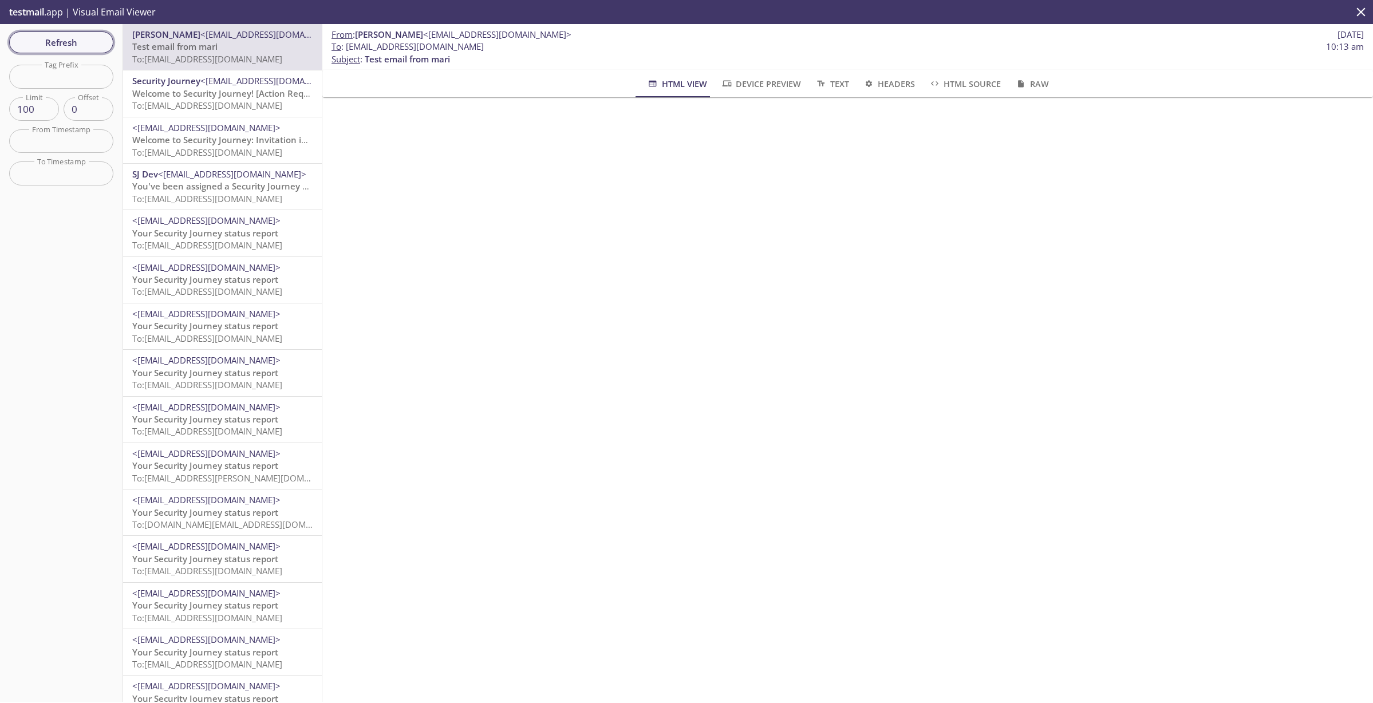
click at [77, 48] on span "Refresh" at bounding box center [61, 42] width 86 height 15
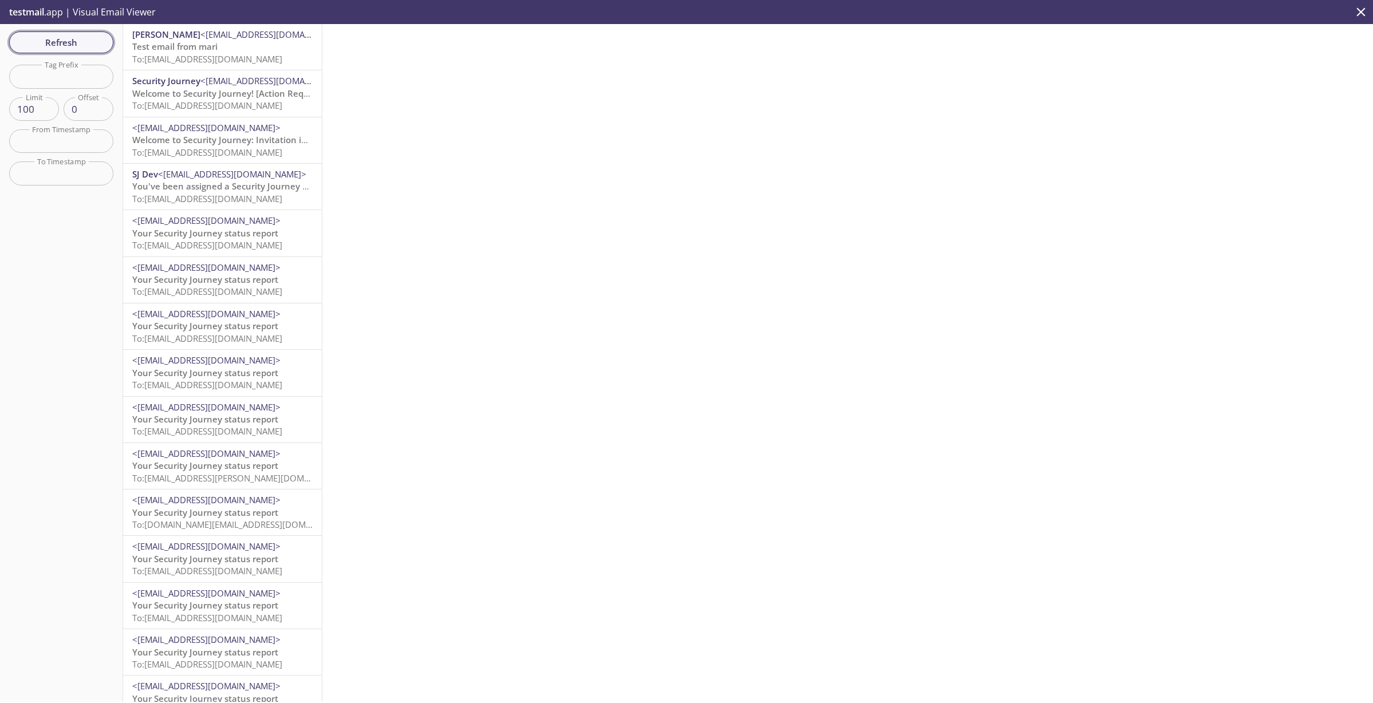
click at [76, 48] on span "Refresh" at bounding box center [61, 42] width 86 height 15
click at [230, 56] on span "To: [EMAIL_ADDRESS][DOMAIN_NAME]" at bounding box center [207, 58] width 150 height 11
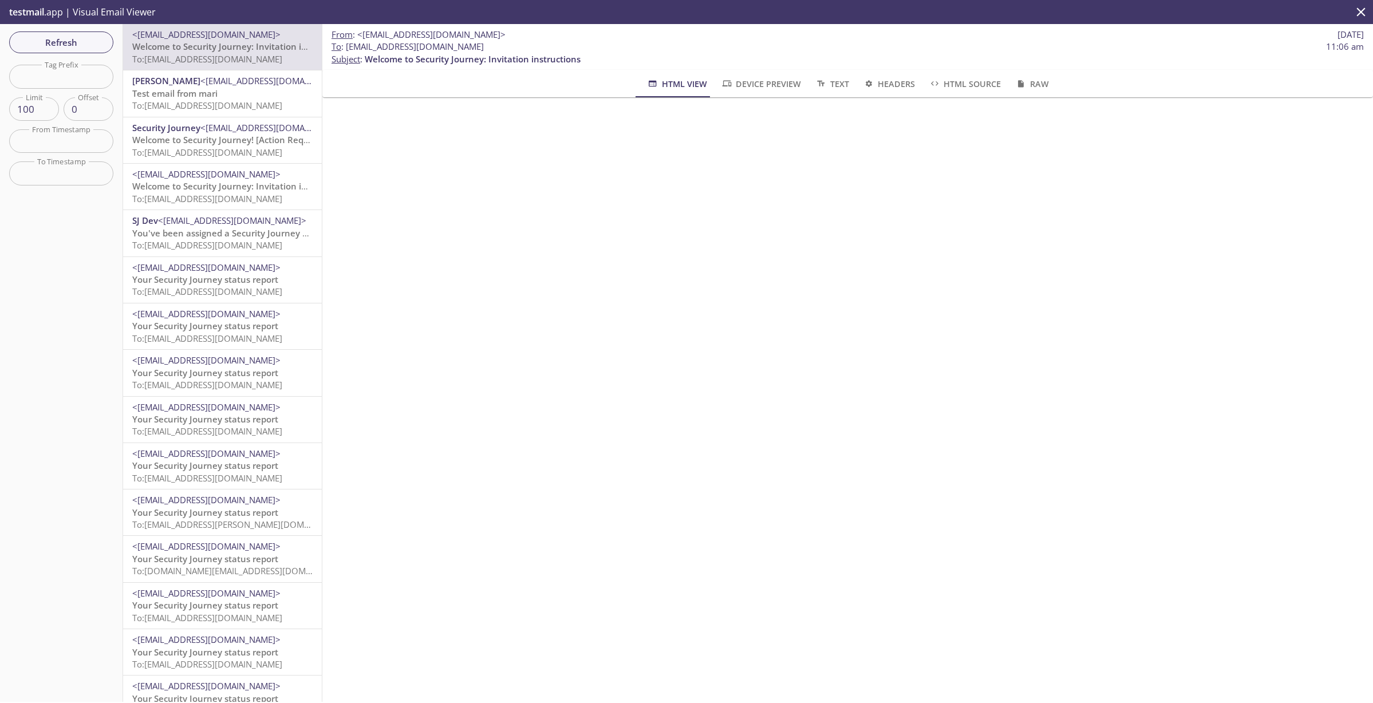
drag, startPoint x: 531, startPoint y: 49, endPoint x: 346, endPoint y: 50, distance: 184.3
click at [346, 50] on span "To : [EMAIL_ADDRESS][DOMAIN_NAME] 11:06 am" at bounding box center [847, 47] width 1032 height 12
copy span "[EMAIL_ADDRESS][DOMAIN_NAME]"
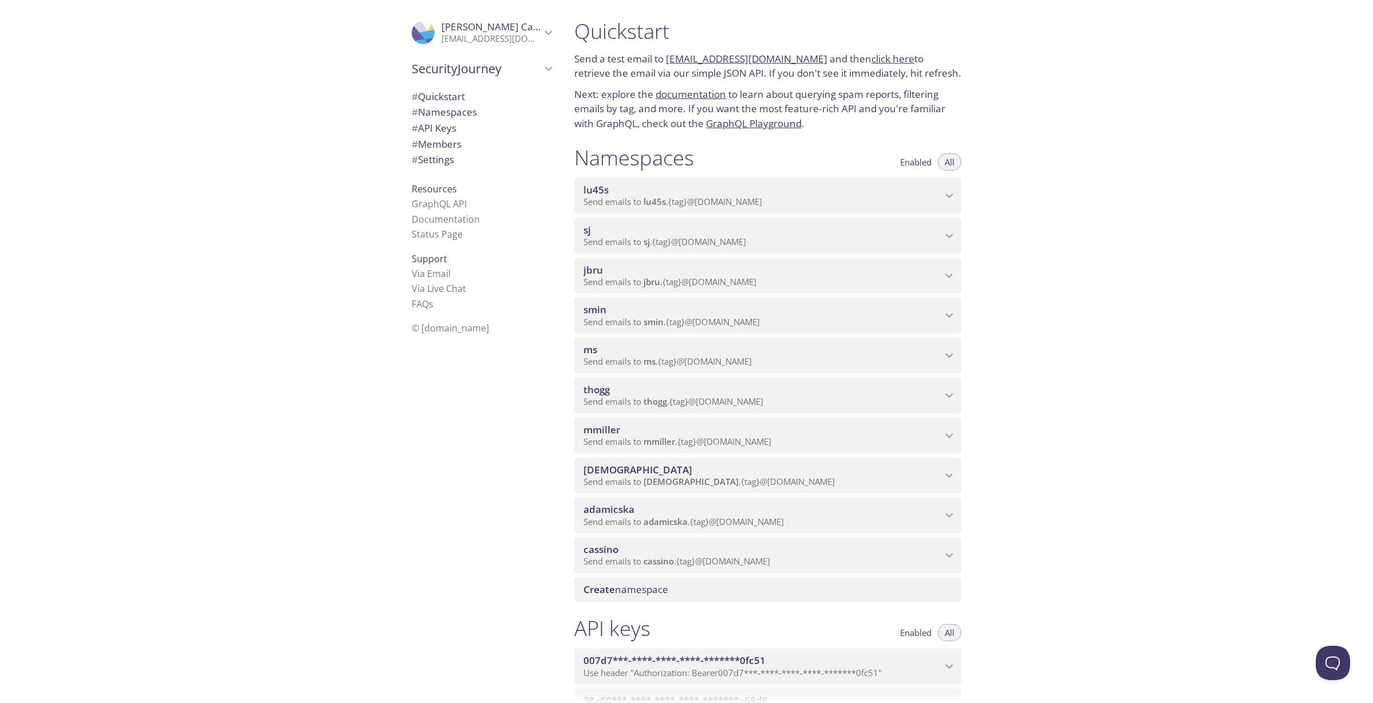
click at [950, 316] on icon "smin namespace" at bounding box center [949, 316] width 7 height 5
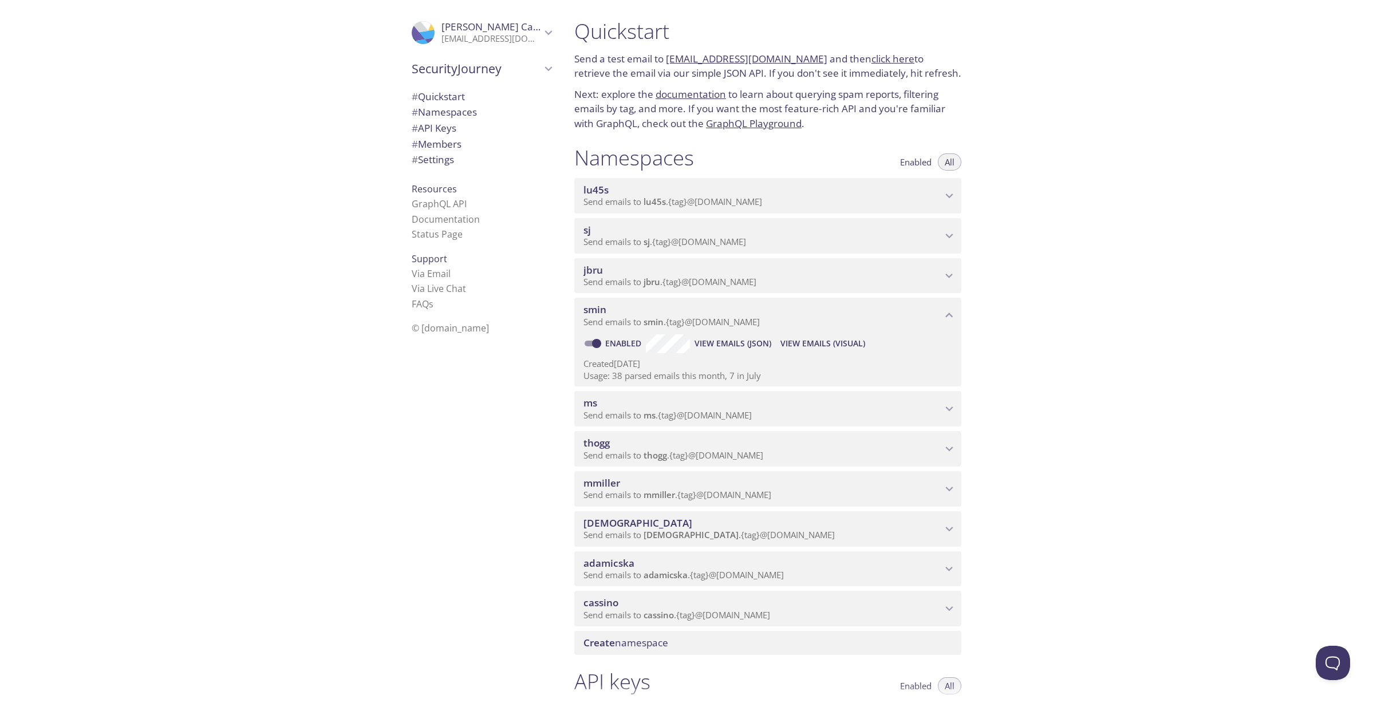
click at [832, 344] on span "View Emails (Visual)" at bounding box center [822, 344] width 85 height 14
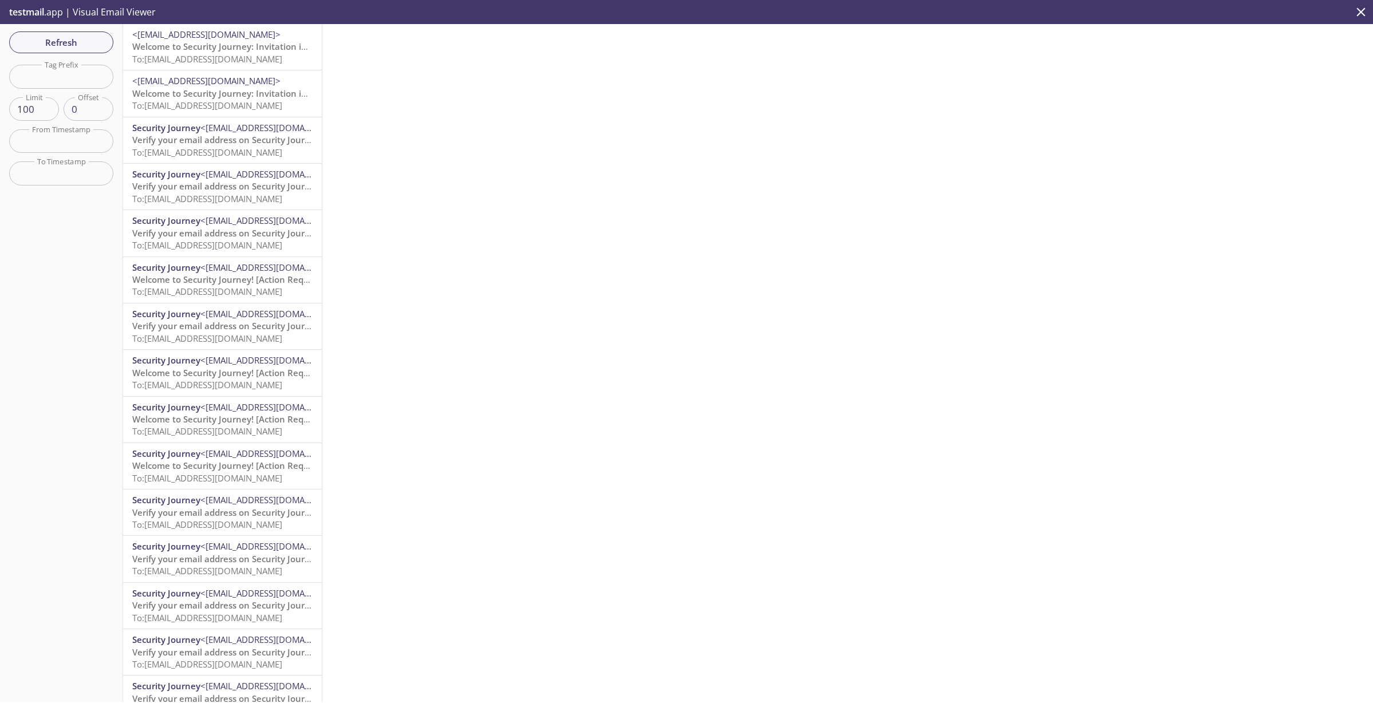
click at [196, 57] on span "To: [EMAIL_ADDRESS][DOMAIN_NAME]" at bounding box center [207, 58] width 150 height 11
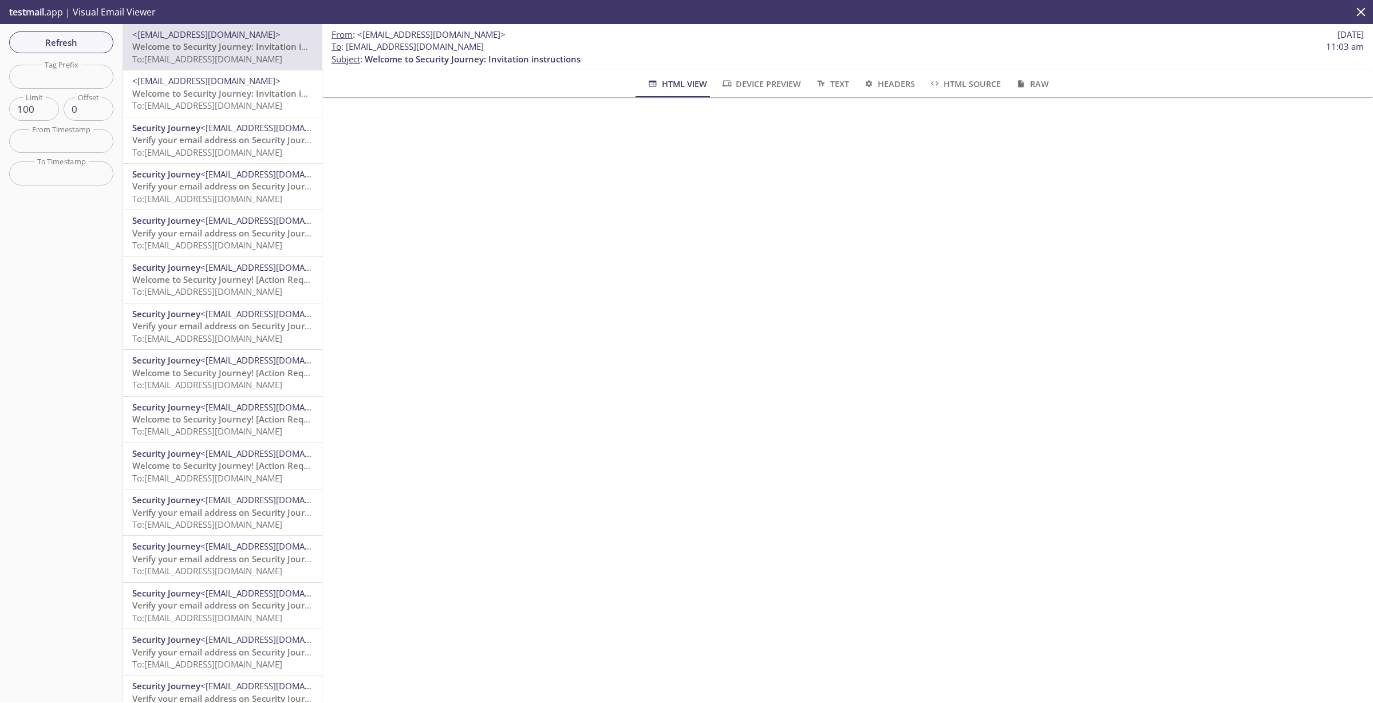
drag, startPoint x: 507, startPoint y: 46, endPoint x: 346, endPoint y: 45, distance: 161.4
click at [346, 45] on span "To : [EMAIL_ADDRESS][DOMAIN_NAME] 11:03 am" at bounding box center [847, 47] width 1032 height 12
copy span "[EMAIL_ADDRESS][DOMAIN_NAME]"
click at [503, 109] on div at bounding box center [847, 356] width 1050 height 519
click at [42, 39] on span "Refresh" at bounding box center [61, 42] width 86 height 15
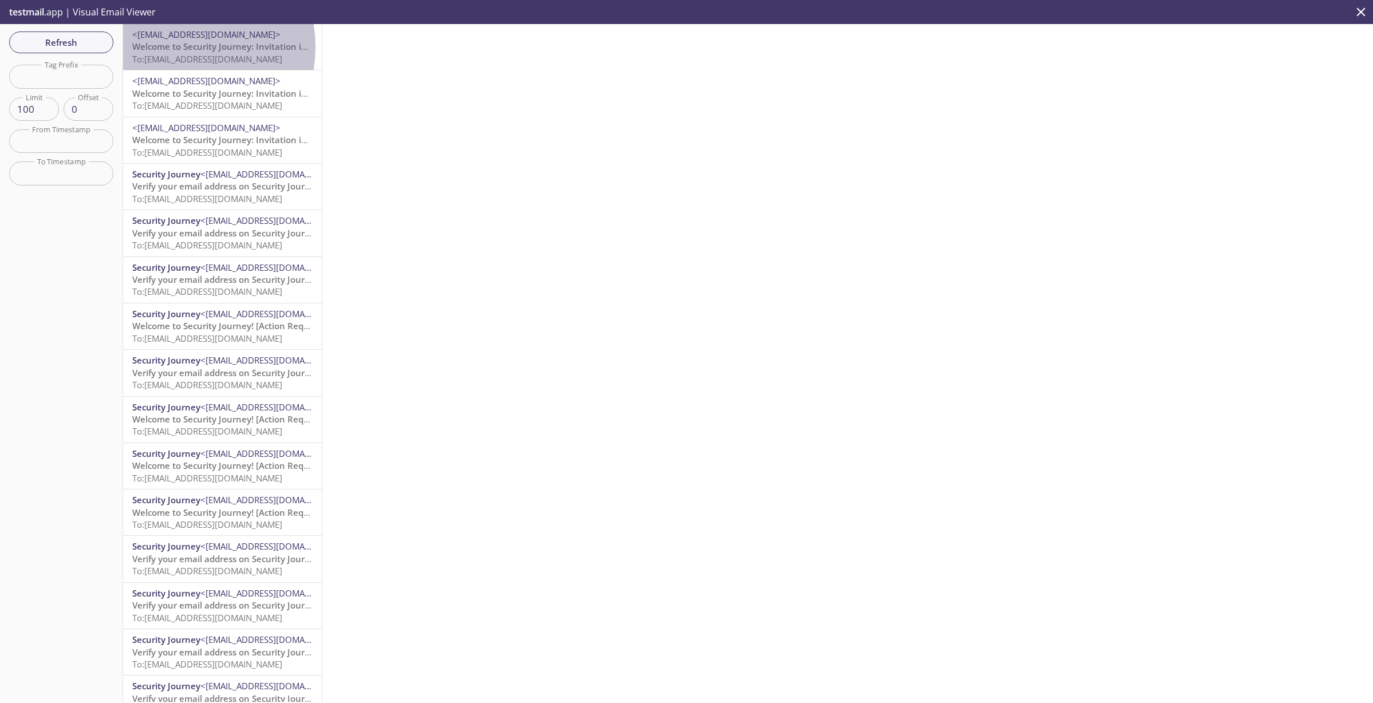
click at [172, 47] on span "Welcome to Security Journey: Invitation instructions" at bounding box center [240, 46] width 216 height 11
